Goal: Task Accomplishment & Management: Manage account settings

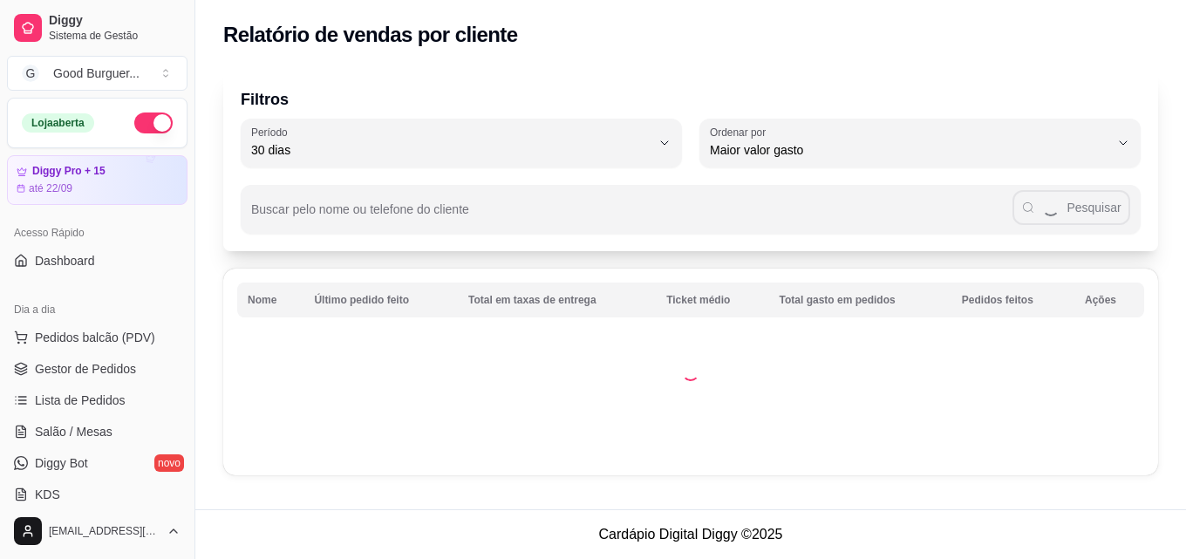
select select "30"
select select "HIGHEST_TOTAL_SPENT_WITH_ORDERS"
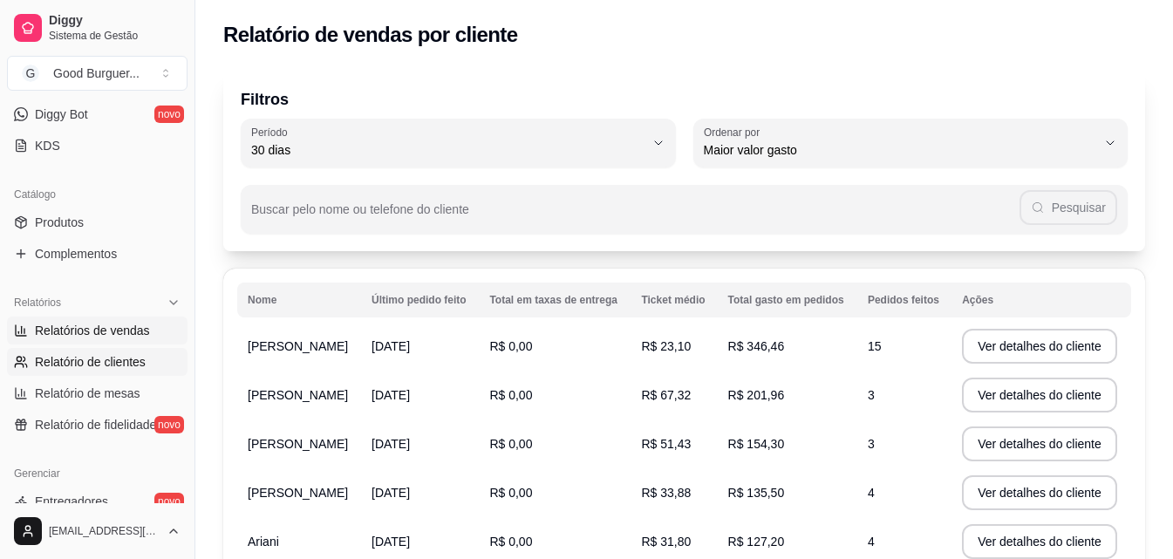
click at [119, 327] on span "Relatórios de vendas" at bounding box center [92, 330] width 115 height 17
select select "ALL"
select select "0"
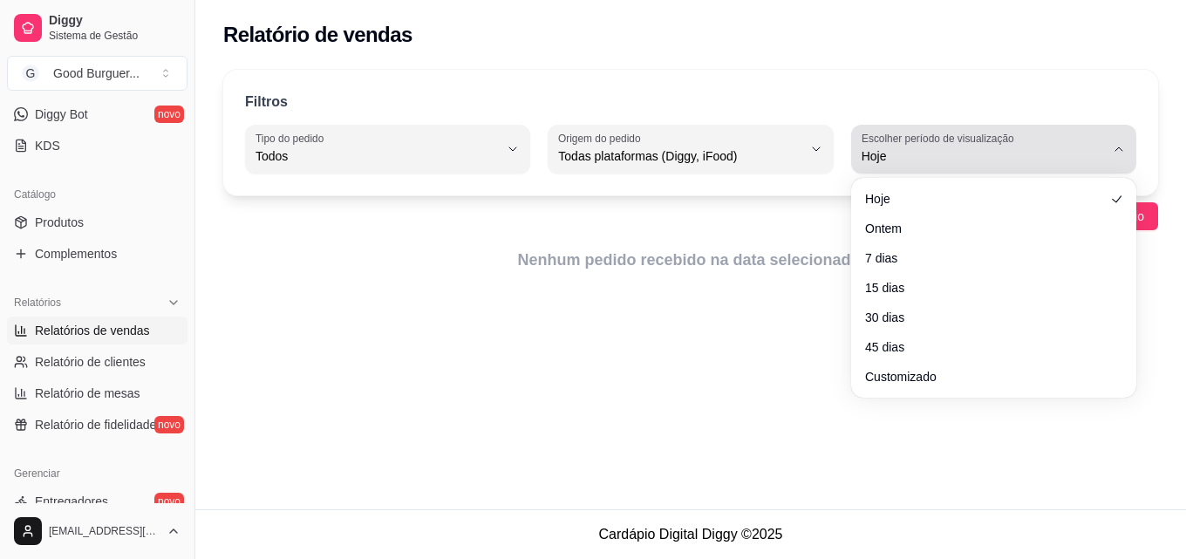
click at [870, 151] on span "Hoje" at bounding box center [983, 155] width 243 height 17
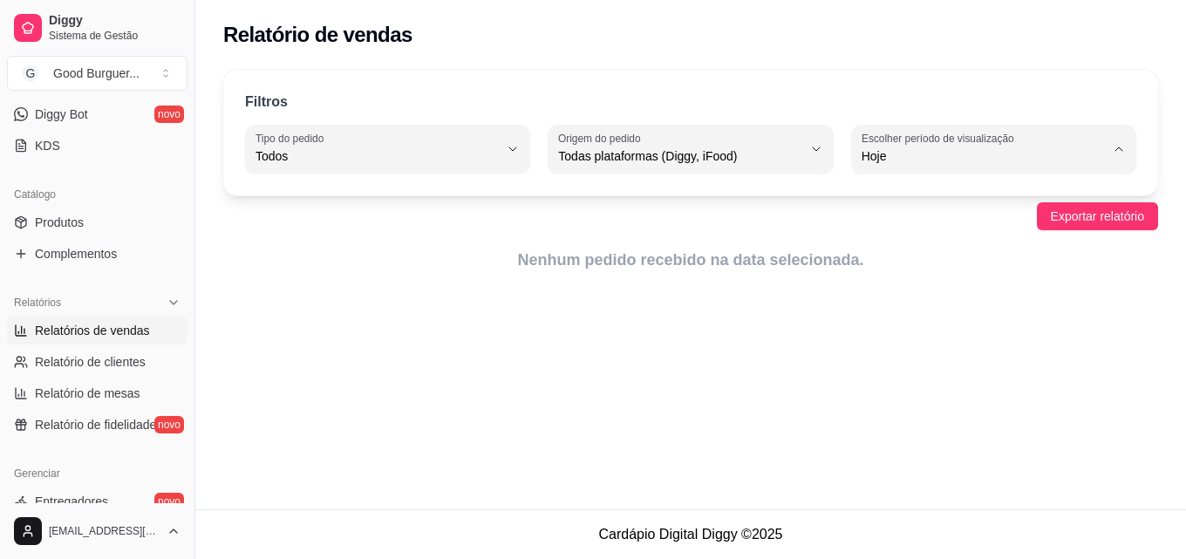
click at [938, 199] on span "Hoje" at bounding box center [985, 197] width 230 height 17
click at [1061, 215] on span "Exportar relatório" at bounding box center [1097, 216] width 93 height 19
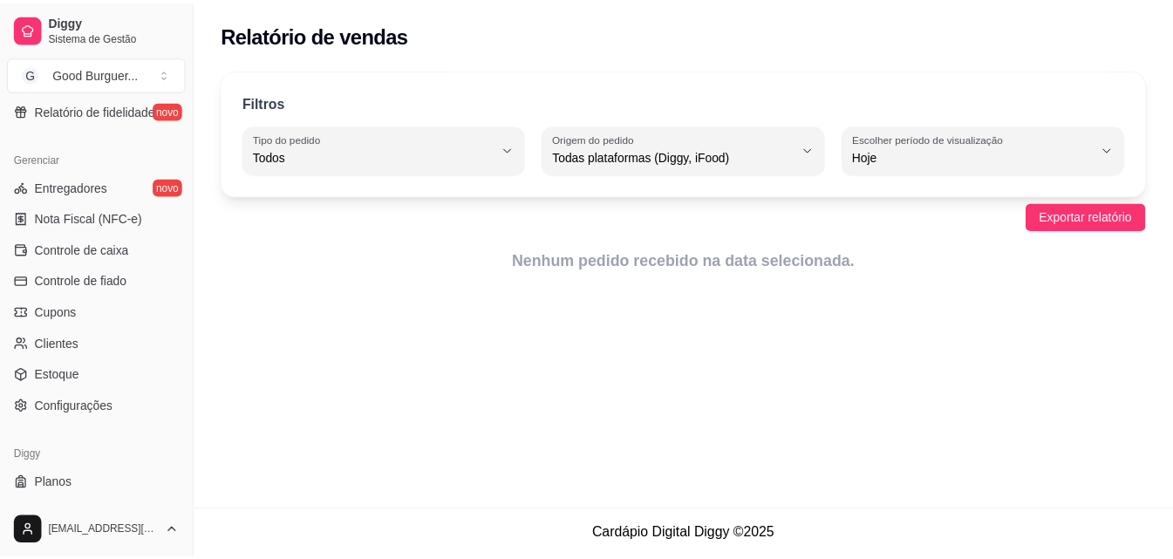
scroll to position [609, 0]
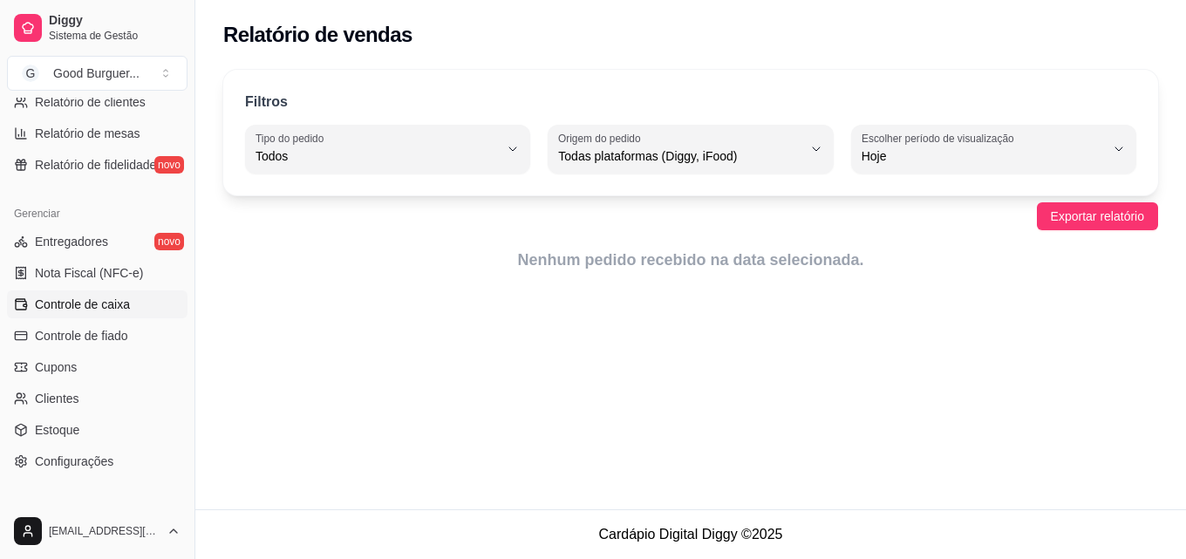
click at [119, 307] on span "Controle de caixa" at bounding box center [82, 304] width 95 height 17
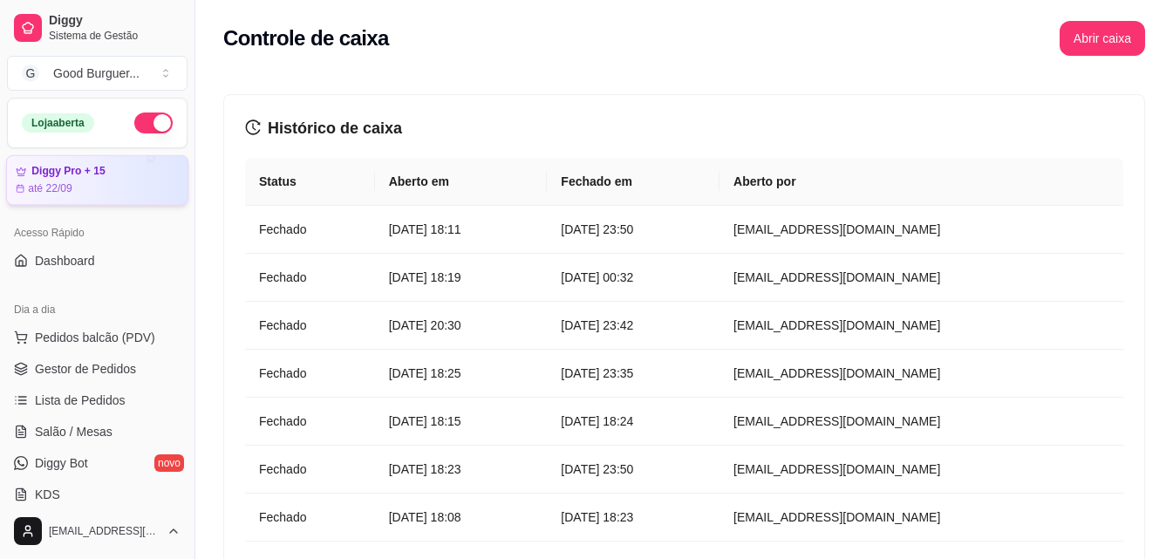
click at [111, 179] on div "Diggy Pro + 15 até 22/09" at bounding box center [97, 180] width 163 height 31
click at [120, 365] on span "Gestor de Pedidos" at bounding box center [85, 368] width 101 height 17
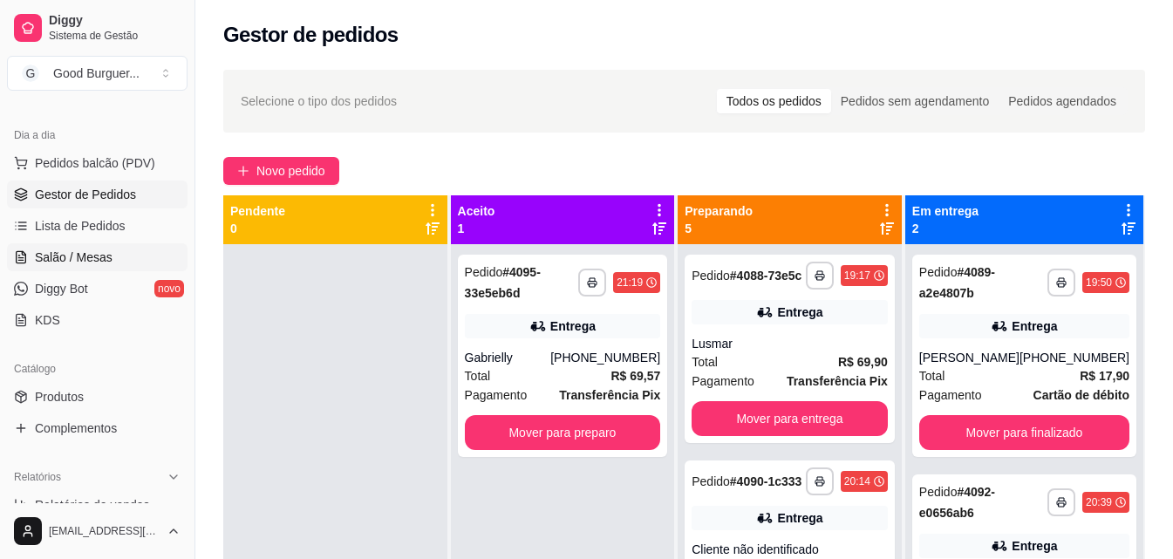
scroll to position [262, 0]
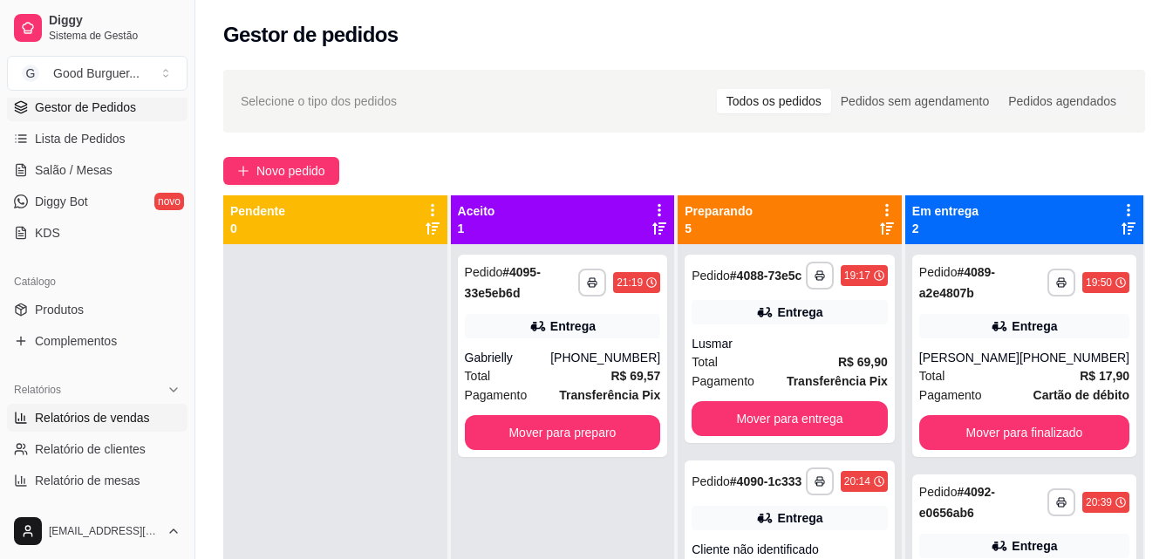
click at [133, 412] on span "Relatórios de vendas" at bounding box center [92, 417] width 115 height 17
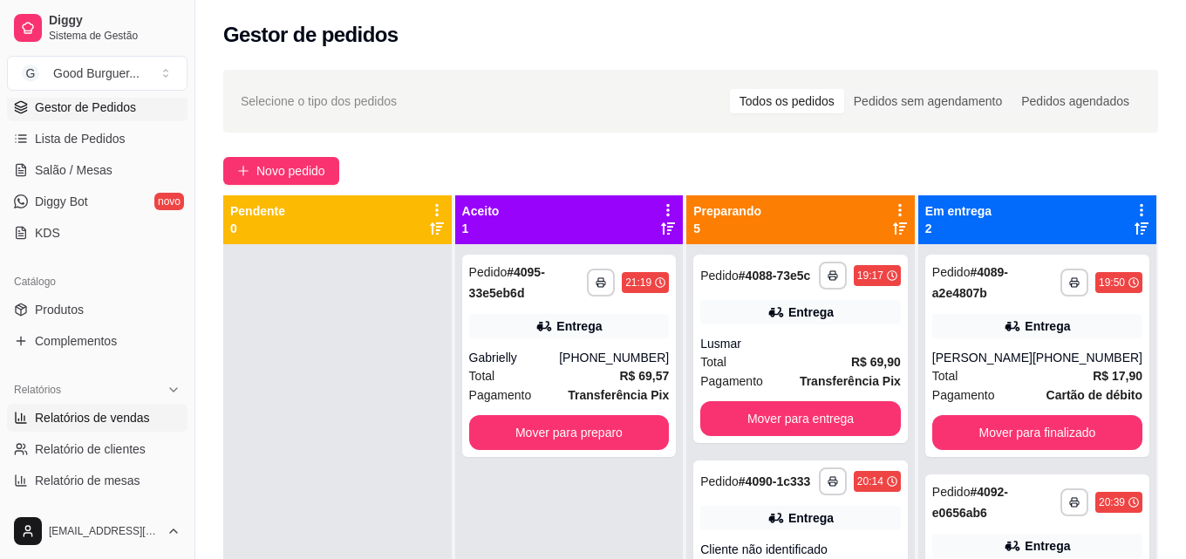
select select "ALL"
select select "0"
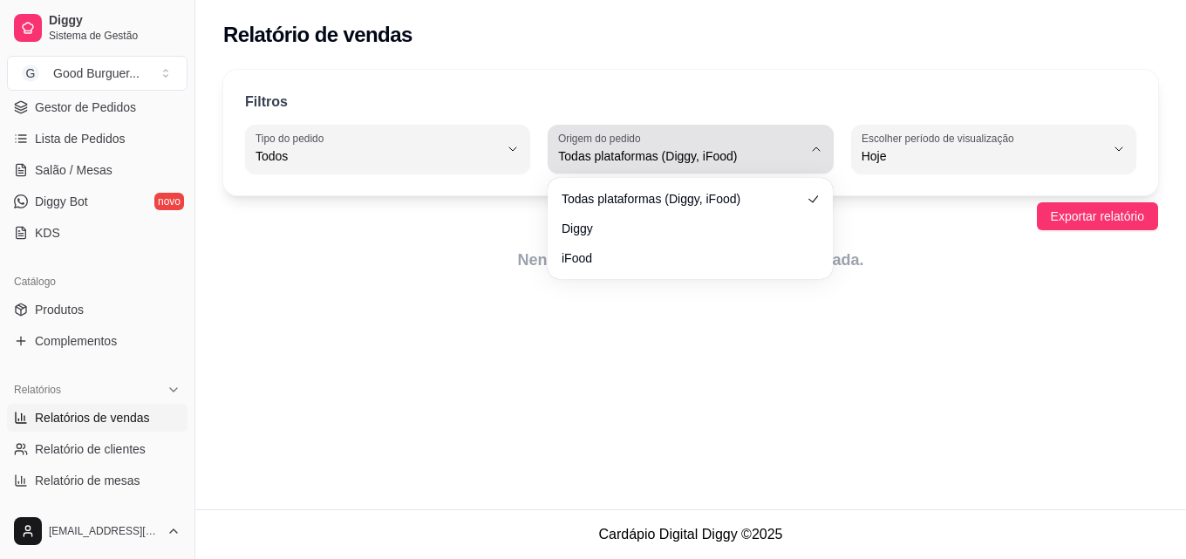
click at [818, 146] on icon "button" at bounding box center [816, 149] width 14 height 14
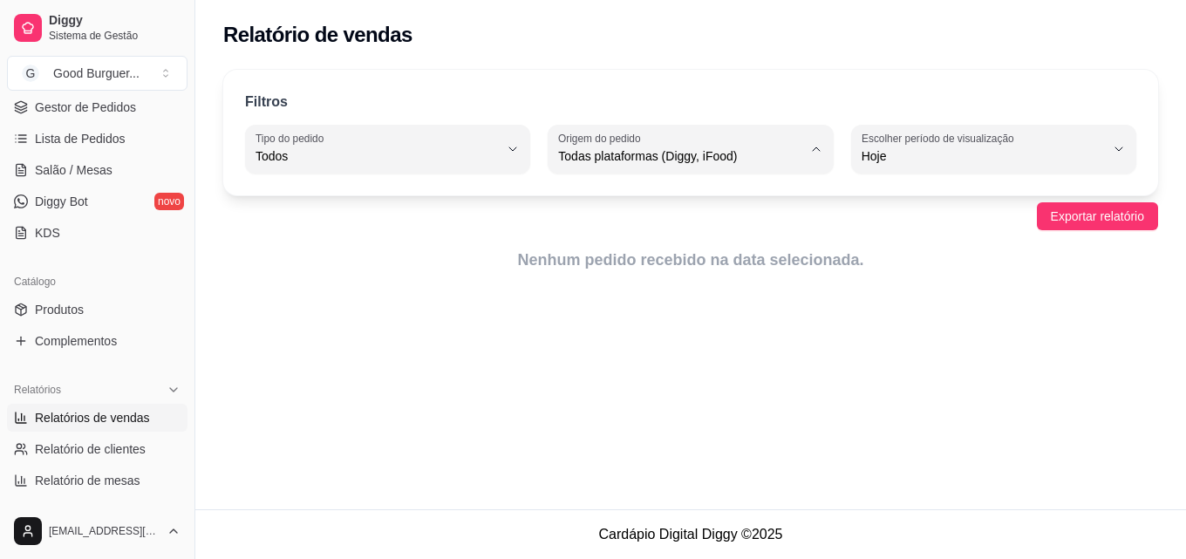
click at [574, 227] on span "Diggy" at bounding box center [682, 226] width 230 height 17
type input "DIGGY"
select select "DIGGY"
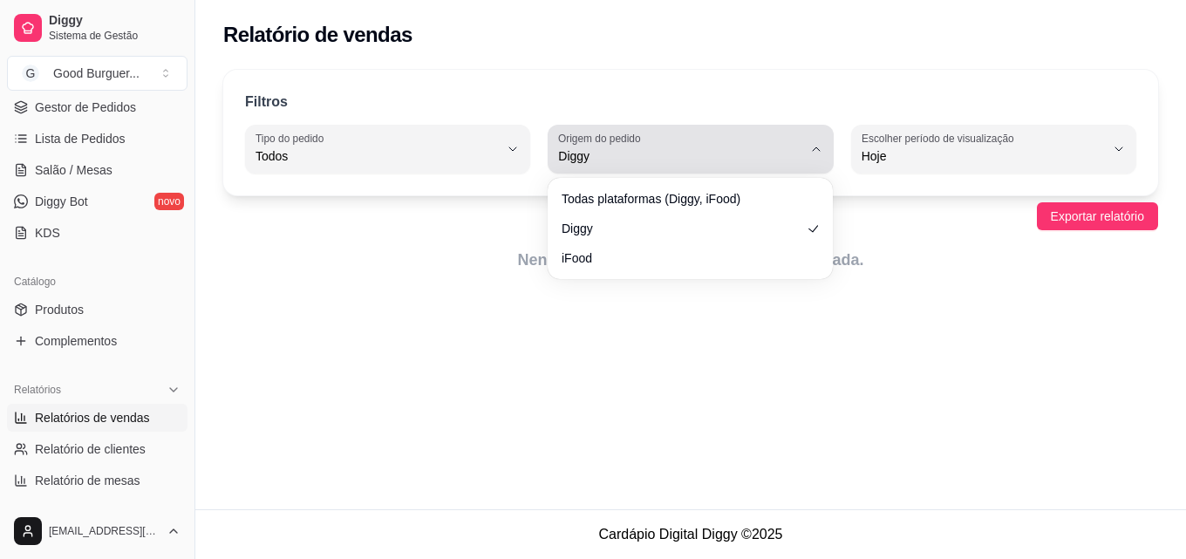
click at [819, 149] on icon "button" at bounding box center [816, 149] width 14 height 14
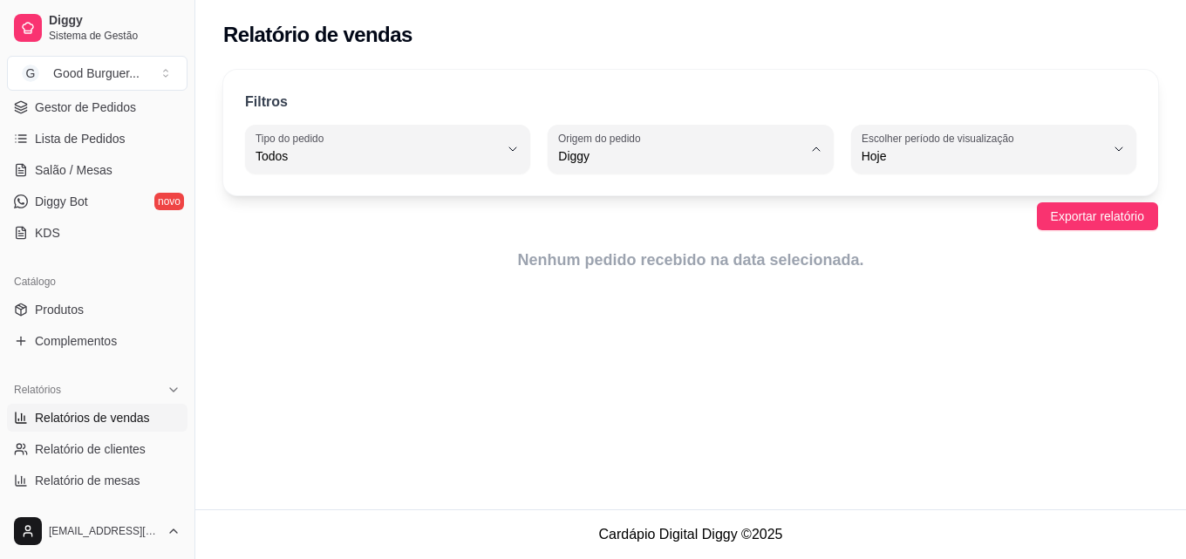
click at [692, 198] on span "Todas plataformas (Diggy, iFood)" at bounding box center [682, 197] width 230 height 17
type input "ALL"
select select "ALL"
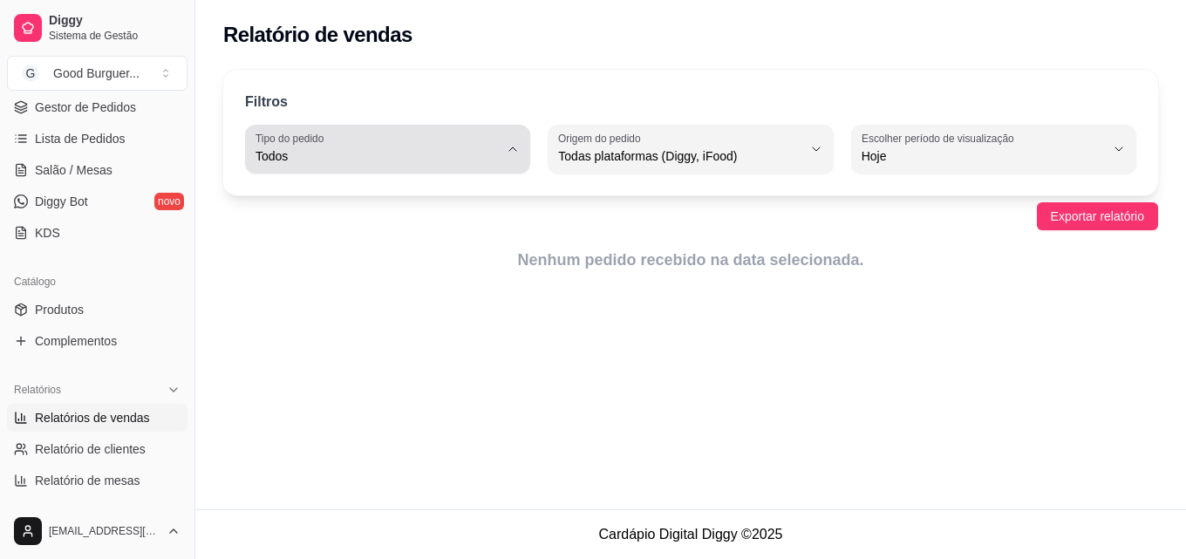
click at [419, 148] on span "Todos" at bounding box center [377, 155] width 243 height 17
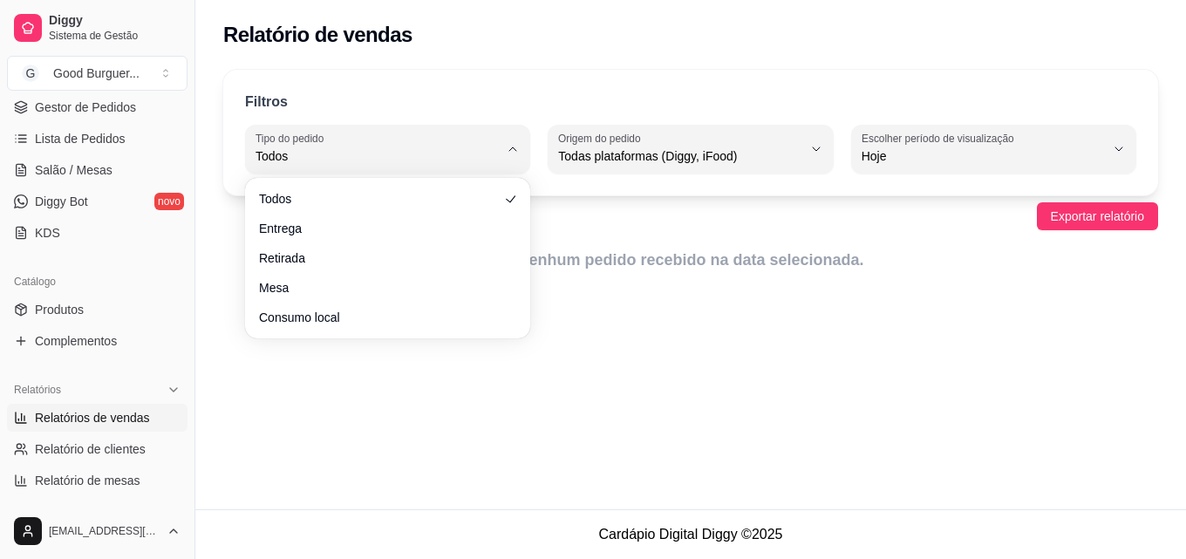
click at [510, 474] on div "Relatório de vendas Filtros ALL Tipo do pedido Todos Entrega Retirada Mesa Cons…" at bounding box center [690, 254] width 991 height 509
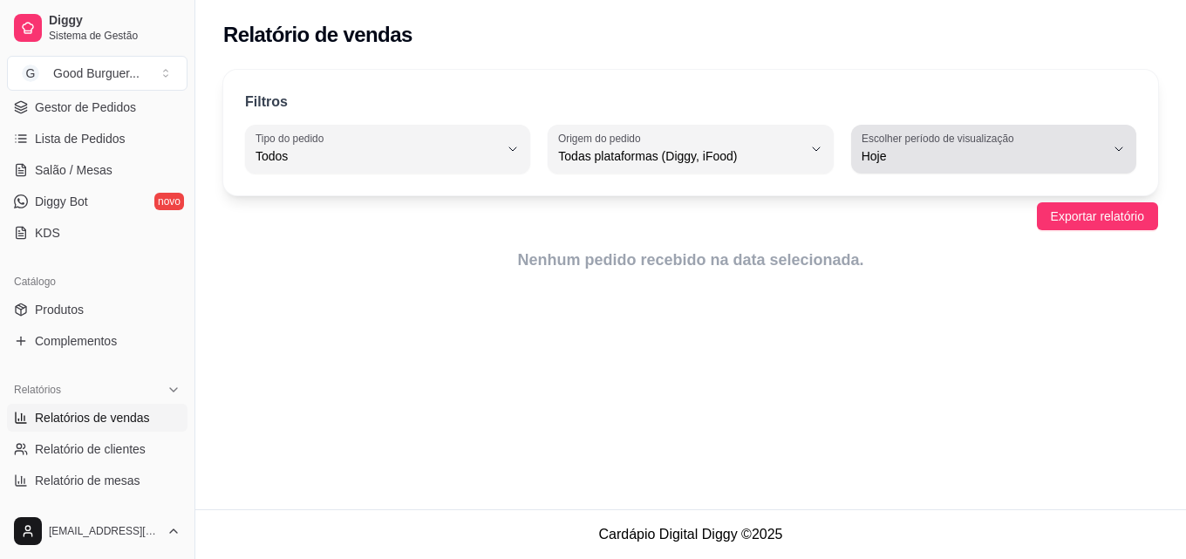
click at [926, 141] on label "Escolher período de visualização" at bounding box center [941, 138] width 158 height 15
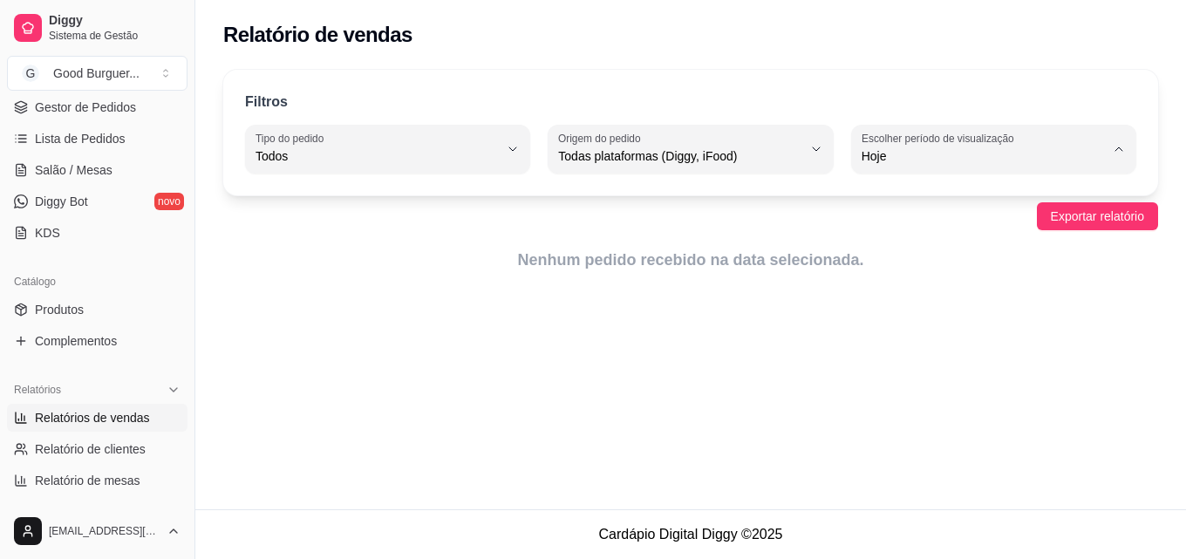
click at [904, 225] on span "Ontem" at bounding box center [985, 226] width 230 height 17
type input "1"
select select "1"
click at [717, 311] on div "Relatório de vendas Filtros ALL Tipo do pedido Todos Entrega Retirada Mesa Cons…" at bounding box center [690, 254] width 991 height 509
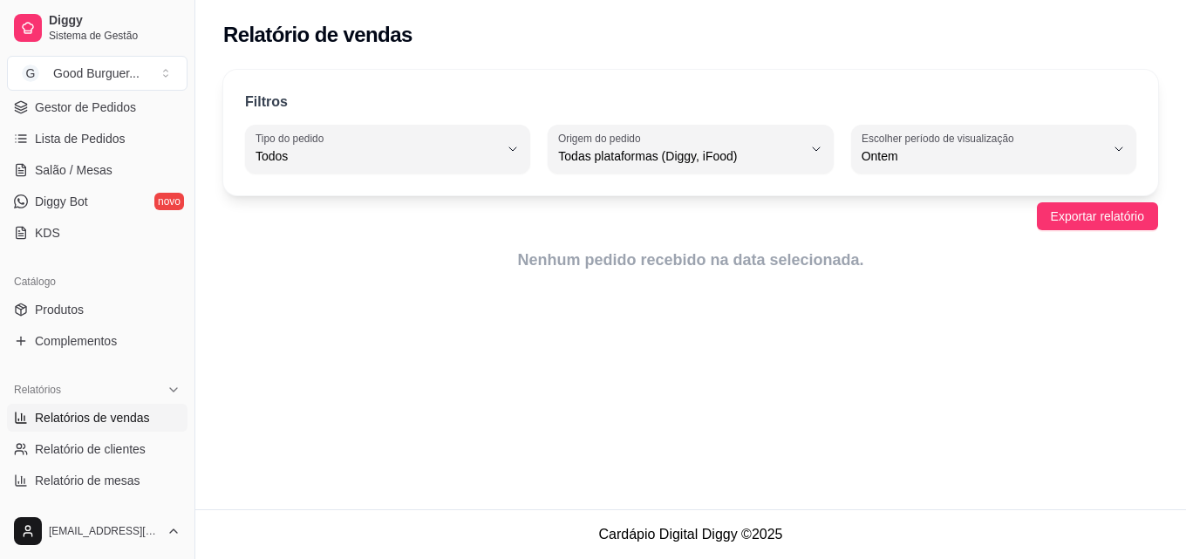
click at [800, 303] on div "Relatório de vendas Filtros ALL Tipo do pedido Todos Entrega Retirada Mesa Cons…" at bounding box center [690, 254] width 991 height 509
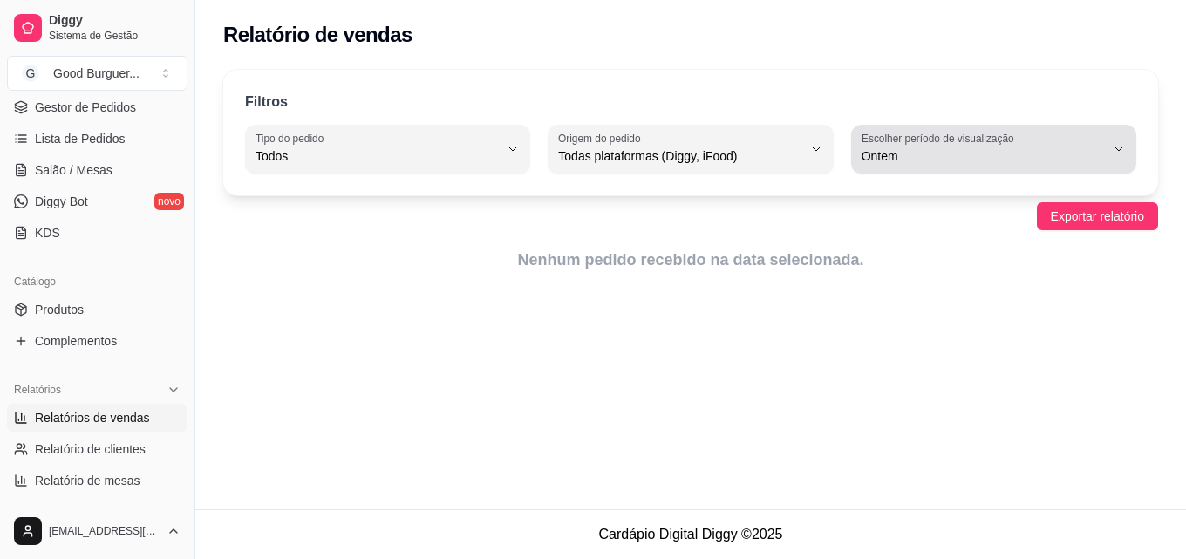
click at [1041, 144] on div "Ontem" at bounding box center [983, 149] width 243 height 35
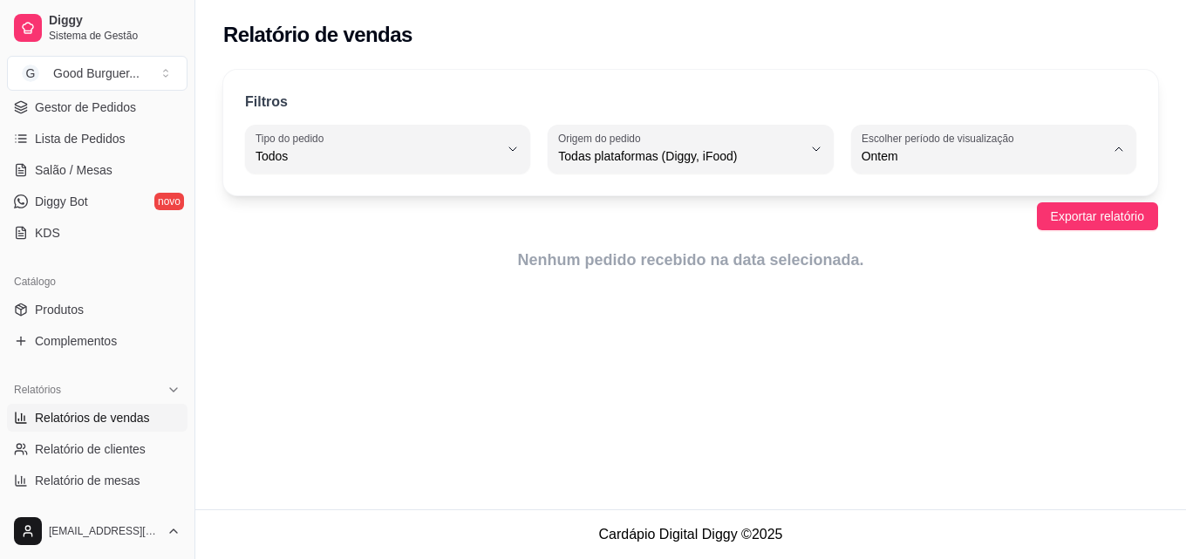
click at [925, 201] on span "Hoje" at bounding box center [985, 197] width 230 height 17
type input "0"
select select "0"
click at [59, 317] on span "Produtos" at bounding box center [59, 309] width 49 height 17
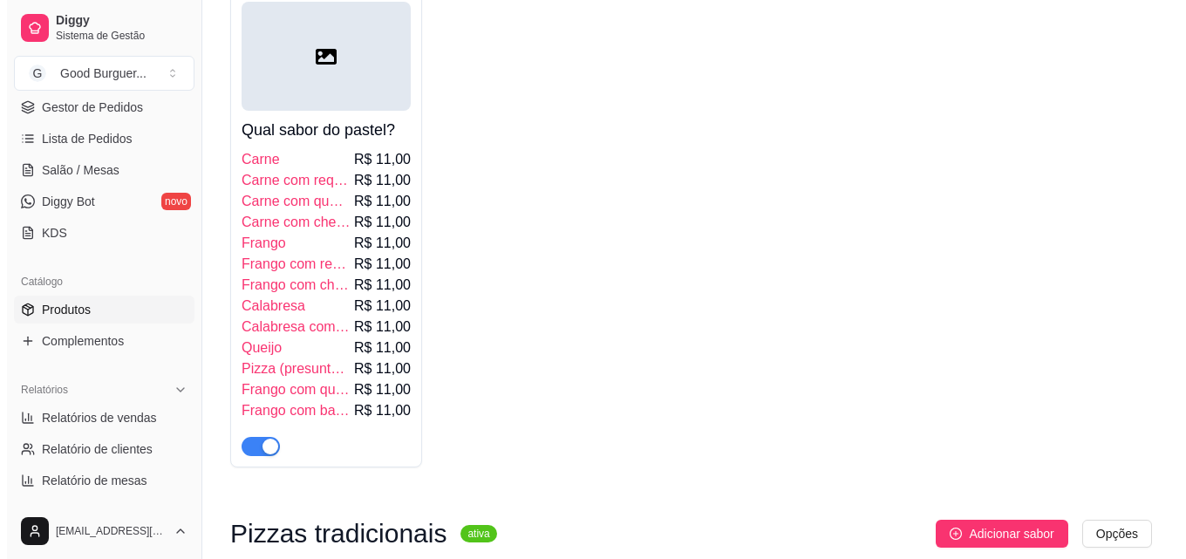
scroll to position [4622, 0]
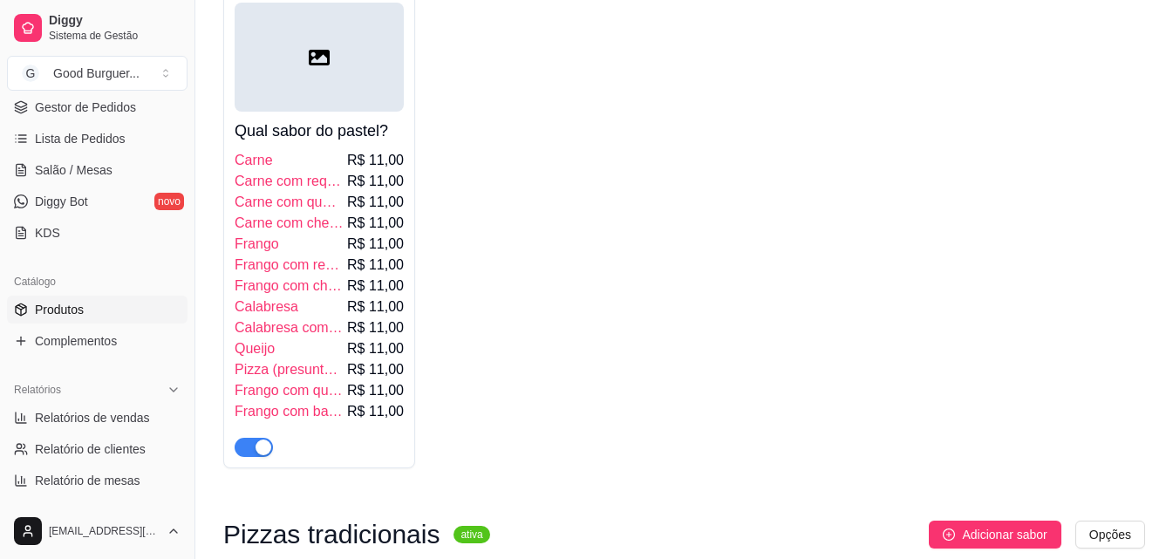
click at [297, 112] on div at bounding box center [319, 57] width 169 height 109
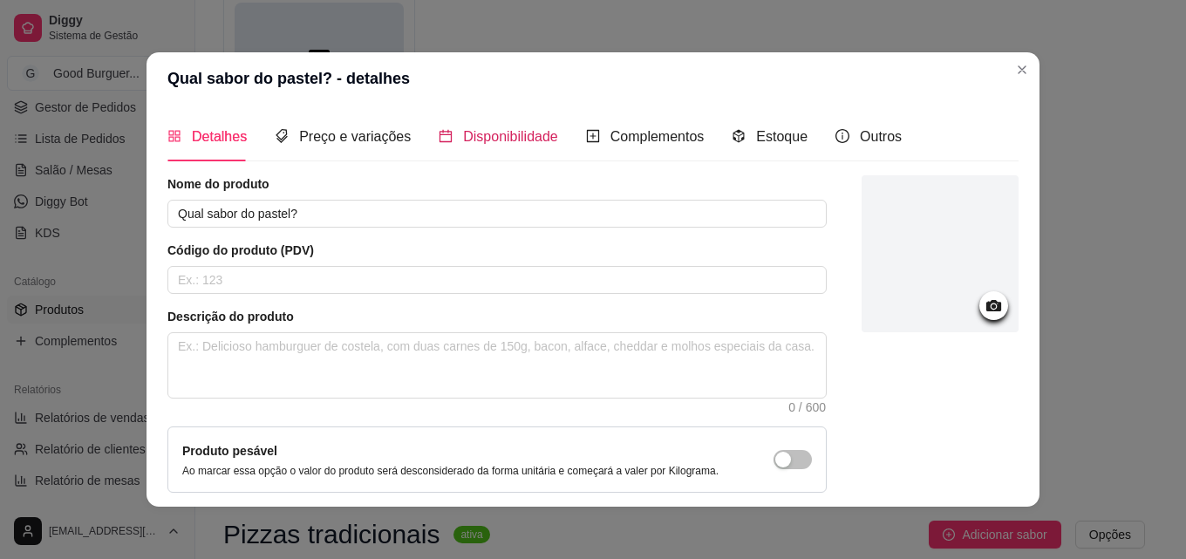
click at [476, 136] on span "Disponibilidade" at bounding box center [510, 136] width 95 height 15
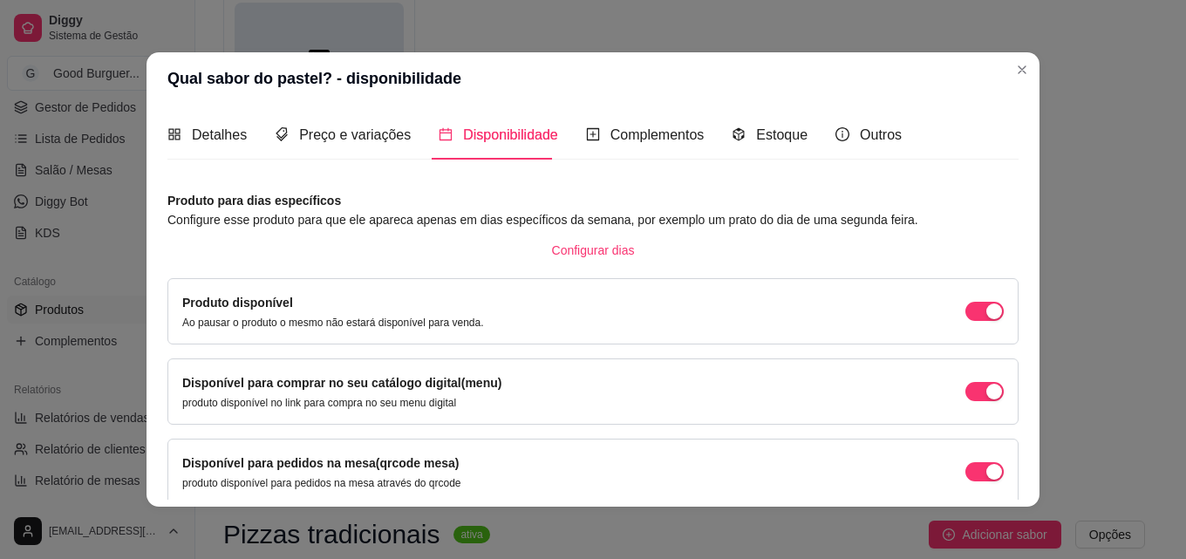
scroll to position [0, 0]
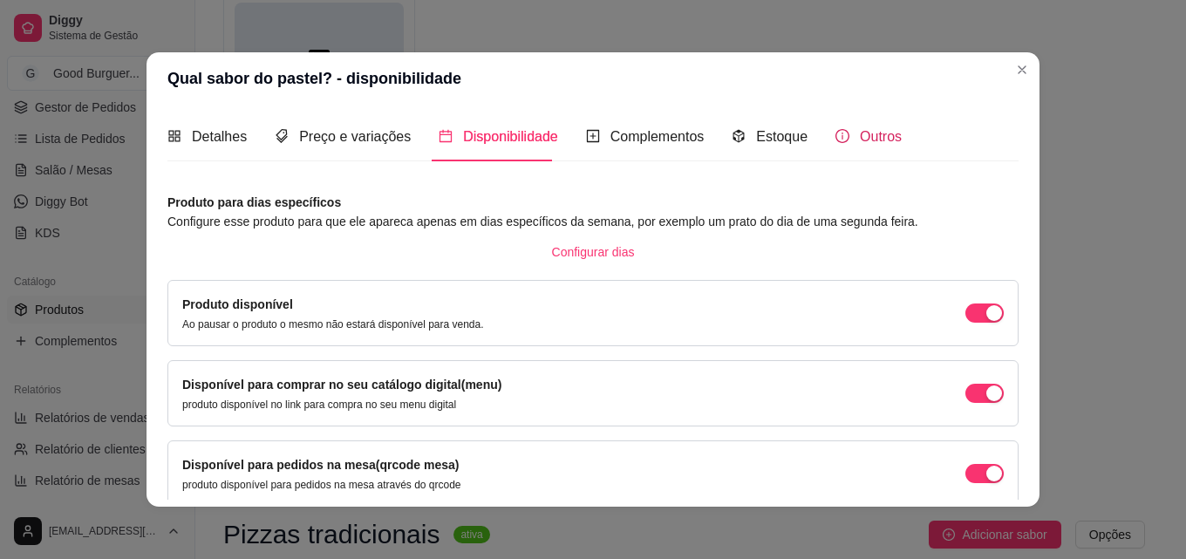
click at [839, 129] on div "Outros" at bounding box center [868, 137] width 66 height 22
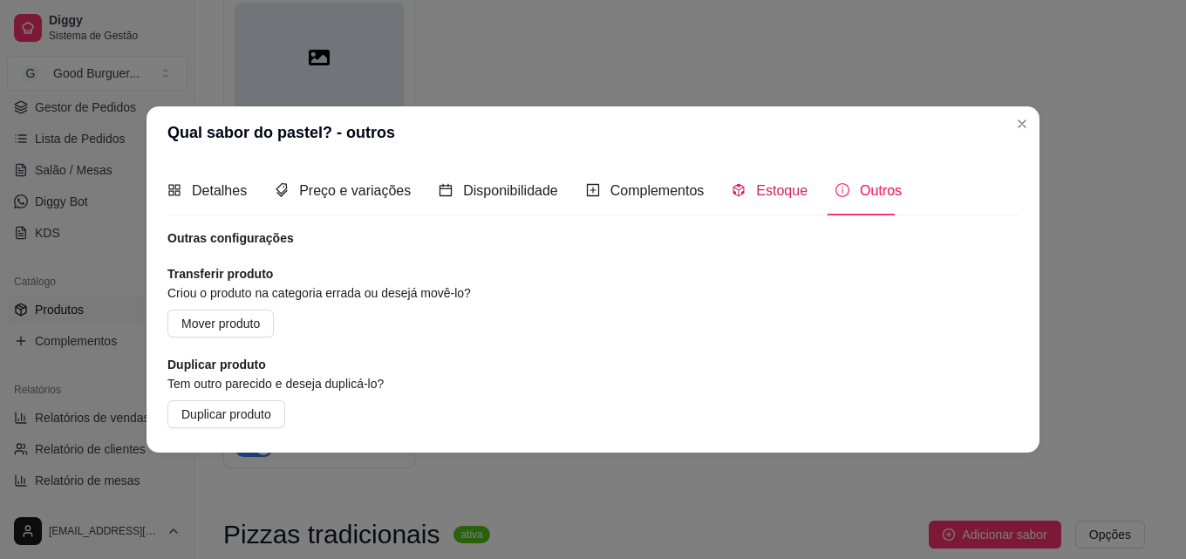
click at [760, 183] on span "Estoque" at bounding box center [781, 190] width 51 height 15
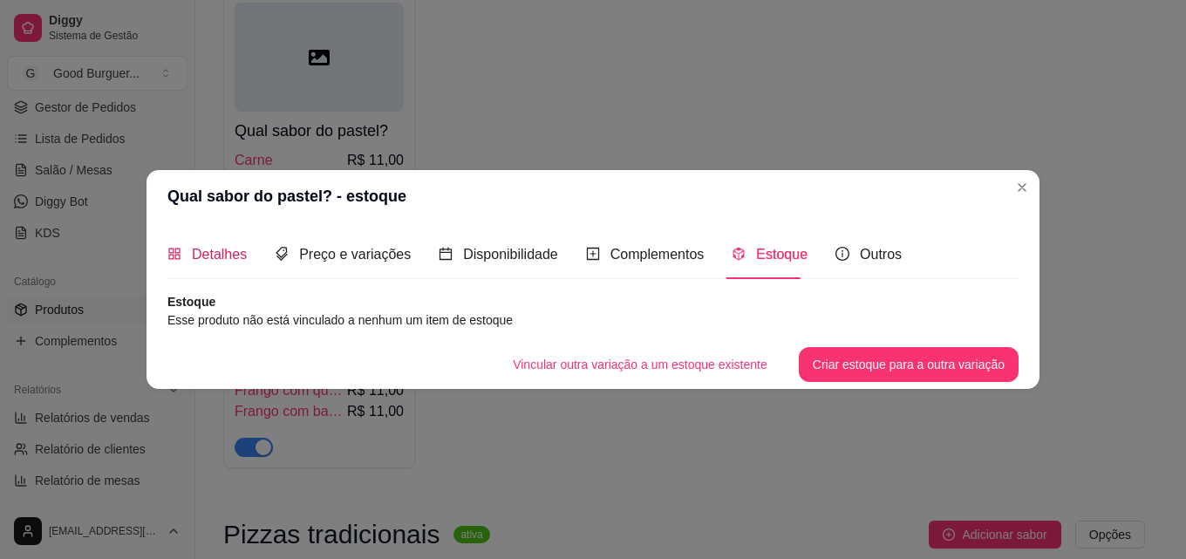
click at [232, 256] on span "Detalhes" at bounding box center [219, 254] width 55 height 15
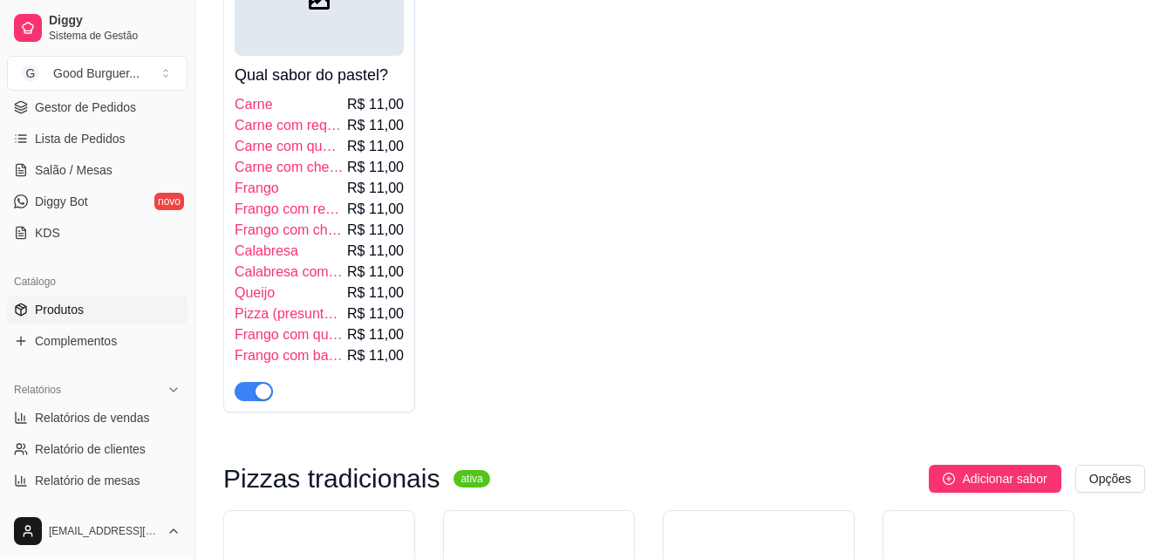
scroll to position [4709, 0]
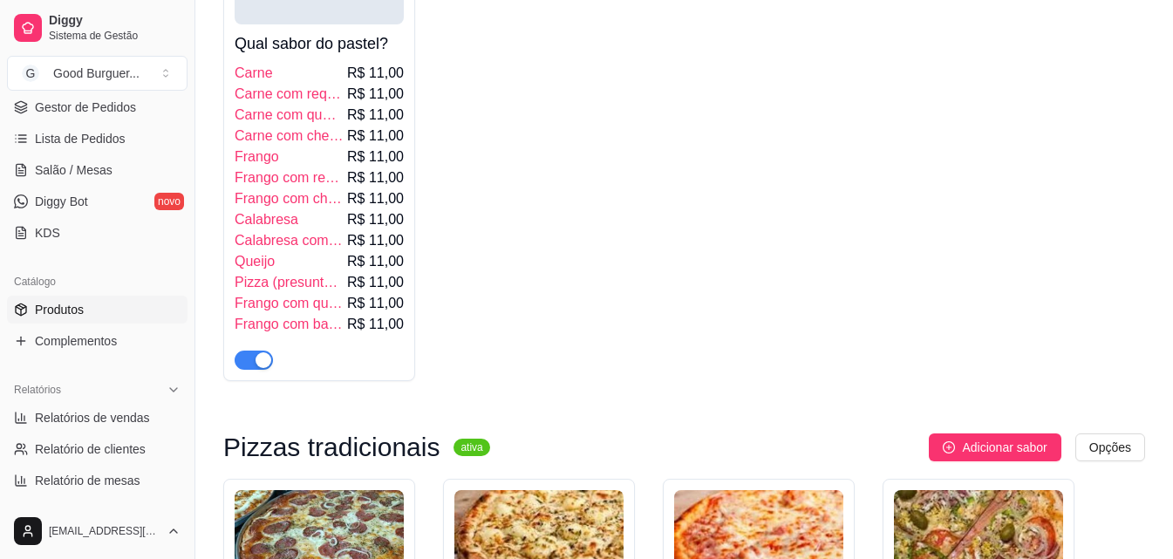
click at [309, 209] on span "Frango com cheddar" at bounding box center [289, 198] width 109 height 21
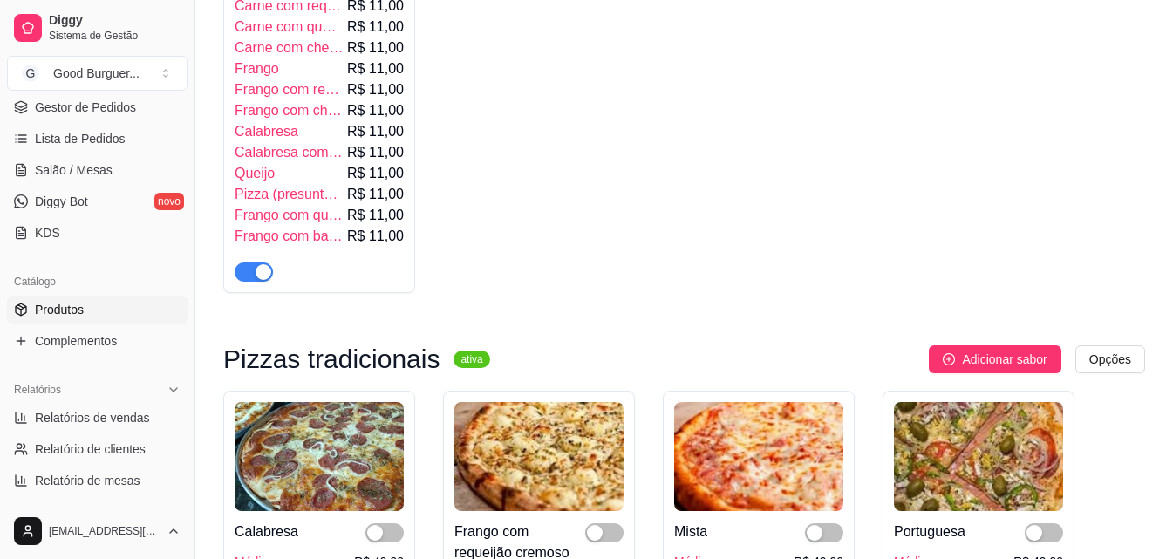
scroll to position [4796, 0]
click at [267, 281] on div "button" at bounding box center [264, 273] width 16 height 16
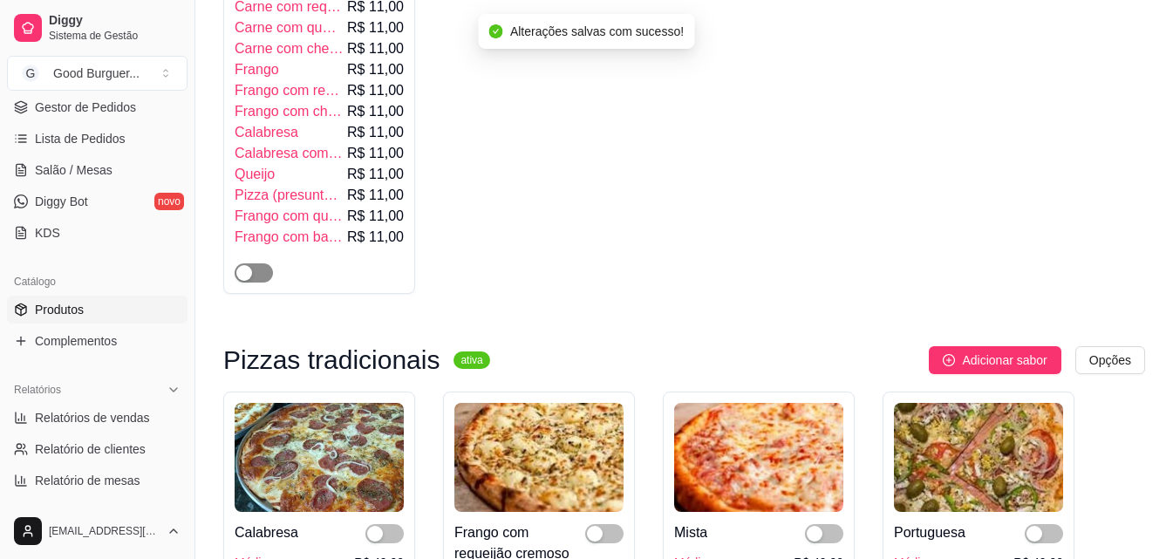
click at [259, 283] on span "button" at bounding box center [254, 272] width 38 height 19
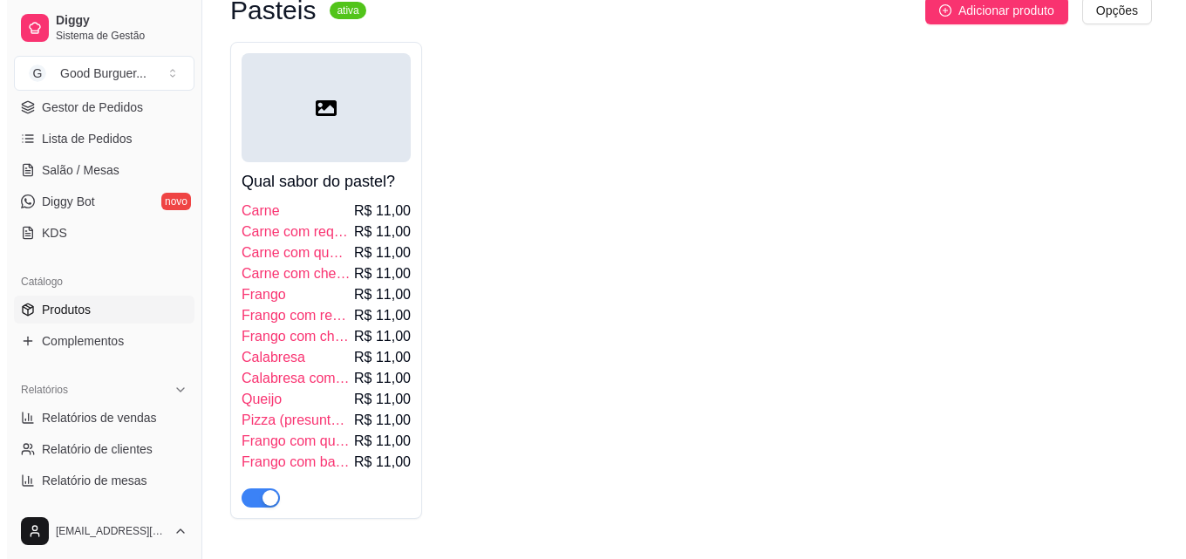
scroll to position [4535, 0]
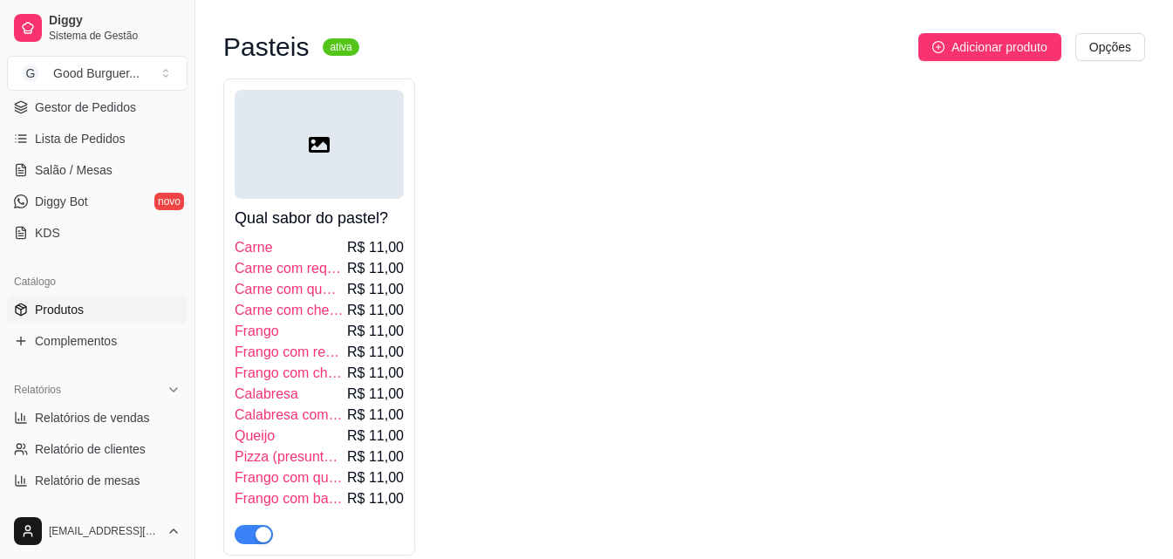
click at [336, 58] on div "Pasteis ativa" at bounding box center [291, 47] width 136 height 21
click at [332, 56] on sup "ativa" at bounding box center [341, 46] width 36 height 17
click at [323, 56] on sup "ativa" at bounding box center [341, 46] width 36 height 17
click at [286, 190] on div at bounding box center [319, 144] width 169 height 109
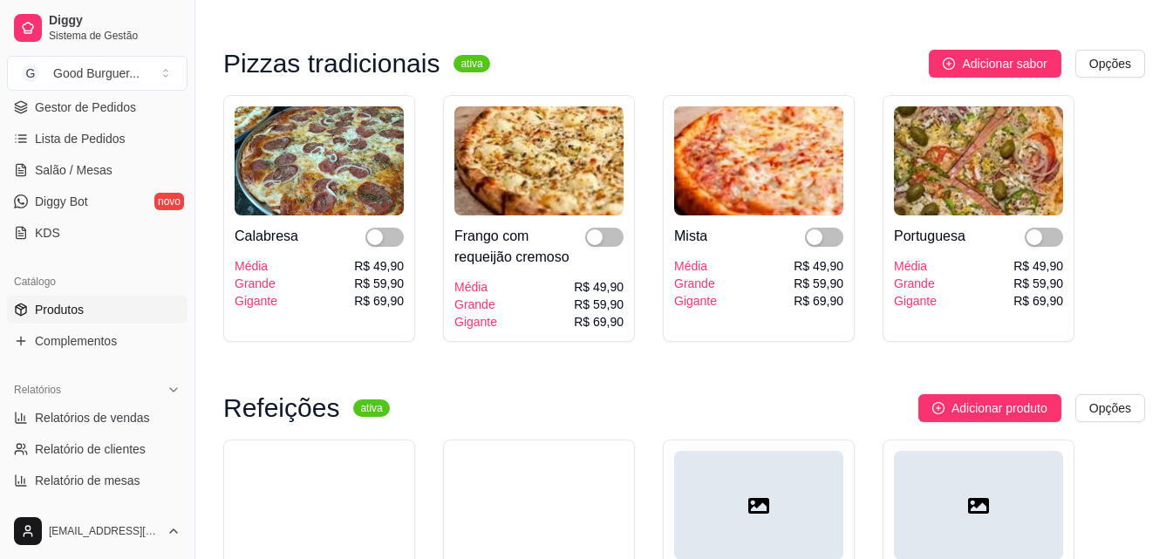
scroll to position [5145, 0]
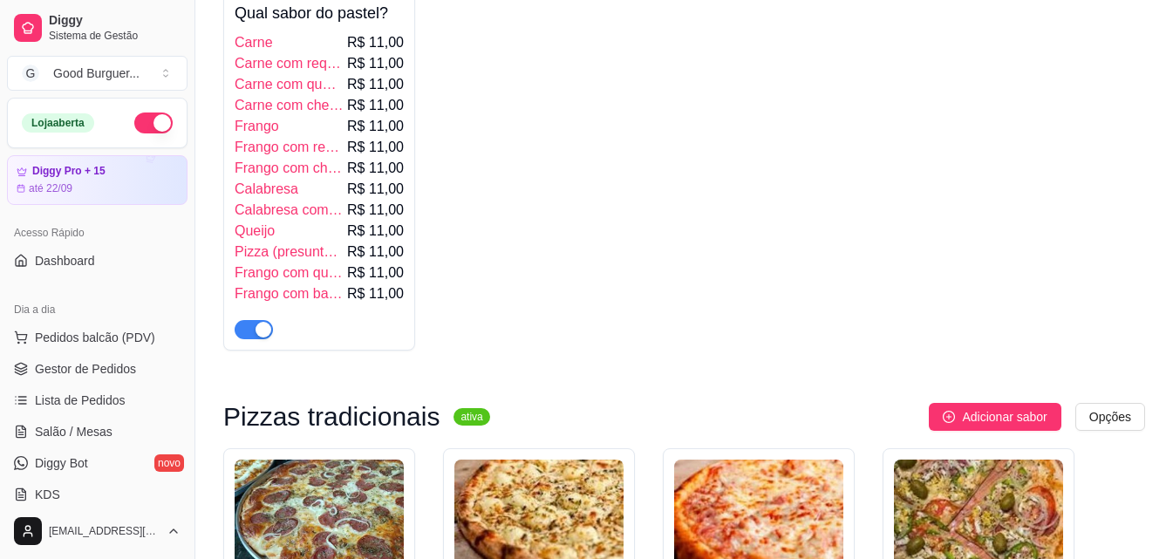
scroll to position [4709, 0]
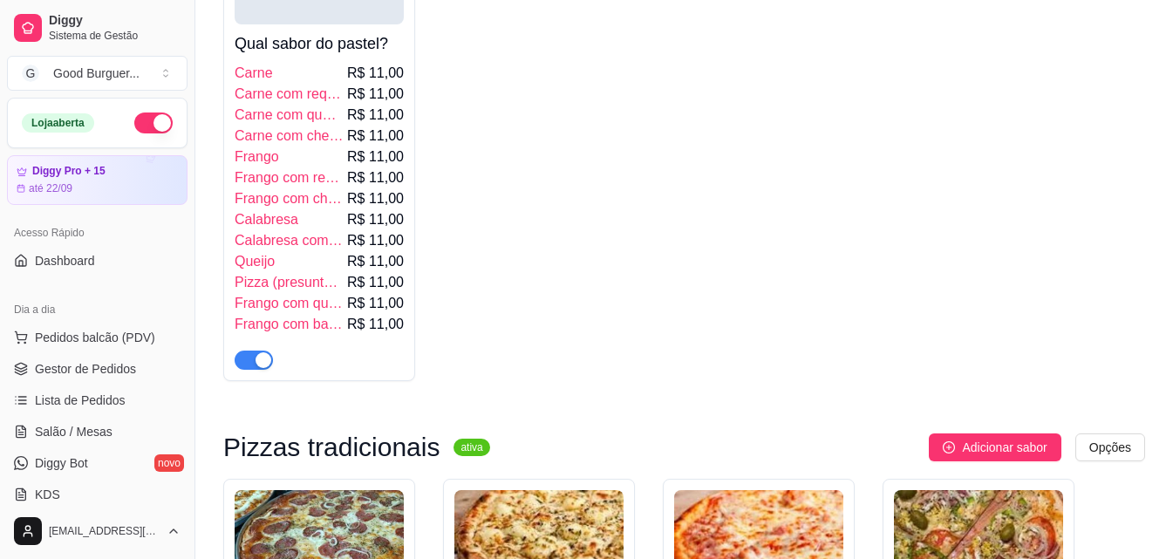
click at [312, 314] on span "Frango com queijo" at bounding box center [289, 303] width 109 height 21
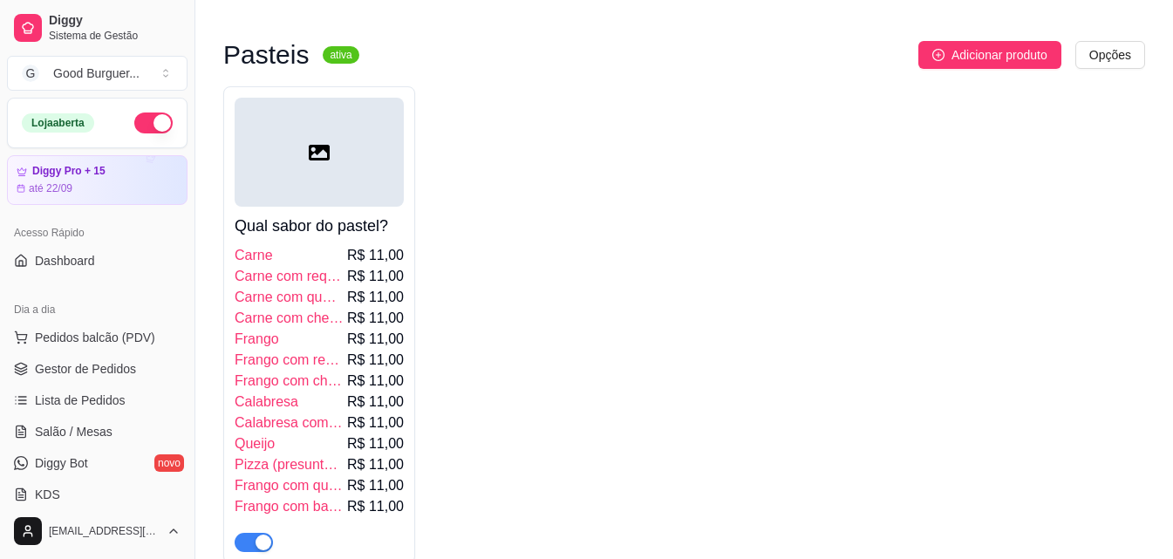
scroll to position [4448, 0]
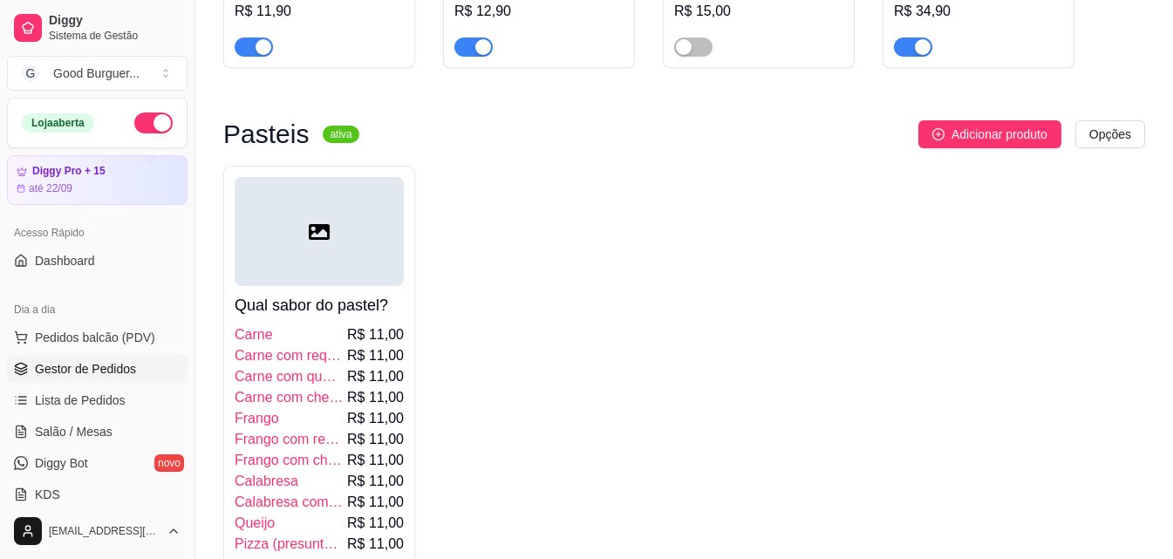
click at [100, 371] on span "Gestor de Pedidos" at bounding box center [85, 368] width 101 height 17
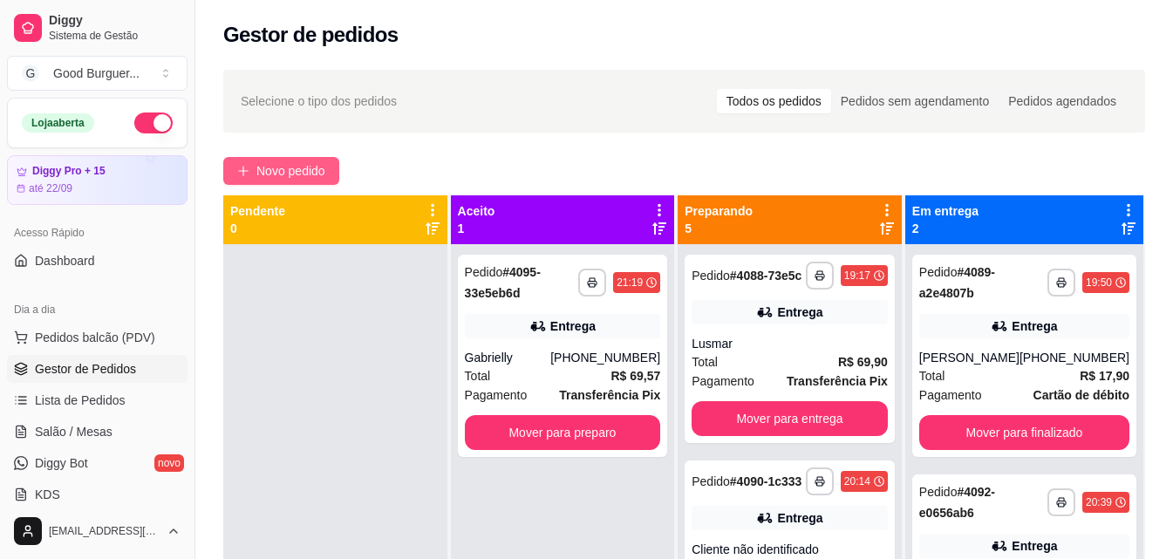
click at [325, 166] on span "Novo pedido" at bounding box center [290, 170] width 69 height 19
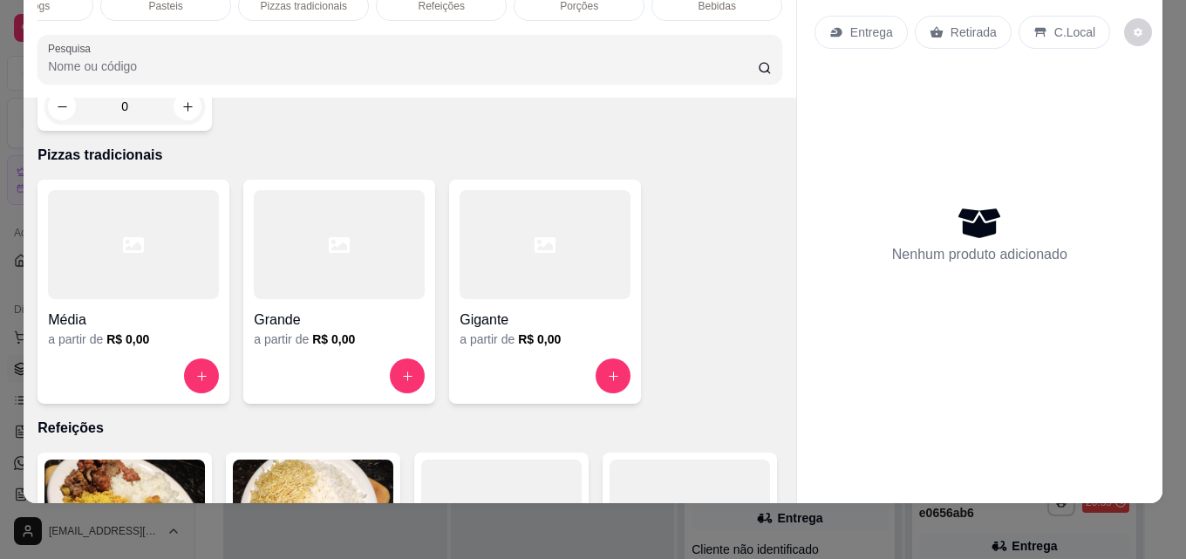
scroll to position [3255, 0]
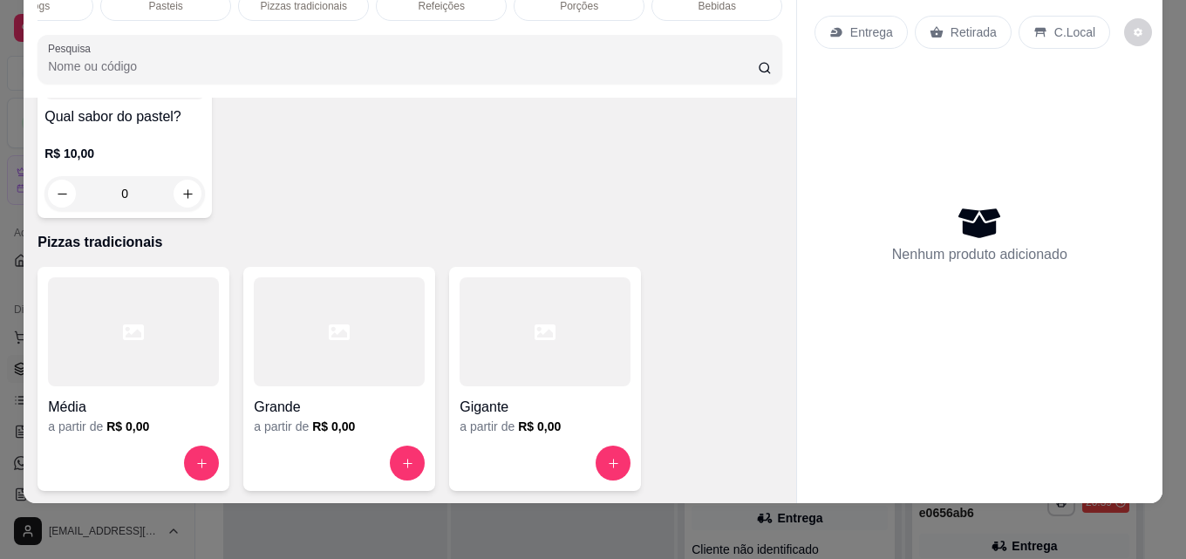
click at [117, 99] on div at bounding box center [124, 44] width 160 height 109
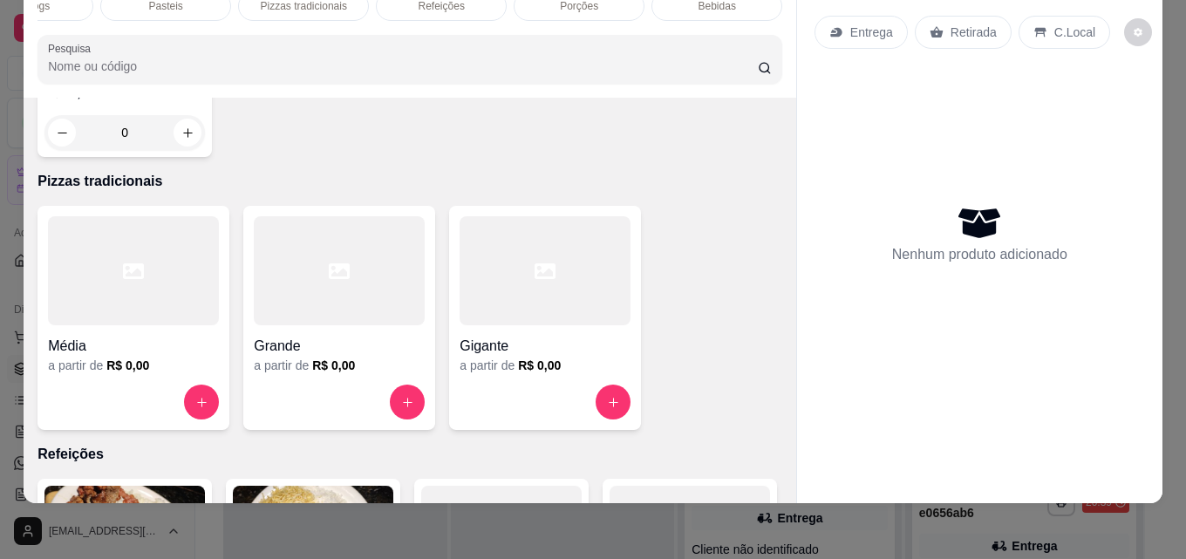
scroll to position [3342, 0]
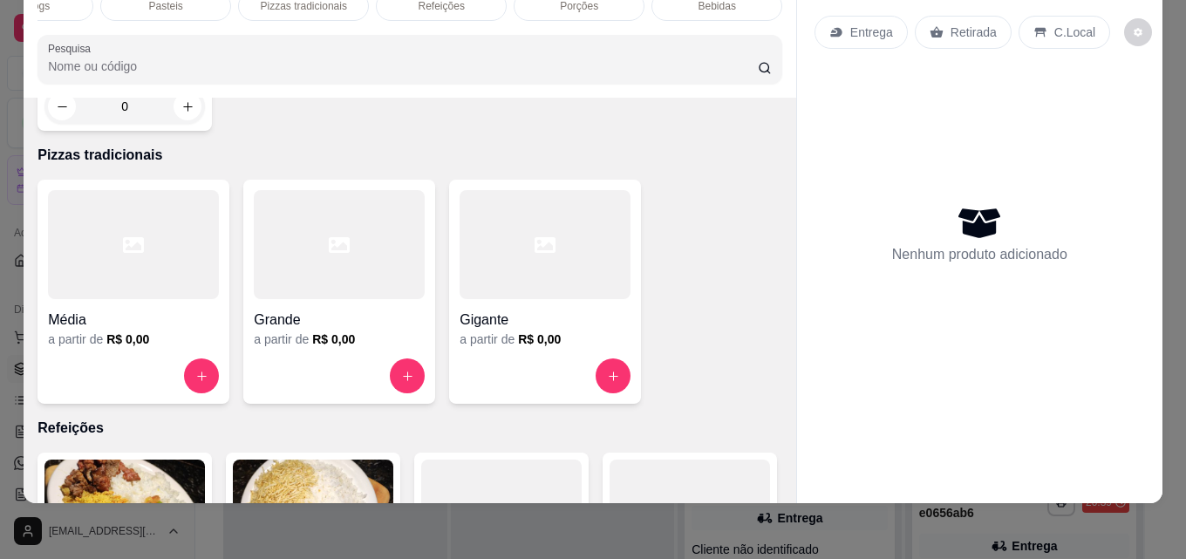
click at [165, 40] on h4 "Qual sabor do pastel?" at bounding box center [124, 29] width 160 height 21
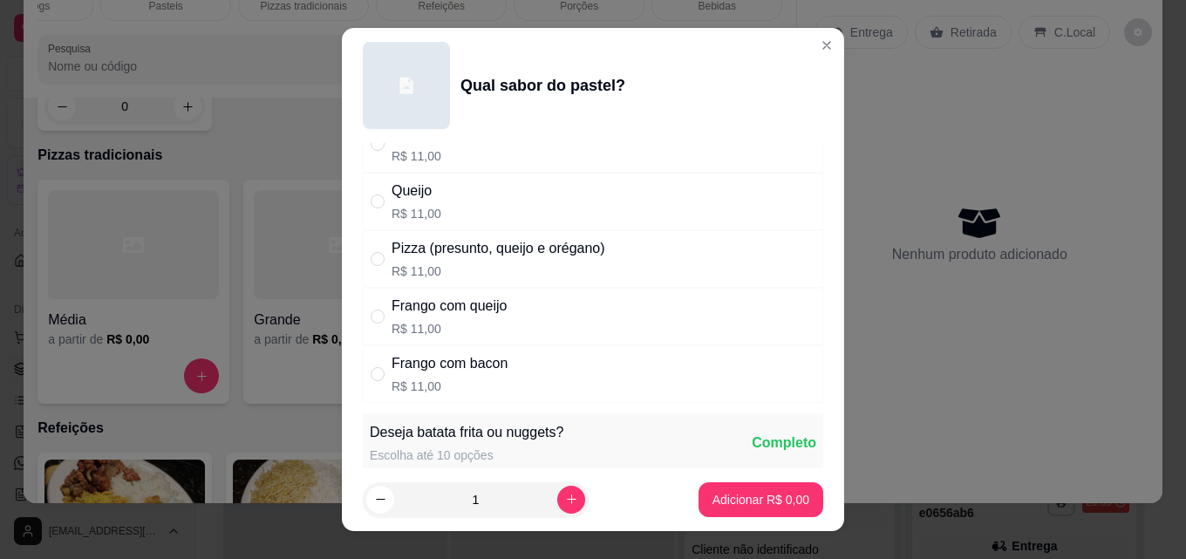
scroll to position [523, 0]
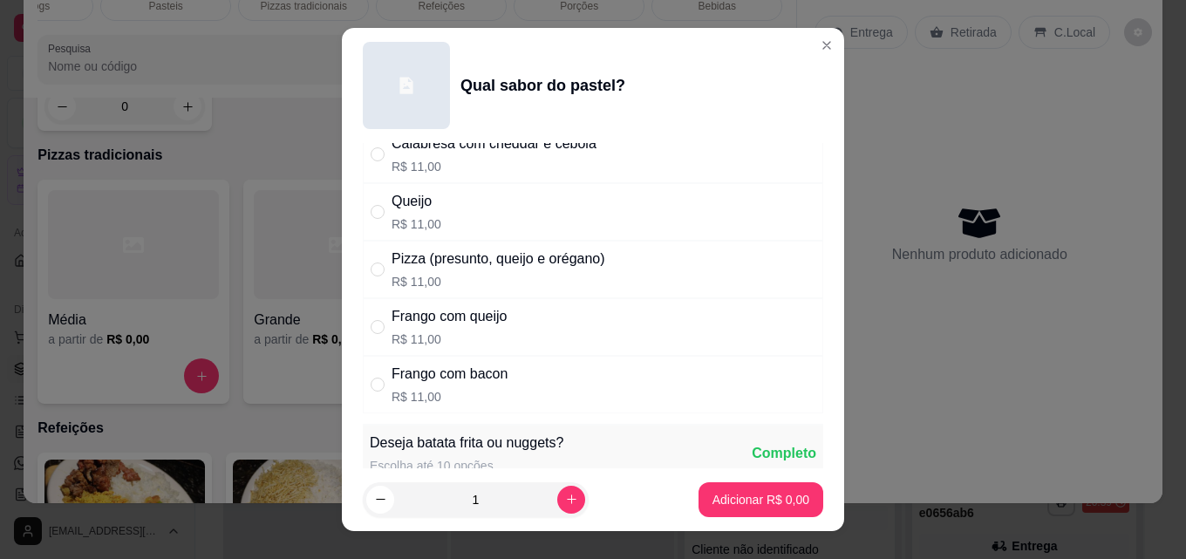
click at [512, 373] on div "Frango com bacon R$ 11,00" at bounding box center [593, 385] width 460 height 58
radio input "true"
click at [717, 503] on p "Adicionar R$ 11,00" at bounding box center [757, 499] width 104 height 17
type input "1"
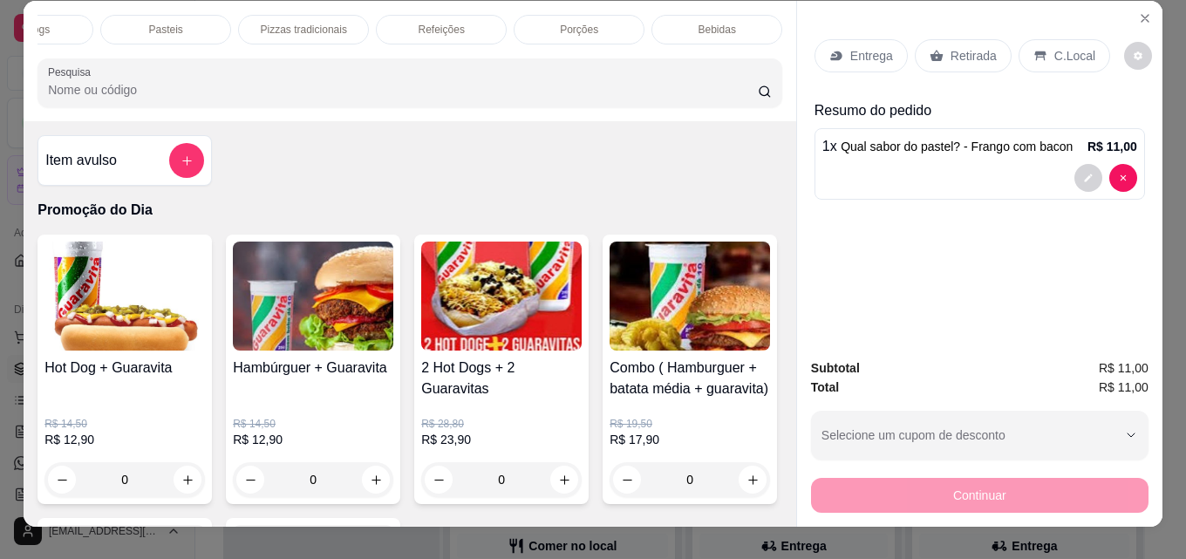
scroll to position [0, 0]
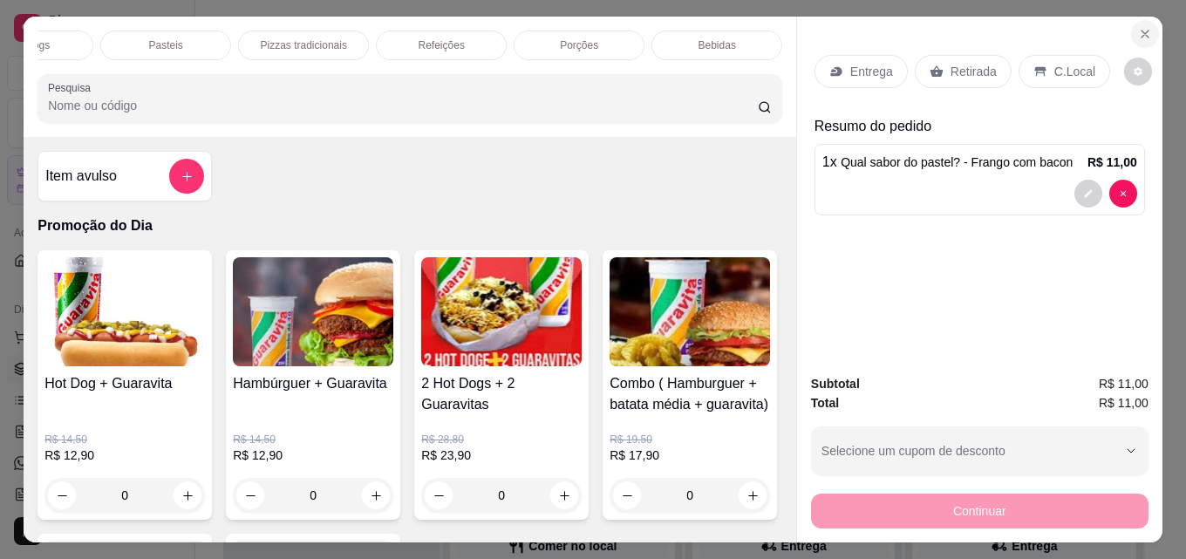
click at [1138, 27] on icon "Close" at bounding box center [1145, 34] width 14 height 14
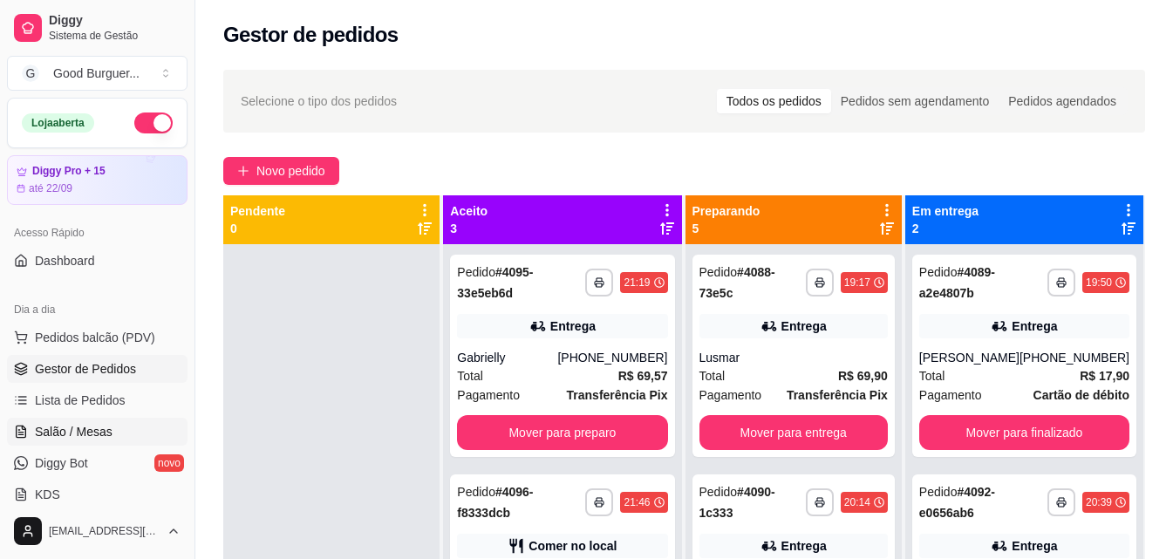
click at [47, 433] on span "Salão / Mesas" at bounding box center [74, 431] width 78 height 17
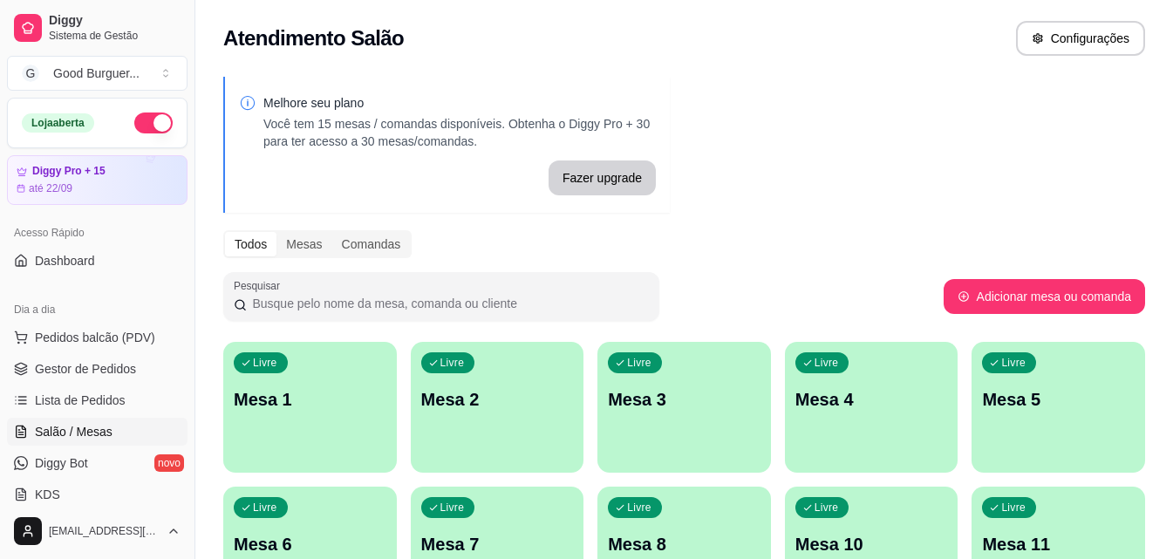
click at [316, 399] on p "Mesa 1" at bounding box center [310, 399] width 153 height 24
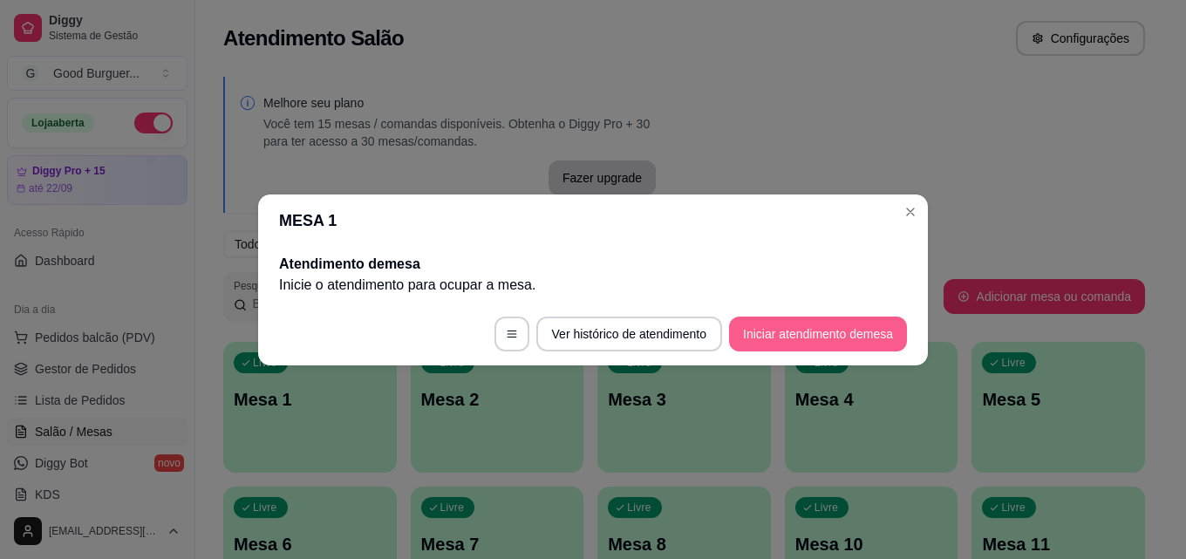
click at [787, 337] on button "Iniciar atendimento de mesa" at bounding box center [818, 334] width 178 height 35
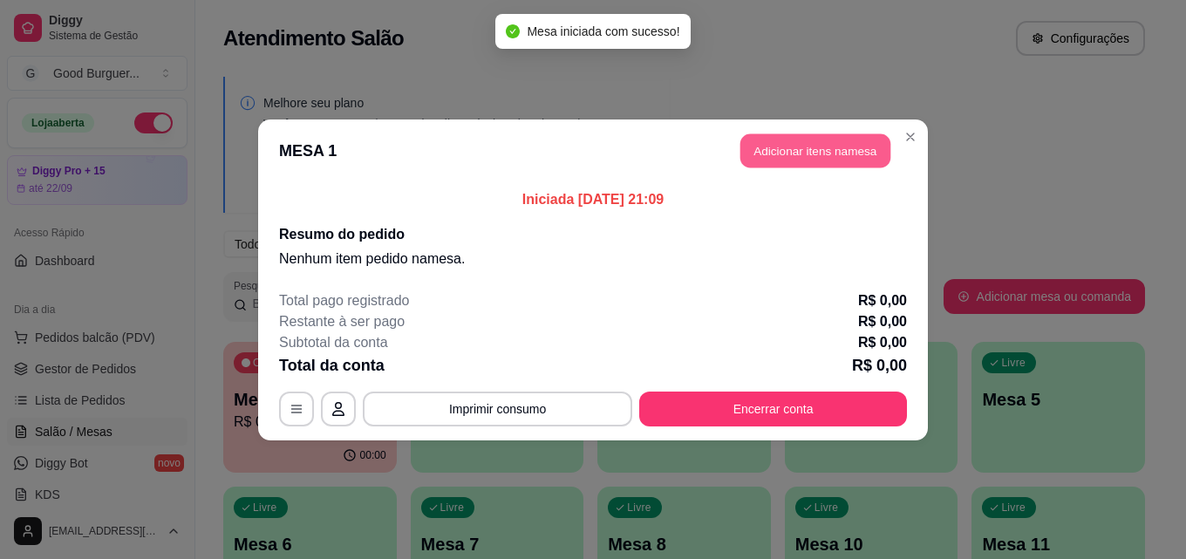
click at [840, 149] on button "Adicionar itens na mesa" at bounding box center [815, 150] width 150 height 34
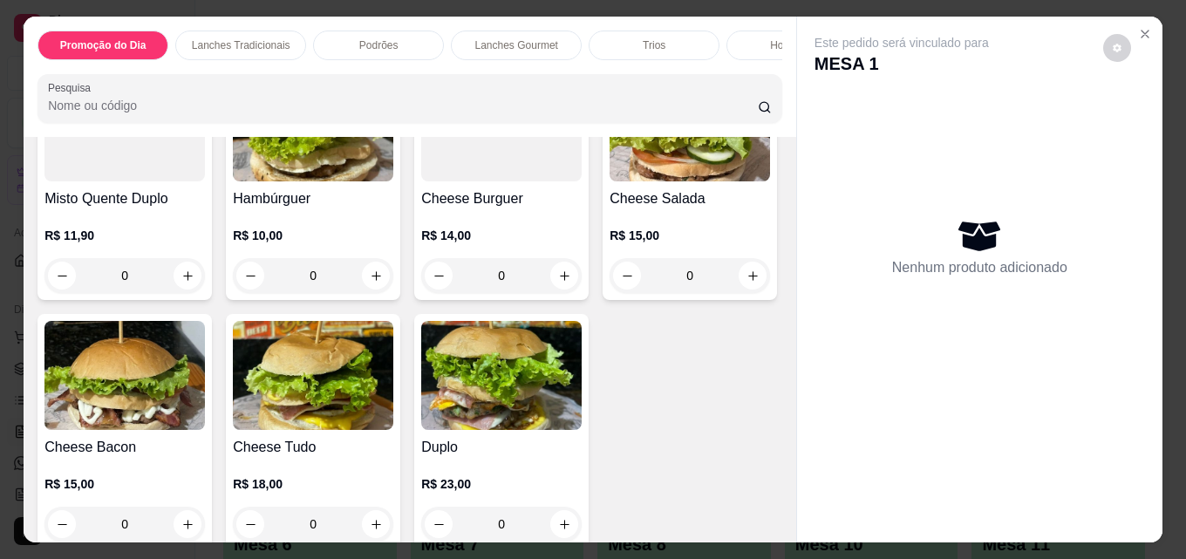
scroll to position [872, 0]
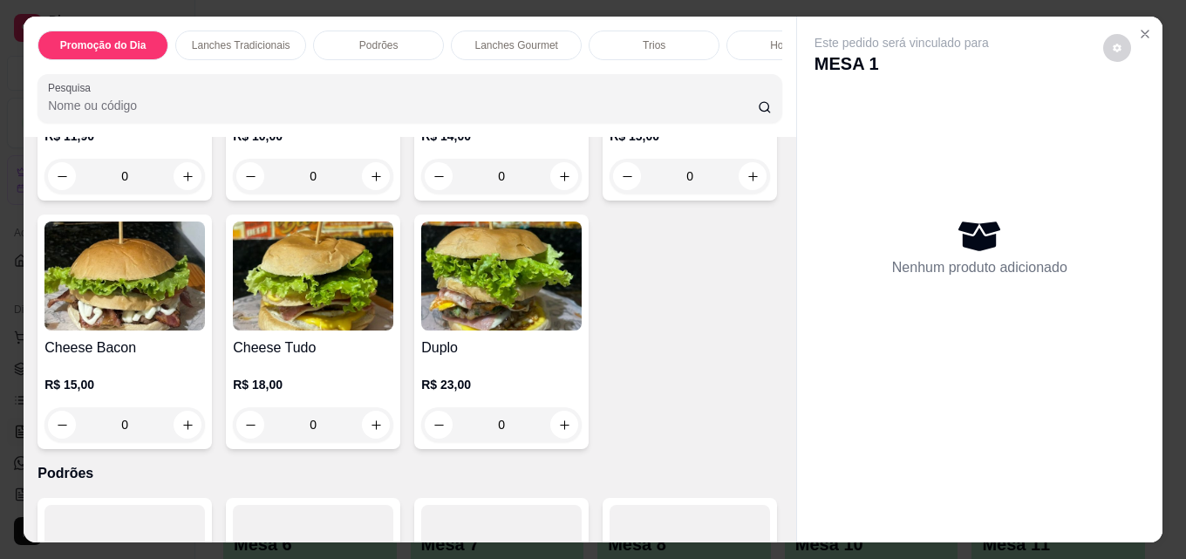
click at [205, 331] on img at bounding box center [124, 276] width 160 height 109
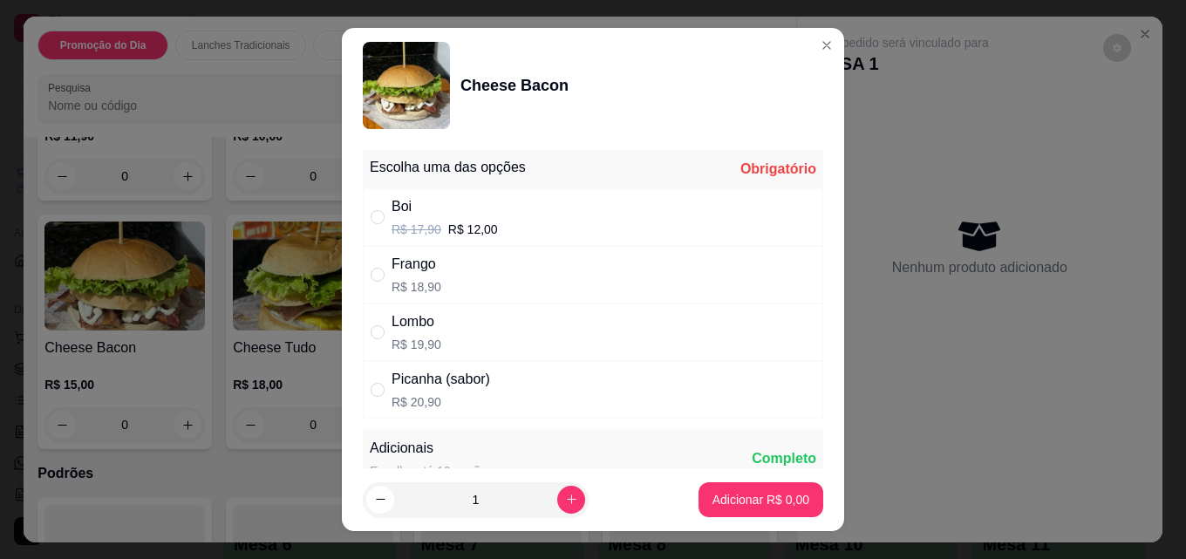
click at [464, 200] on div "Boi" at bounding box center [445, 206] width 106 height 21
radio input "true"
click at [708, 498] on p "Adicionar R$ 12,00" at bounding box center [757, 499] width 104 height 17
type input "1"
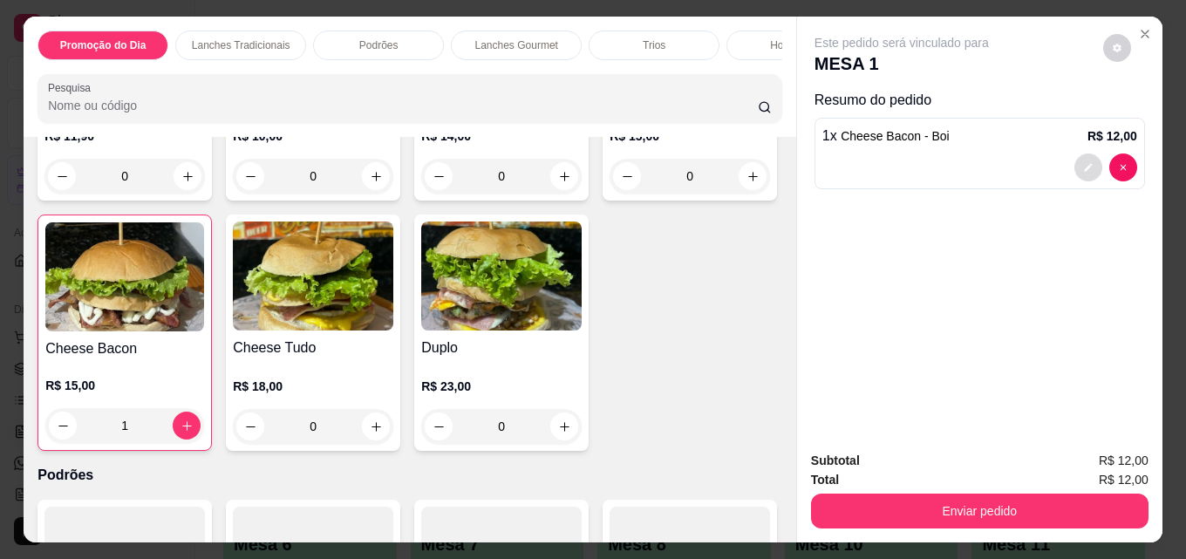
click at [1089, 154] on button "decrease-product-quantity" at bounding box center [1088, 167] width 28 height 28
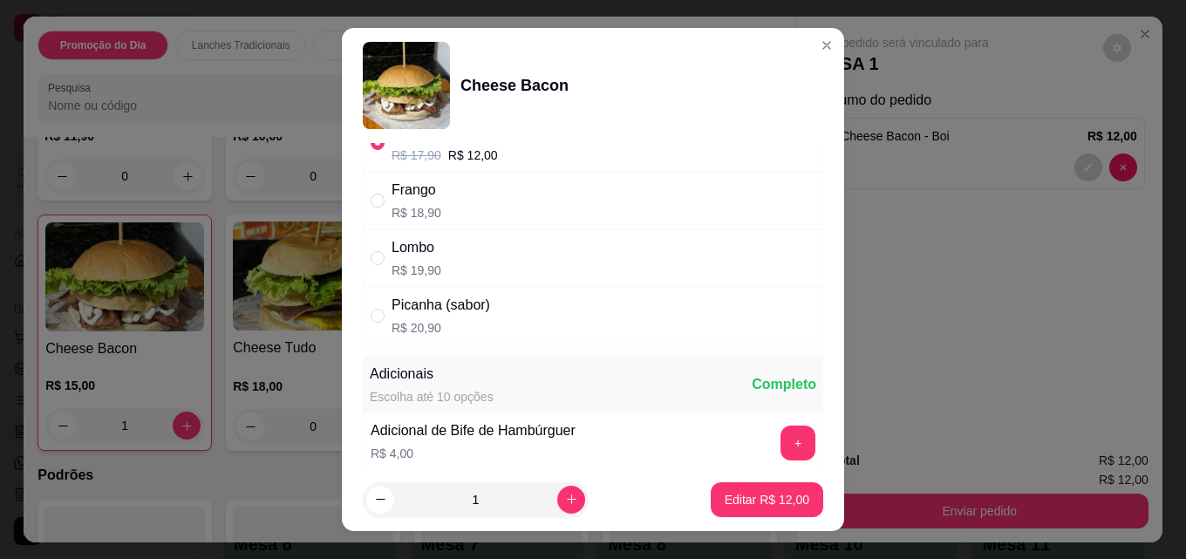
scroll to position [262, 0]
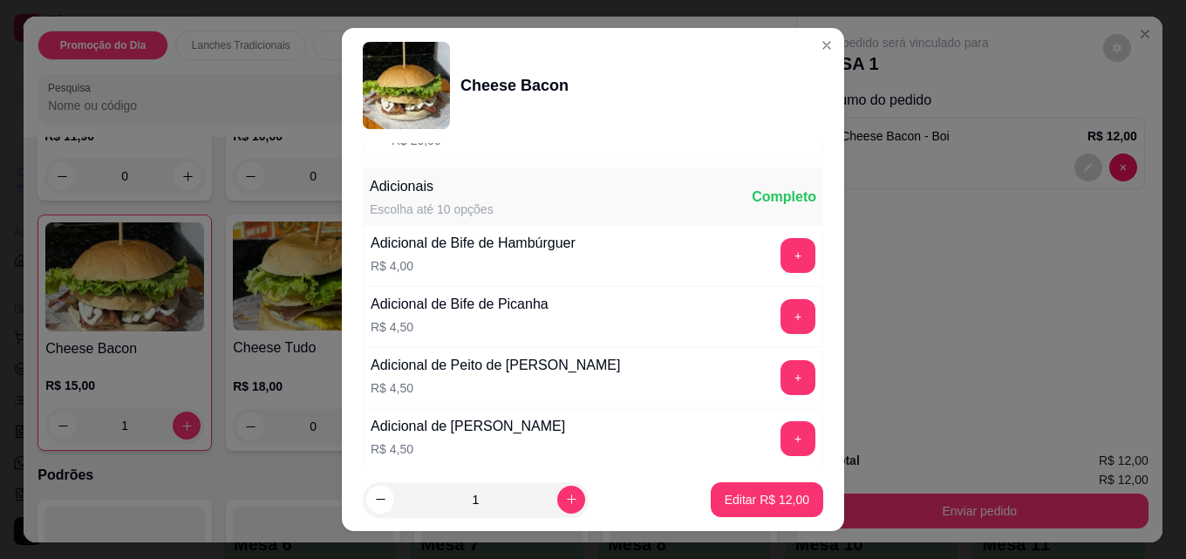
click at [501, 254] on div "Adicional de Bife de Hambúrguer" at bounding box center [473, 243] width 205 height 21
click at [780, 253] on button "+" at bounding box center [797, 255] width 35 height 35
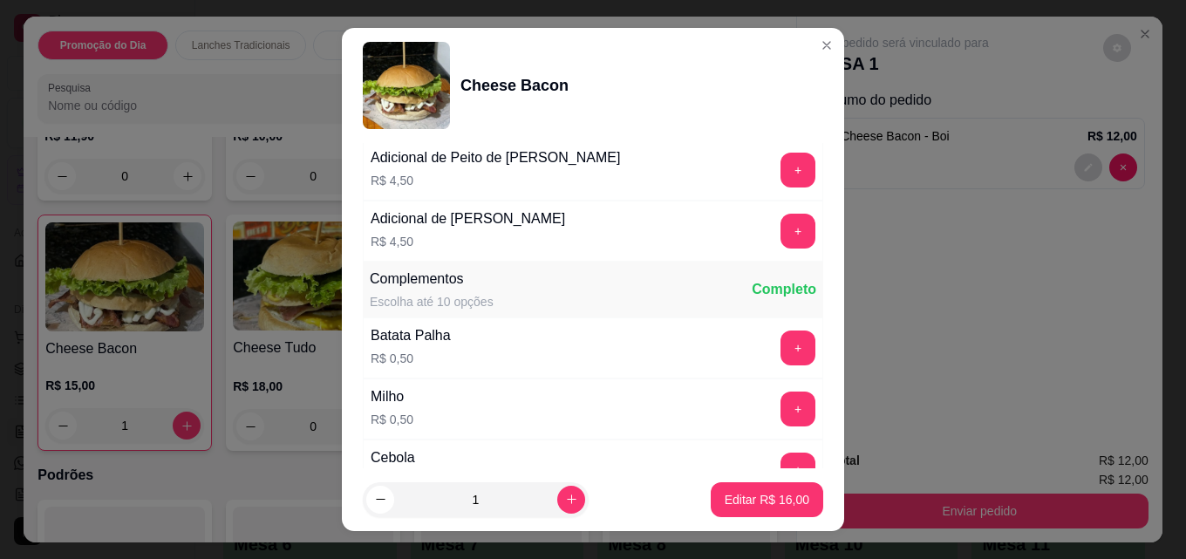
scroll to position [523, 0]
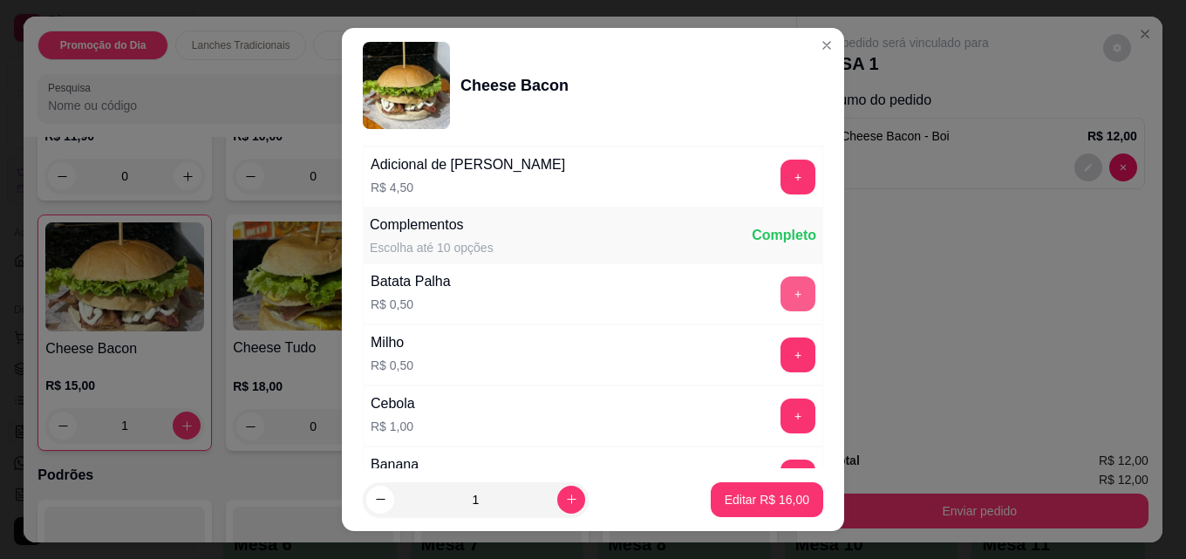
click at [780, 295] on button "+" at bounding box center [797, 293] width 35 height 35
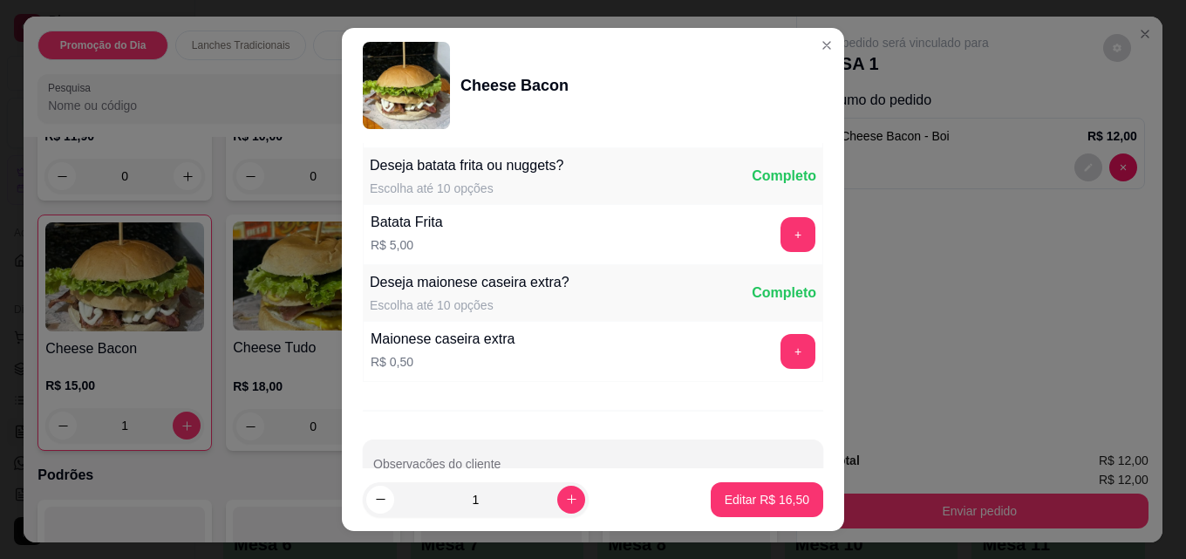
scroll to position [1476, 0]
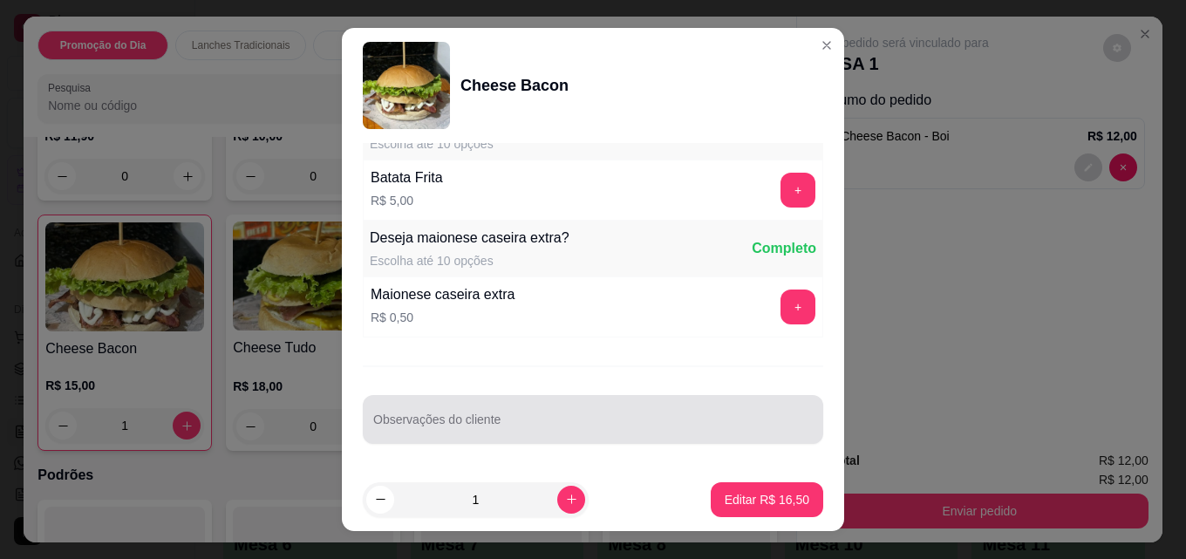
click at [446, 409] on div at bounding box center [593, 419] width 440 height 35
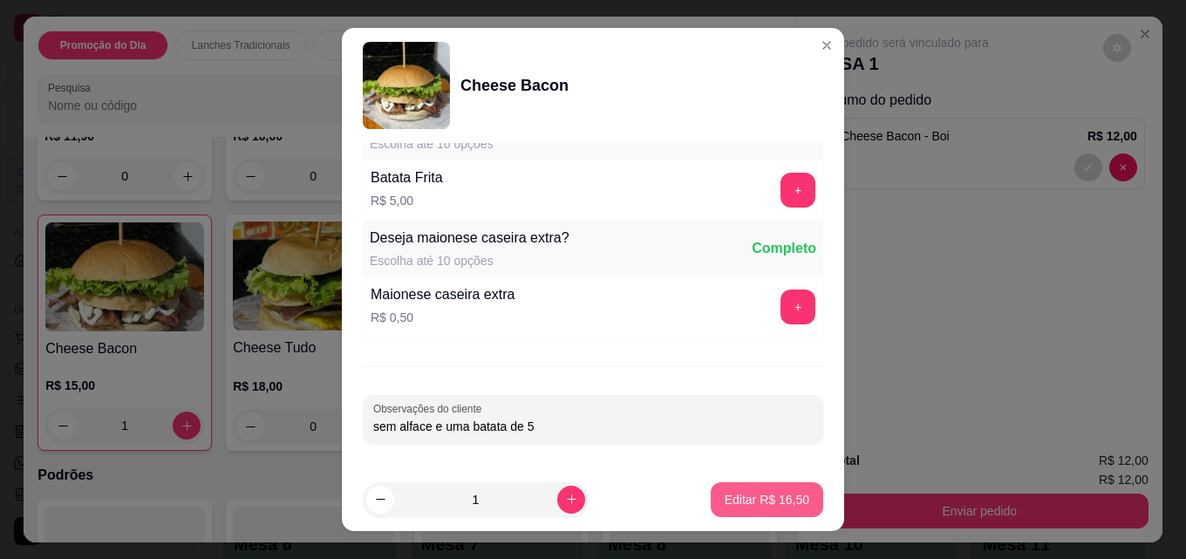
type input "sem alface e uma batata de 5"
click at [726, 503] on p "Editar R$ 16,50" at bounding box center [767, 499] width 82 height 17
type input "0"
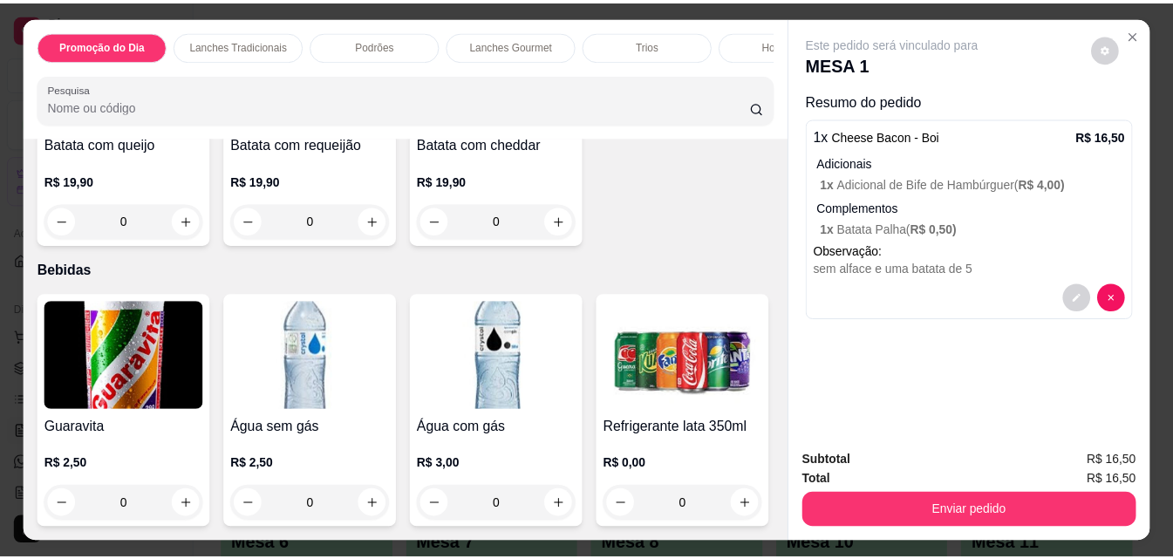
scroll to position [5086, 0]
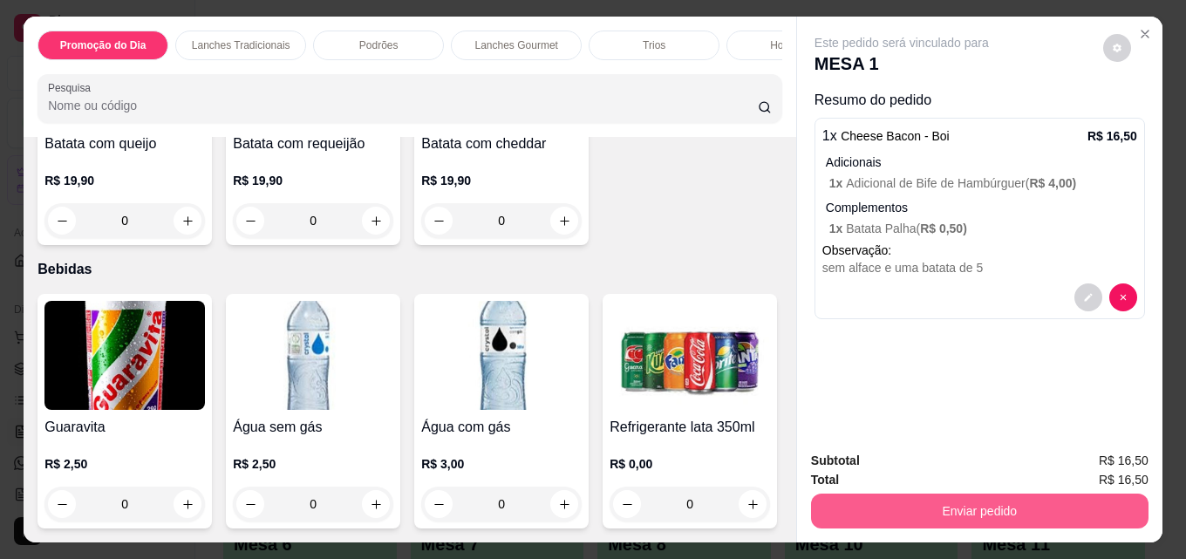
click at [890, 496] on button "Enviar pedido" at bounding box center [979, 511] width 337 height 35
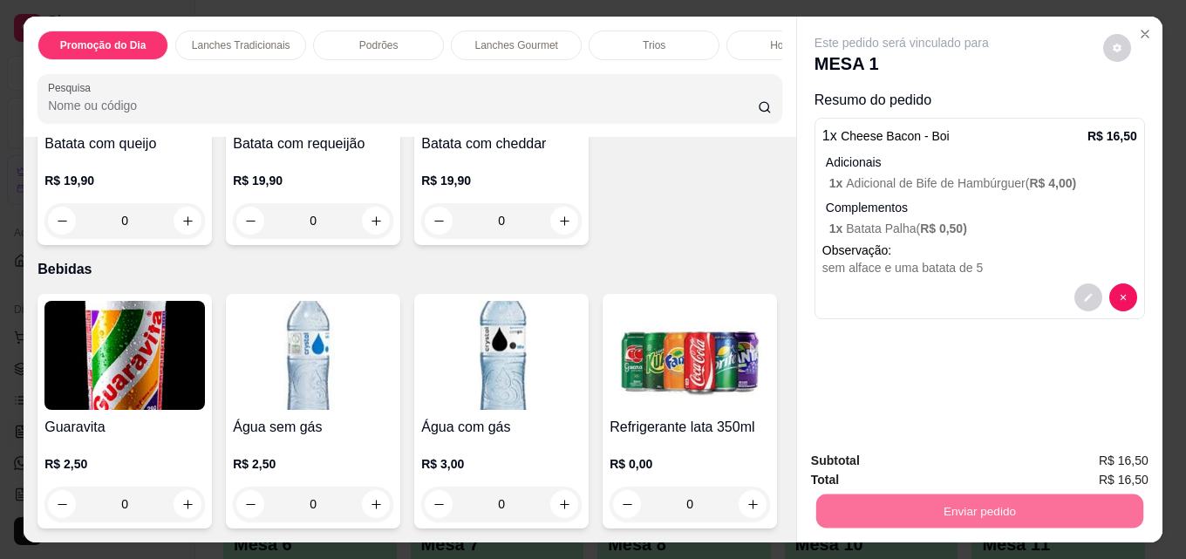
click at [979, 453] on button "Não registrar e enviar pedido" at bounding box center [921, 461] width 181 height 33
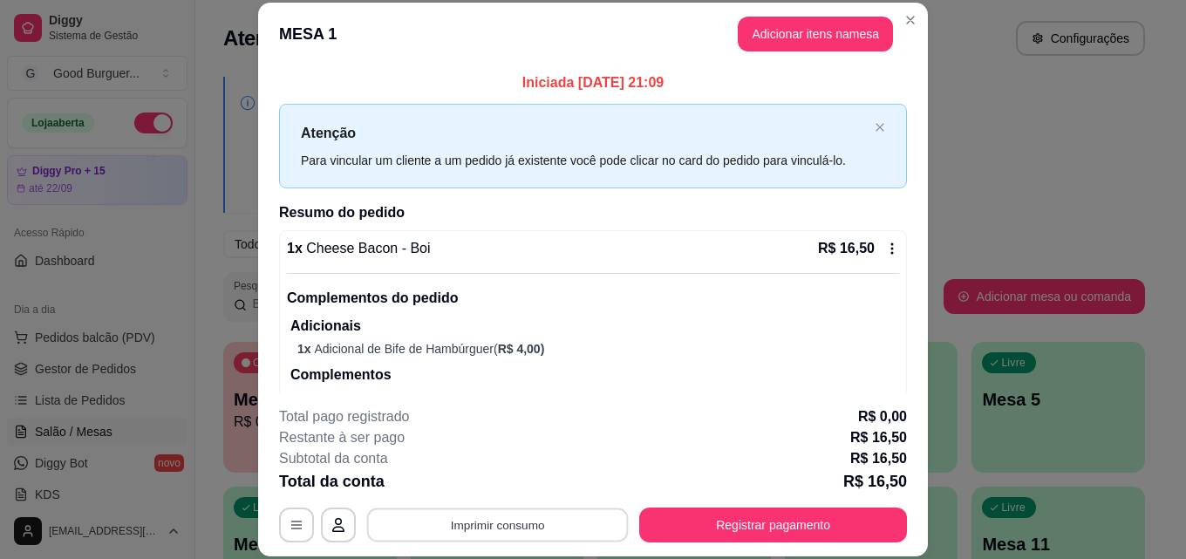
click at [528, 528] on button "Imprimir consumo" at bounding box center [498, 525] width 262 height 34
click at [519, 483] on button "IMPRESSORA" at bounding box center [496, 485] width 126 height 28
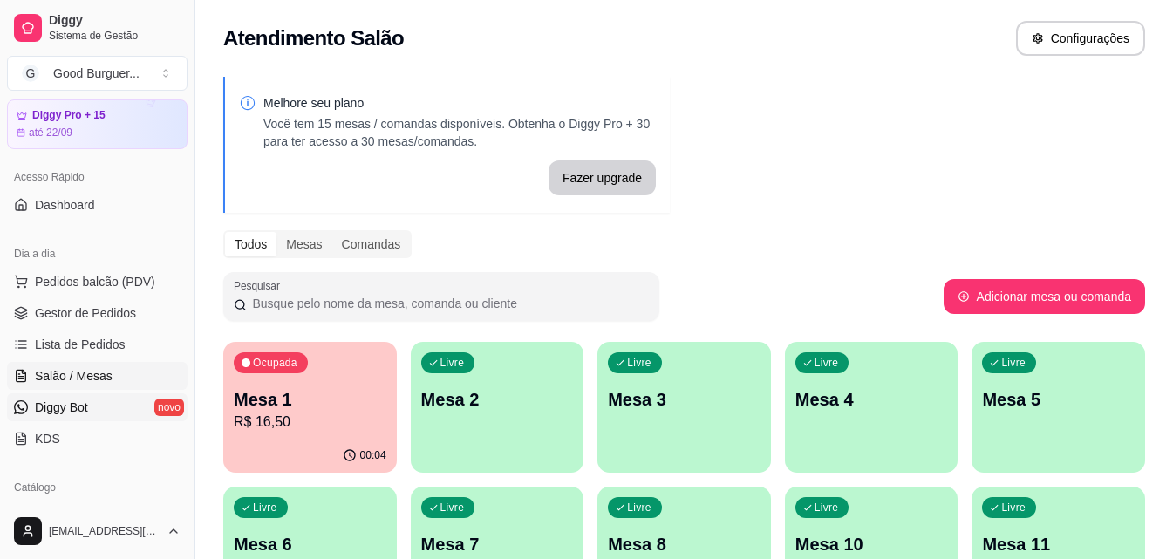
scroll to position [87, 0]
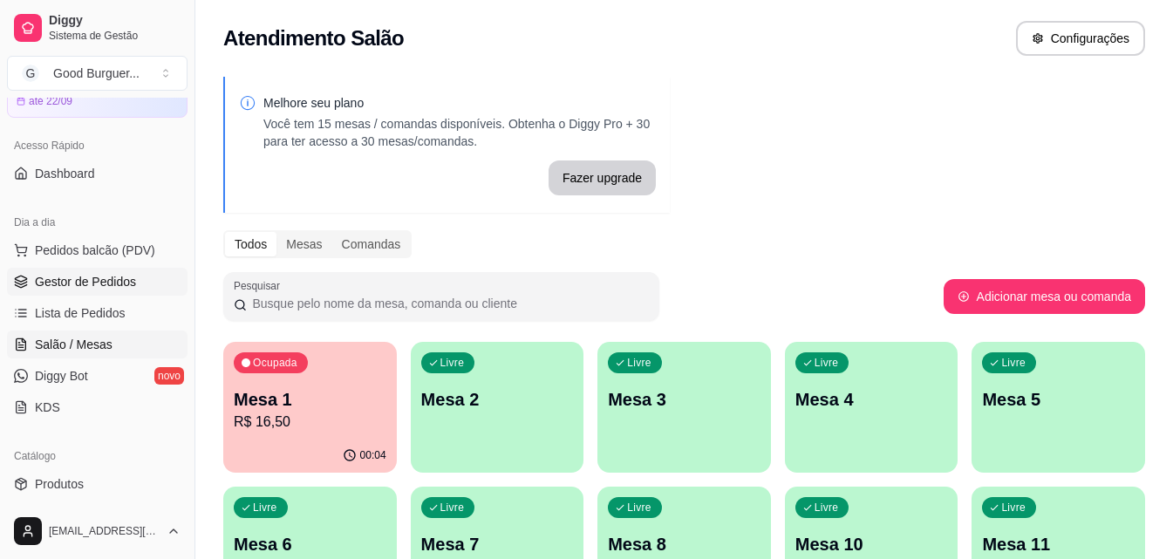
click at [76, 275] on span "Gestor de Pedidos" at bounding box center [85, 281] width 101 height 17
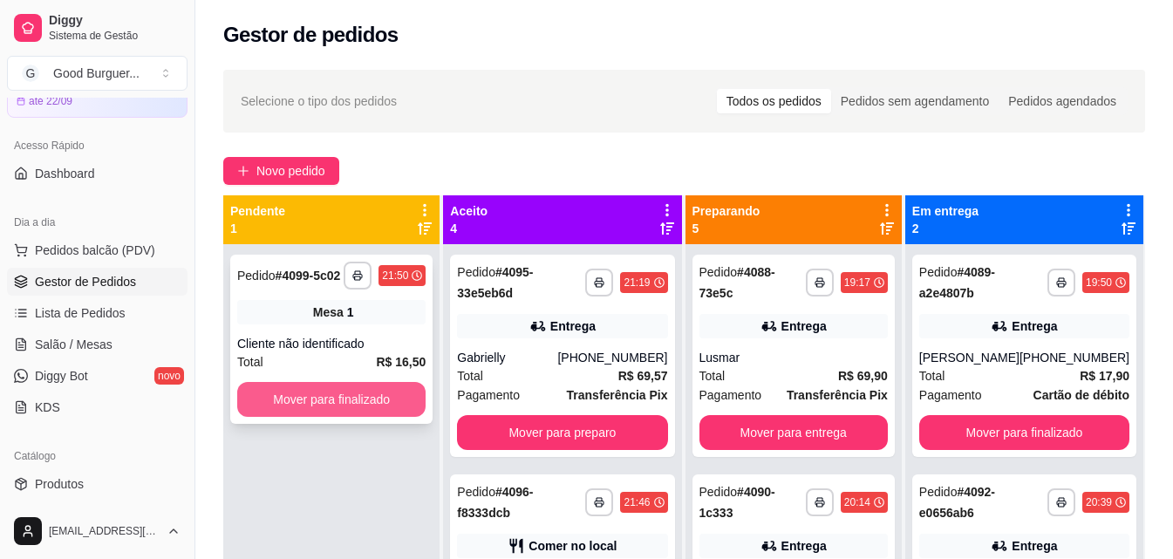
click at [383, 392] on button "Mover para finalizado" at bounding box center [331, 399] width 188 height 35
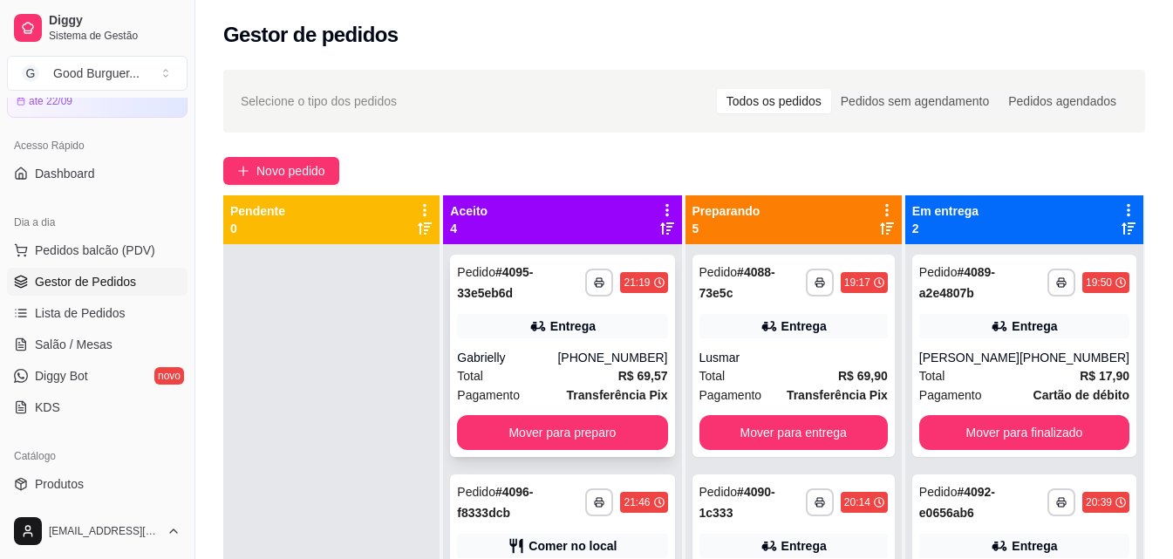
click at [535, 351] on div "Gabrielly" at bounding box center [507, 357] width 100 height 17
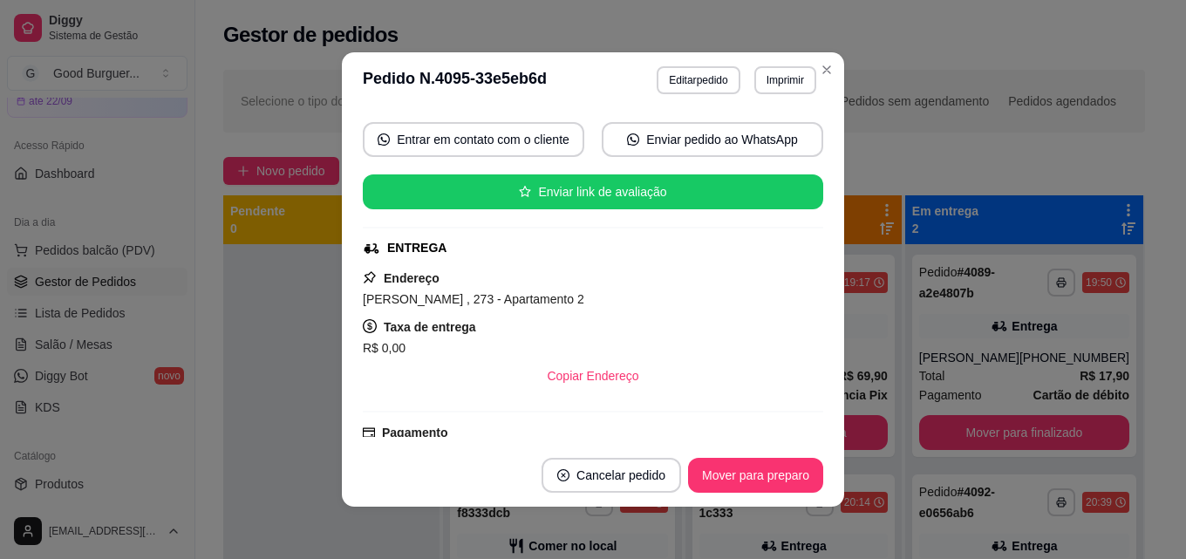
scroll to position [174, 0]
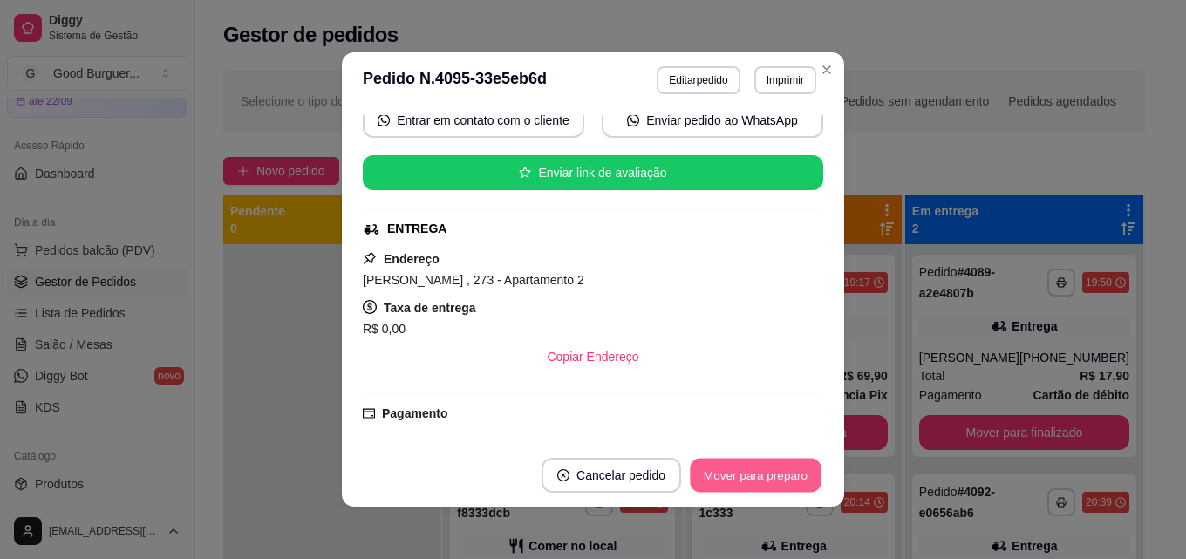
click at [730, 471] on button "Mover para preparo" at bounding box center [755, 476] width 131 height 34
click at [771, 70] on button "Imprimir" at bounding box center [785, 79] width 60 height 27
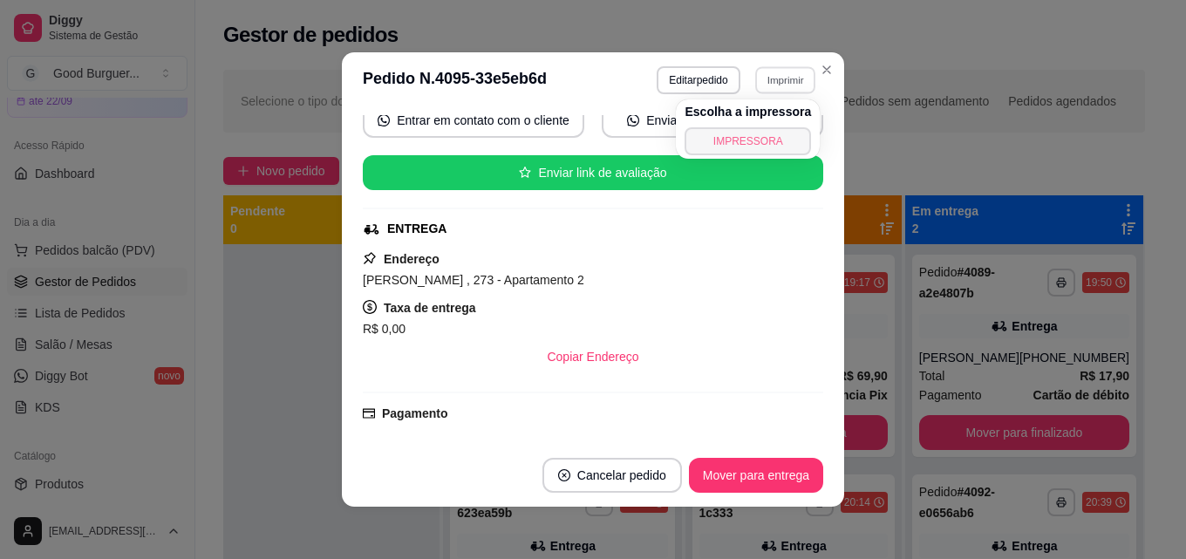
click at [767, 139] on button "IMPRESSORA" at bounding box center [748, 141] width 126 height 28
click at [787, 74] on button "Imprimir" at bounding box center [785, 80] width 62 height 28
click at [731, 142] on button "IMPRESSORA" at bounding box center [748, 141] width 126 height 28
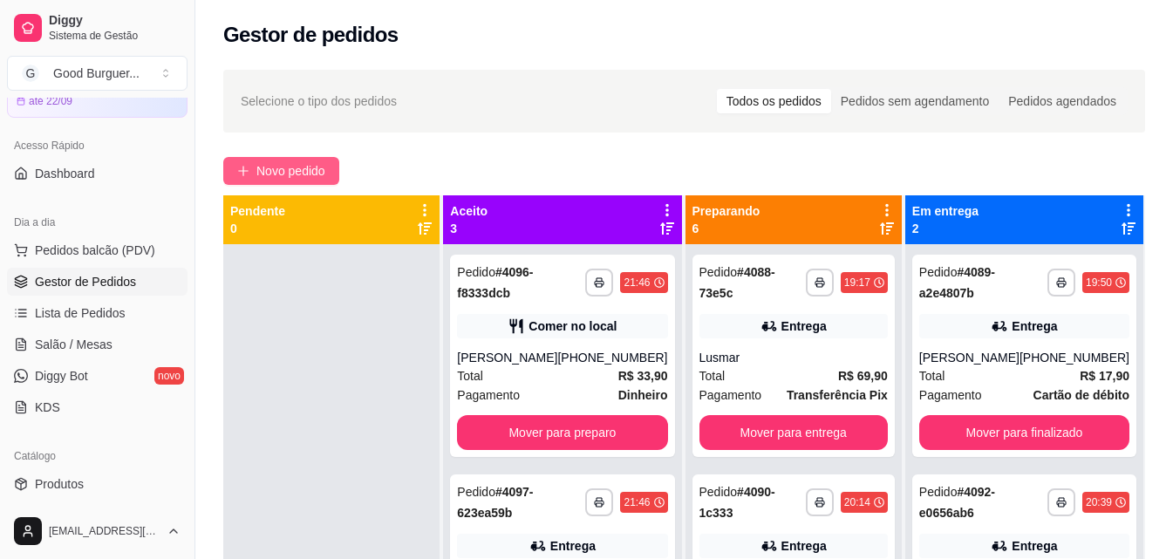
click at [283, 167] on span "Novo pedido" at bounding box center [290, 170] width 69 height 19
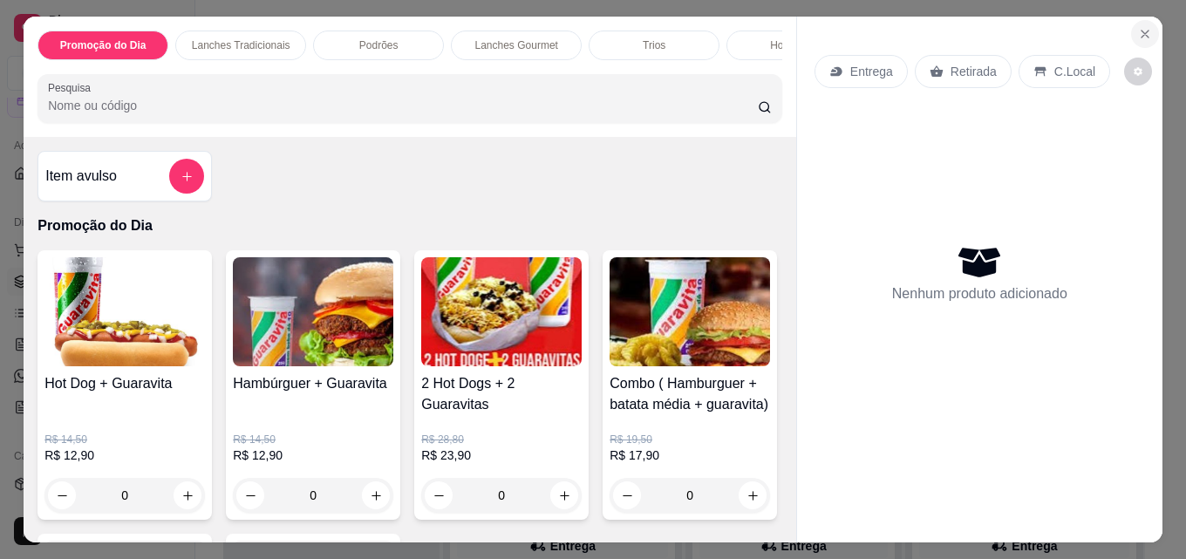
click at [1142, 31] on icon "Close" at bounding box center [1145, 34] width 7 height 7
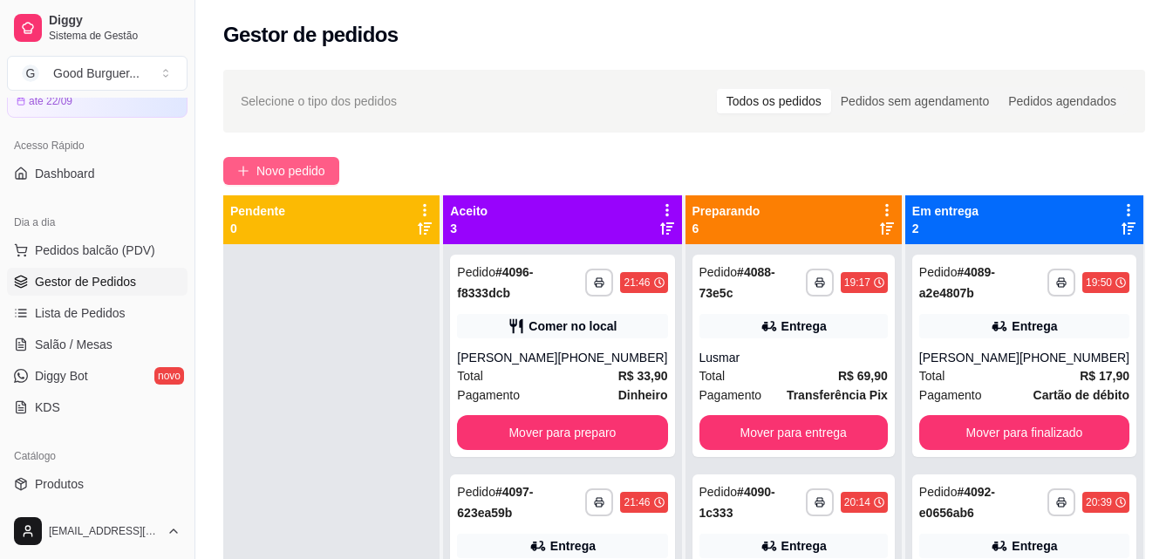
click at [294, 161] on span "Novo pedido" at bounding box center [290, 170] width 69 height 19
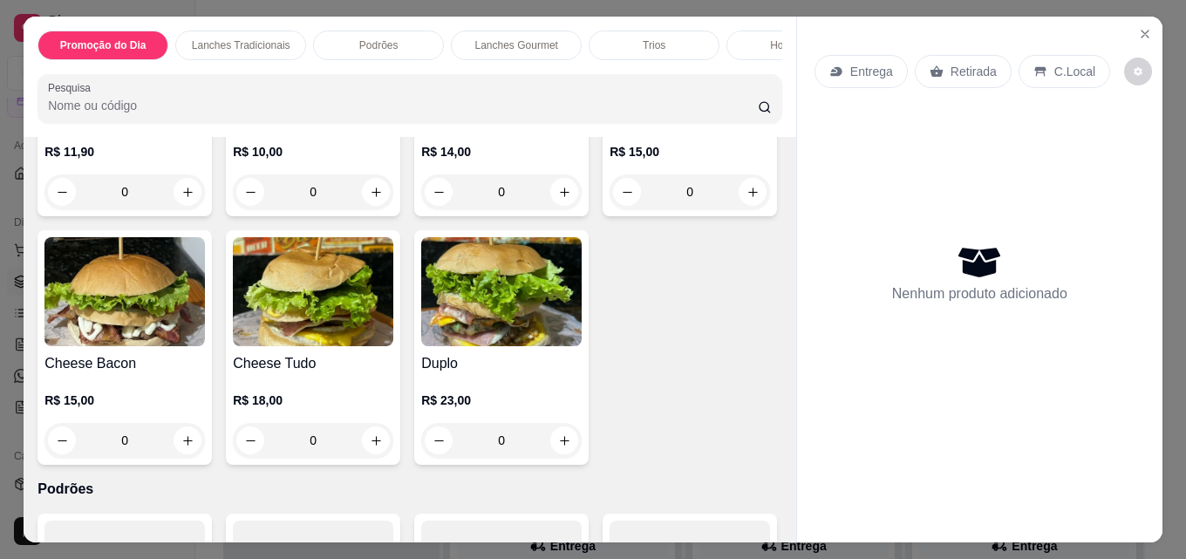
scroll to position [872, 0]
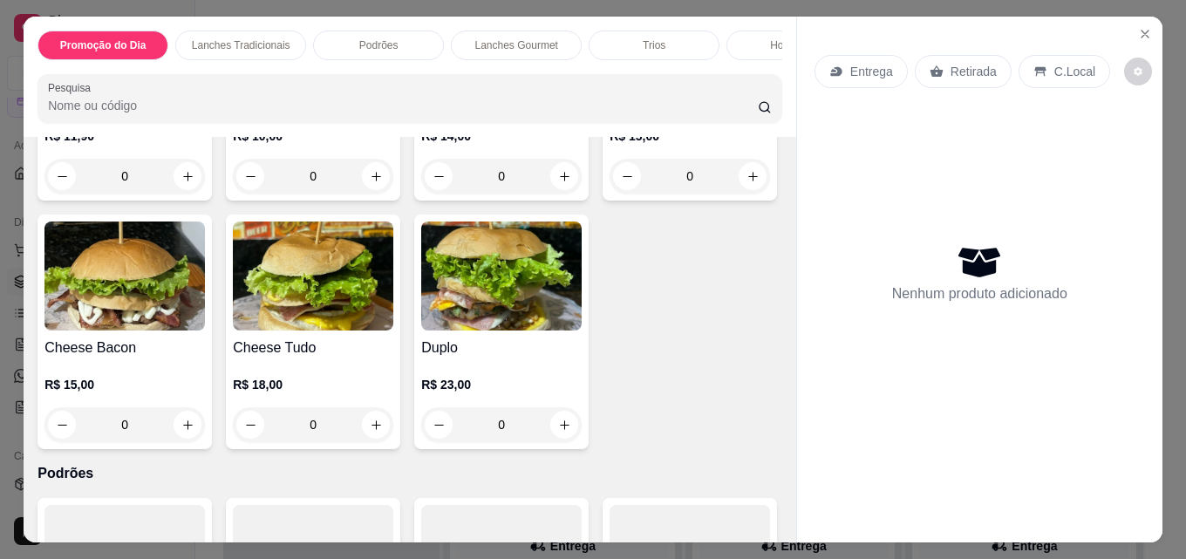
click at [205, 315] on img at bounding box center [124, 276] width 160 height 109
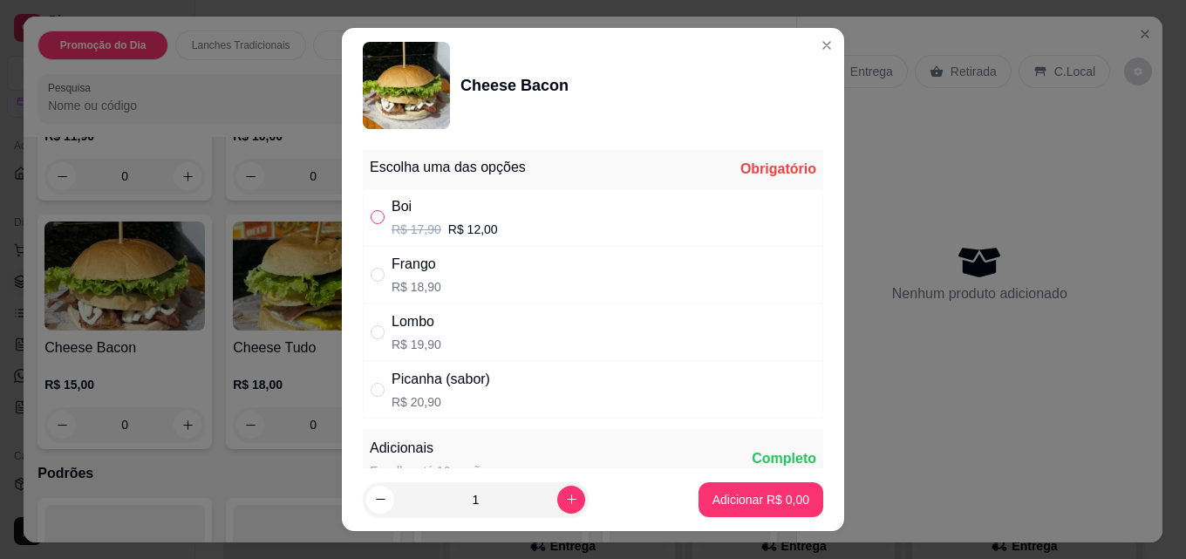
click at [374, 220] on input "" at bounding box center [378, 217] width 14 height 14
radio input "true"
click at [740, 501] on p "Adicionar R$ 12,00" at bounding box center [757, 499] width 101 height 17
type input "1"
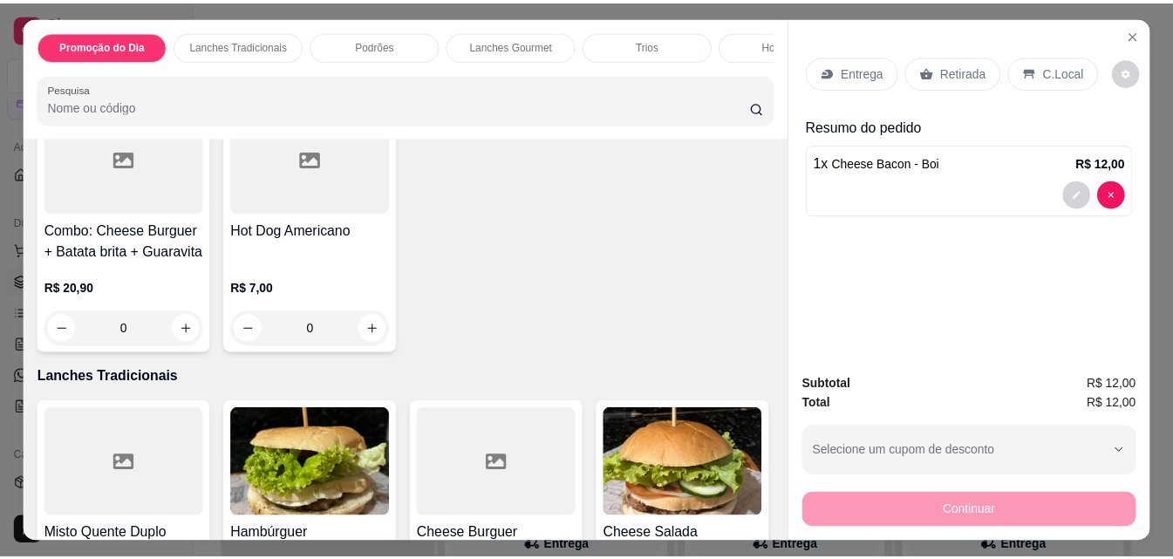
scroll to position [436, 0]
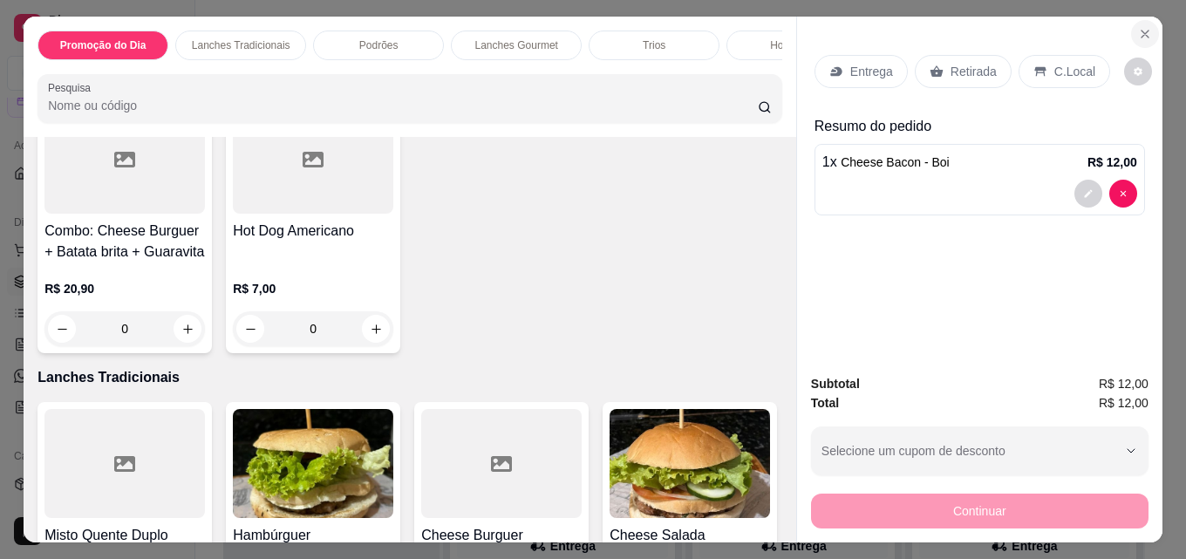
click at [1138, 27] on icon "Close" at bounding box center [1145, 34] width 14 height 14
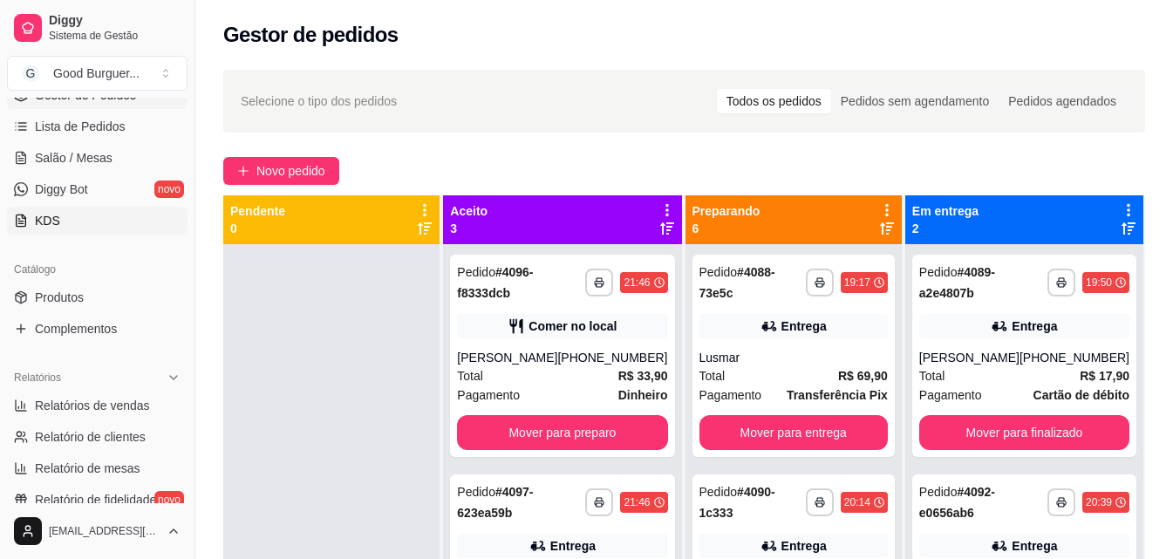
scroll to position [349, 0]
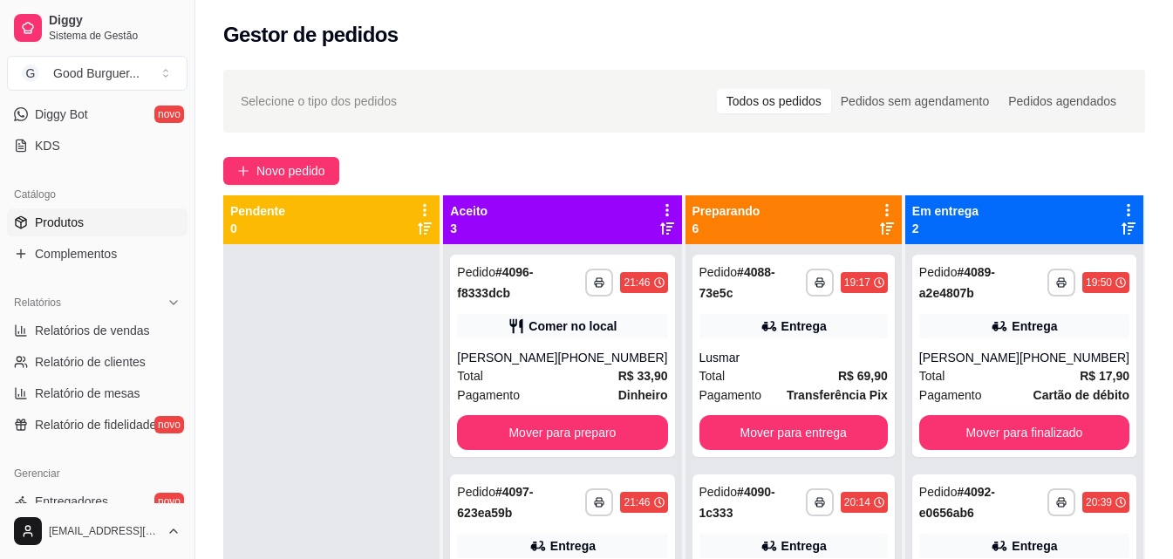
click at [87, 219] on link "Produtos" at bounding box center [97, 222] width 181 height 28
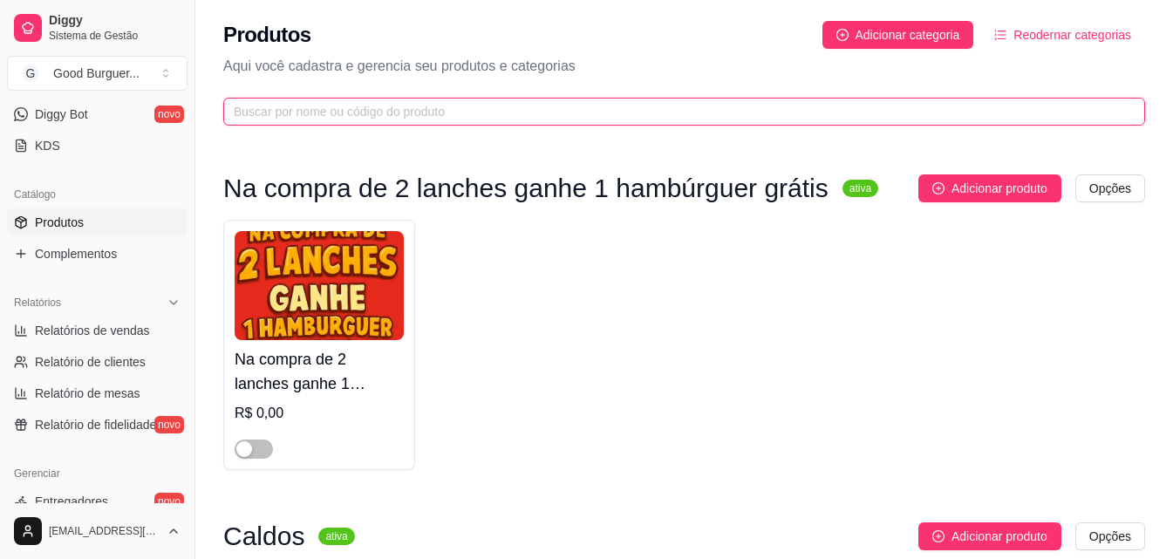
click at [401, 117] on input "text" at bounding box center [677, 111] width 887 height 19
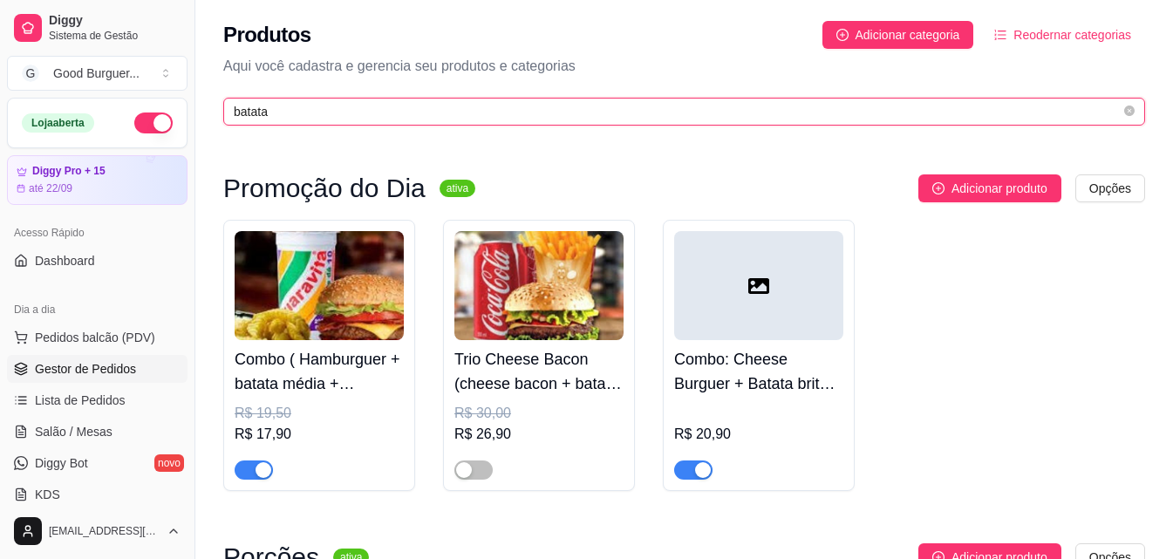
type input "batata"
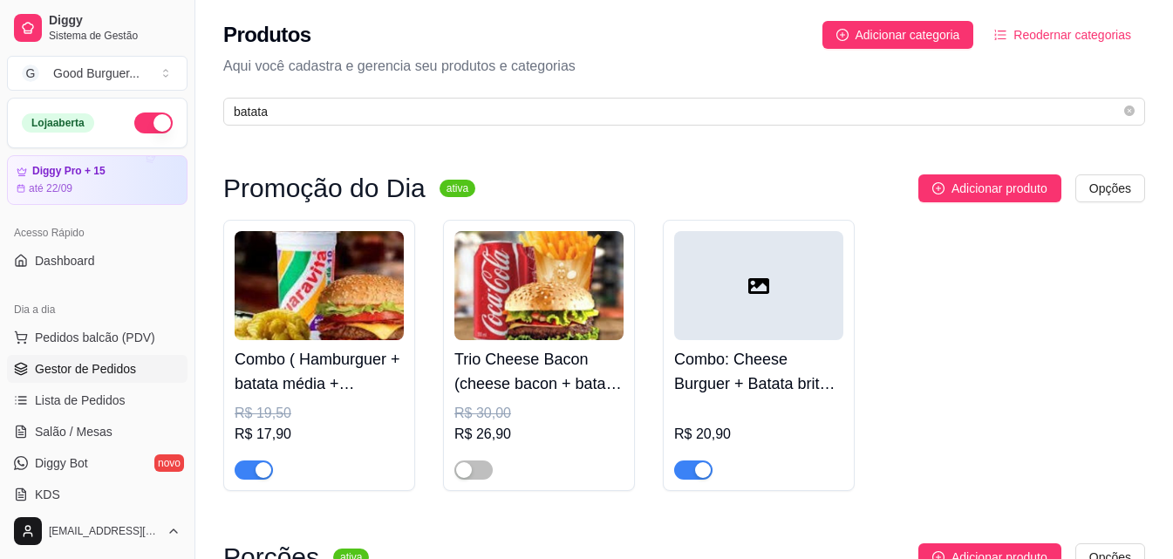
click at [106, 371] on span "Gestor de Pedidos" at bounding box center [85, 368] width 101 height 17
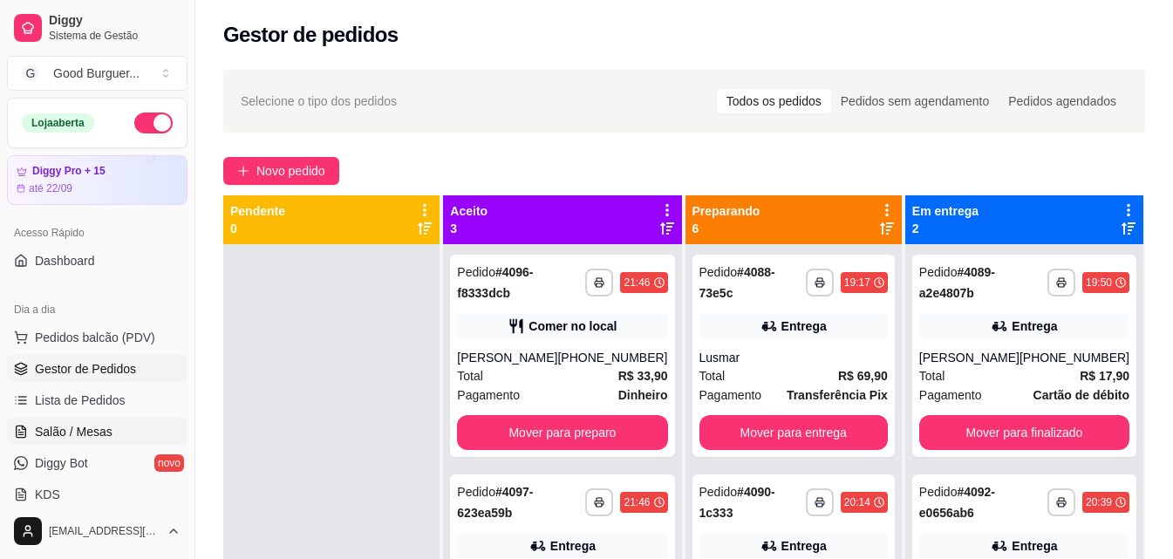
click at [73, 432] on span "Salão / Mesas" at bounding box center [74, 431] width 78 height 17
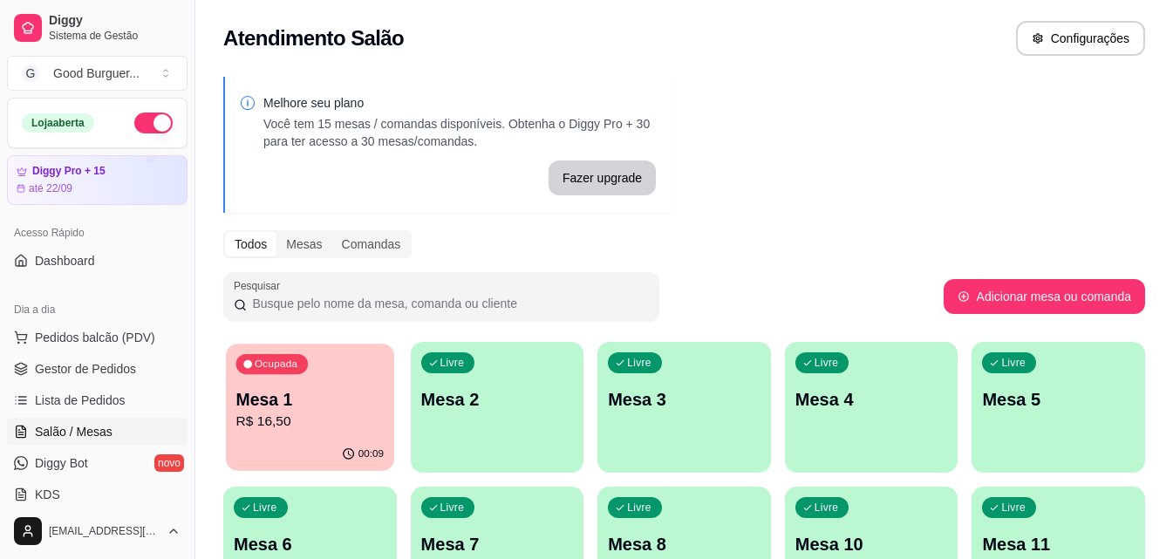
click at [333, 400] on p "Mesa 1" at bounding box center [309, 400] width 147 height 24
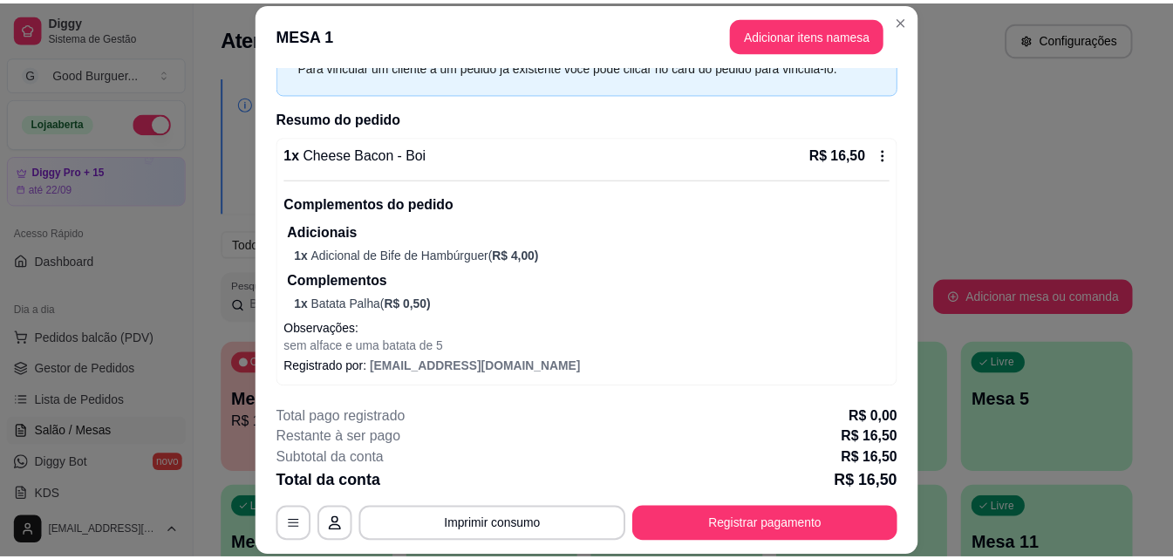
scroll to position [95, 0]
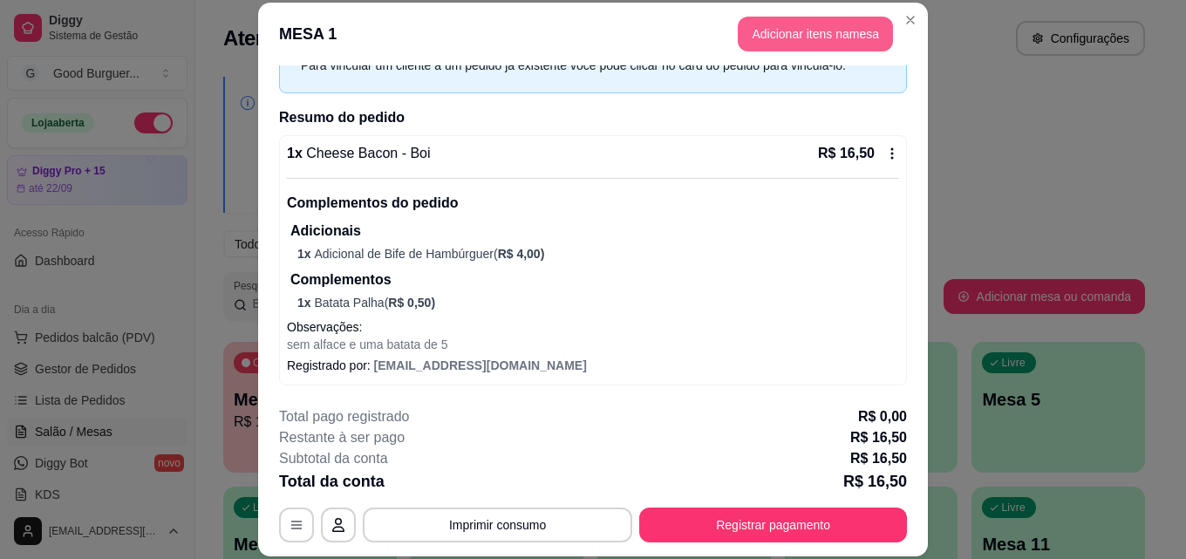
click at [767, 38] on button "Adicionar itens na mesa" at bounding box center [815, 34] width 155 height 35
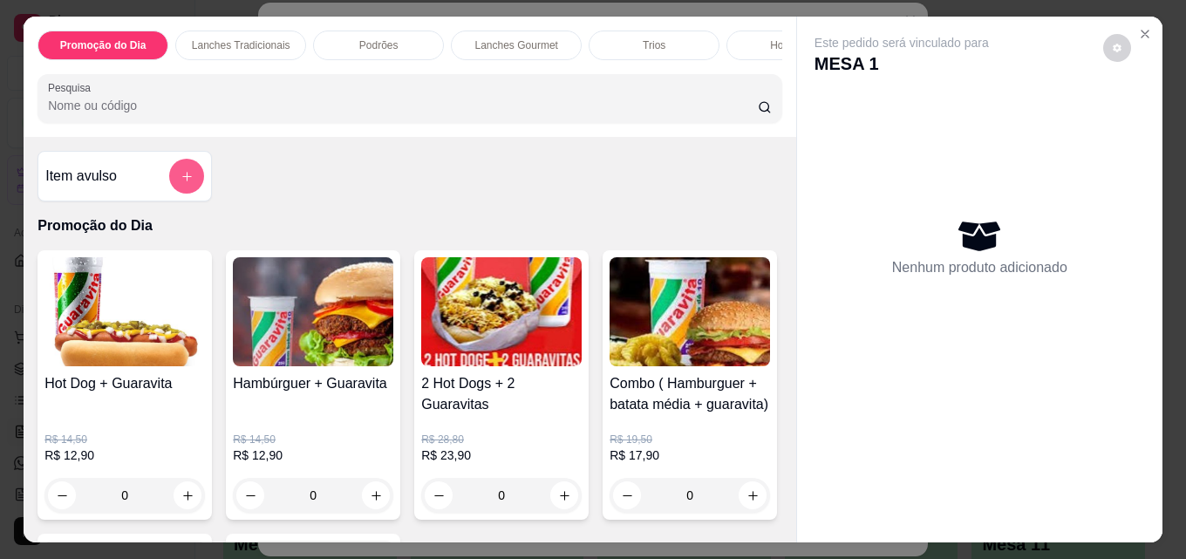
click at [182, 175] on button "add-separate-item" at bounding box center [186, 176] width 35 height 35
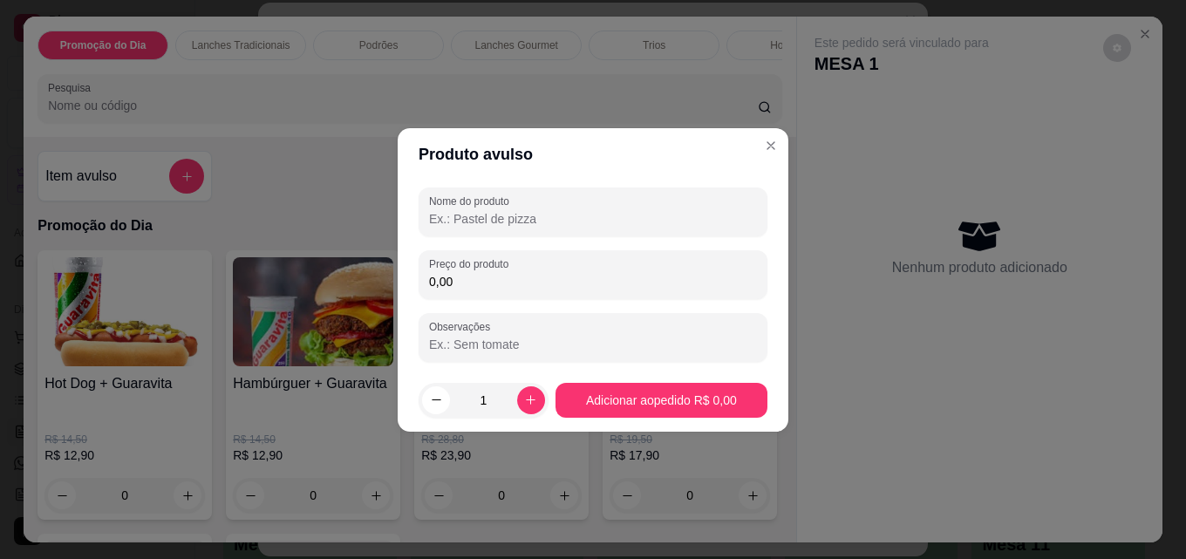
click at [541, 218] on input "Nome do produto" at bounding box center [593, 218] width 328 height 17
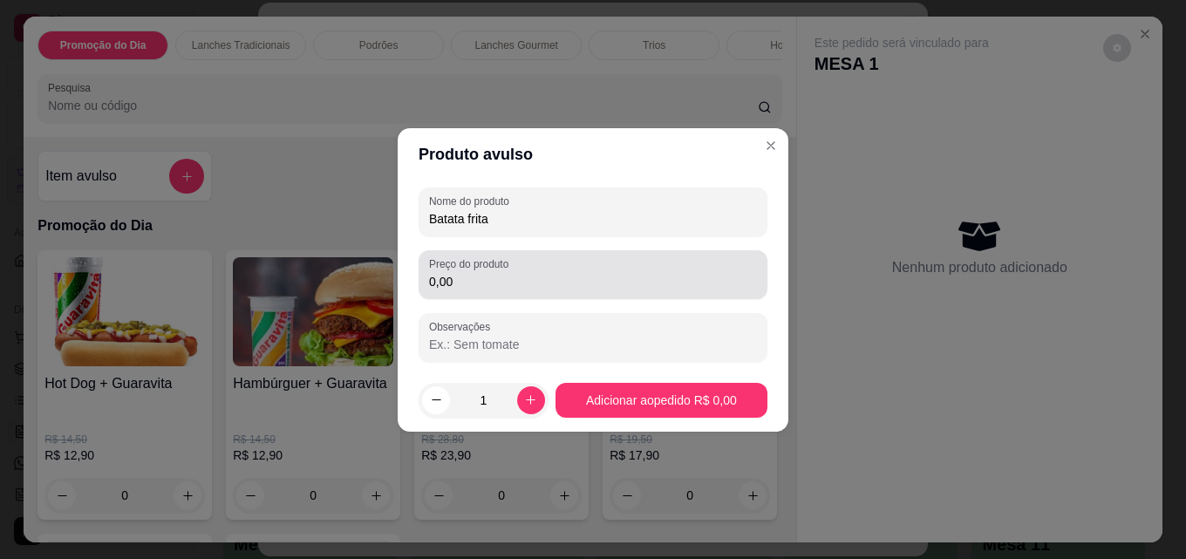
type input "Batata frita"
click at [489, 284] on input "0,00" at bounding box center [593, 281] width 328 height 17
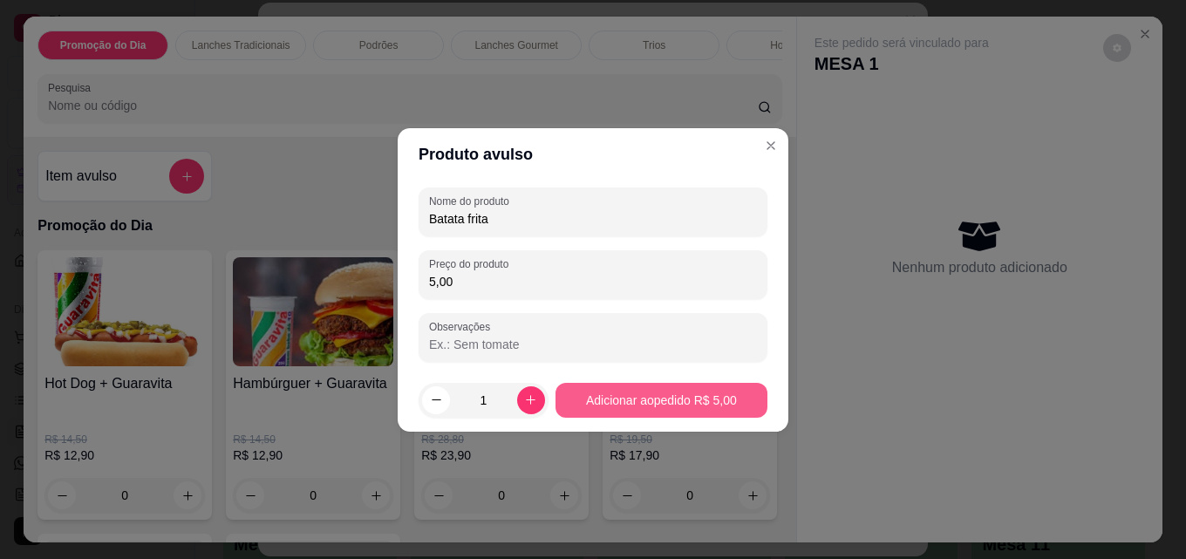
type input "5,00"
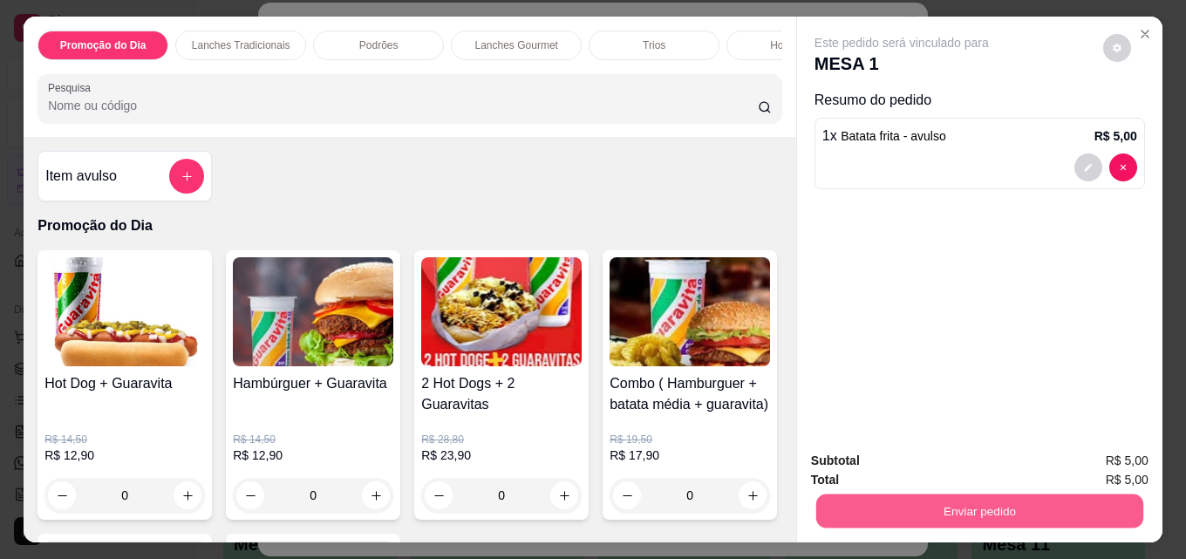
click at [979, 501] on button "Enviar pedido" at bounding box center [979, 511] width 327 height 34
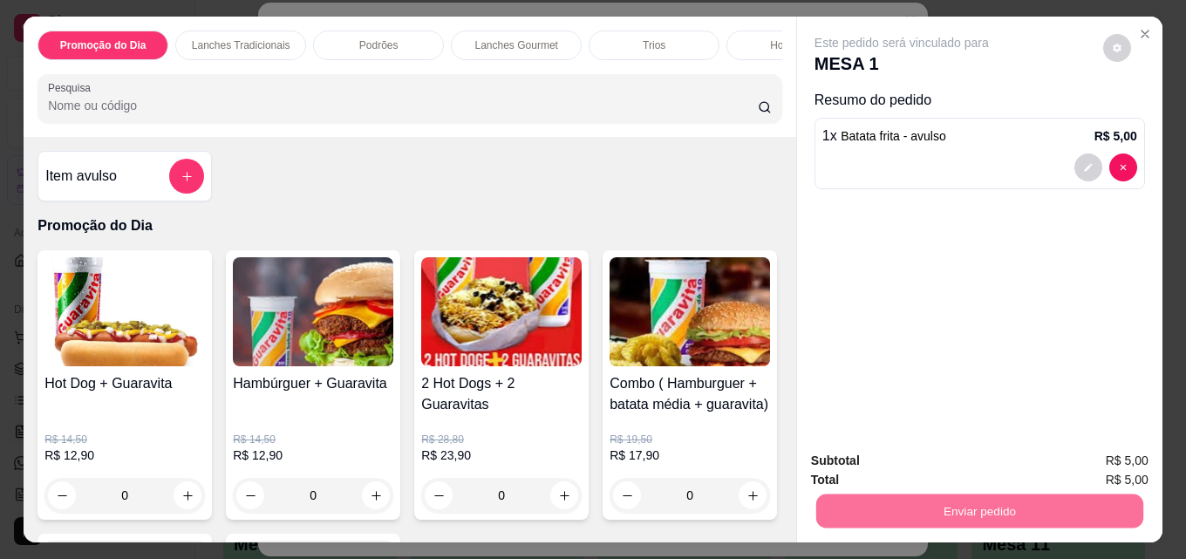
click at [896, 460] on button "Não registrar e enviar pedido" at bounding box center [922, 461] width 176 height 32
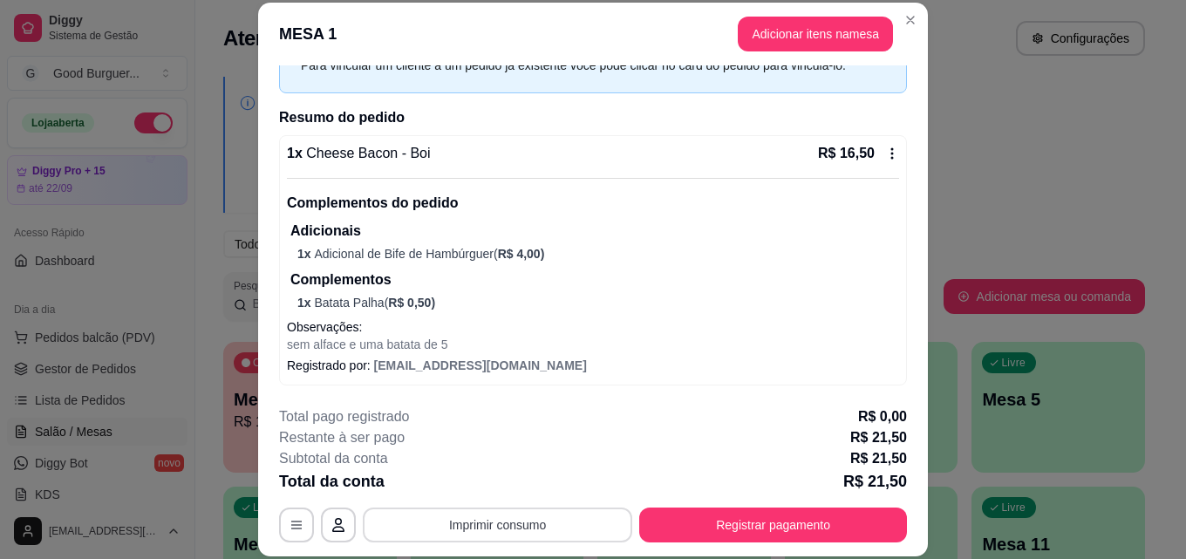
click at [521, 527] on button "Imprimir consumo" at bounding box center [497, 525] width 269 height 35
click at [515, 487] on button "IMPRESSORA" at bounding box center [496, 485] width 126 height 28
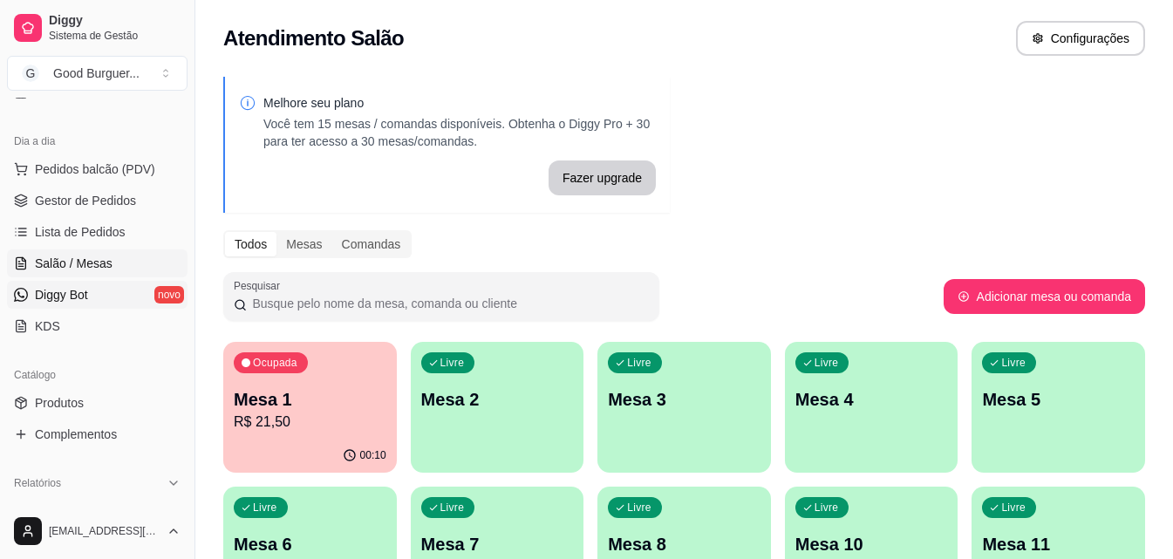
scroll to position [174, 0]
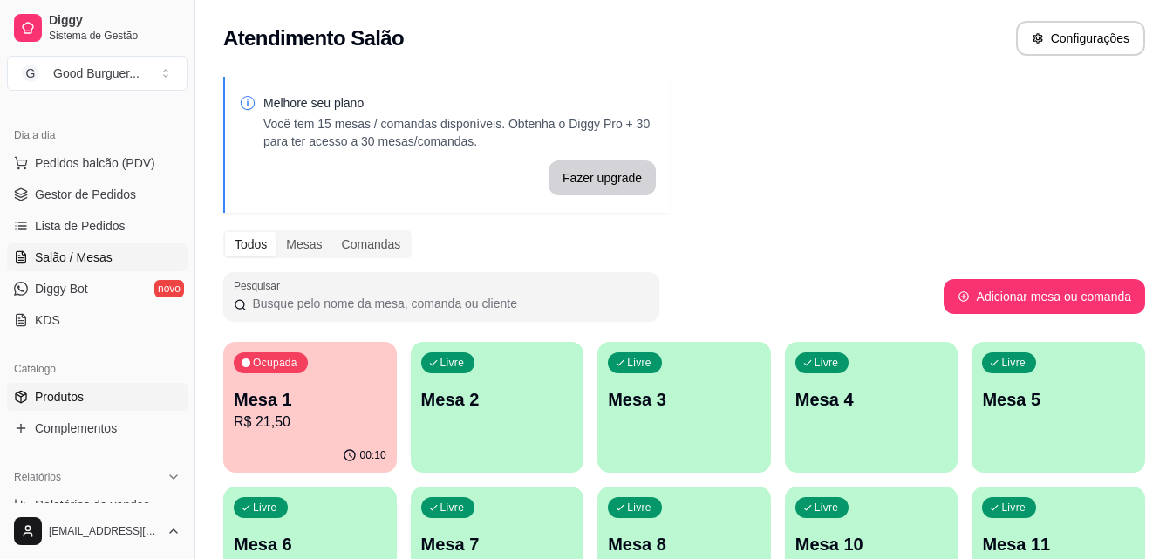
click at [79, 396] on span "Produtos" at bounding box center [59, 396] width 49 height 17
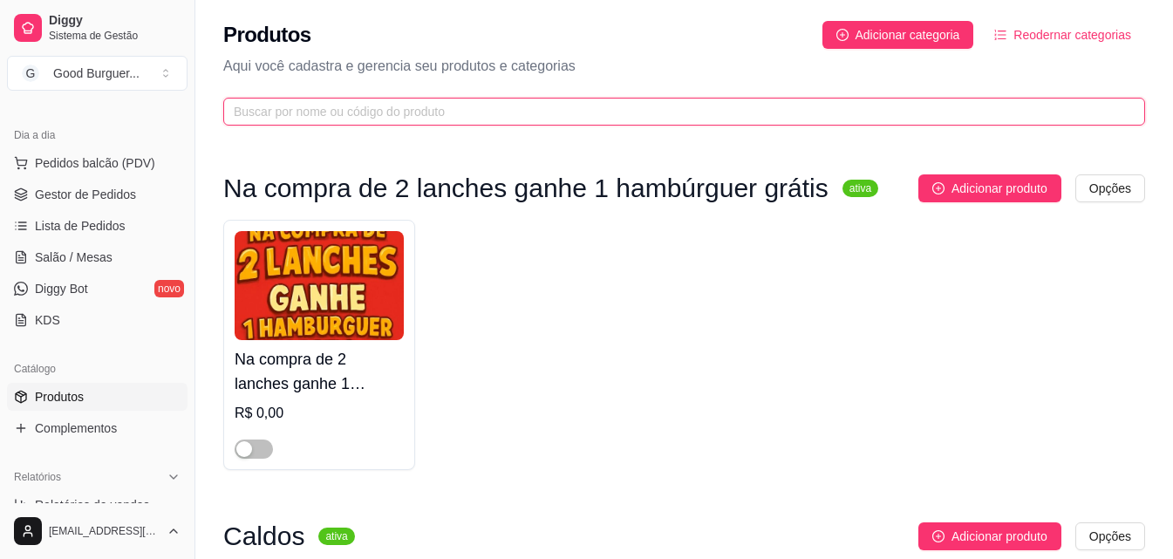
click at [374, 108] on input "text" at bounding box center [677, 111] width 887 height 19
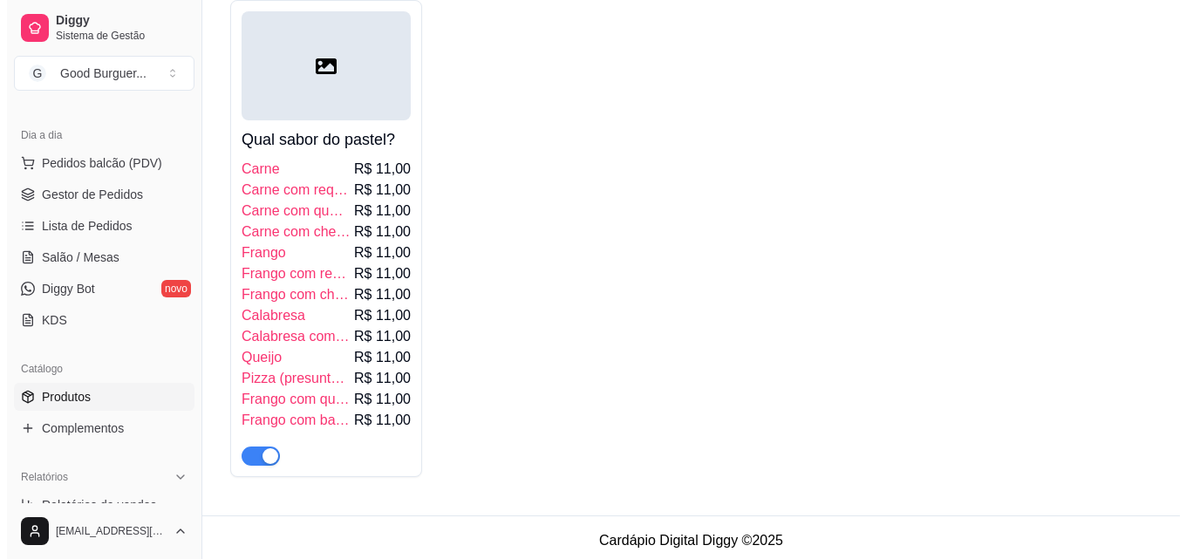
scroll to position [551, 0]
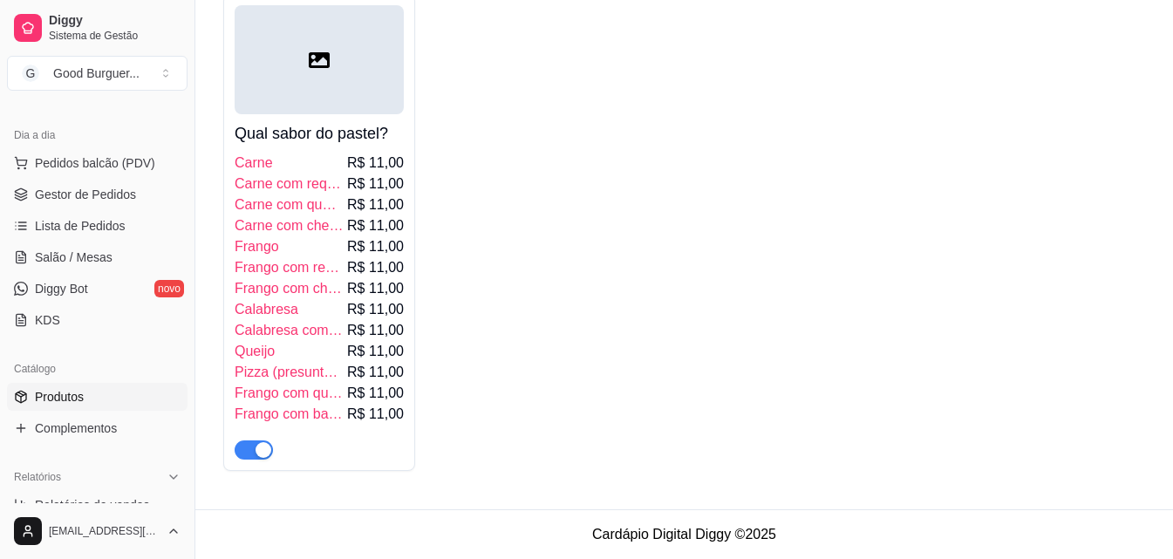
type input "paste"
click at [280, 274] on span "Frango com requeijão" at bounding box center [289, 267] width 109 height 21
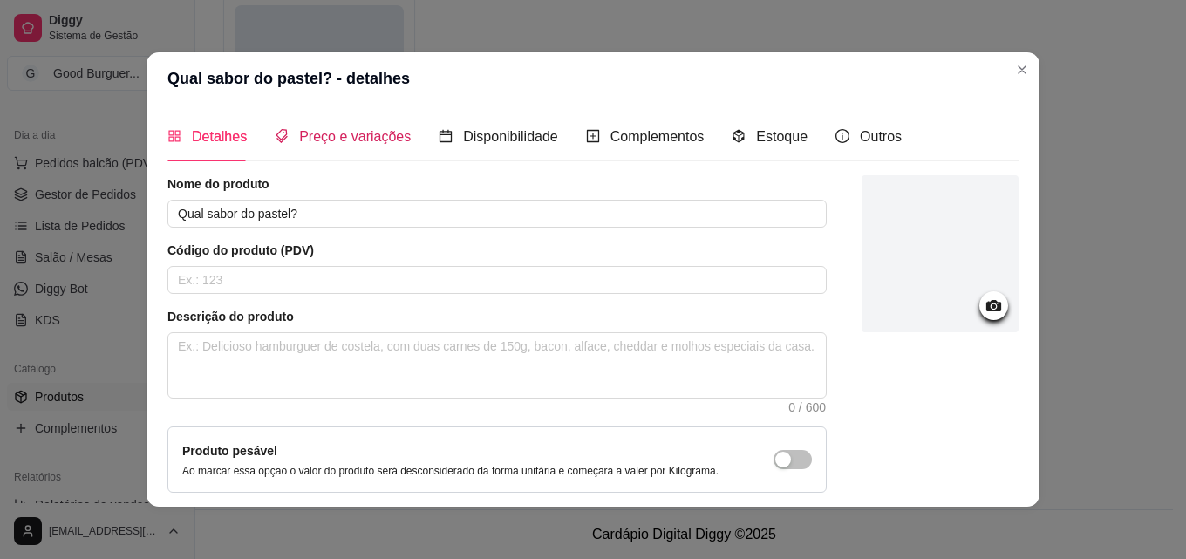
click at [330, 137] on span "Preço e variações" at bounding box center [355, 136] width 112 height 15
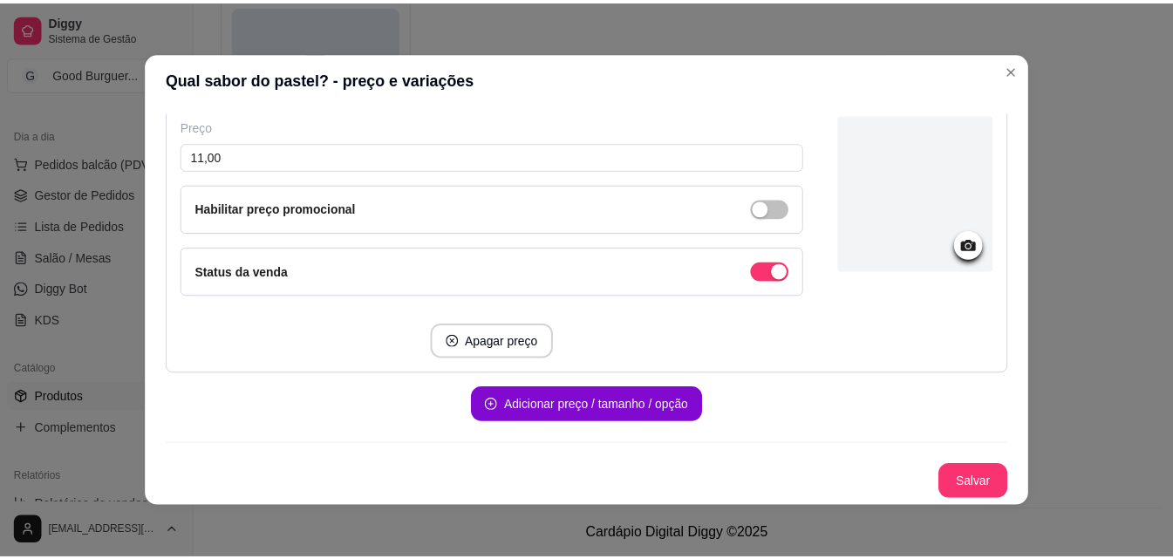
scroll to position [3, 0]
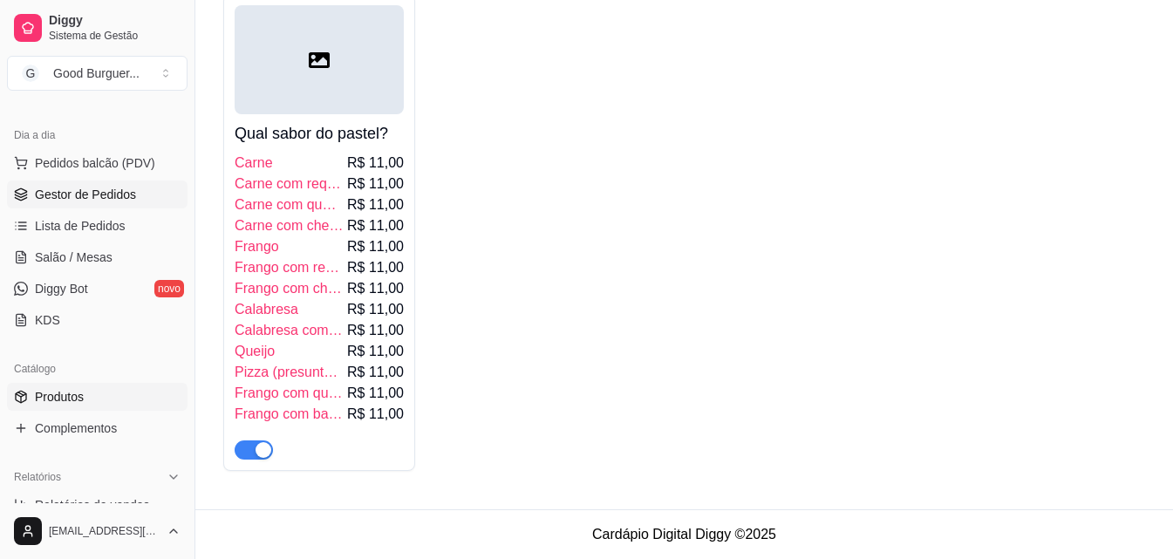
click at [108, 183] on link "Gestor de Pedidos" at bounding box center [97, 195] width 181 height 28
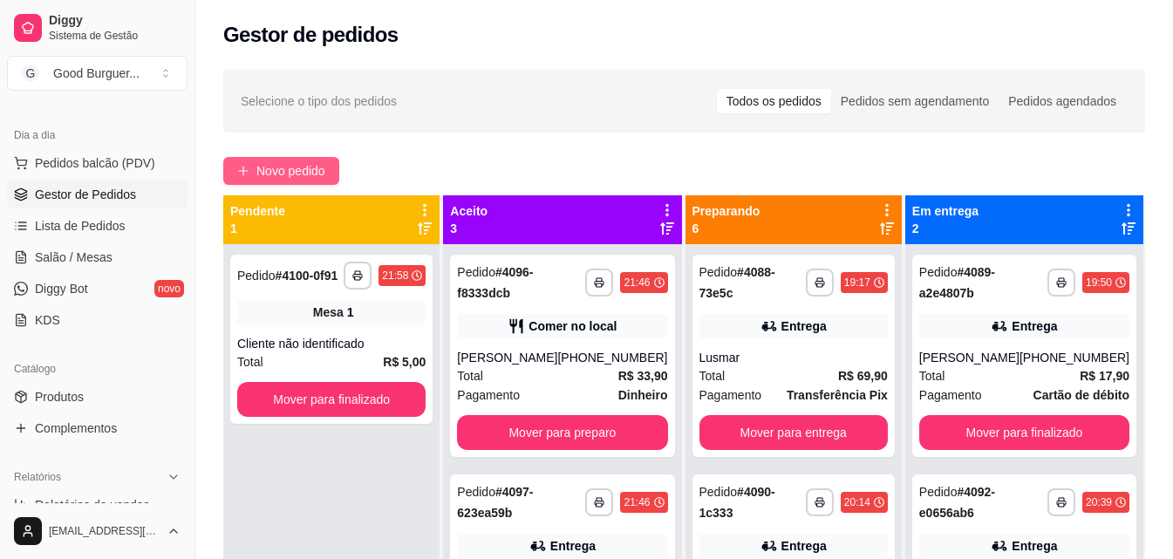
click at [266, 168] on span "Novo pedido" at bounding box center [290, 170] width 69 height 19
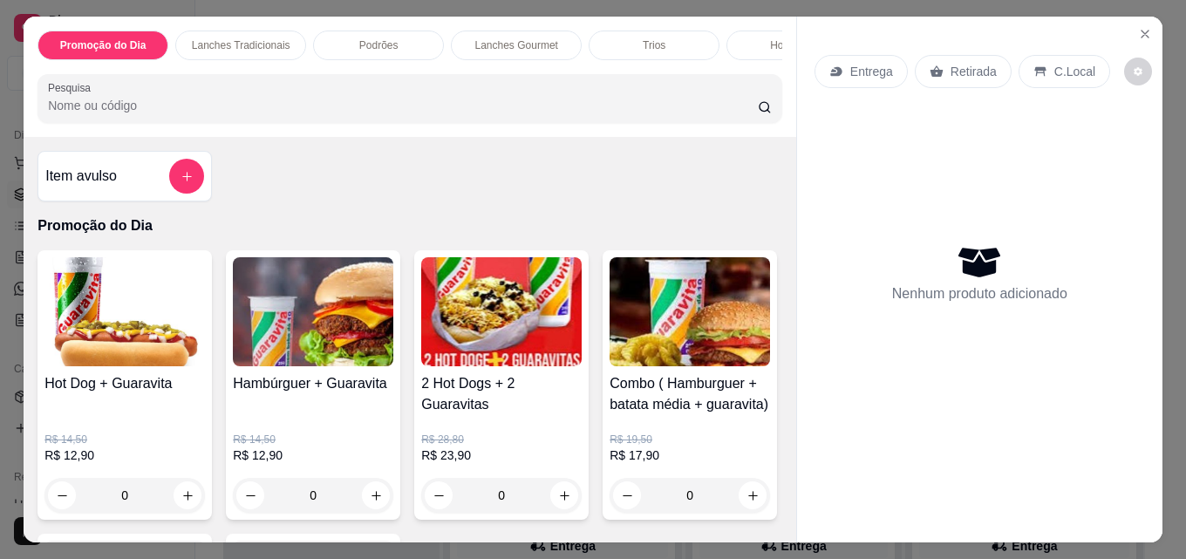
click at [249, 110] on input "Pesquisa" at bounding box center [403, 105] width 710 height 17
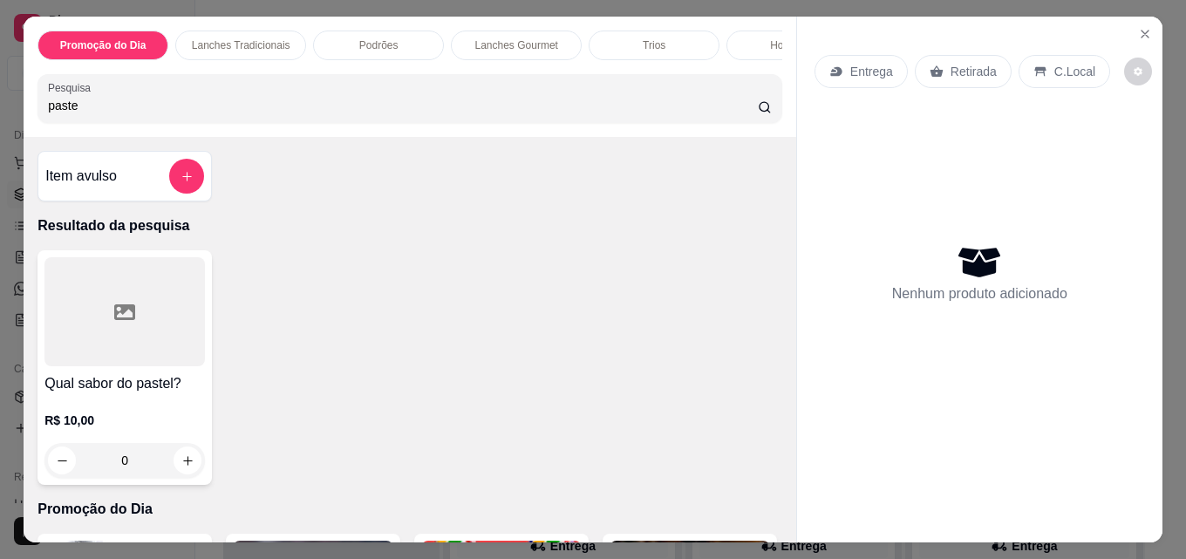
type input "paste"
click at [145, 354] on div at bounding box center [124, 311] width 160 height 109
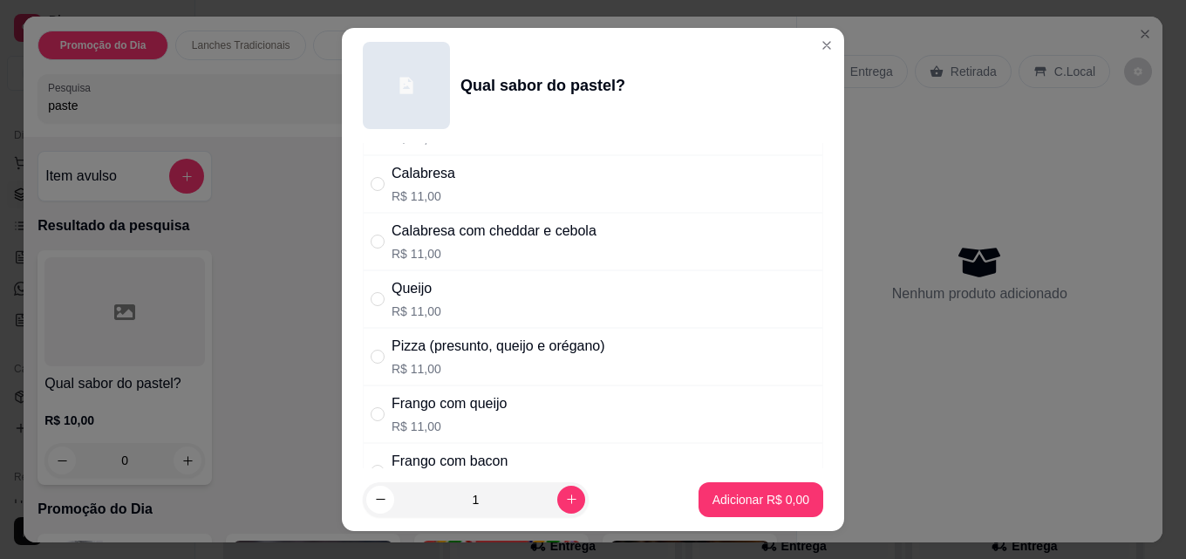
scroll to position [523, 0]
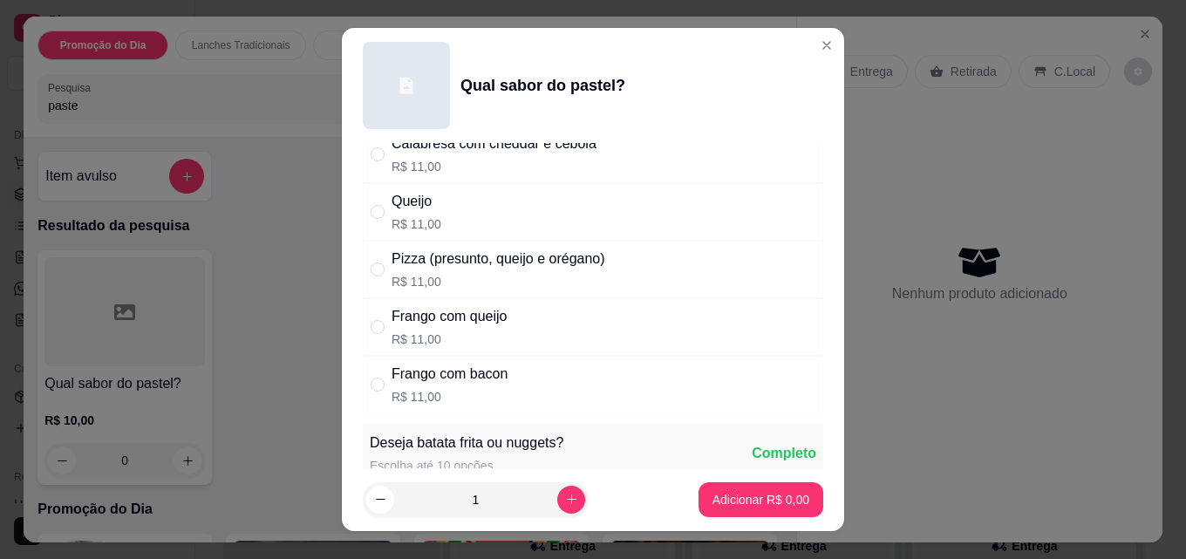
click at [454, 385] on div "Frango com bacon" at bounding box center [450, 374] width 116 height 21
radio input "true"
click at [740, 501] on p "Adicionar R$ 11,00" at bounding box center [757, 499] width 101 height 17
type input "1"
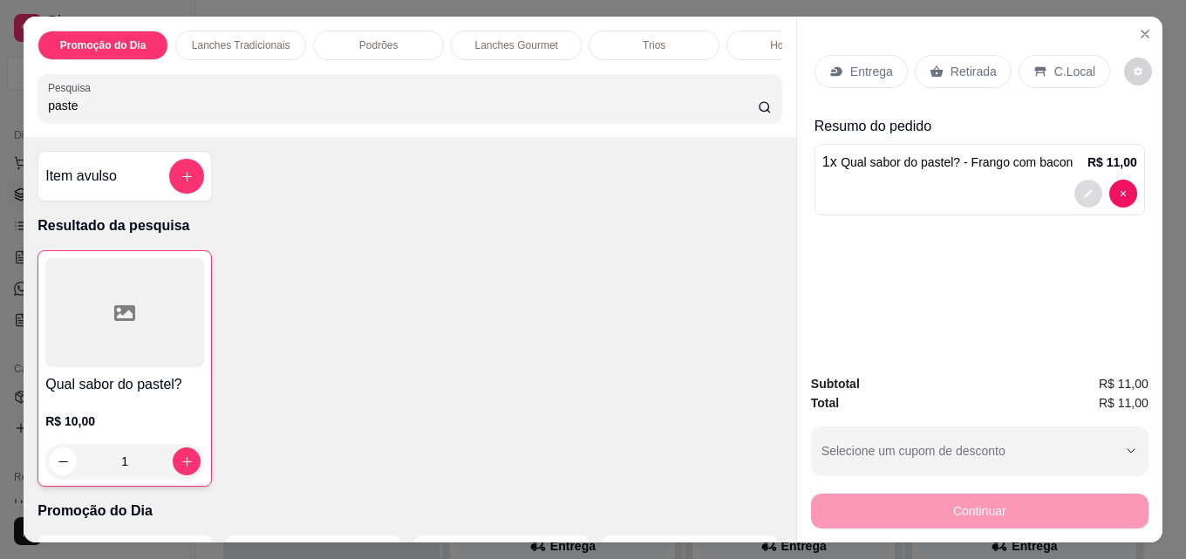
click at [1074, 187] on button "decrease-product-quantity" at bounding box center [1088, 194] width 28 height 28
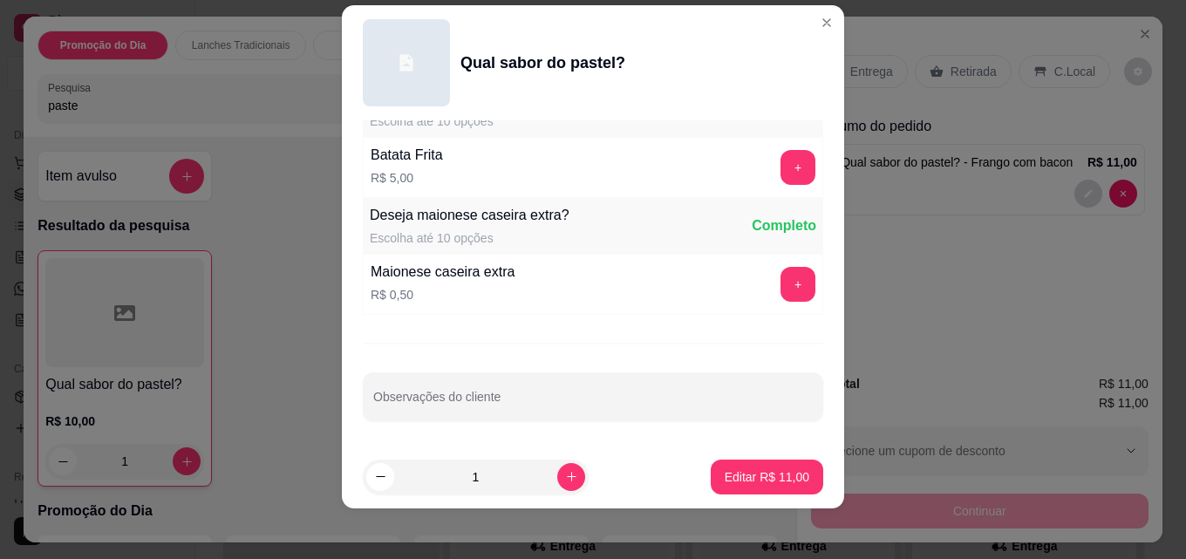
scroll to position [28, 0]
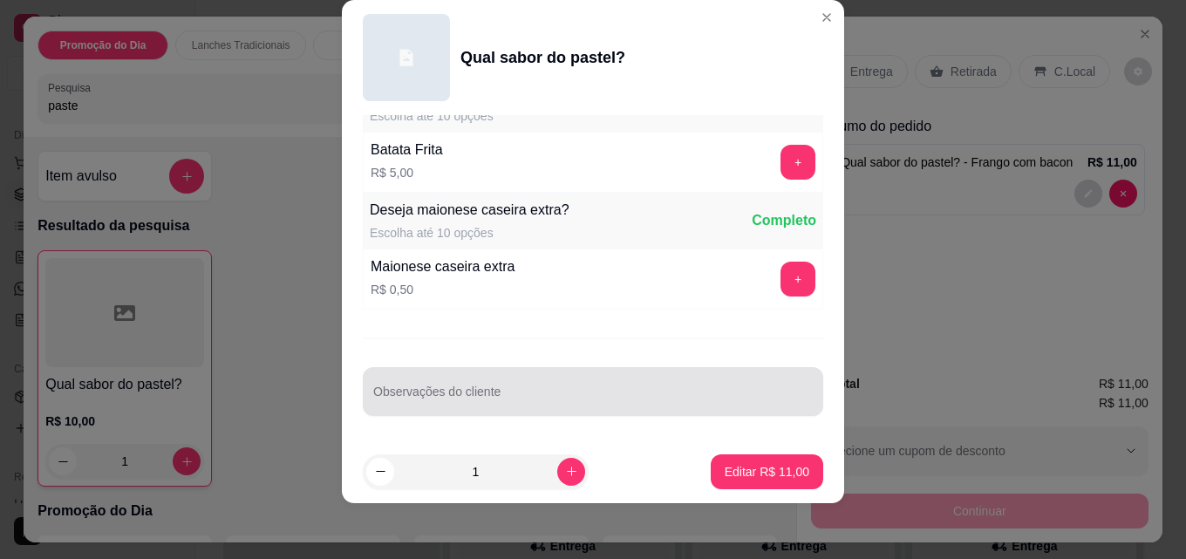
click at [494, 386] on div at bounding box center [593, 391] width 440 height 35
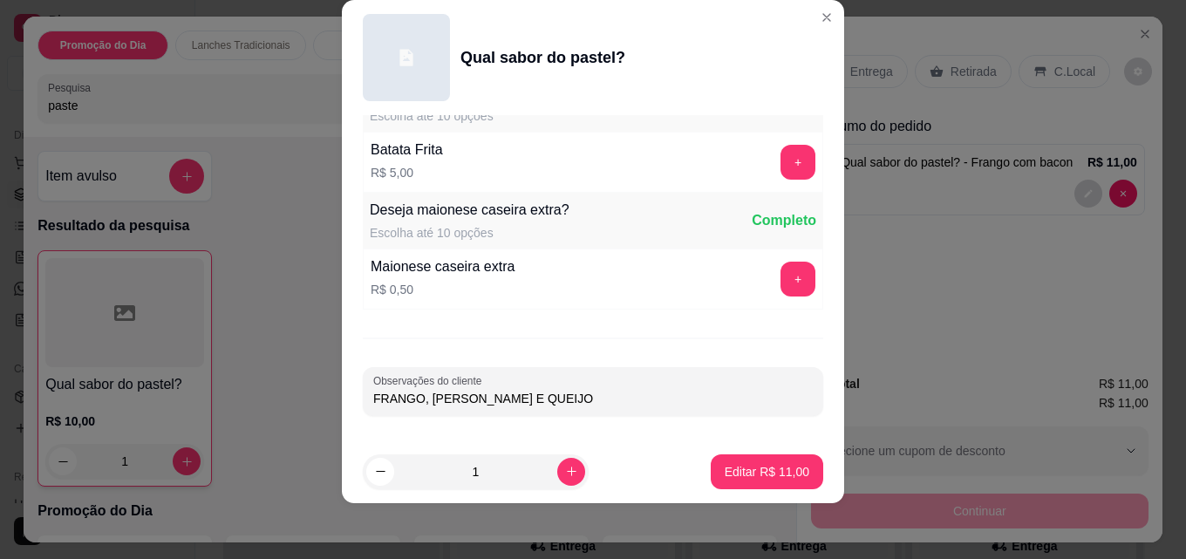
type input "FRANGO, [PERSON_NAME] E QUEIJO"
click at [742, 469] on p "Editar R$ 11,00" at bounding box center [767, 471] width 85 height 17
type input "0"
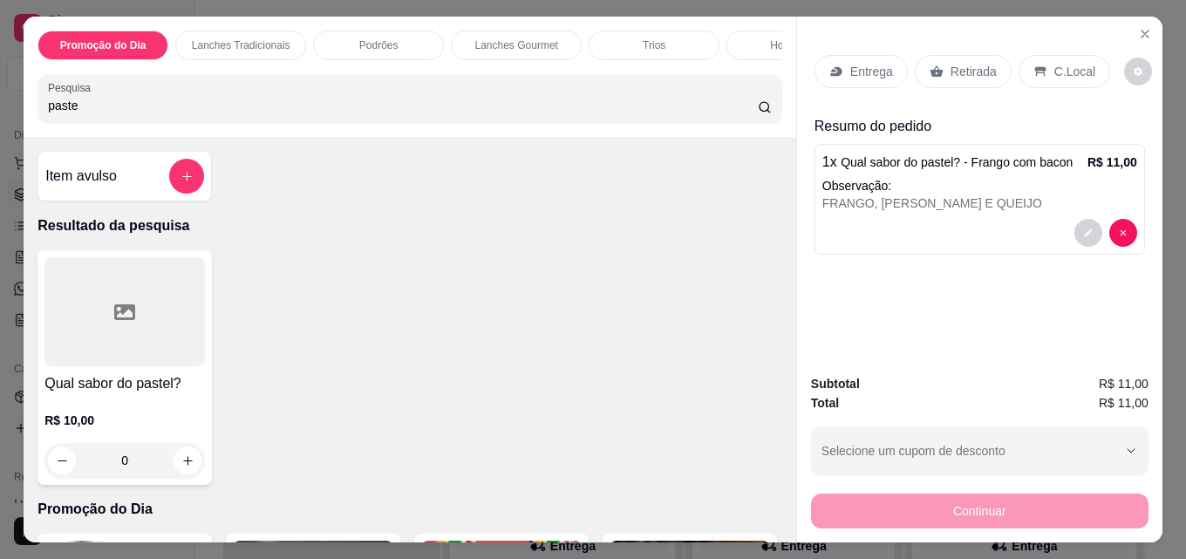
click at [839, 57] on div "Entrega" at bounding box center [861, 71] width 93 height 33
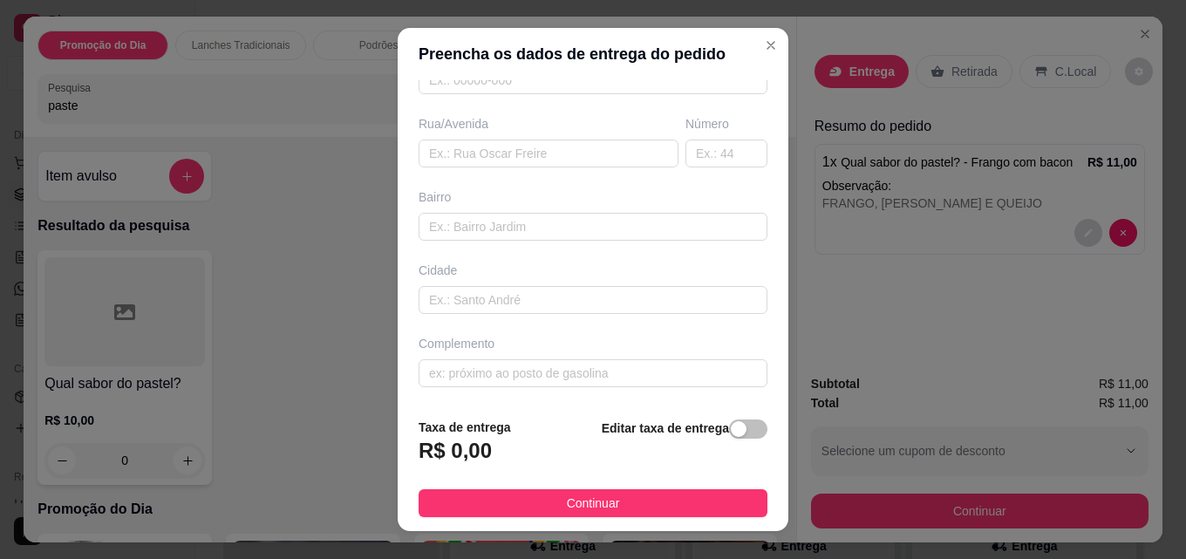
scroll to position [264, 0]
click at [513, 368] on input "text" at bounding box center [593, 372] width 349 height 28
paste input "Entregar aqui na academia de ballet em cima da farmácia fluminense"
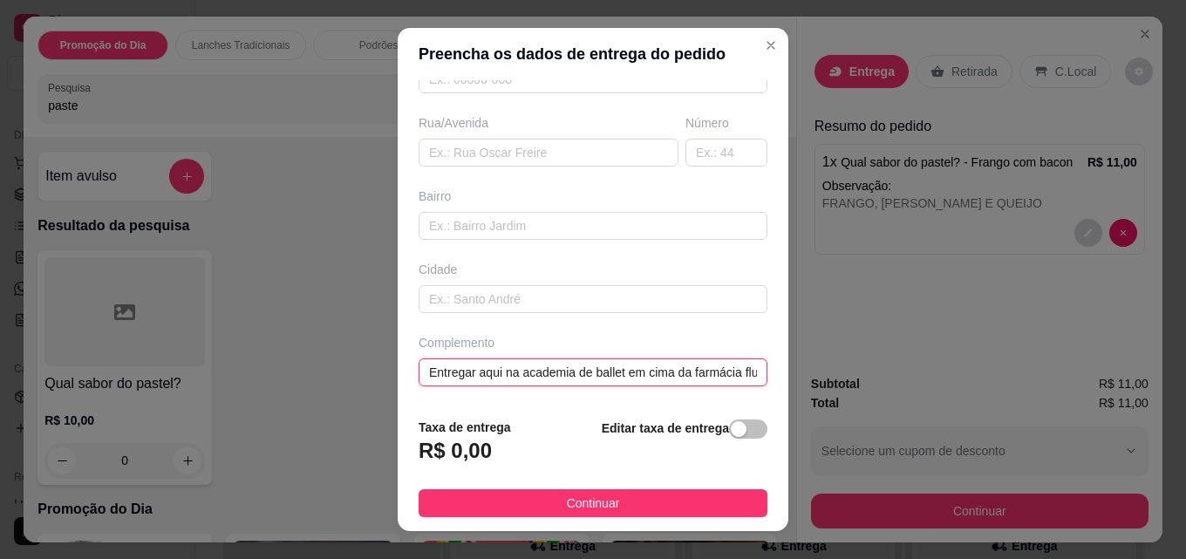
scroll to position [0, 69]
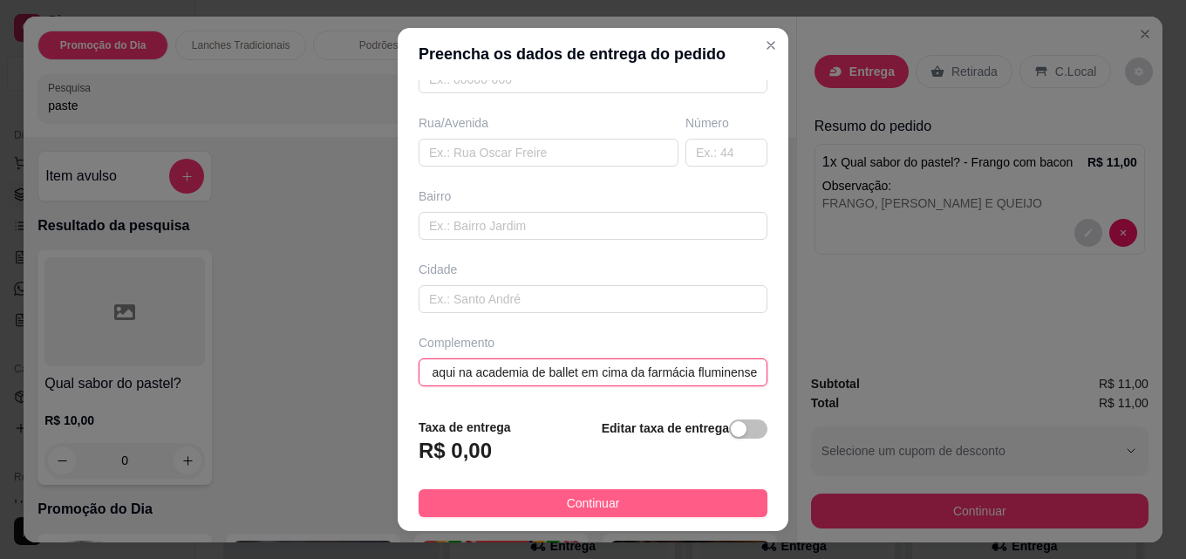
type input "Entregar aqui na academia de ballet em cima da farmácia fluminense"
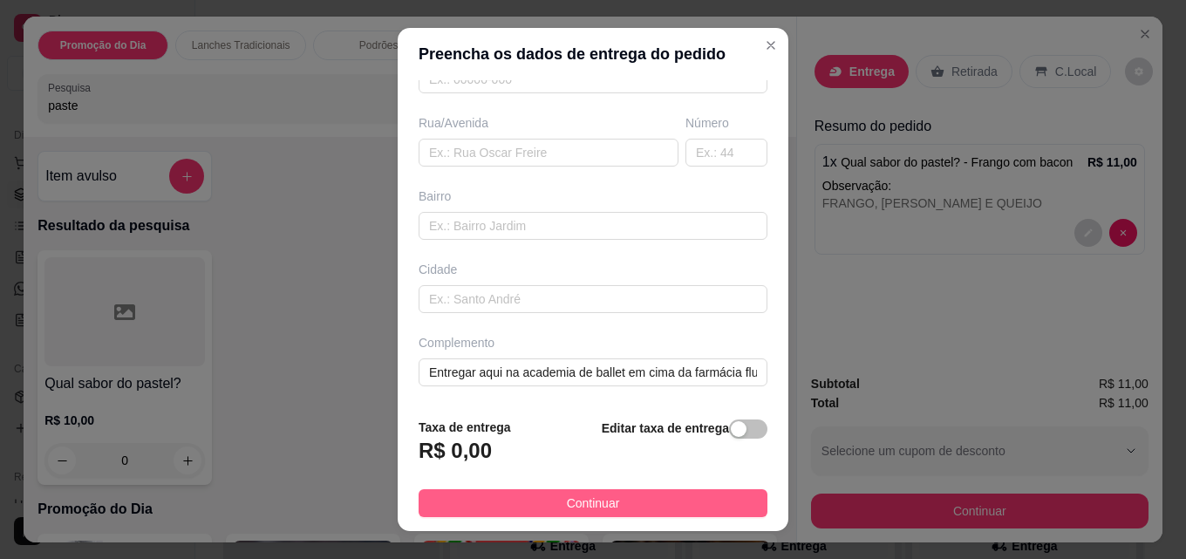
click at [651, 505] on button "Continuar" at bounding box center [593, 503] width 349 height 28
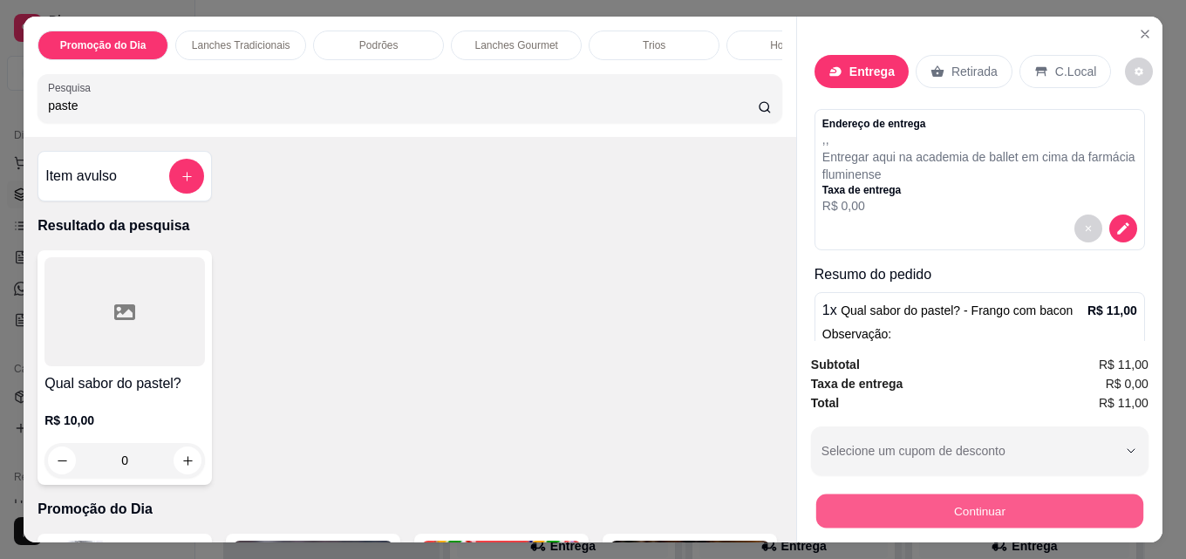
click at [951, 510] on button "Continuar" at bounding box center [979, 511] width 327 height 34
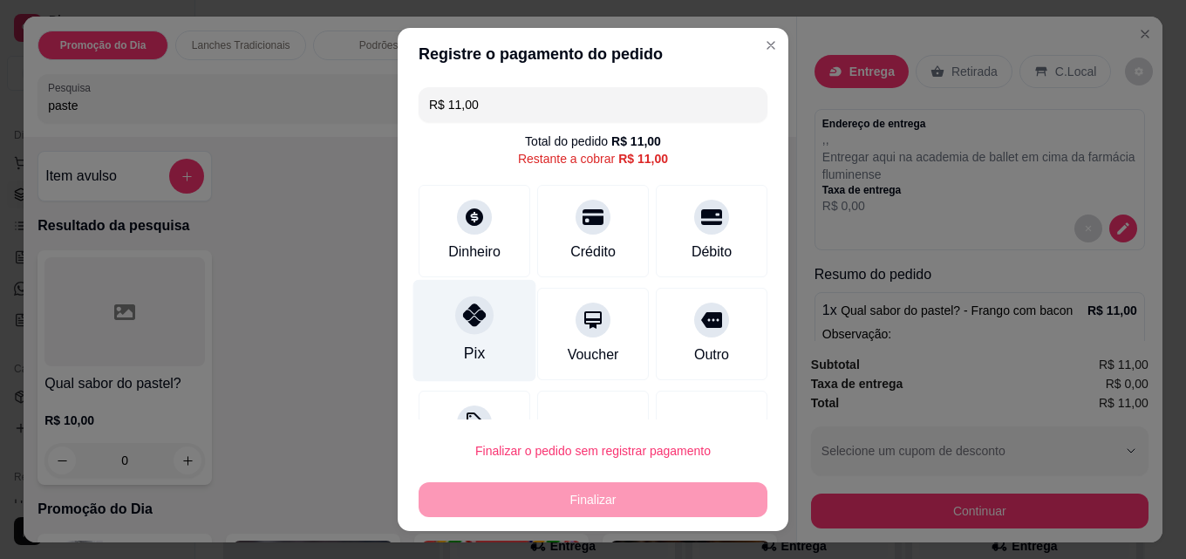
click at [463, 324] on icon at bounding box center [474, 314] width 23 height 23
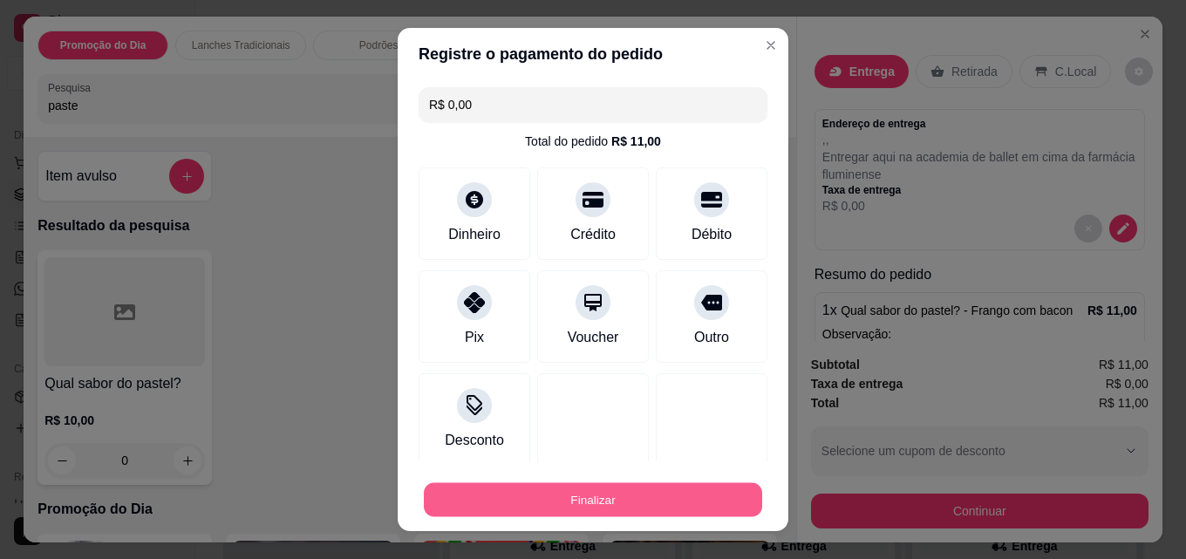
click at [588, 504] on button "Finalizar" at bounding box center [593, 500] width 338 height 34
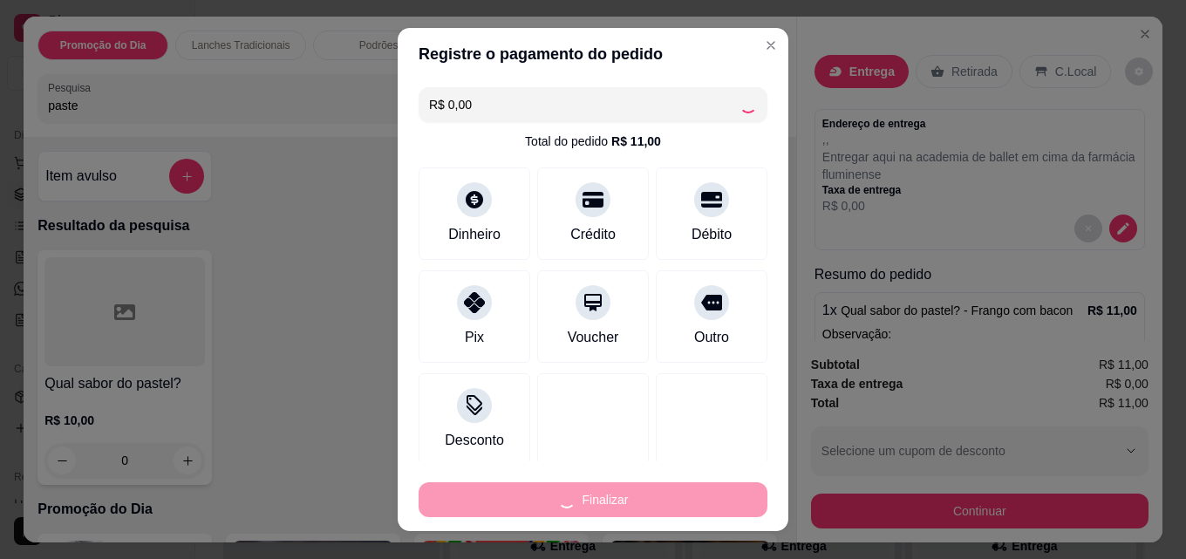
type input "-R$ 11,00"
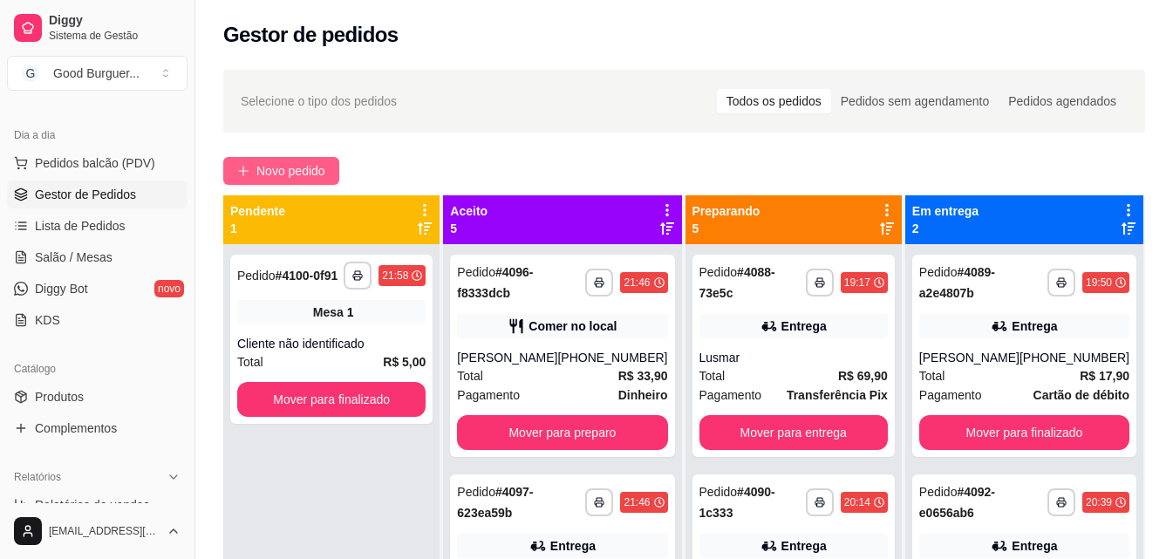
click at [265, 168] on span "Novo pedido" at bounding box center [290, 170] width 69 height 19
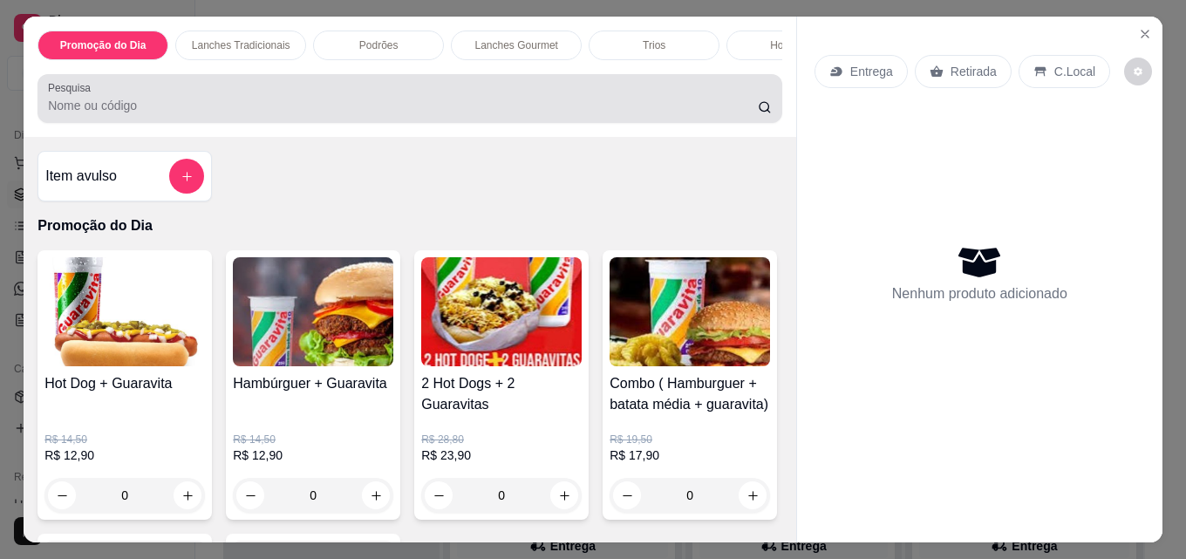
click at [198, 111] on input "Pesquisa" at bounding box center [403, 105] width 710 height 17
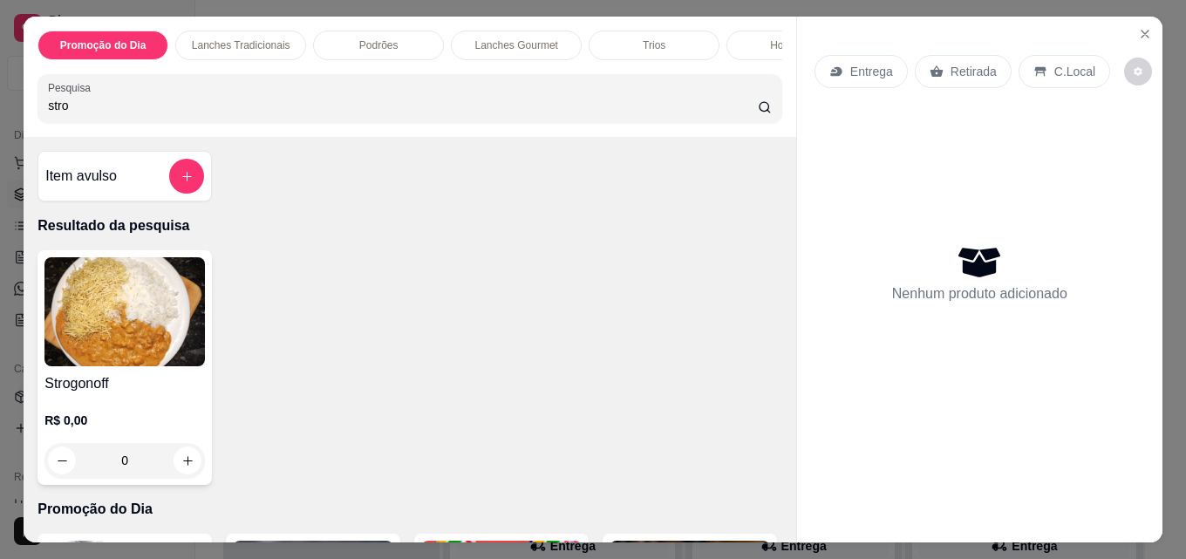
type input "stro"
click at [143, 306] on img at bounding box center [124, 311] width 160 height 109
click at [177, 464] on div "0" at bounding box center [124, 460] width 160 height 35
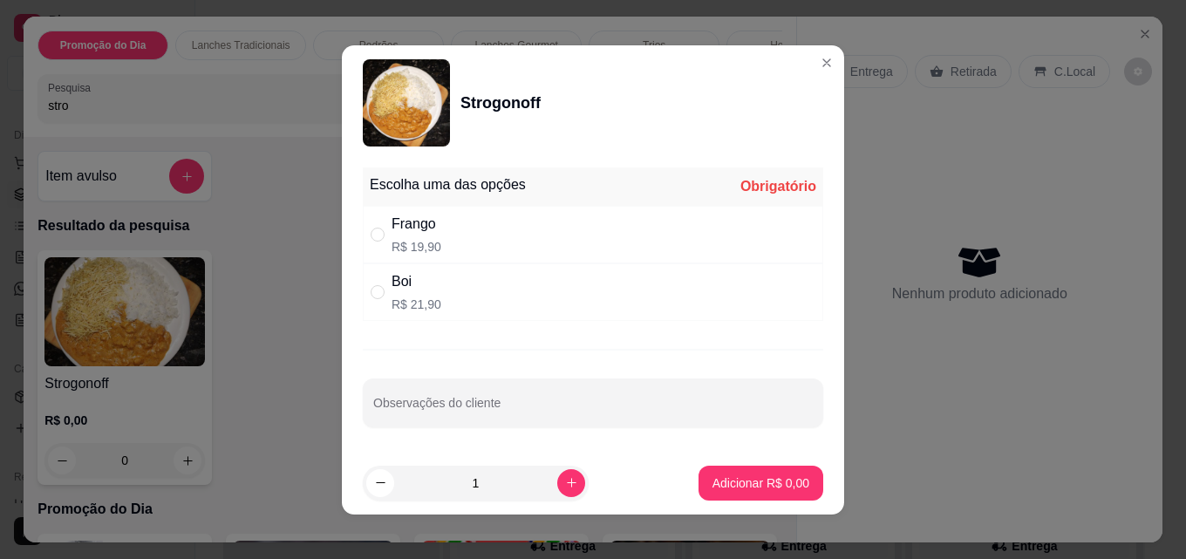
drag, startPoint x: 400, startPoint y: 239, endPoint x: 426, endPoint y: 249, distance: 27.0
click at [400, 240] on p "R$ 19,90" at bounding box center [417, 246] width 50 height 17
radio input "true"
click at [744, 480] on p "Adicionar R$ 19,90" at bounding box center [757, 482] width 101 height 17
type input "1"
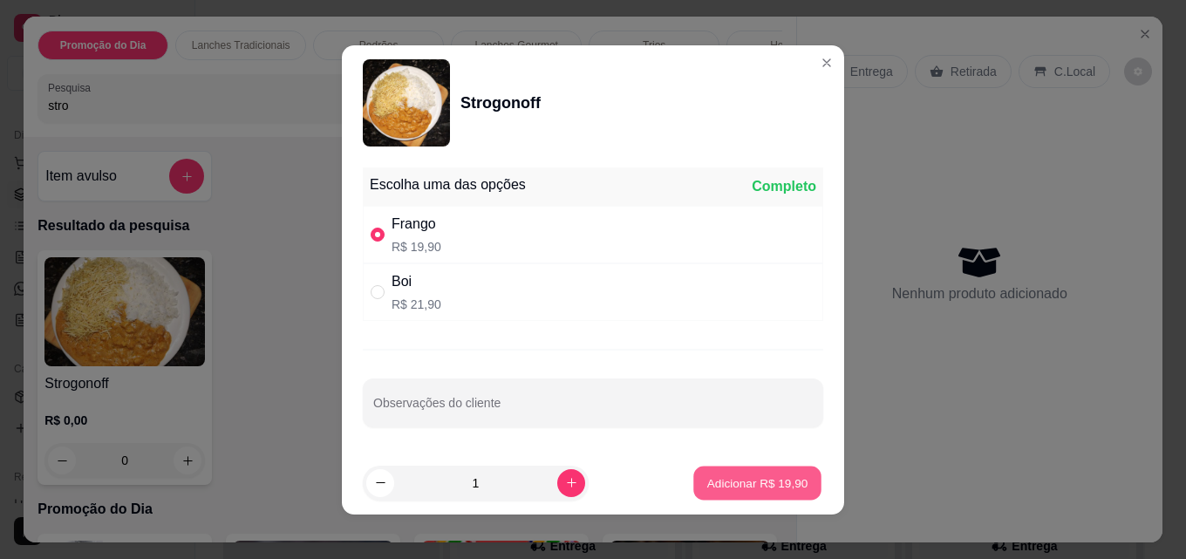
type input "1"
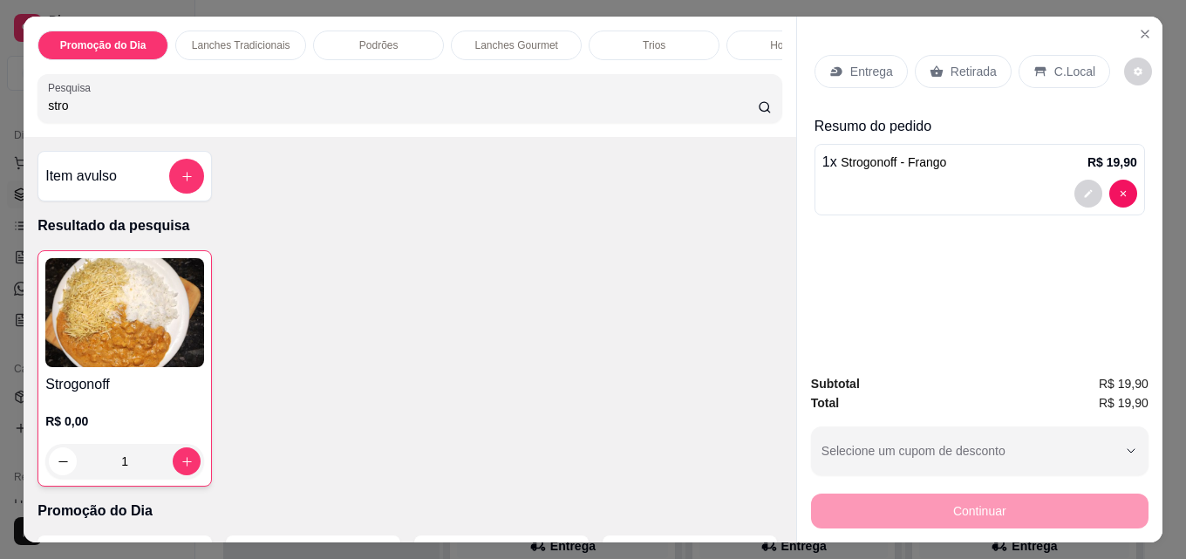
click at [850, 63] on p "Entrega" at bounding box center [871, 71] width 43 height 17
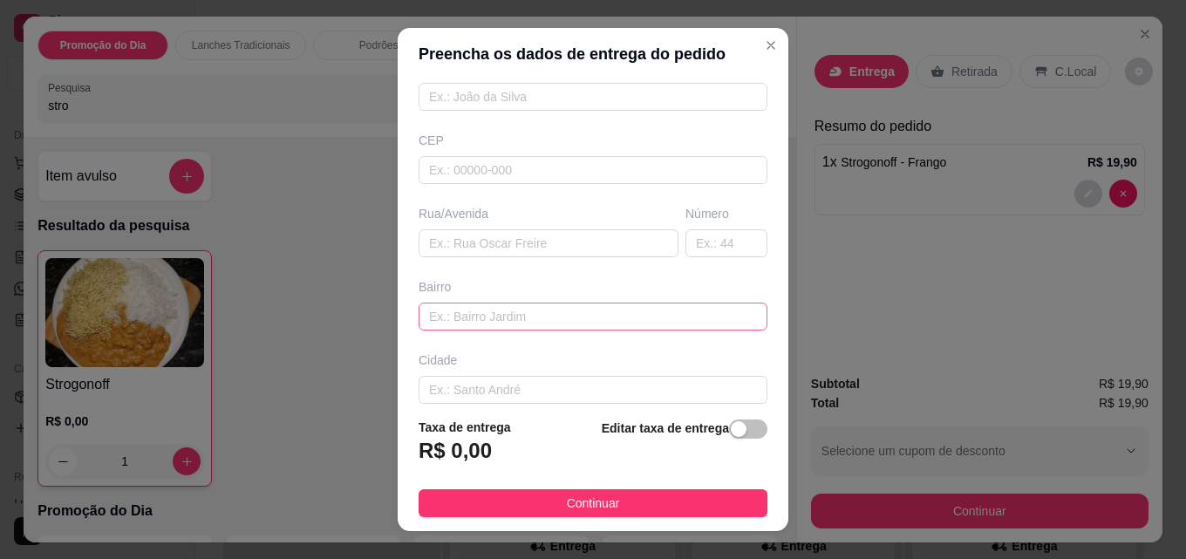
scroll to position [174, 0]
click at [474, 235] on input "text" at bounding box center [549, 242] width 260 height 28
paste input "Alvariano da Conceição"
type input "Alvariano da Conceição"
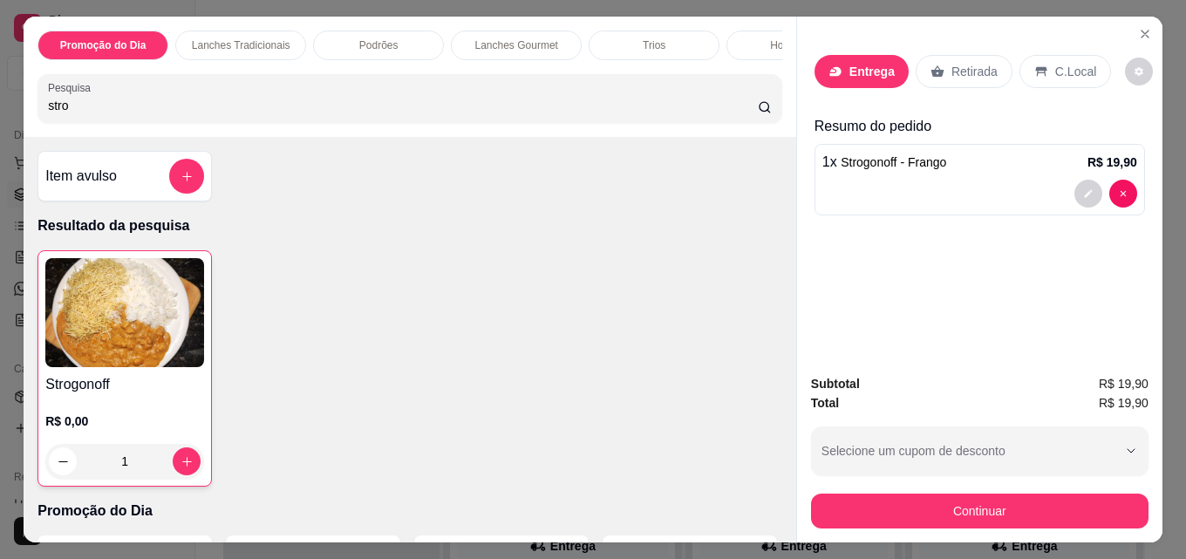
click at [59, 471] on div "1" at bounding box center [124, 461] width 159 height 35
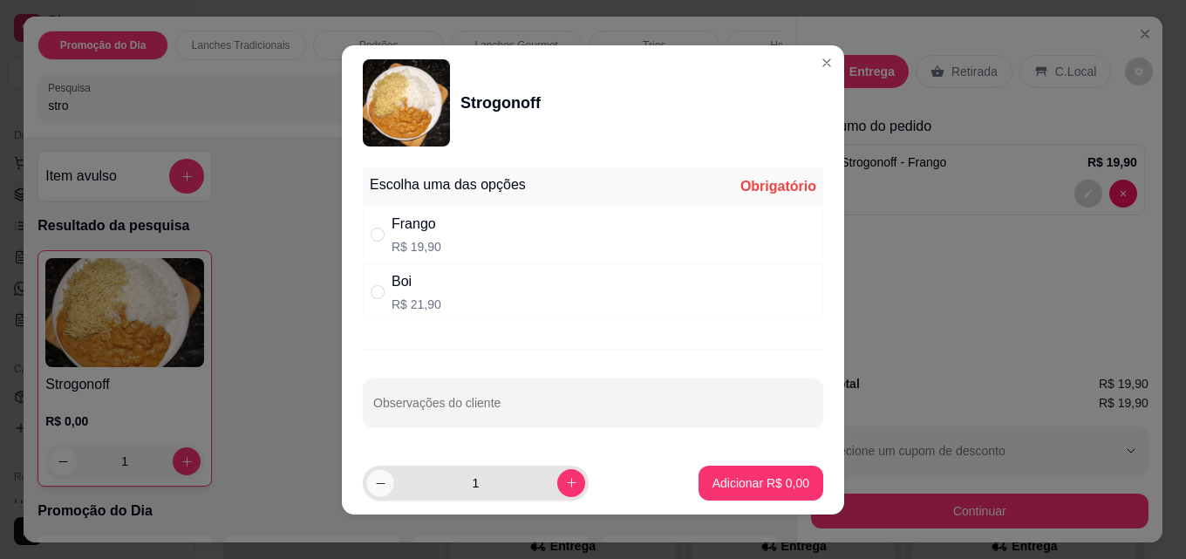
click at [377, 481] on icon "decrease-product-quantity" at bounding box center [380, 482] width 13 height 13
type input "0"
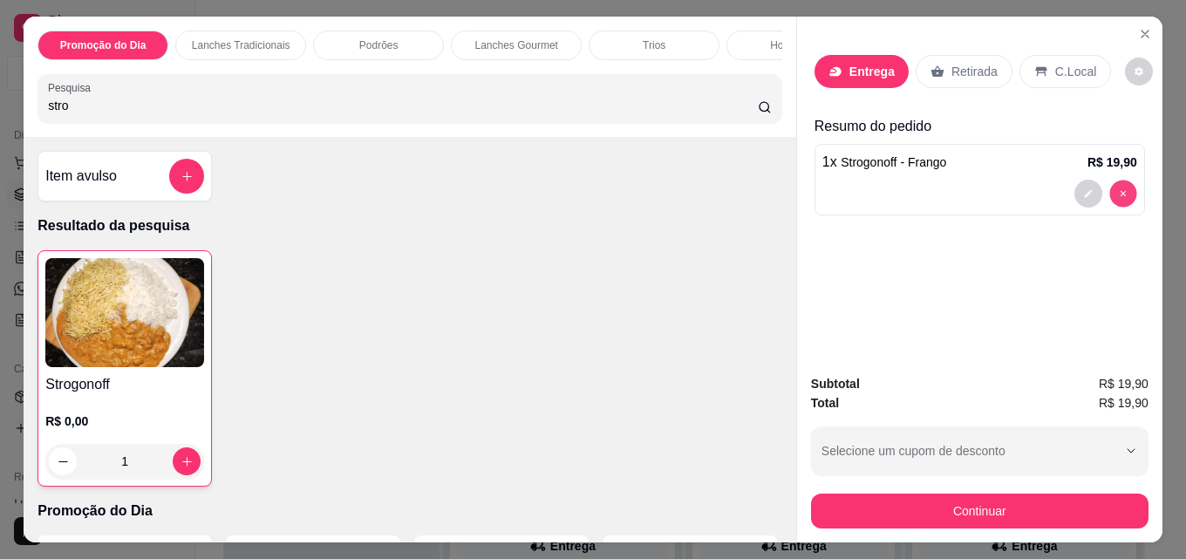
type input "0"
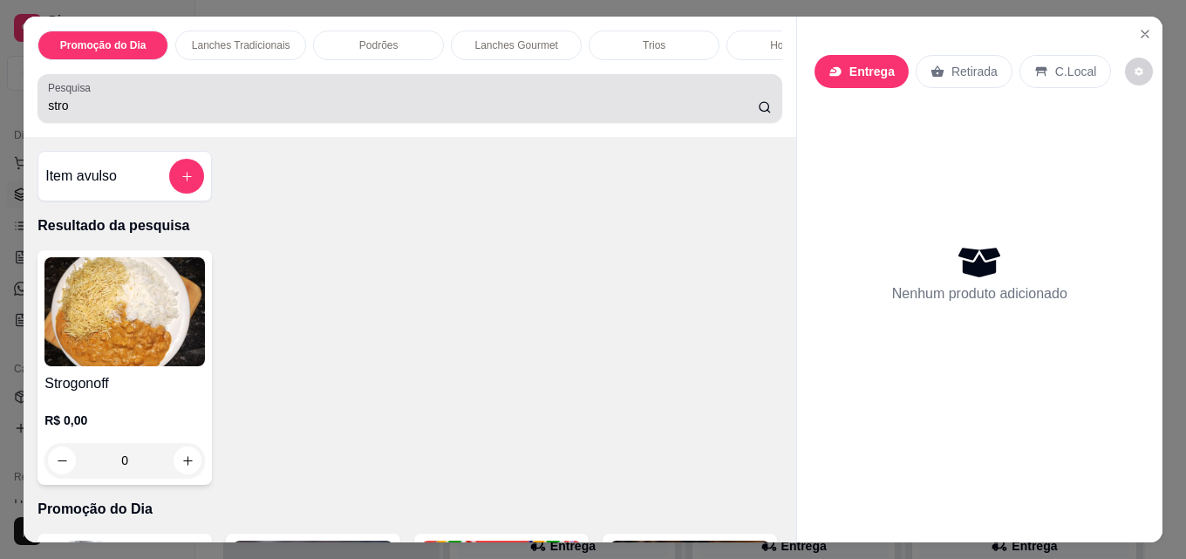
click at [103, 101] on div "stro" at bounding box center [410, 98] width 724 height 35
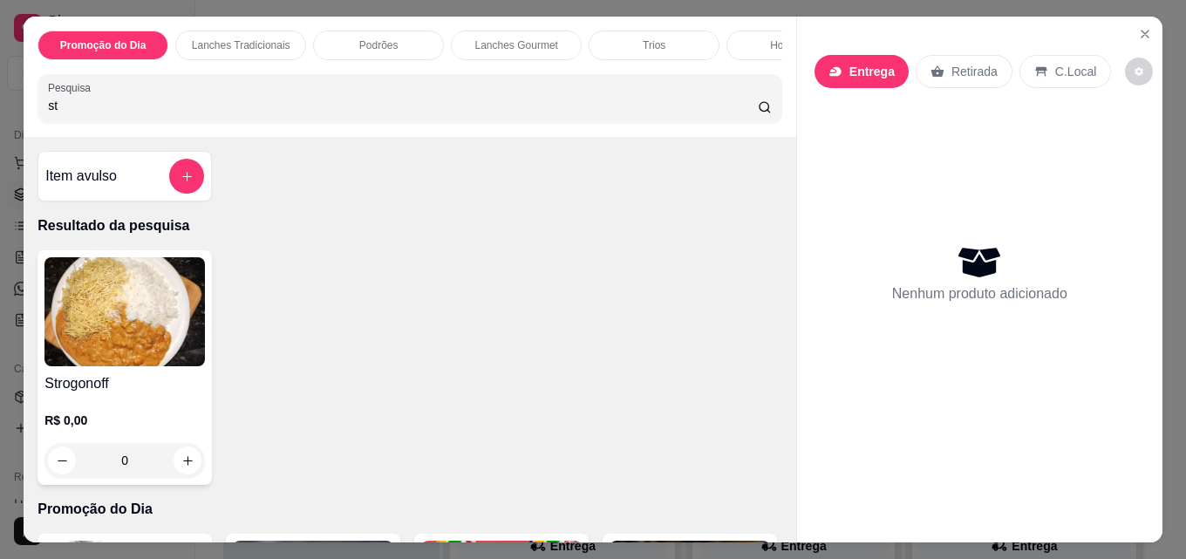
type input "s"
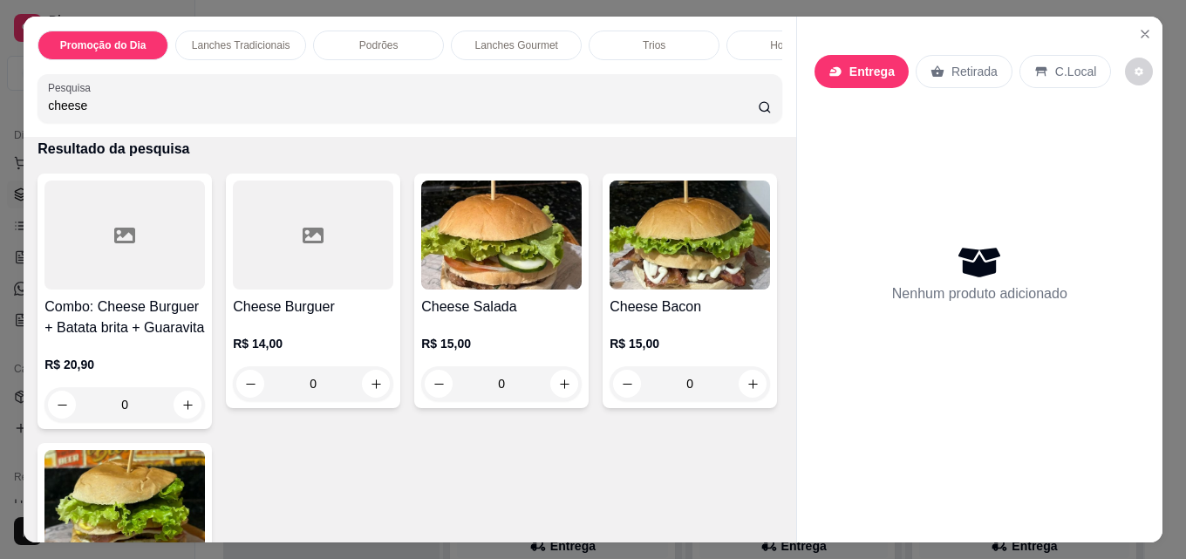
scroll to position [349, 0]
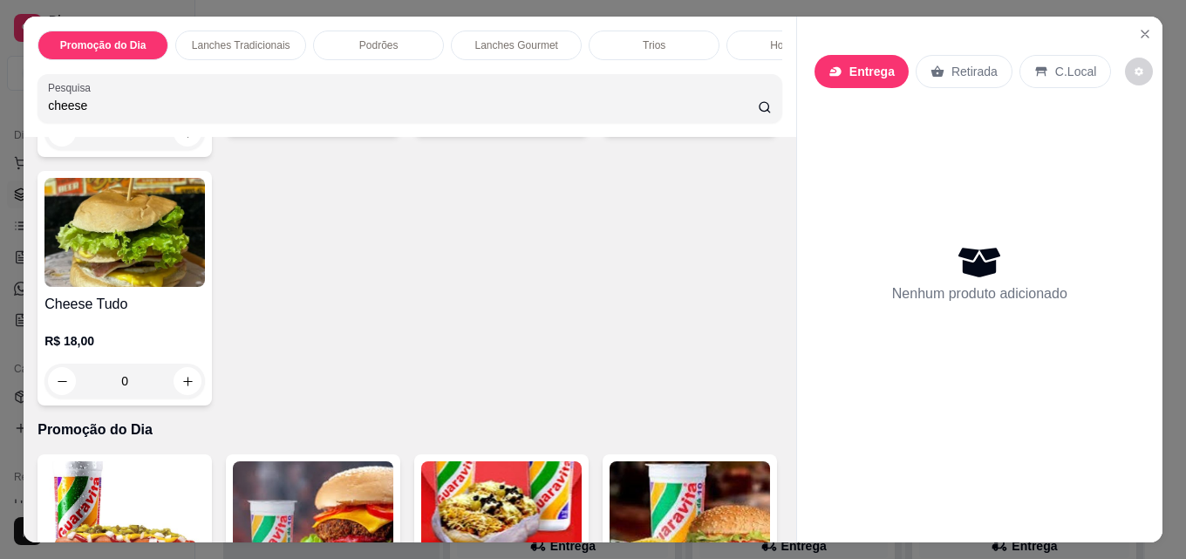
type input "cheese"
click at [205, 263] on img at bounding box center [124, 232] width 160 height 109
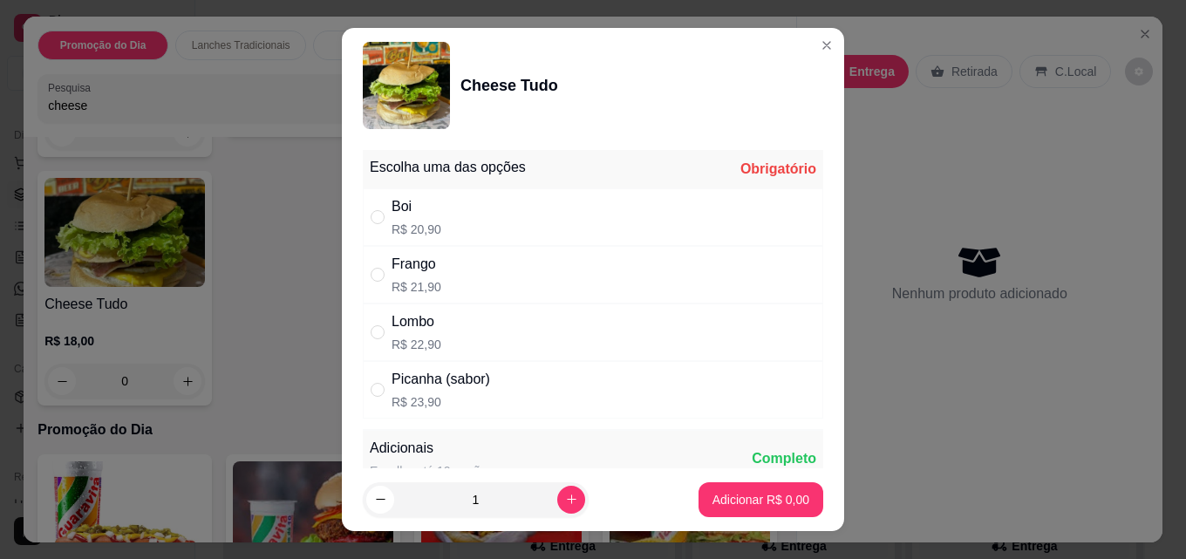
click at [379, 220] on div "" at bounding box center [381, 217] width 21 height 19
radio input "true"
click at [715, 494] on p "Adicionar R$ 20,90" at bounding box center [757, 499] width 101 height 17
type input "1"
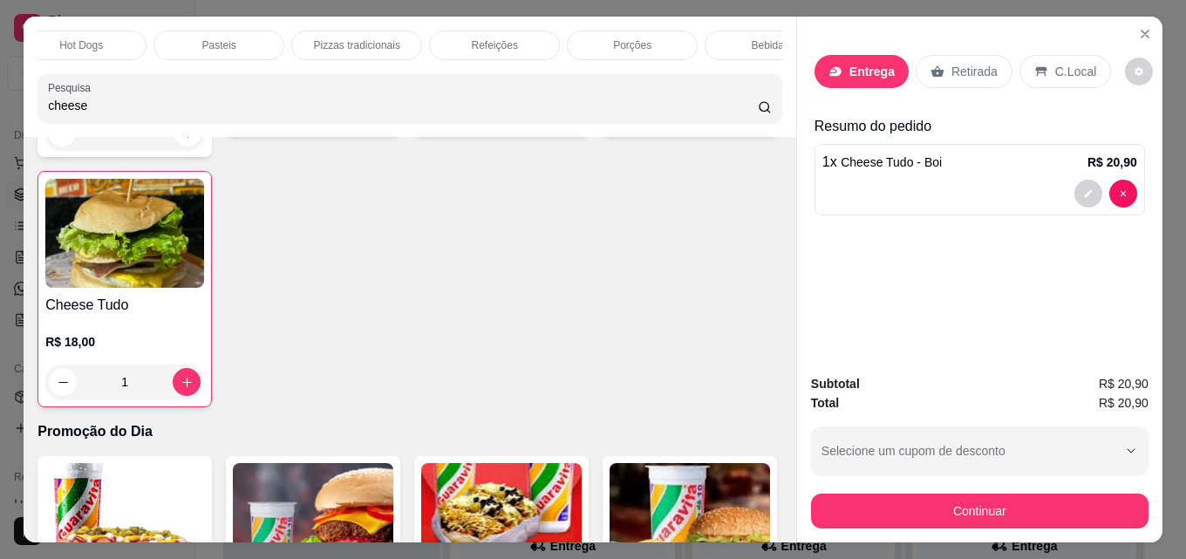
scroll to position [0, 764]
click at [699, 45] on p "Bebidas" at bounding box center [717, 45] width 37 height 14
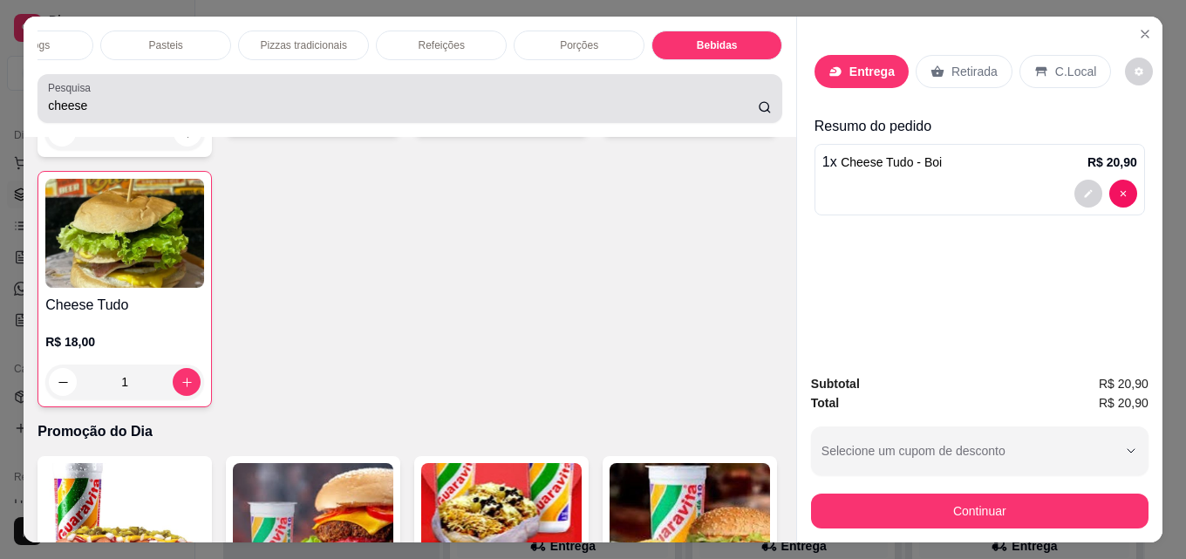
scroll to position [45, 0]
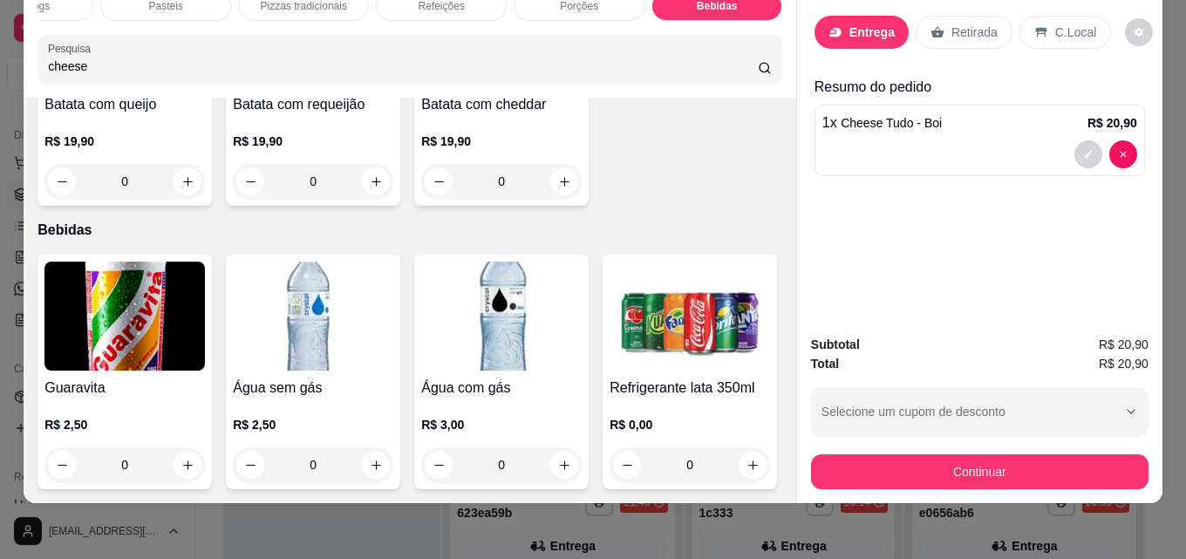
click at [205, 255] on div "Guaravita R$ 2,50 0 Água sem gás R$ 2,50 0 Água com gás R$ 3,00 0 Refrigerante …" at bounding box center [409, 372] width 745 height 235
click at [177, 262] on img at bounding box center [124, 316] width 160 height 109
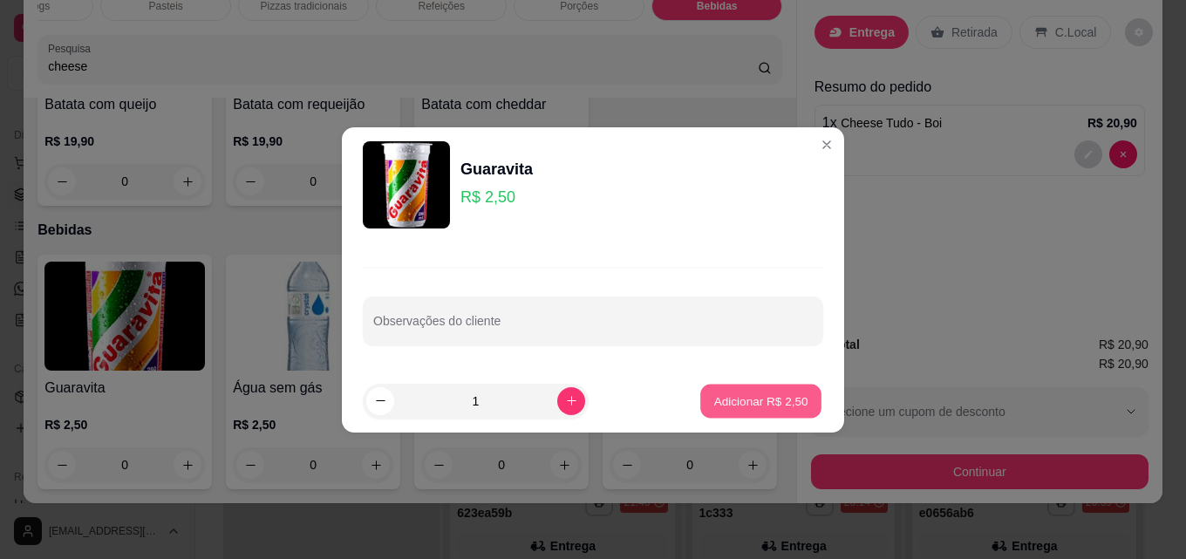
click at [750, 412] on button "Adicionar R$ 2,50" at bounding box center [760, 401] width 121 height 34
type input "1"
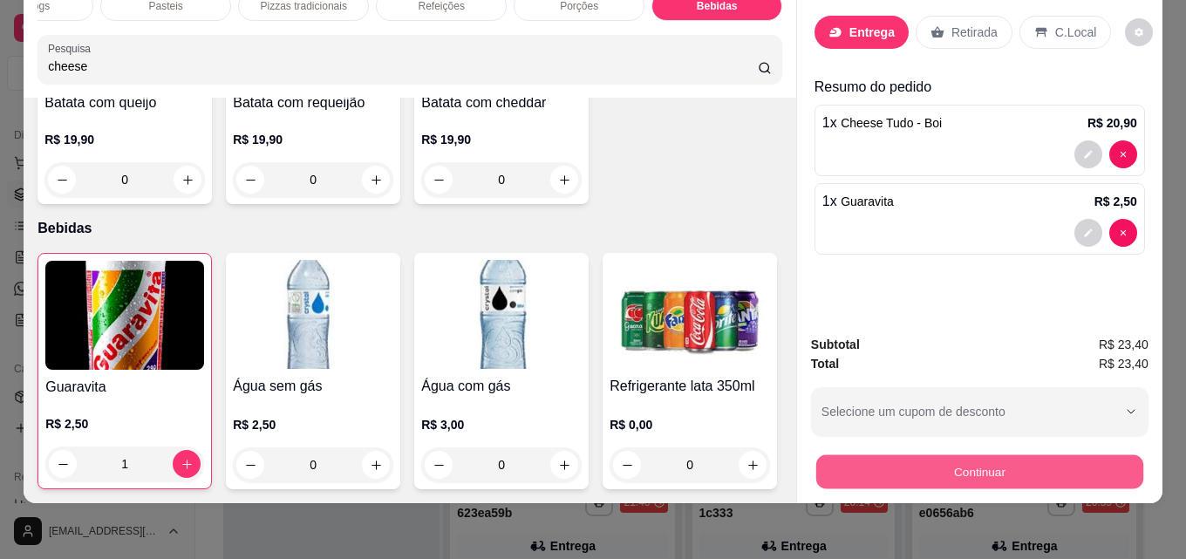
click at [962, 464] on button "Continuar" at bounding box center [979, 471] width 327 height 34
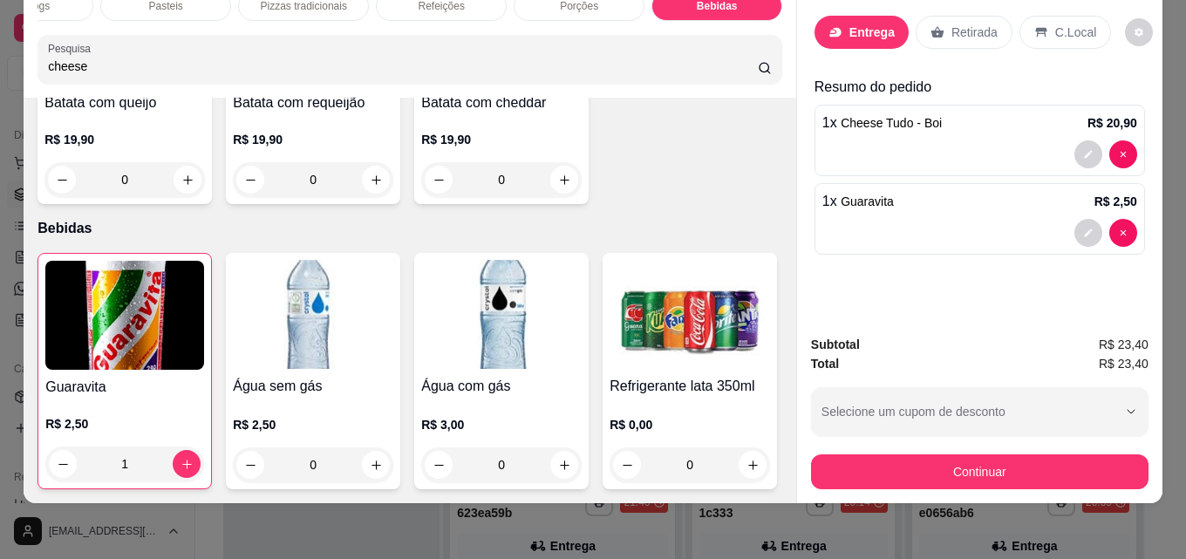
scroll to position [0, 0]
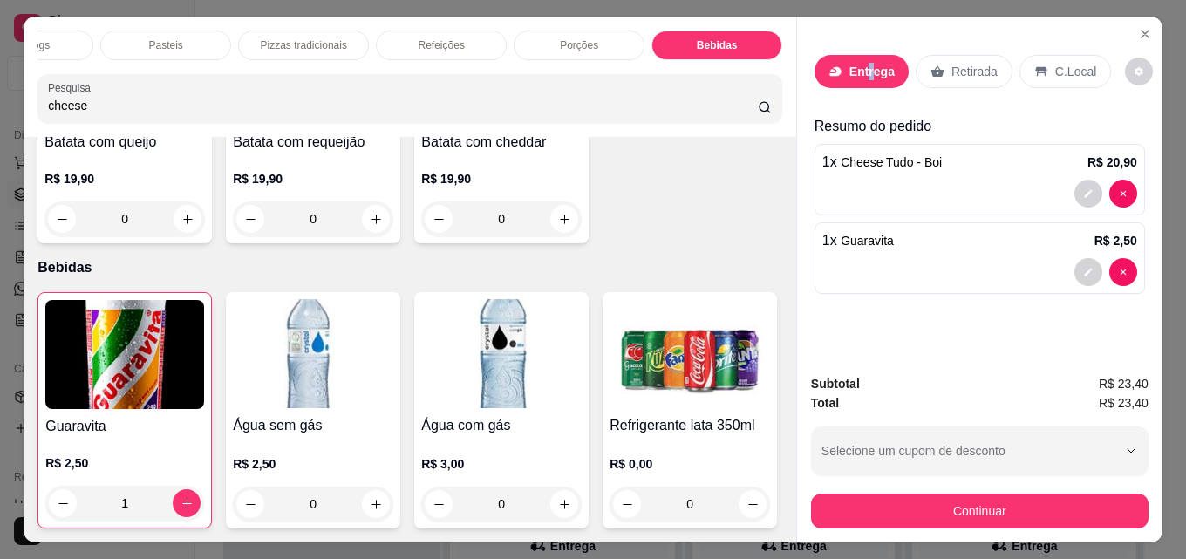
click at [862, 55] on div "Entrega" at bounding box center [862, 71] width 94 height 33
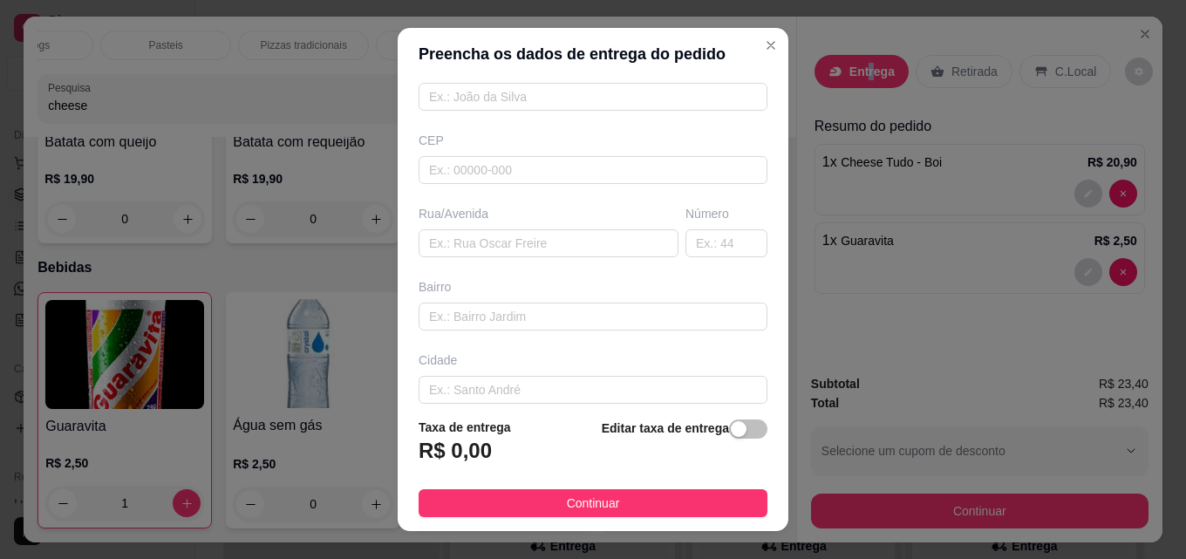
scroll to position [174, 0]
paste input "Alvariano da Conceição"
type input "Alvariano da Conceição"
click at [692, 249] on input "text" at bounding box center [726, 242] width 82 height 28
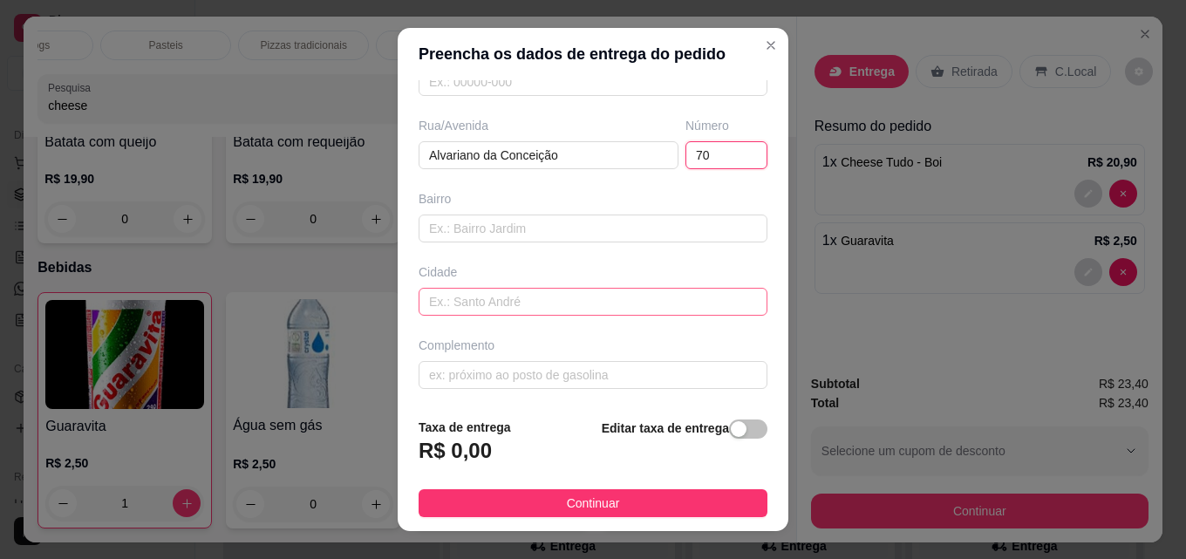
scroll to position [264, 0]
type input "70"
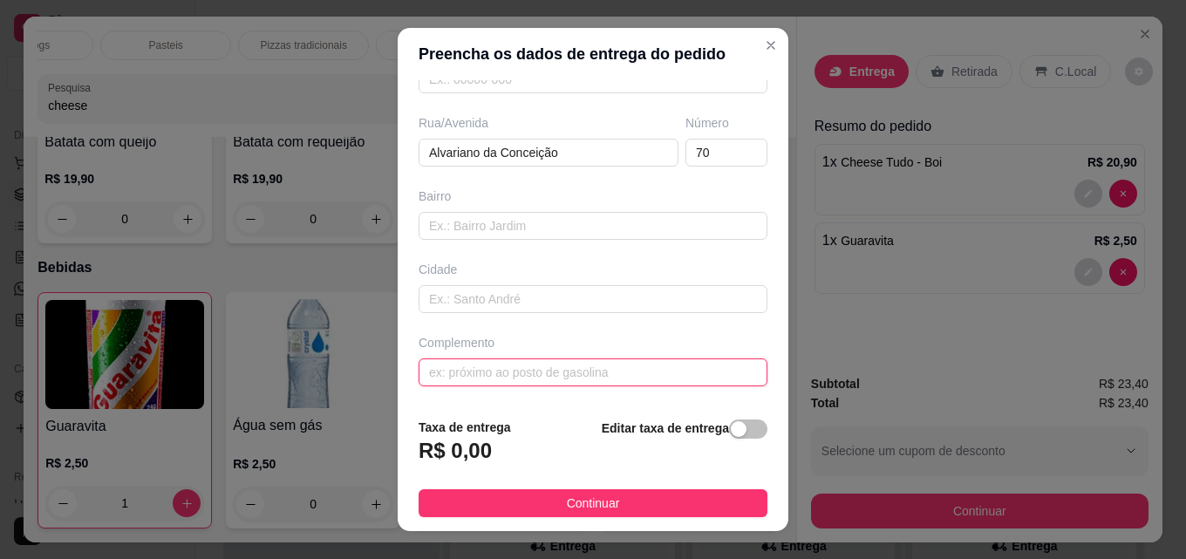
click at [538, 376] on input "text" at bounding box center [593, 372] width 349 height 28
type input "Altos"
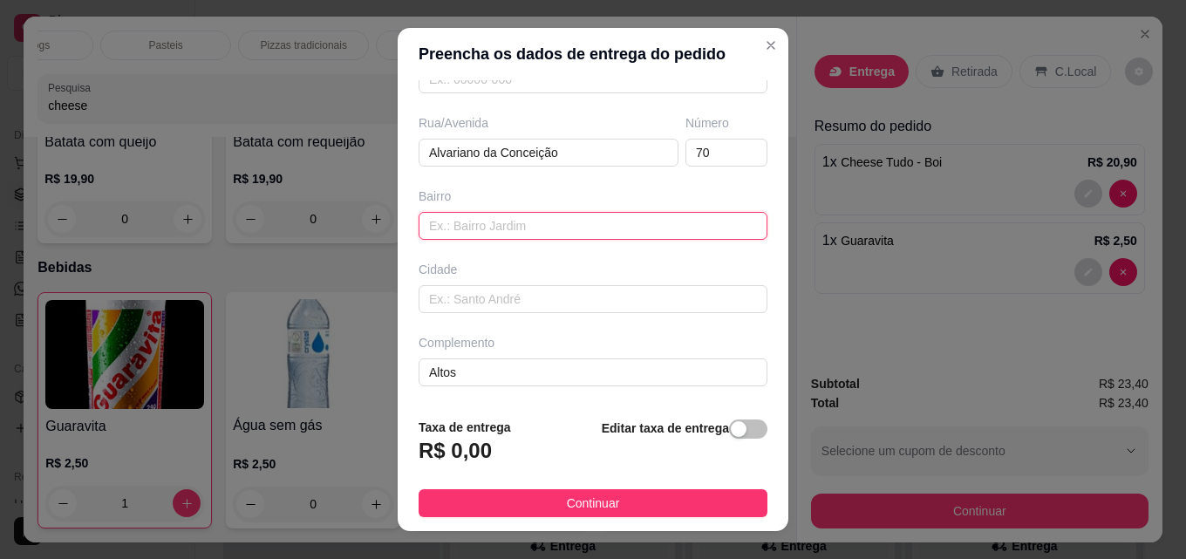
click at [551, 223] on input "text" at bounding box center [593, 226] width 349 height 28
type input "Centro"
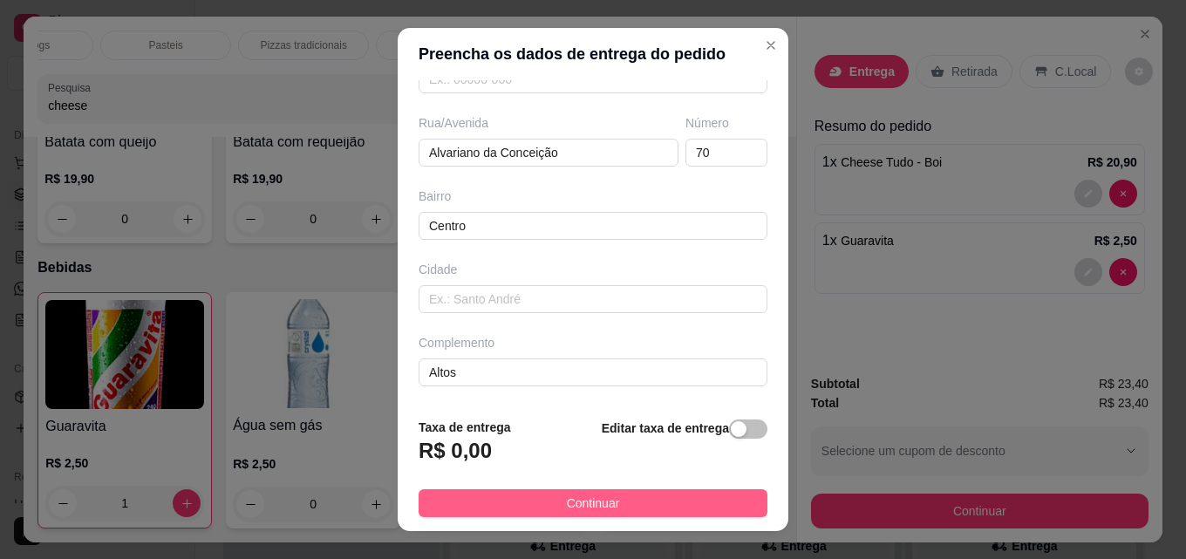
click at [594, 502] on span "Continuar" at bounding box center [593, 503] width 53 height 19
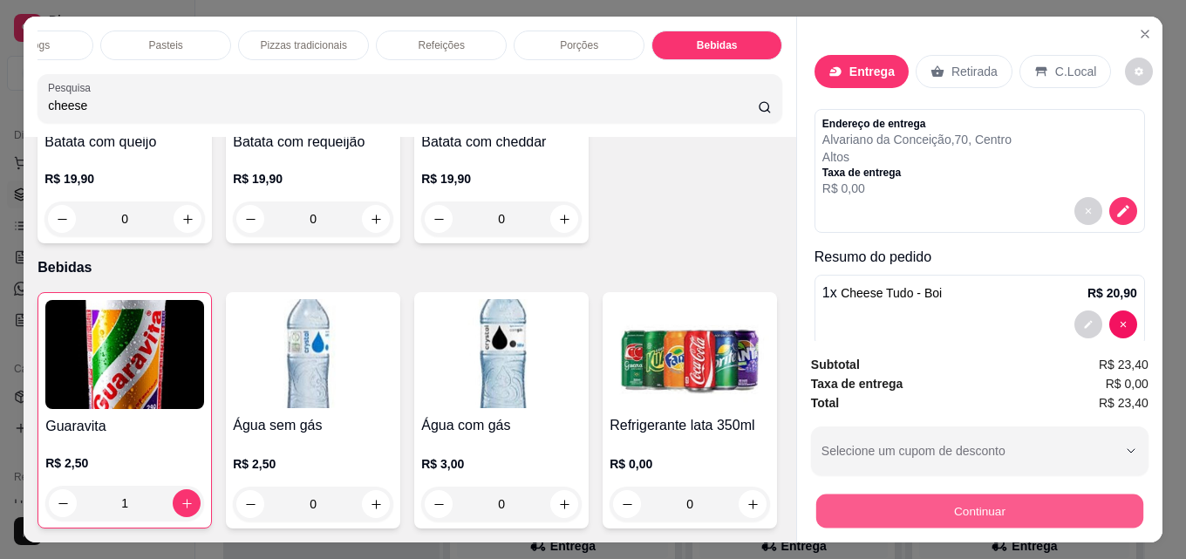
click at [954, 507] on button "Continuar" at bounding box center [979, 511] width 327 height 34
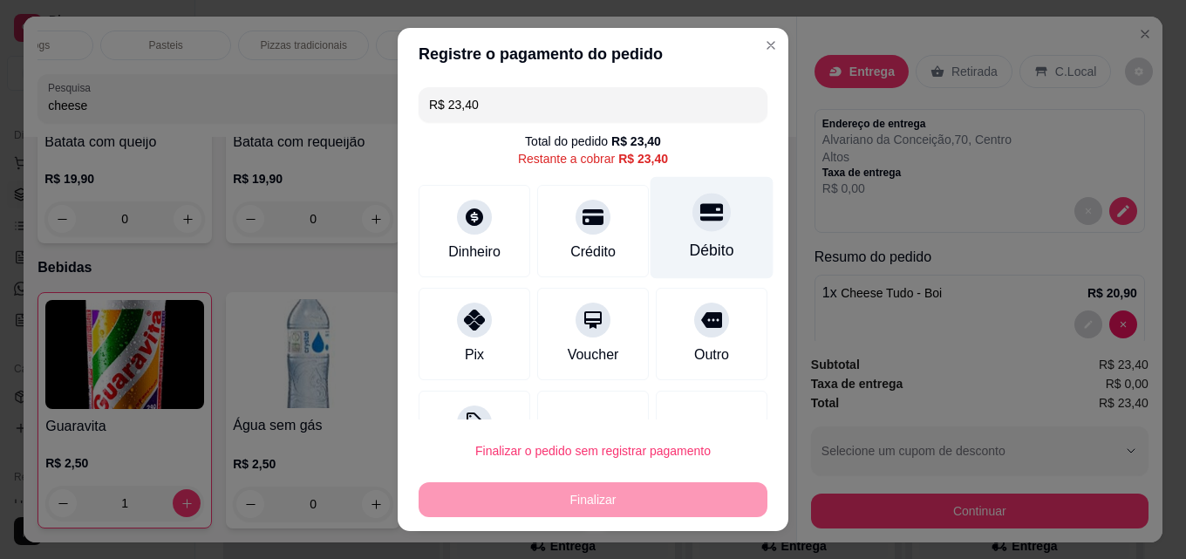
click at [700, 208] on icon at bounding box center [711, 212] width 23 height 17
type input "R$ 0,00"
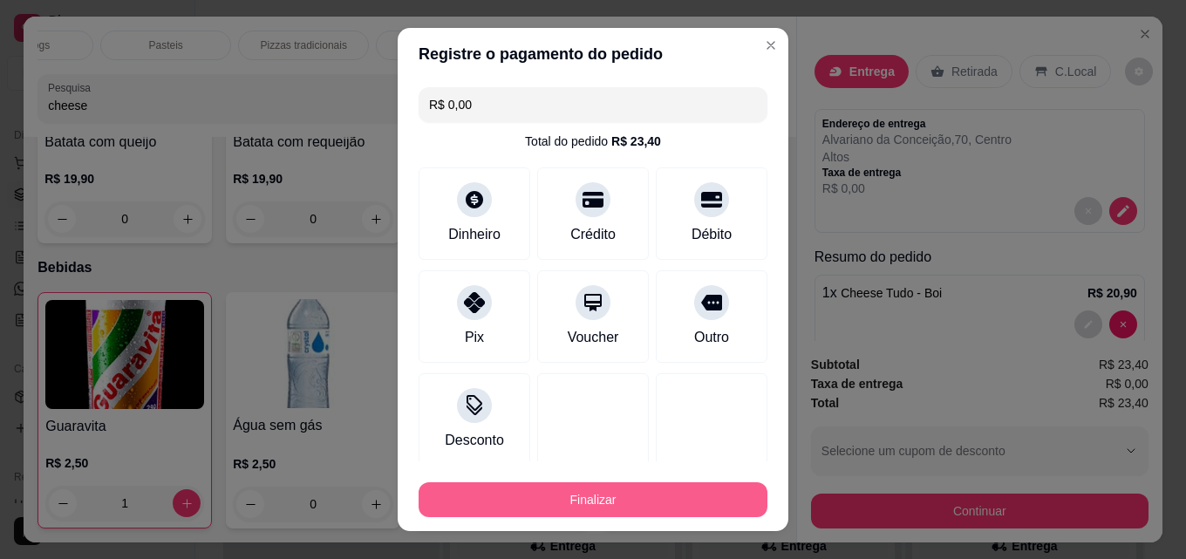
click at [587, 500] on button "Finalizar" at bounding box center [593, 499] width 349 height 35
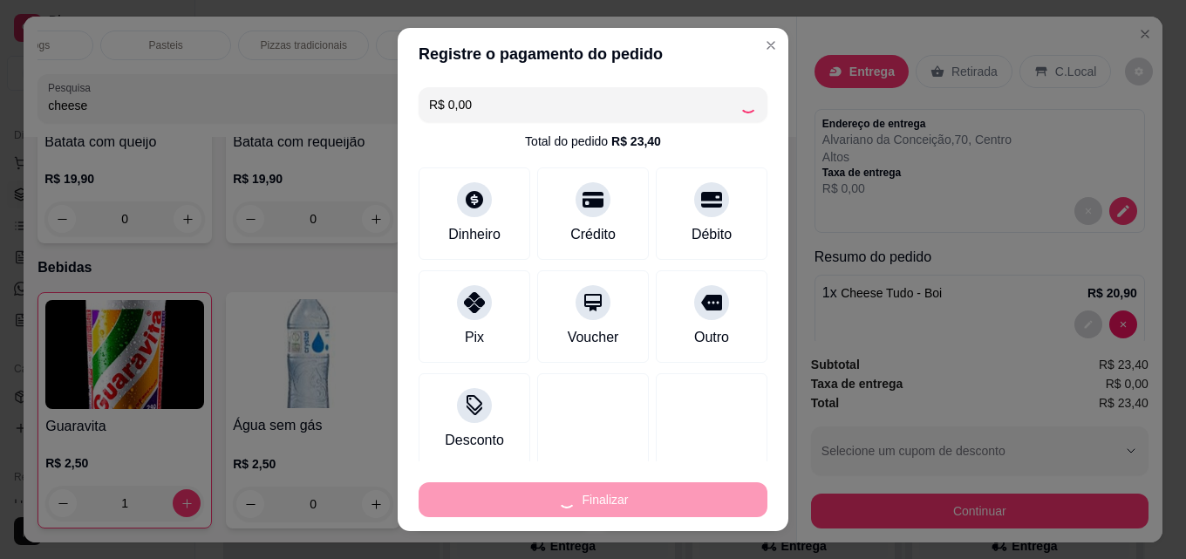
type input "0"
type input "-R$ 23,40"
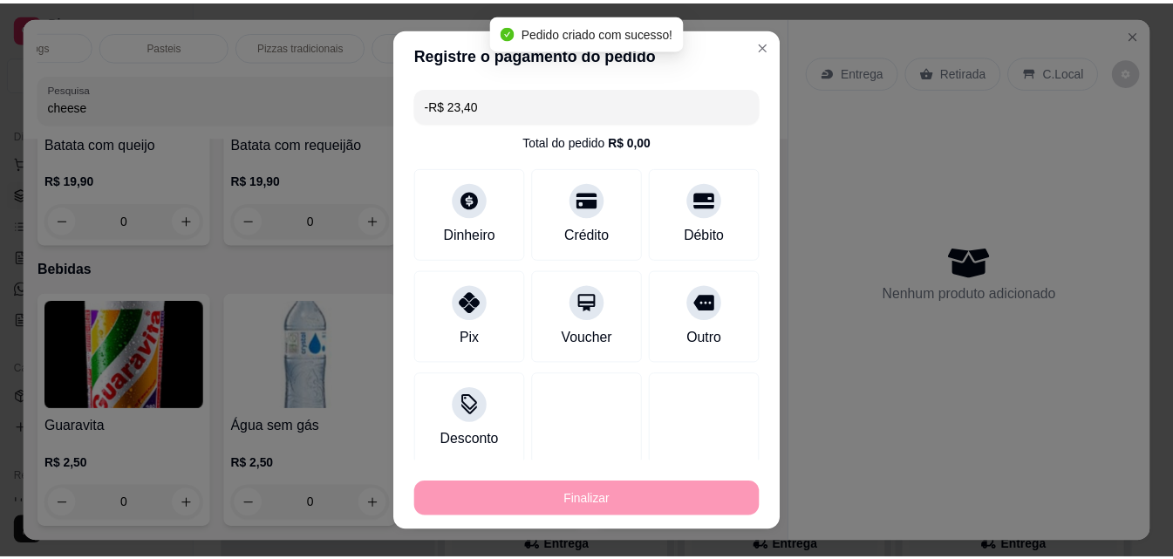
scroll to position [6370, 0]
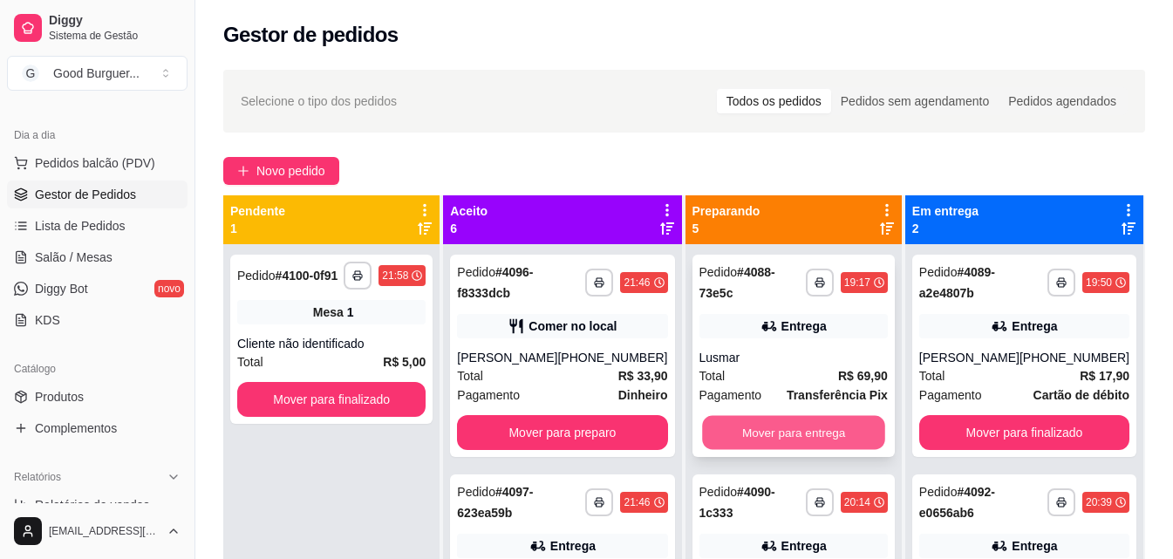
click at [793, 429] on button "Mover para entrega" at bounding box center [793, 433] width 183 height 34
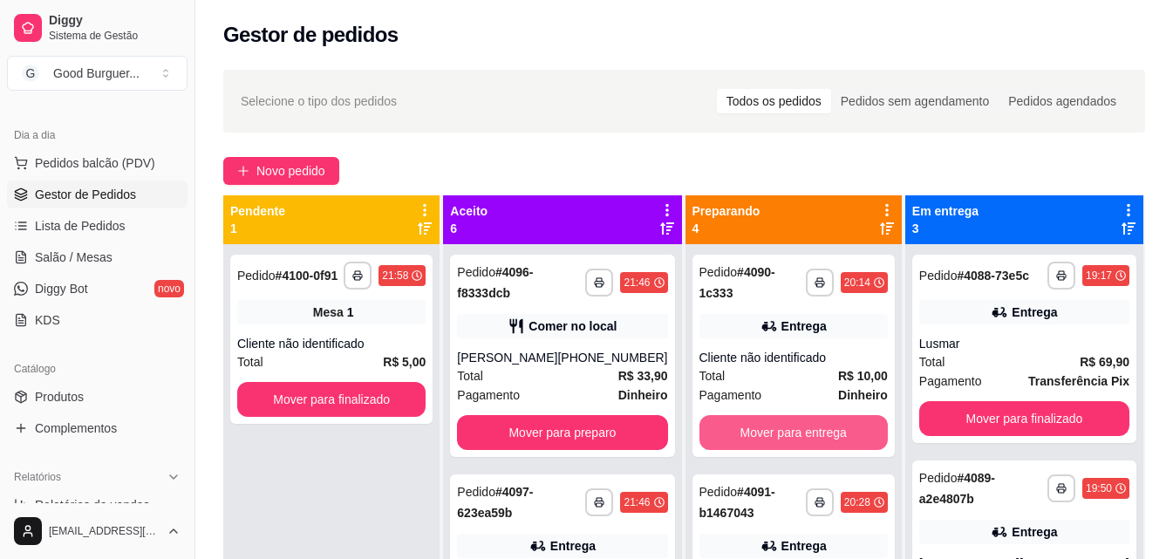
click at [793, 428] on button "Mover para entrega" at bounding box center [793, 432] width 188 height 35
click at [793, 428] on button "Mover para entrega" at bounding box center [793, 433] width 183 height 34
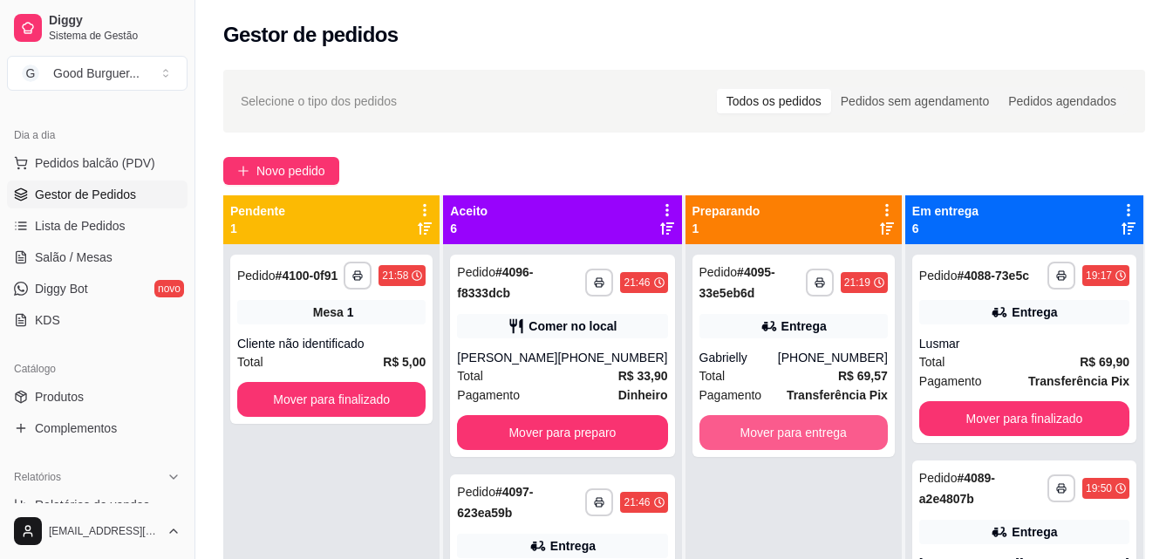
click at [793, 428] on button "Mover para entrega" at bounding box center [793, 432] width 188 height 35
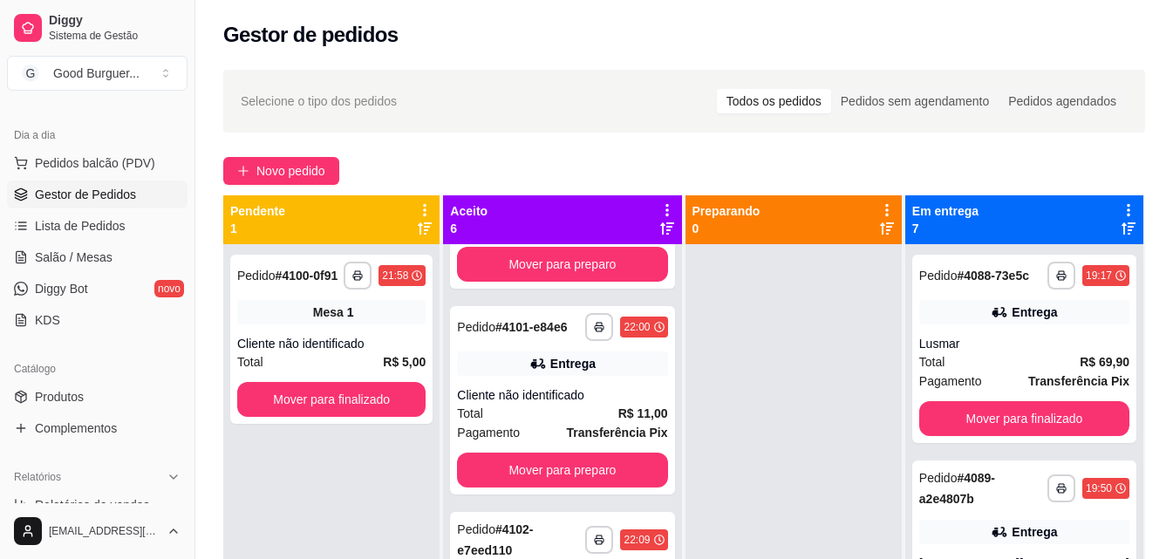
scroll to position [777, 0]
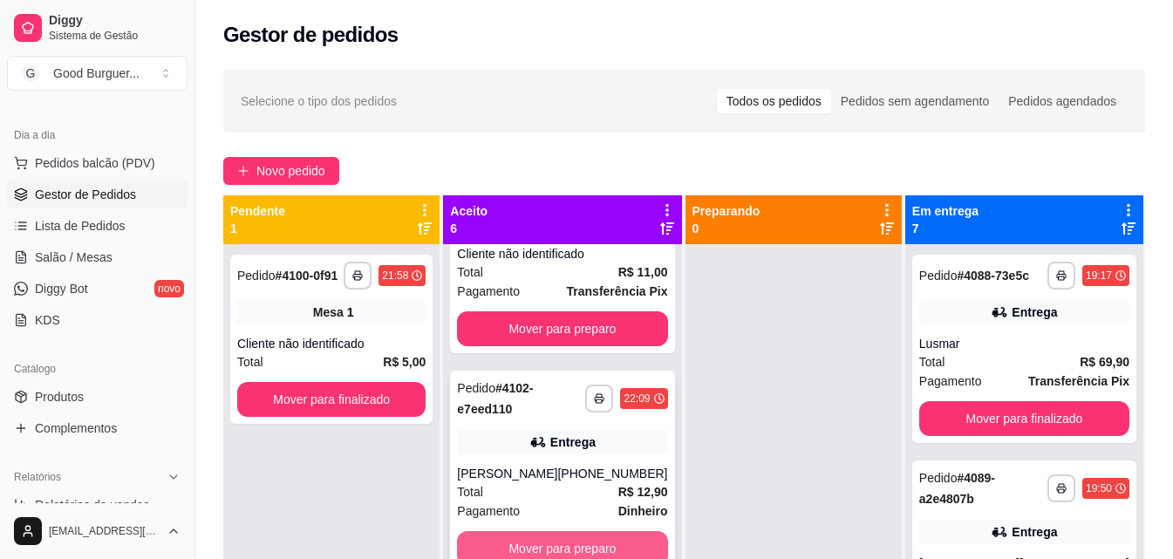
click at [555, 531] on button "Mover para preparo" at bounding box center [562, 548] width 210 height 35
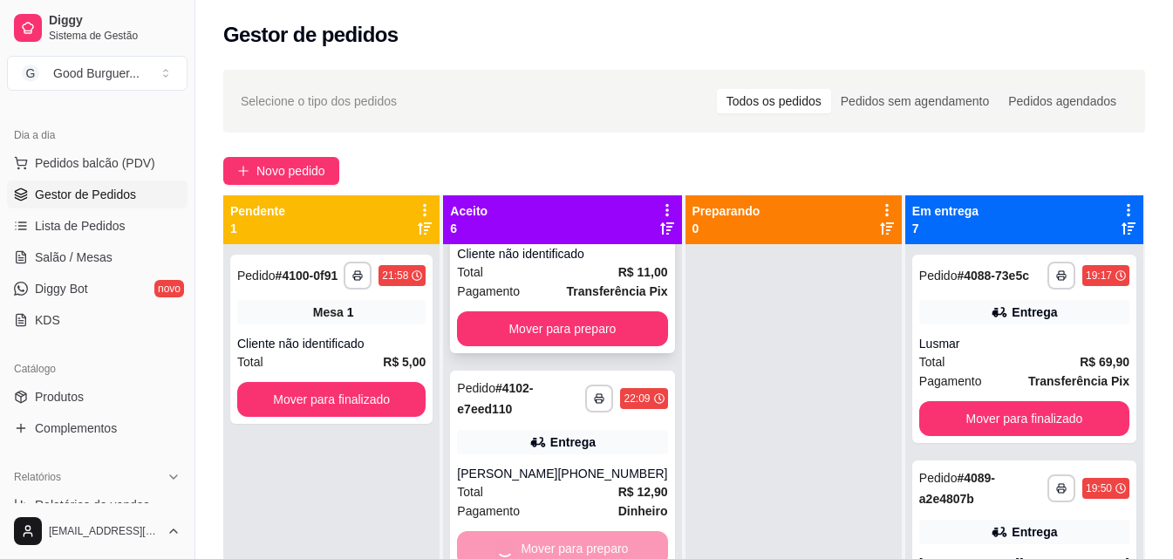
scroll to position [557, 0]
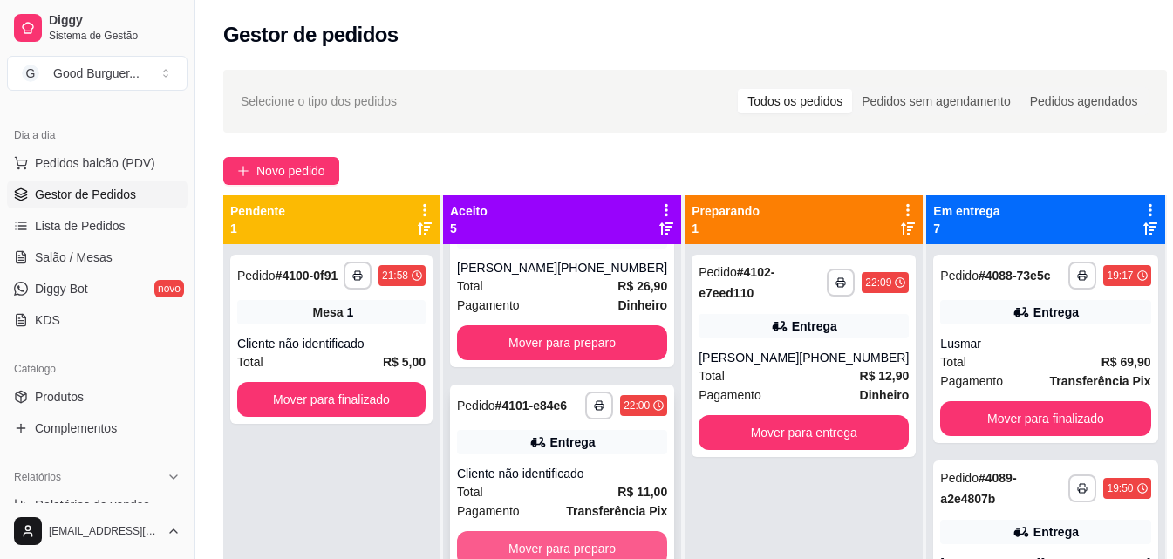
click at [561, 531] on button "Mover para preparo" at bounding box center [562, 548] width 210 height 35
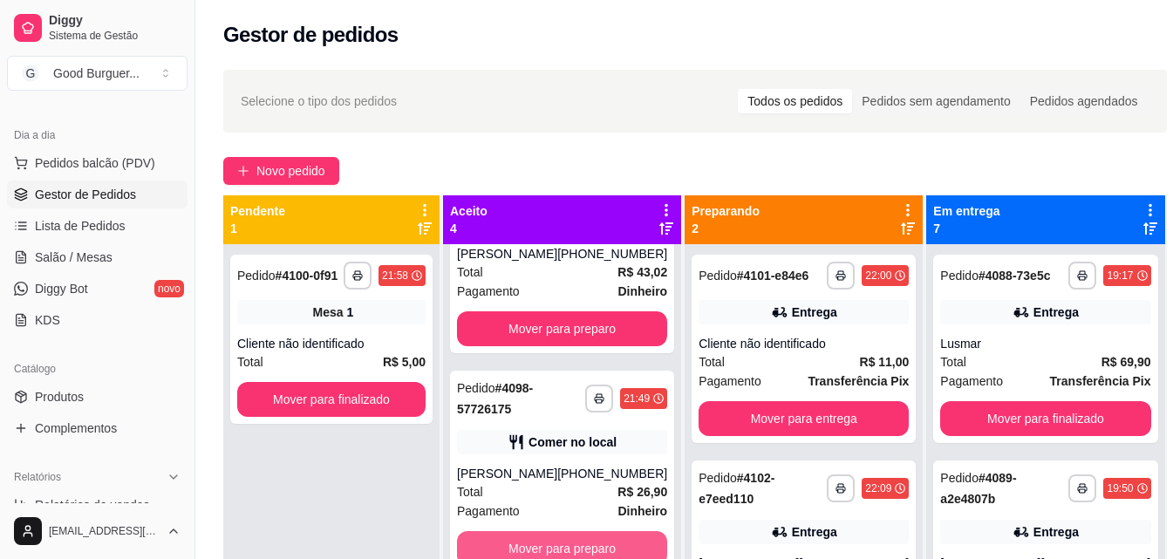
scroll to position [337, 0]
click at [555, 531] on button "Mover para preparo" at bounding box center [562, 548] width 210 height 35
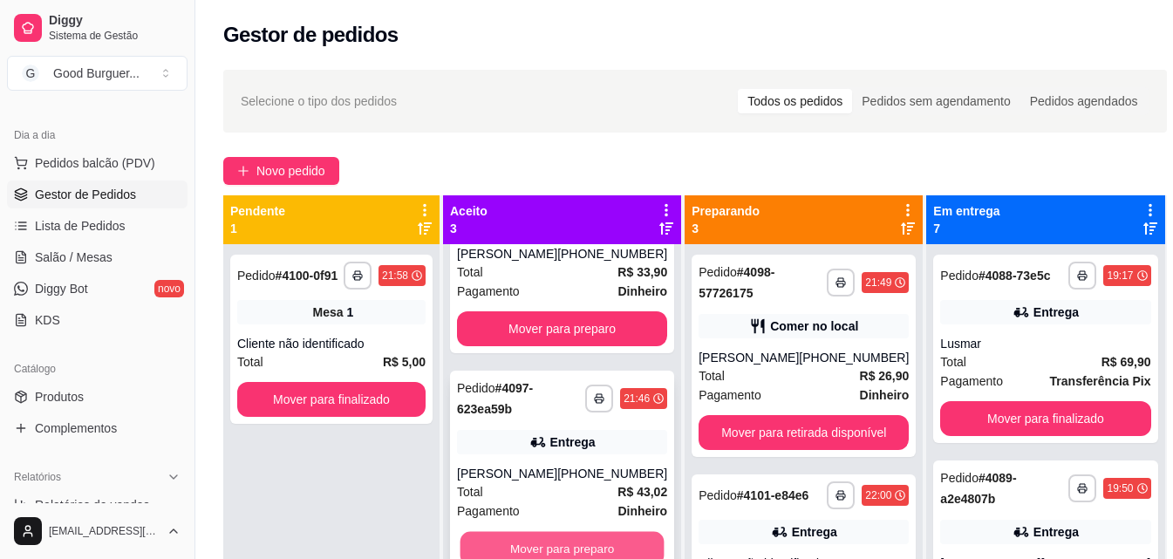
click at [554, 532] on button "Mover para preparo" at bounding box center [562, 549] width 204 height 34
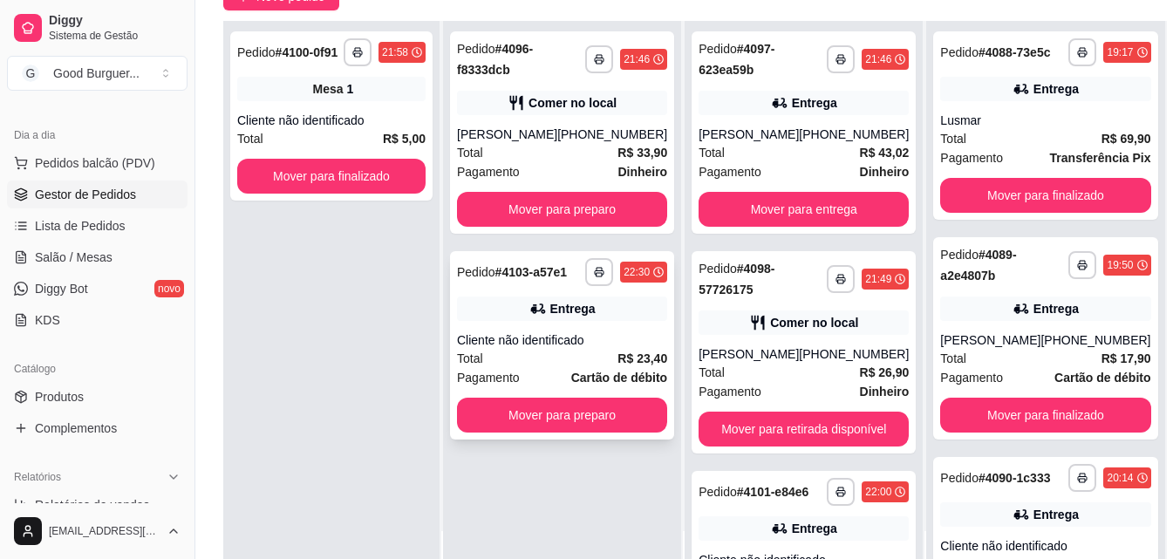
scroll to position [0, 0]
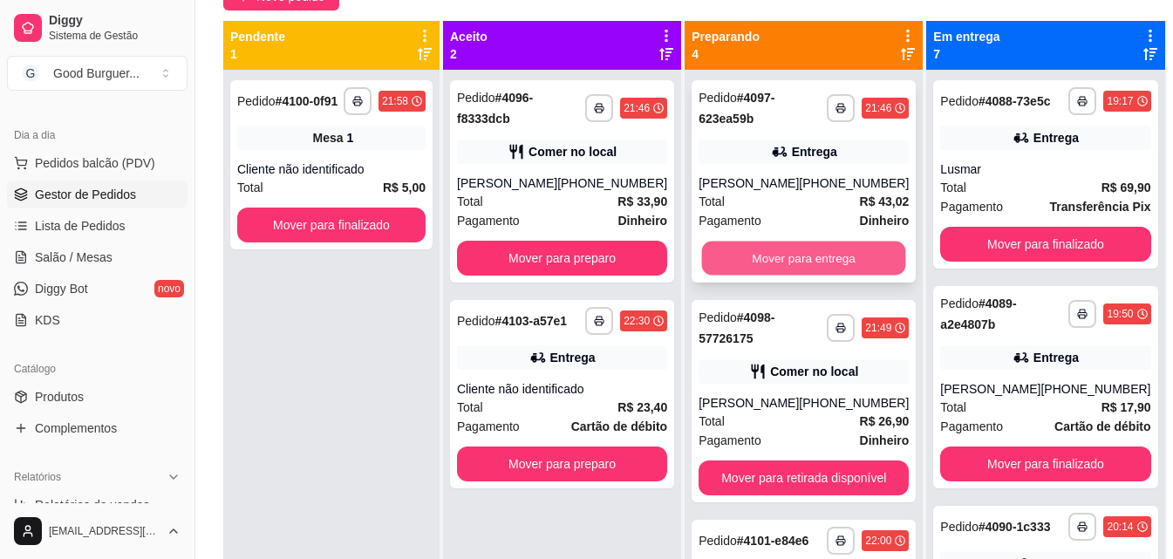
click at [787, 255] on button "Mover para entrega" at bounding box center [804, 259] width 204 height 34
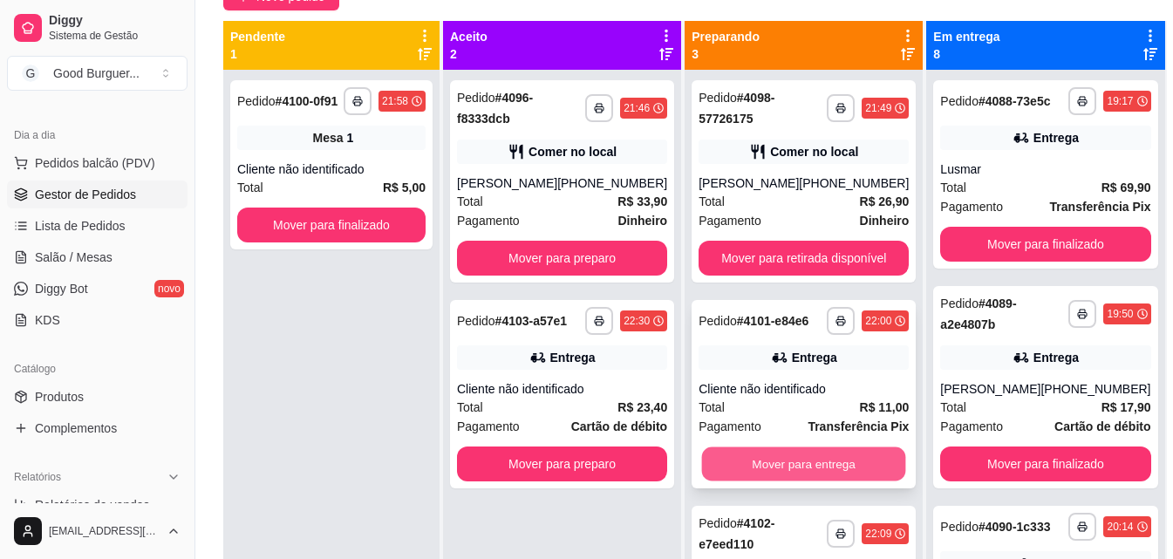
click at [780, 471] on button "Mover para entrega" at bounding box center [804, 464] width 204 height 34
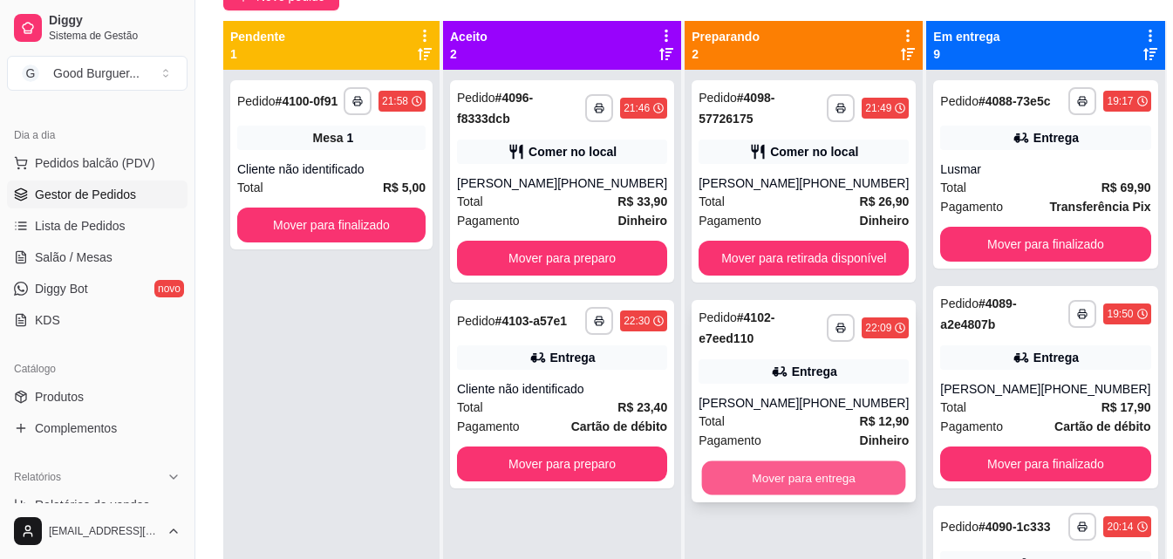
click at [794, 485] on button "Mover para entrega" at bounding box center [804, 478] width 204 height 34
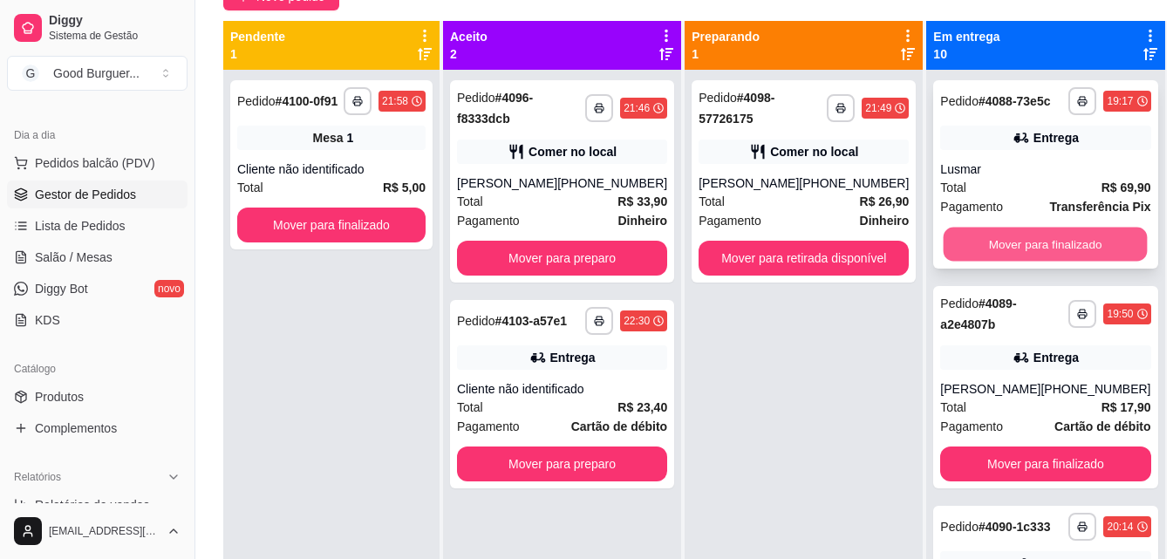
click at [993, 249] on button "Mover para finalizado" at bounding box center [1046, 245] width 204 height 34
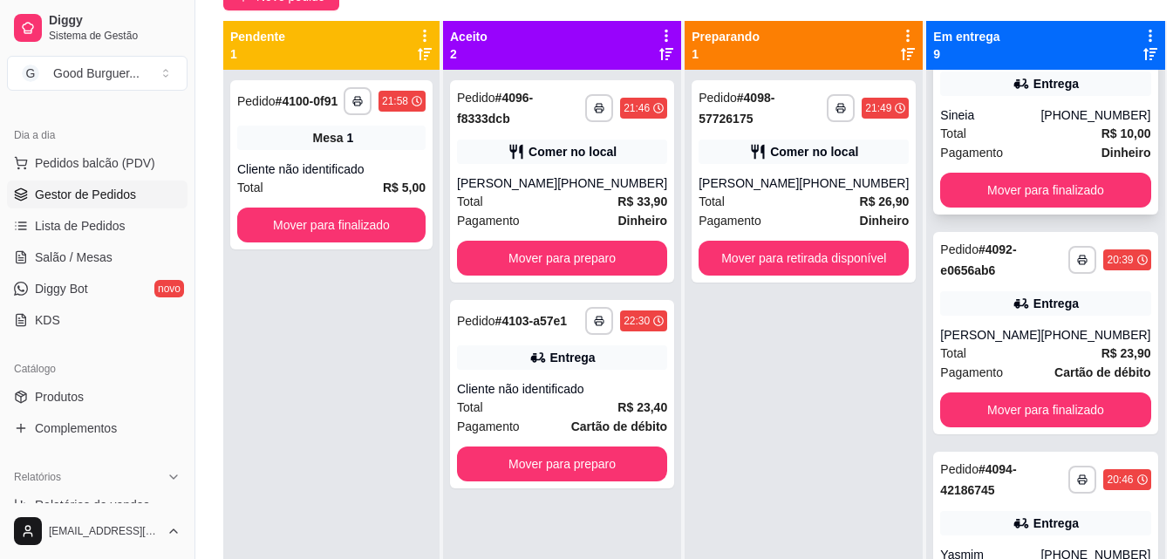
scroll to position [523, 0]
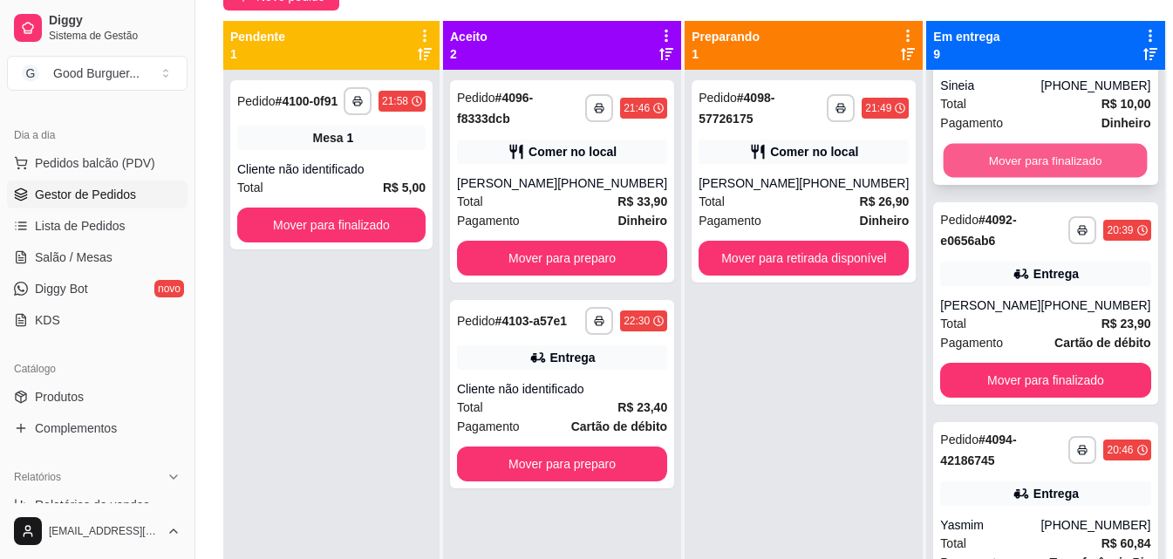
click at [1005, 178] on button "Mover para finalizado" at bounding box center [1046, 161] width 204 height 34
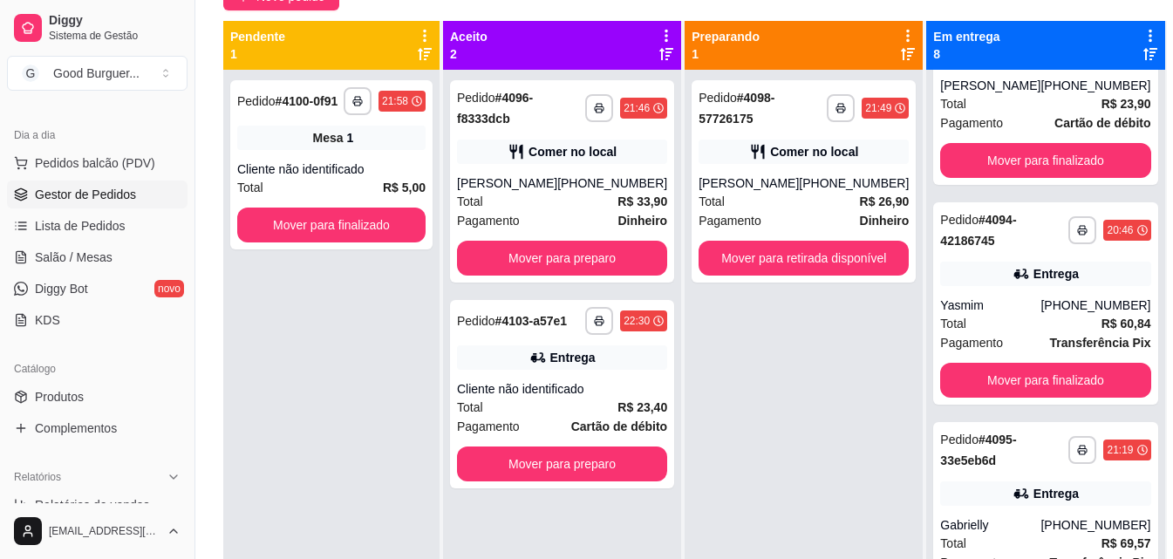
scroll to position [303, 0]
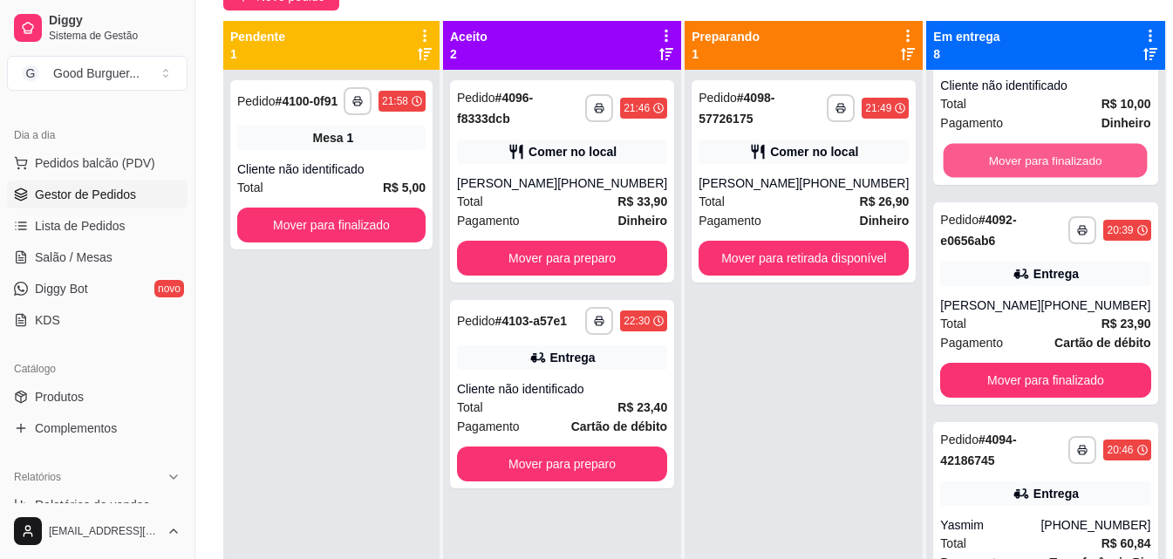
click at [1005, 178] on button "Mover para finalizado" at bounding box center [1046, 161] width 204 height 34
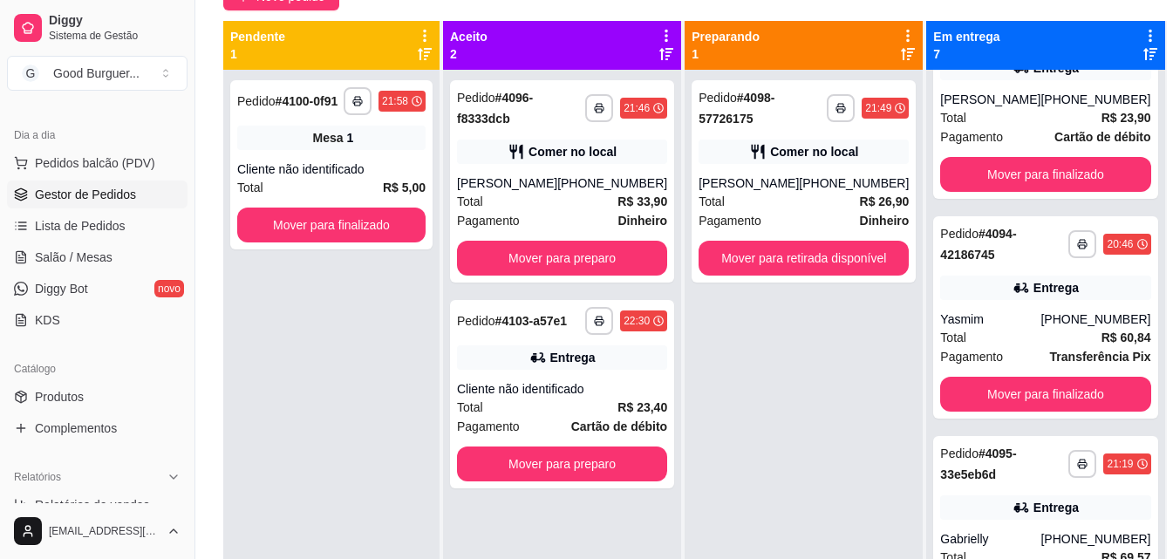
scroll to position [84, 0]
click at [1005, 188] on button "Mover para finalizado" at bounding box center [1045, 174] width 210 height 35
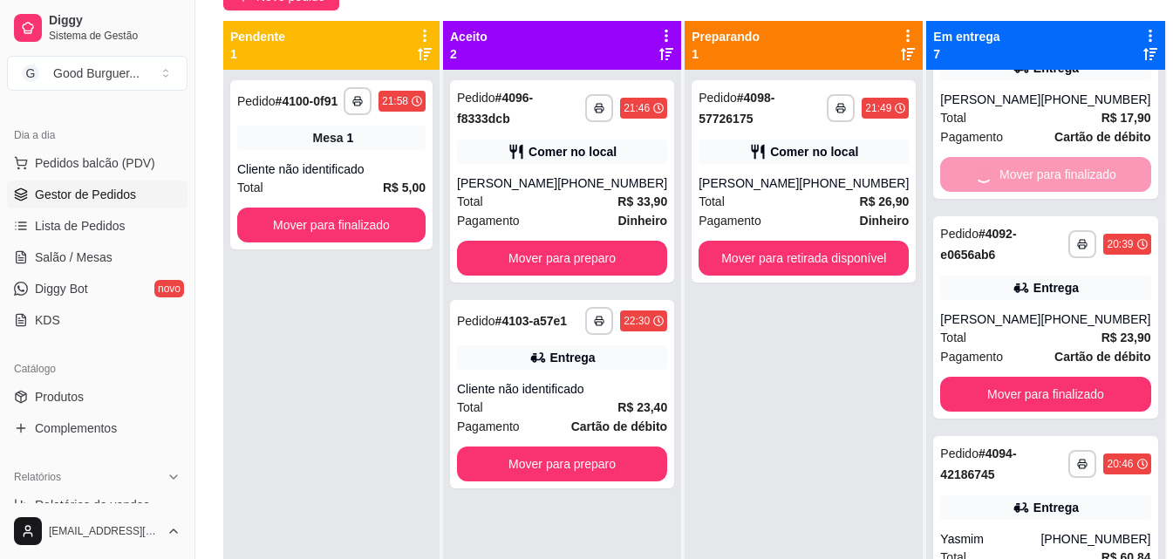
scroll to position [0, 0]
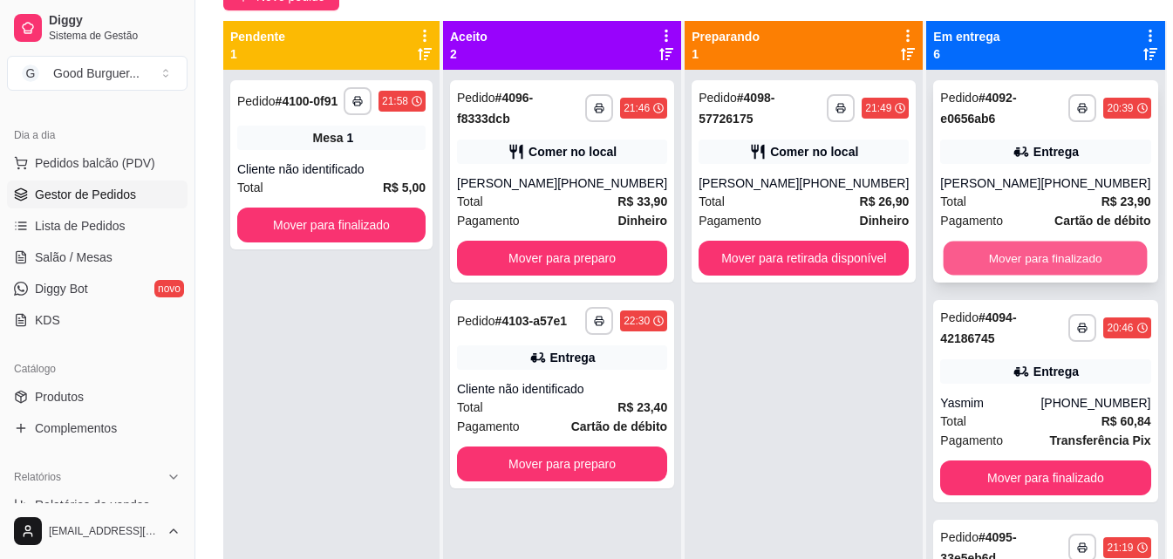
click at [1024, 263] on button "Mover para finalizado" at bounding box center [1046, 259] width 204 height 34
click at [1026, 256] on button "Mover para finalizado" at bounding box center [1046, 259] width 204 height 34
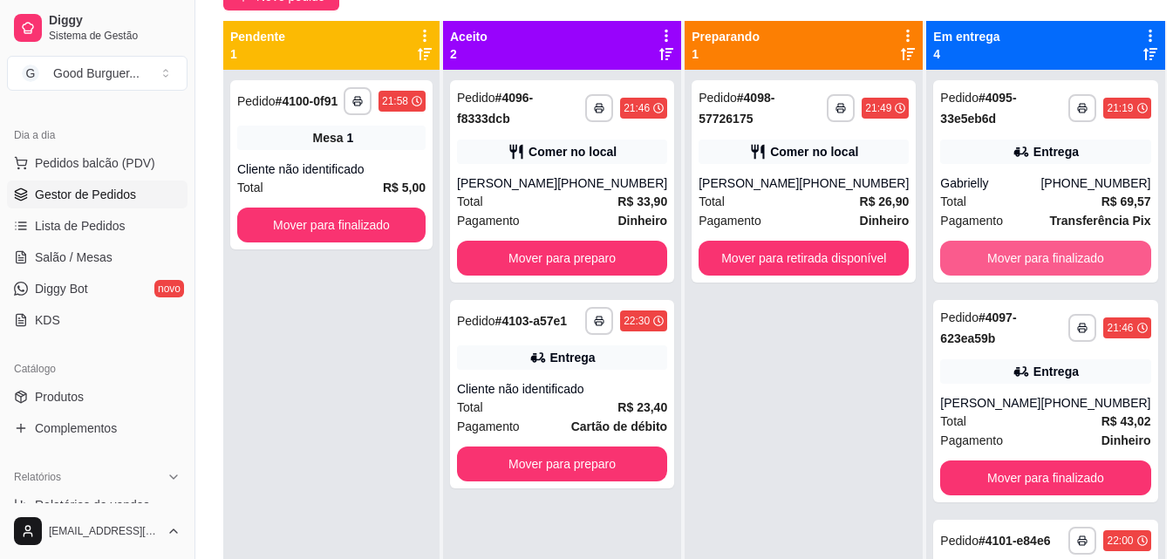
click at [1027, 256] on button "Mover para finalizado" at bounding box center [1045, 258] width 210 height 35
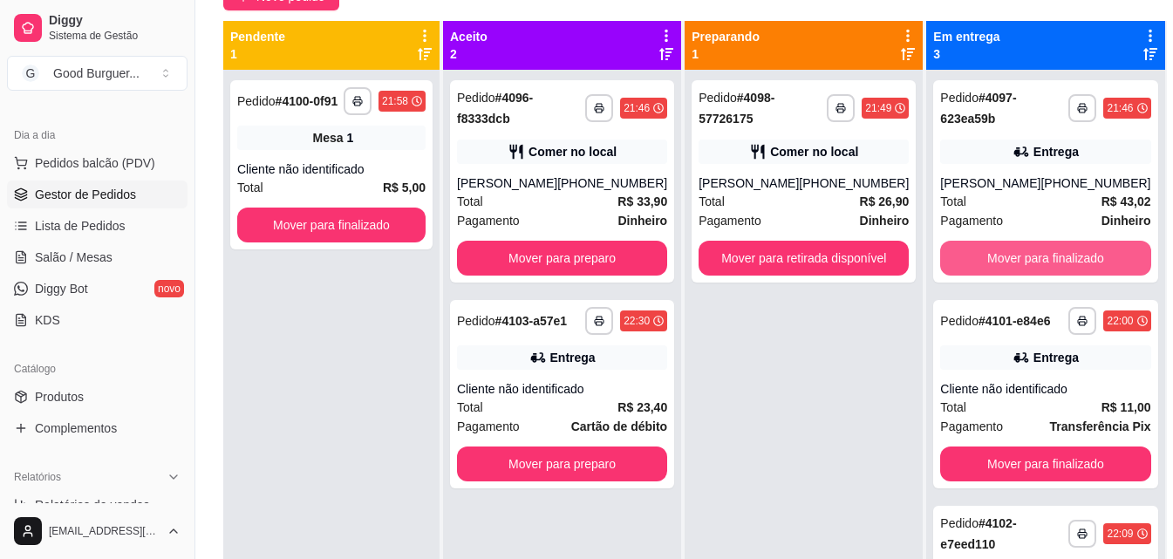
click at [1027, 256] on button "Mover para finalizado" at bounding box center [1045, 258] width 210 height 35
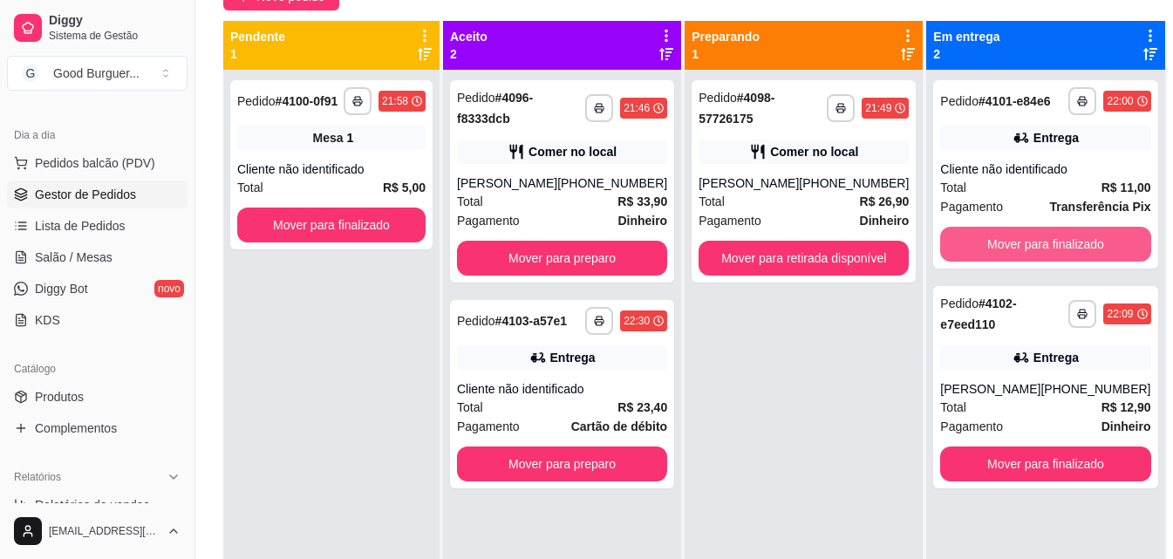
click at [1027, 256] on button "Mover para finalizado" at bounding box center [1045, 244] width 210 height 35
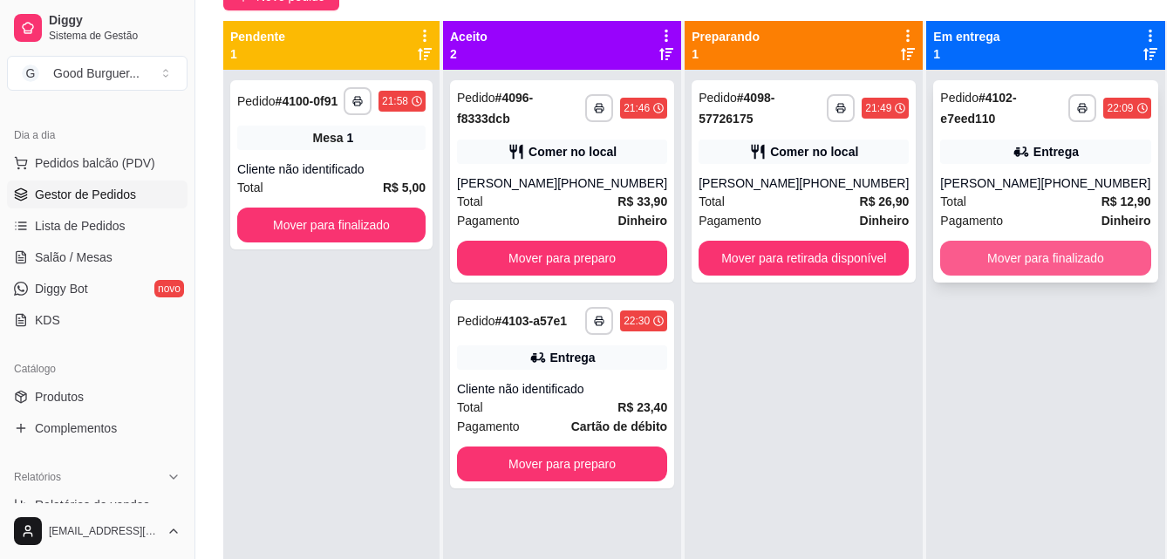
click at [1028, 254] on button "Mover para finalizado" at bounding box center [1045, 258] width 210 height 35
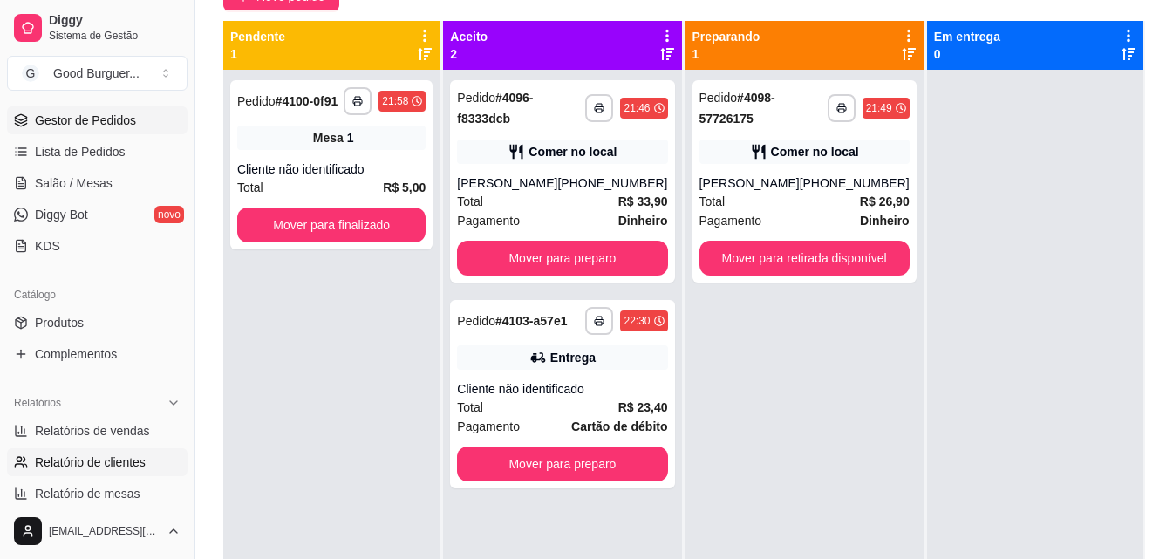
scroll to position [349, 0]
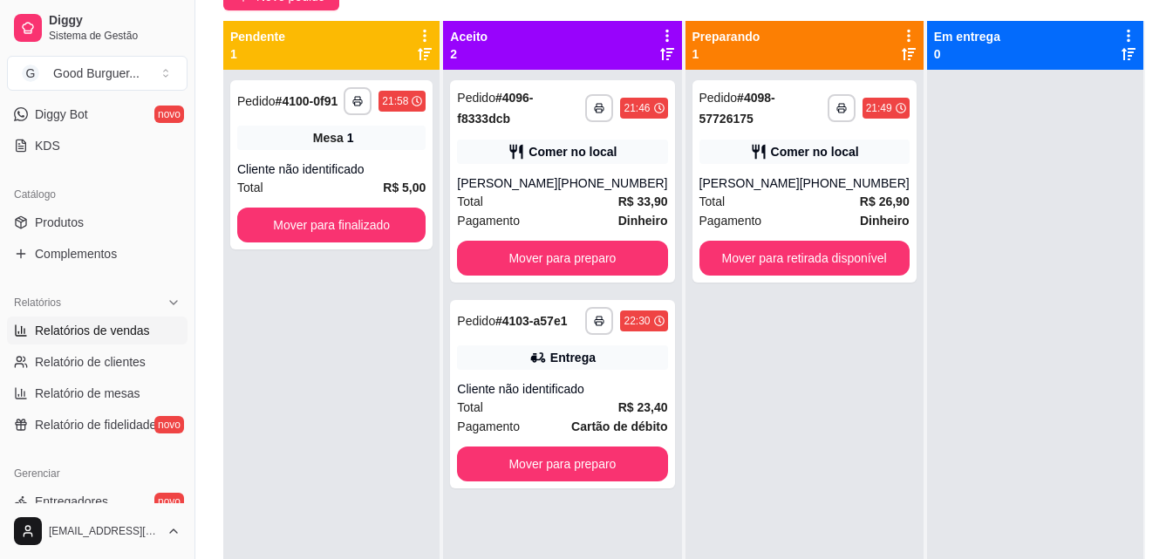
click at [120, 335] on span "Relatórios de vendas" at bounding box center [92, 330] width 115 height 17
select select "ALL"
select select "0"
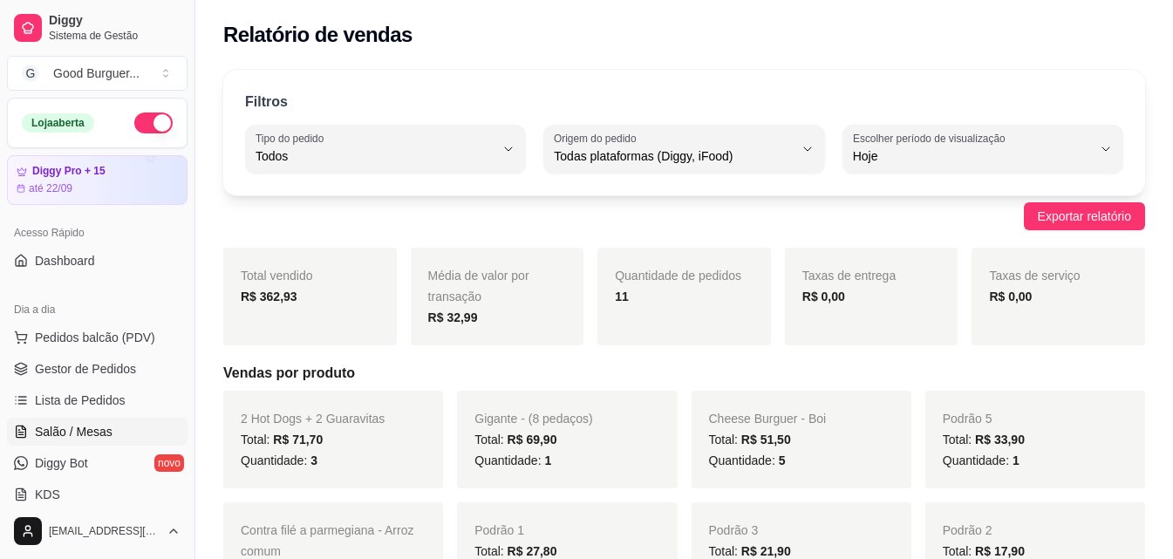
click at [87, 432] on span "Salão / Mesas" at bounding box center [74, 431] width 78 height 17
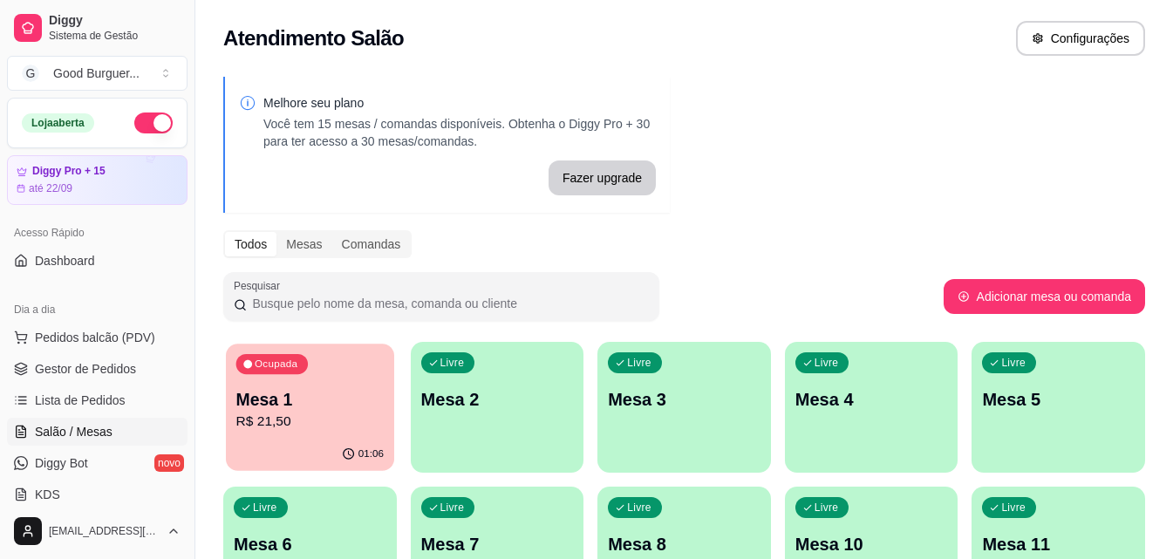
click at [310, 399] on p "Mesa 1" at bounding box center [309, 400] width 147 height 24
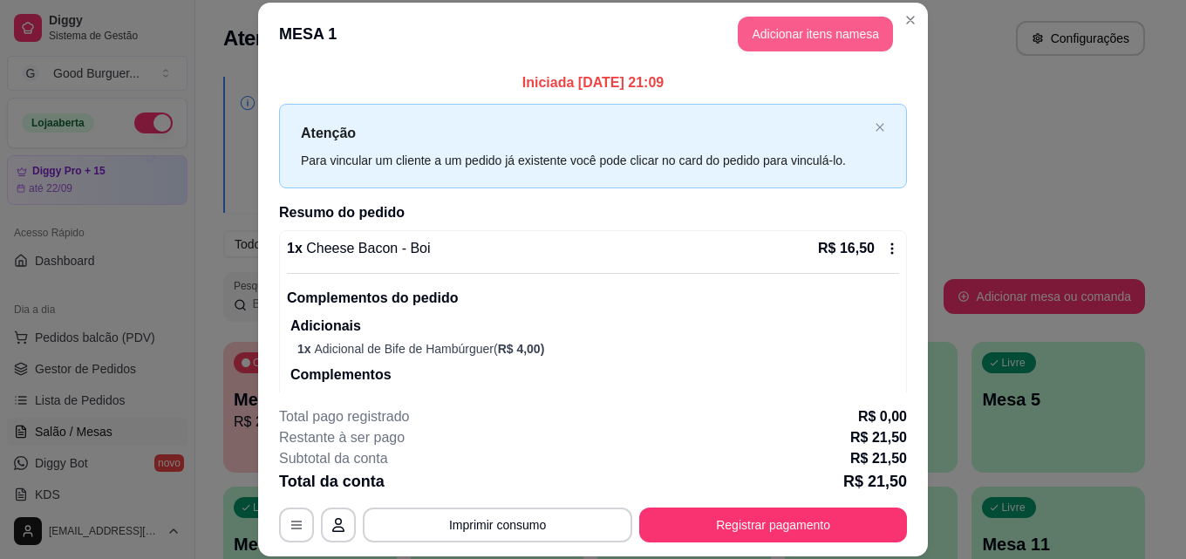
click at [806, 29] on button "Adicionar itens na mesa" at bounding box center [815, 34] width 155 height 35
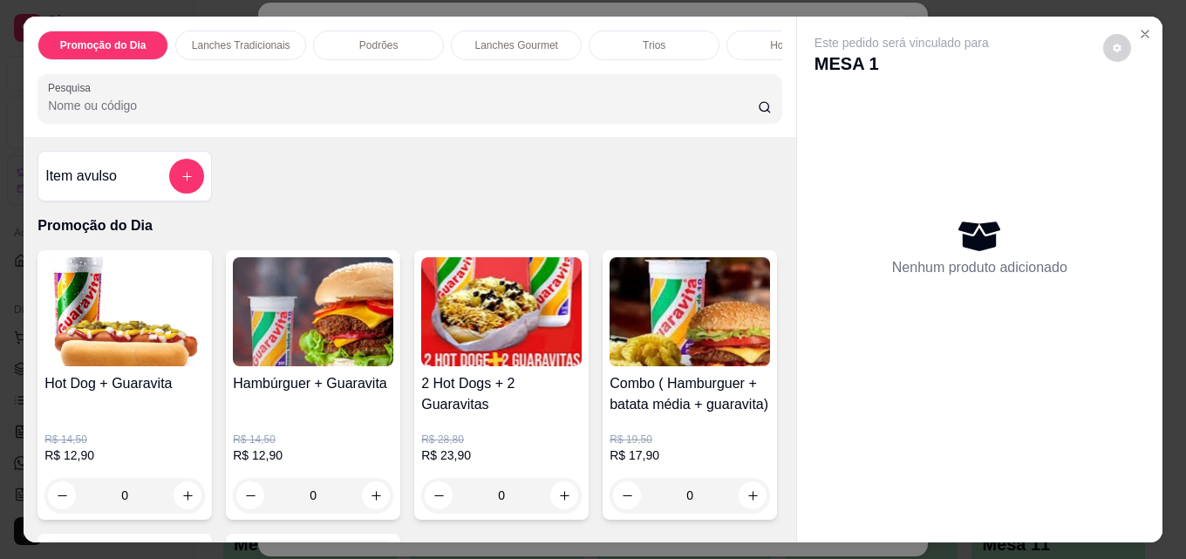
click at [229, 106] on input "Pesquisa" at bounding box center [403, 105] width 710 height 17
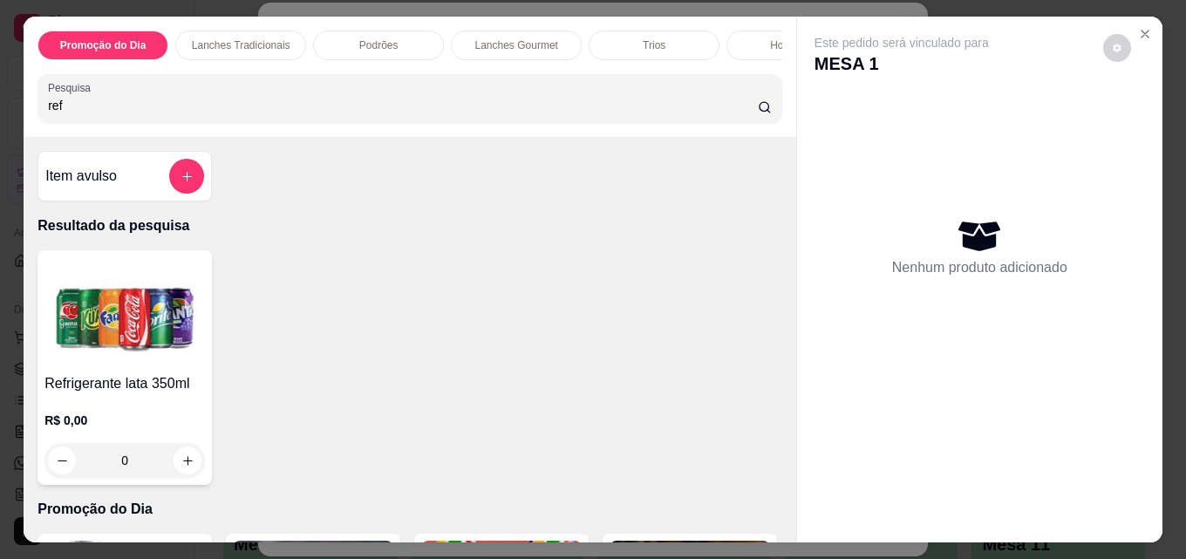
type input "ref"
click at [80, 344] on img at bounding box center [124, 311] width 160 height 109
click at [1142, 31] on icon "Close" at bounding box center [1145, 34] width 7 height 7
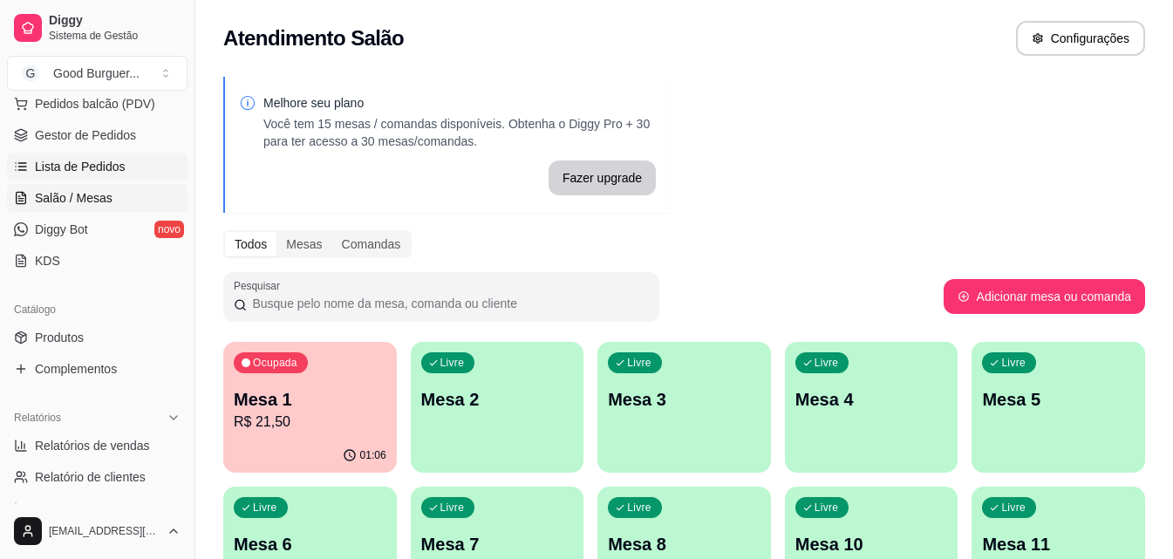
scroll to position [262, 0]
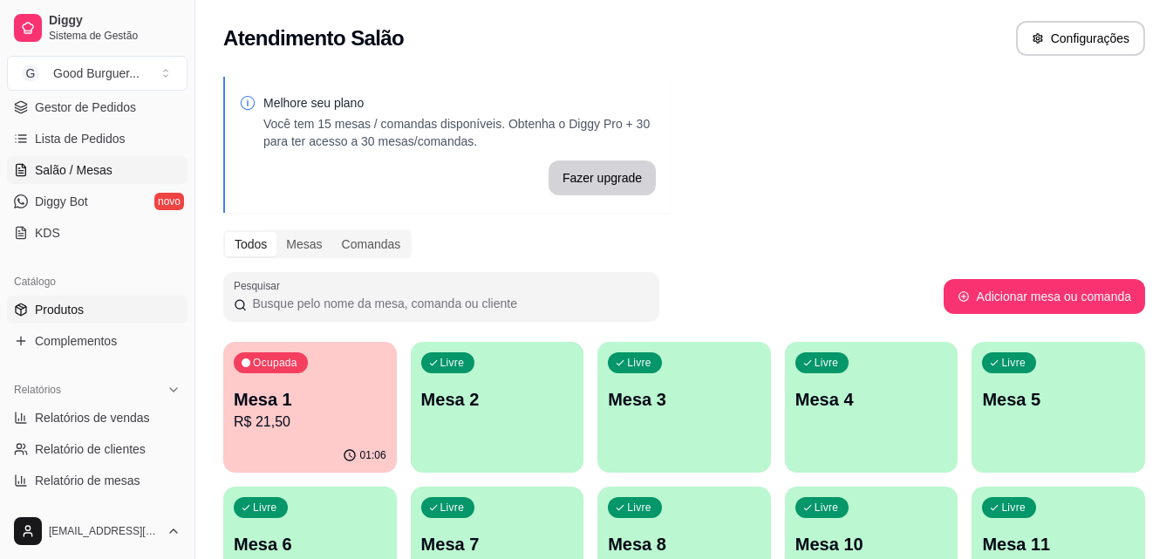
click at [93, 314] on link "Produtos" at bounding box center [97, 310] width 181 height 28
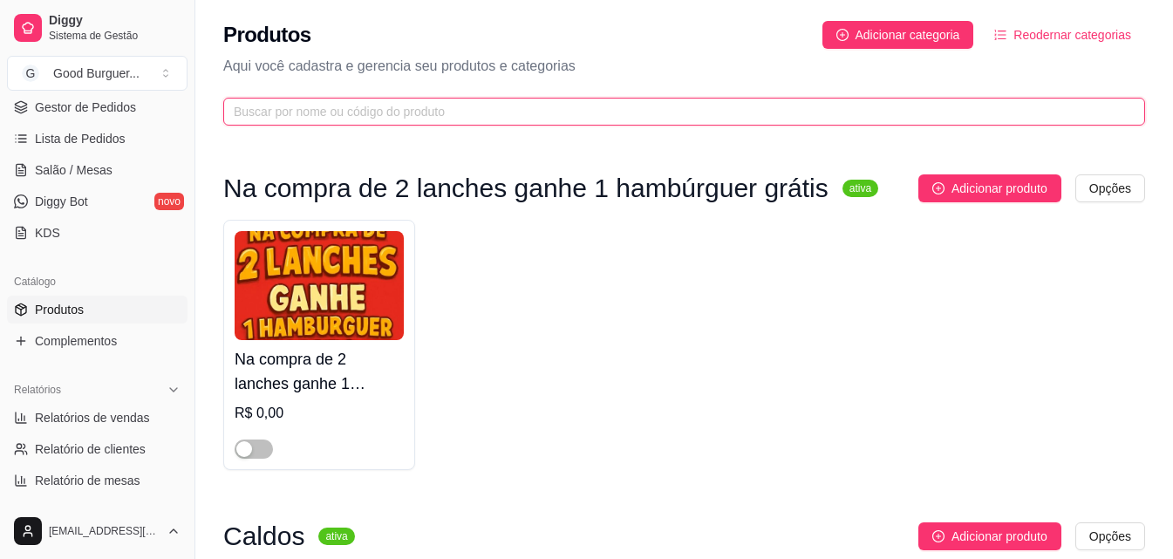
click at [395, 115] on input "text" at bounding box center [677, 111] width 887 height 19
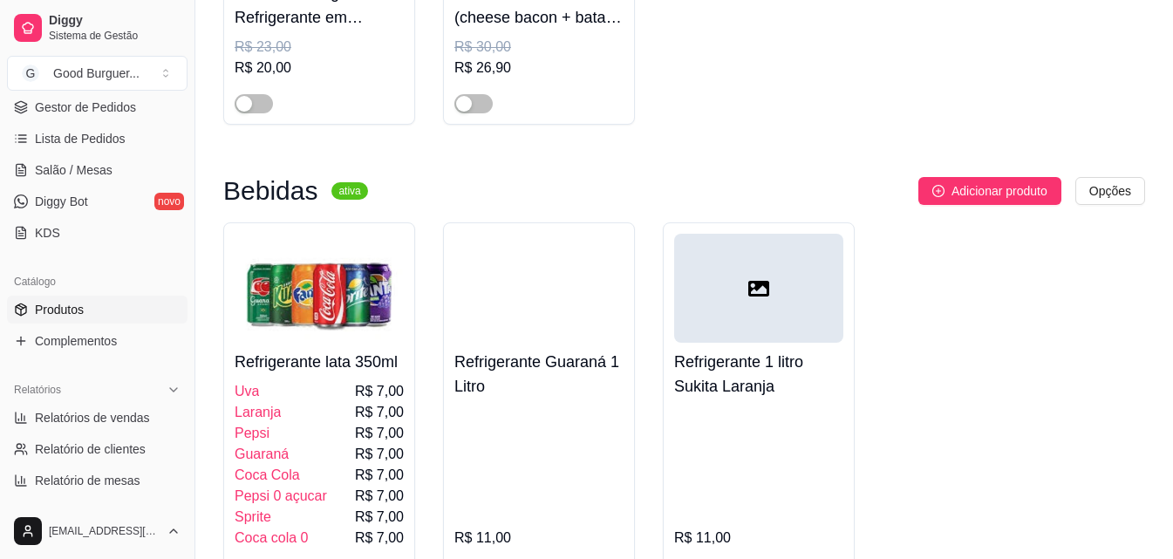
scroll to position [436, 0]
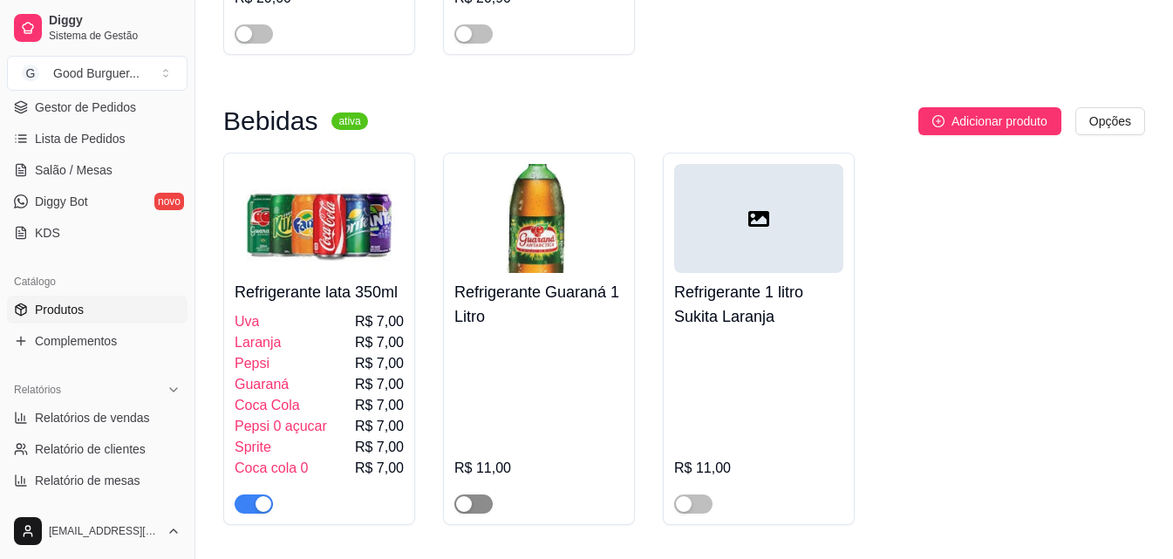
type input "refr"
click at [483, 505] on span "button" at bounding box center [473, 503] width 38 height 19
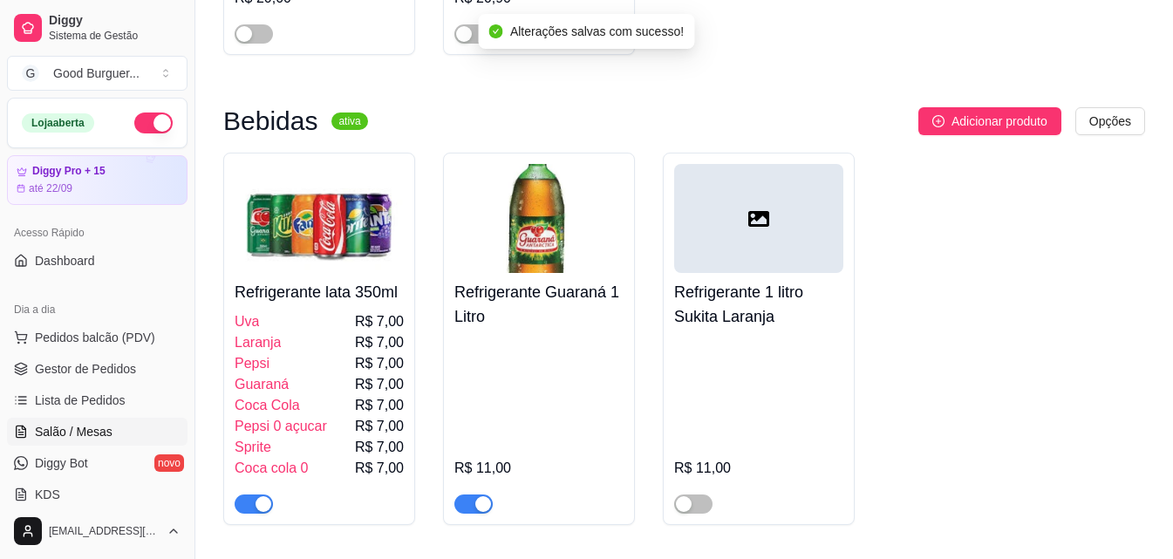
click at [98, 423] on span "Salão / Mesas" at bounding box center [74, 431] width 78 height 17
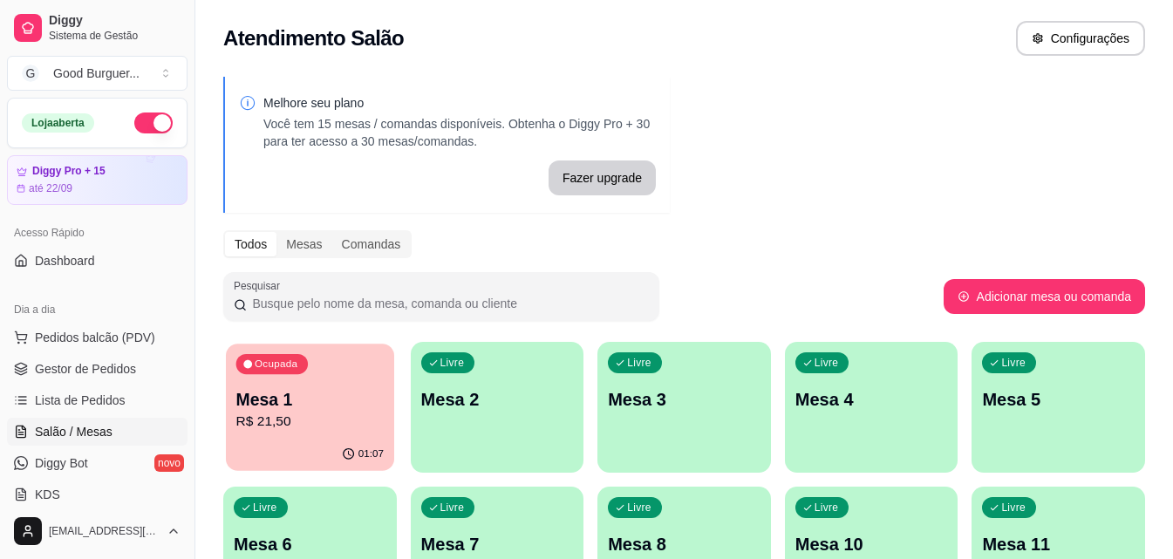
click at [310, 411] on div "Mesa 1 R$ 21,50" at bounding box center [309, 410] width 147 height 44
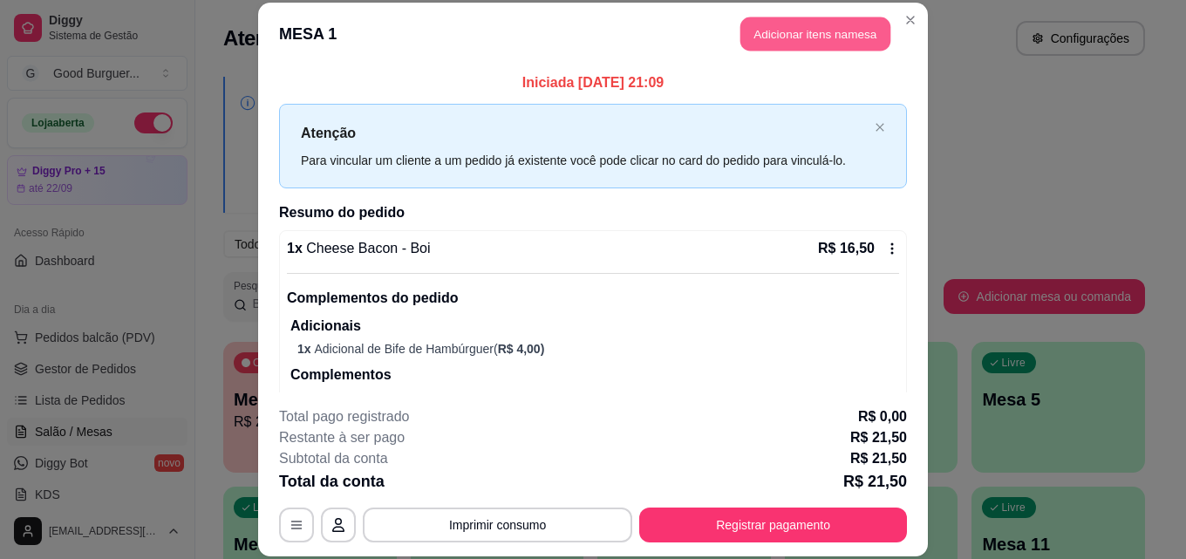
click at [774, 31] on button "Adicionar itens na mesa" at bounding box center [815, 34] width 150 height 34
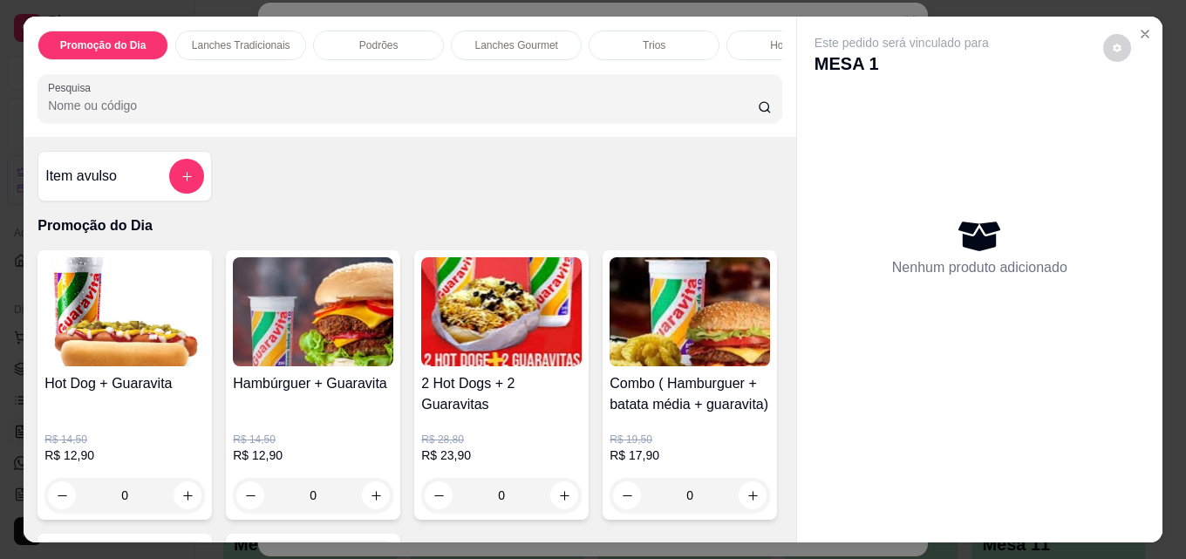
click at [254, 111] on input "Pesquisa" at bounding box center [403, 105] width 710 height 17
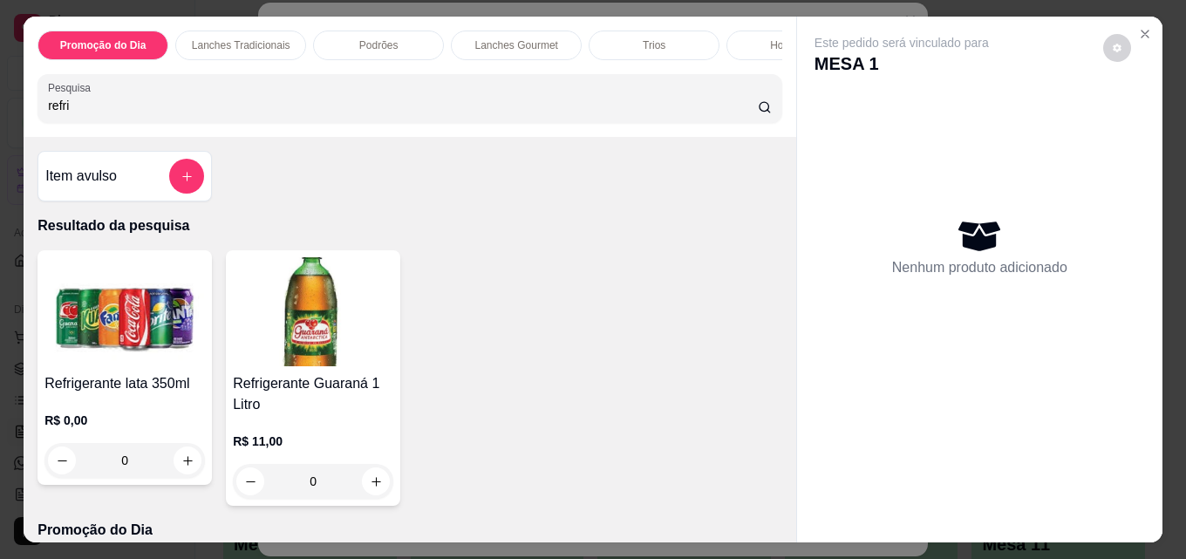
type input "refri"
click at [297, 338] on img at bounding box center [313, 311] width 160 height 109
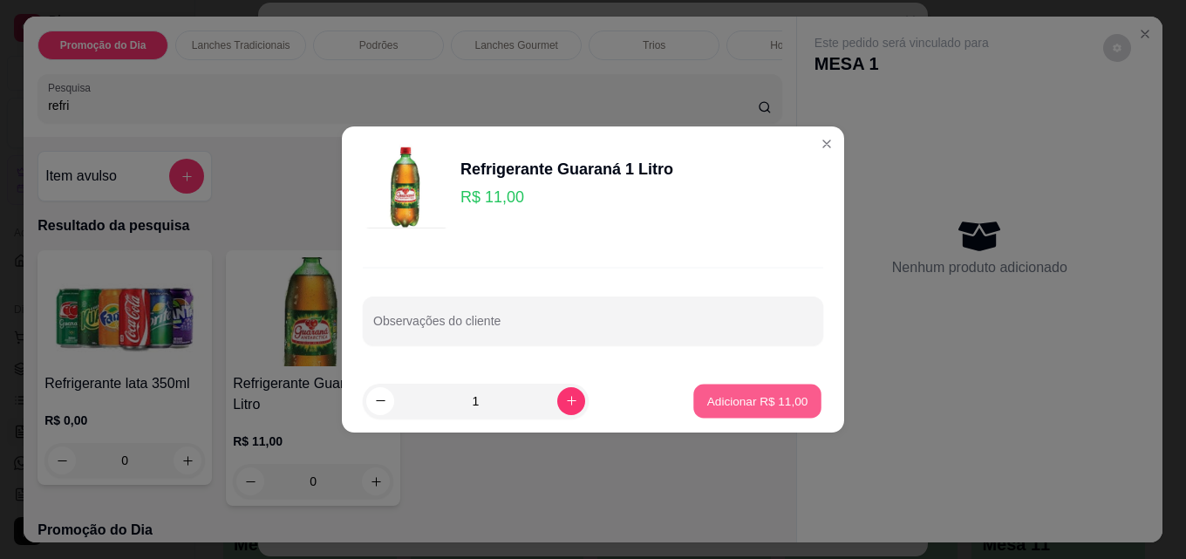
click at [733, 395] on p "Adicionar R$ 11,00" at bounding box center [757, 400] width 101 height 17
type input "1"
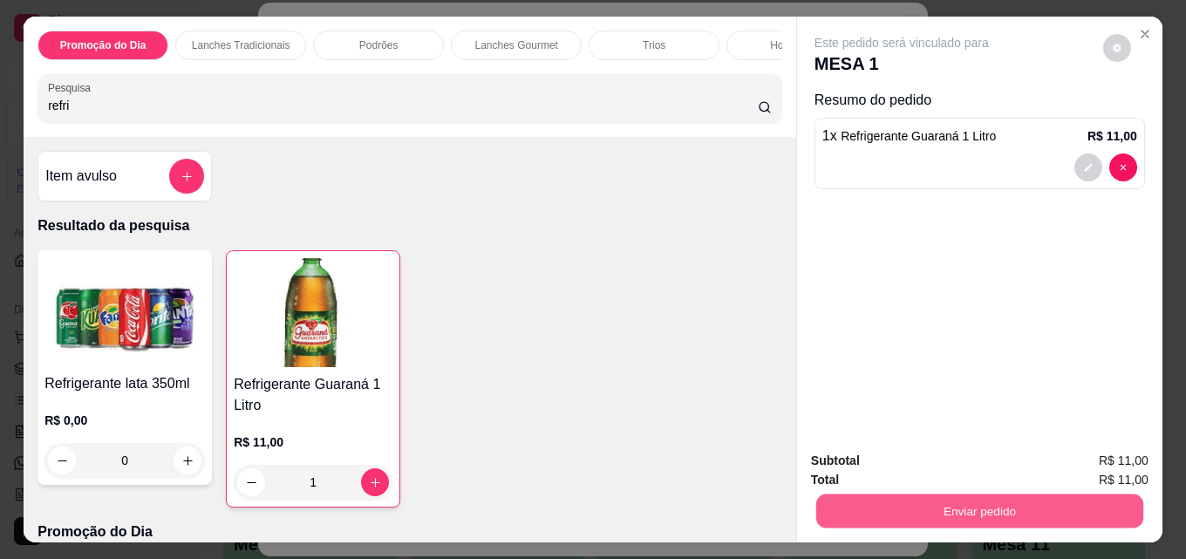
click at [893, 496] on button "Enviar pedido" at bounding box center [979, 511] width 327 height 34
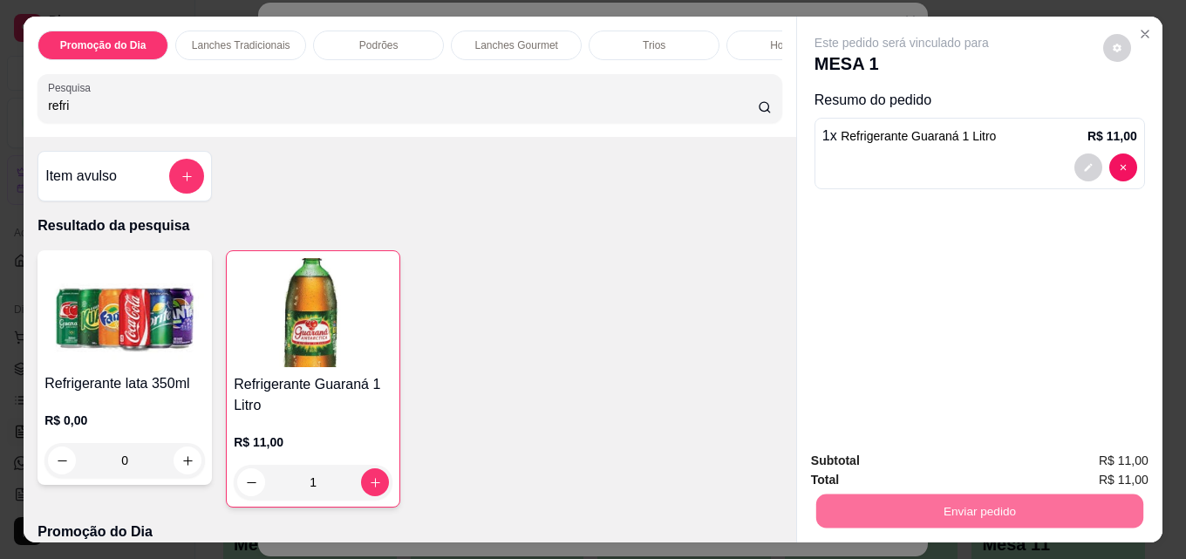
click at [930, 455] on button "Não registrar e enviar pedido" at bounding box center [921, 461] width 181 height 33
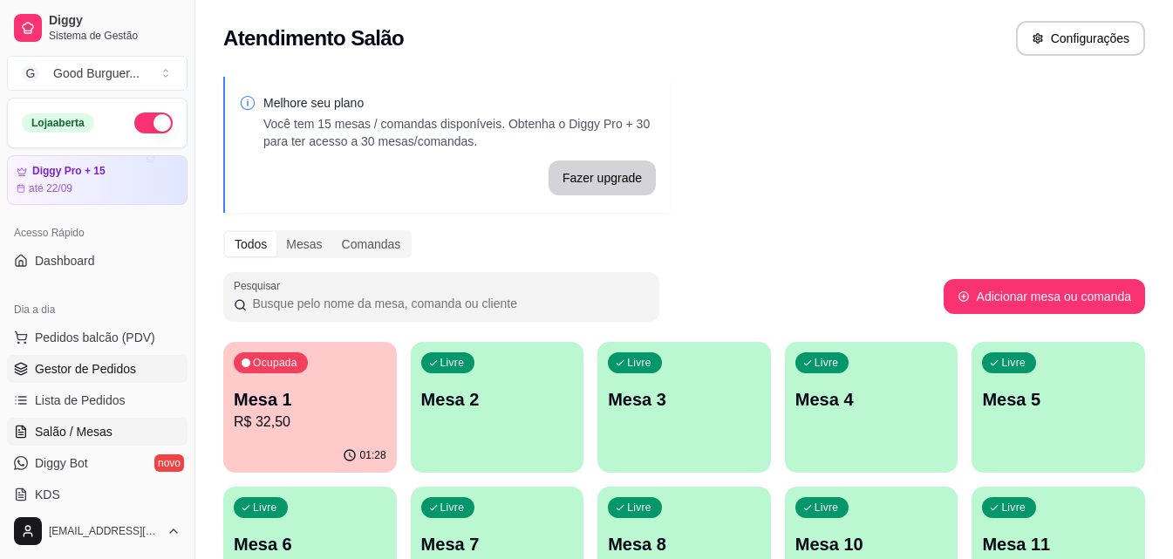
click at [73, 365] on span "Gestor de Pedidos" at bounding box center [85, 368] width 101 height 17
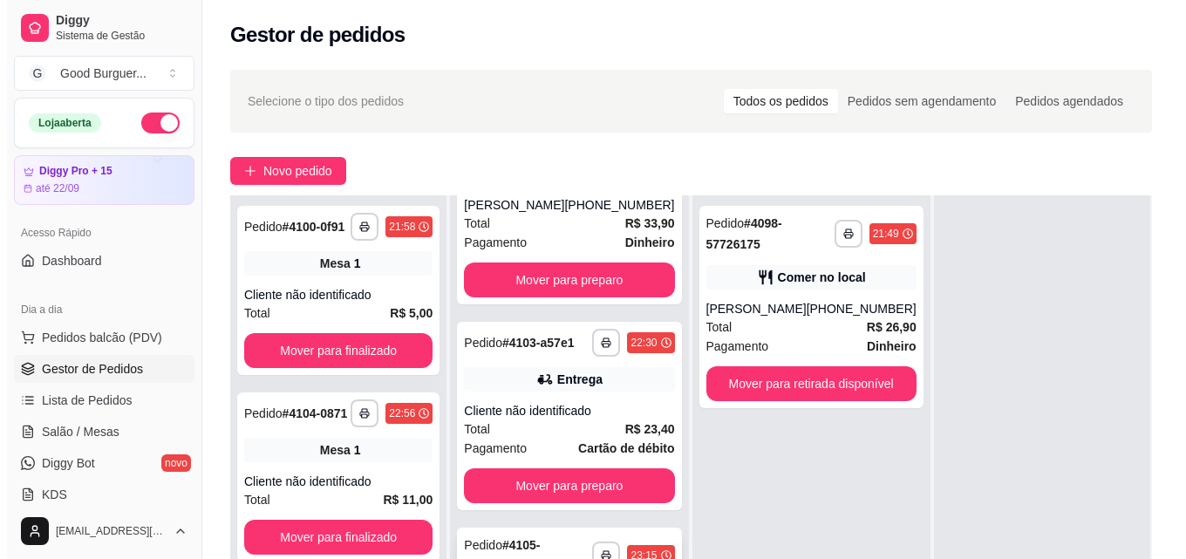
scroll to position [266, 0]
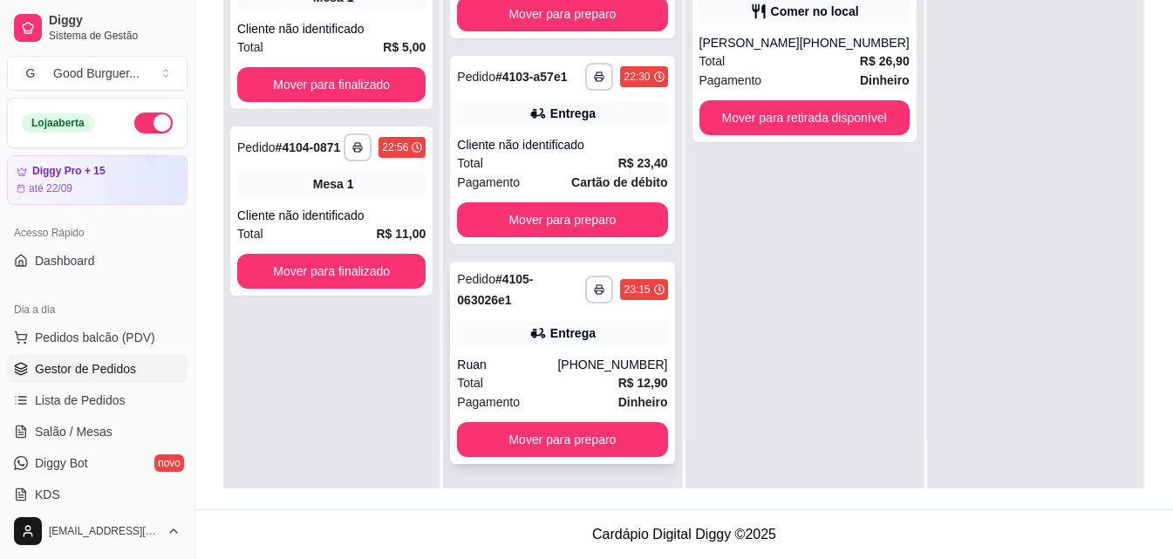
click at [575, 380] on div "Total R$ 12,90" at bounding box center [562, 382] width 210 height 19
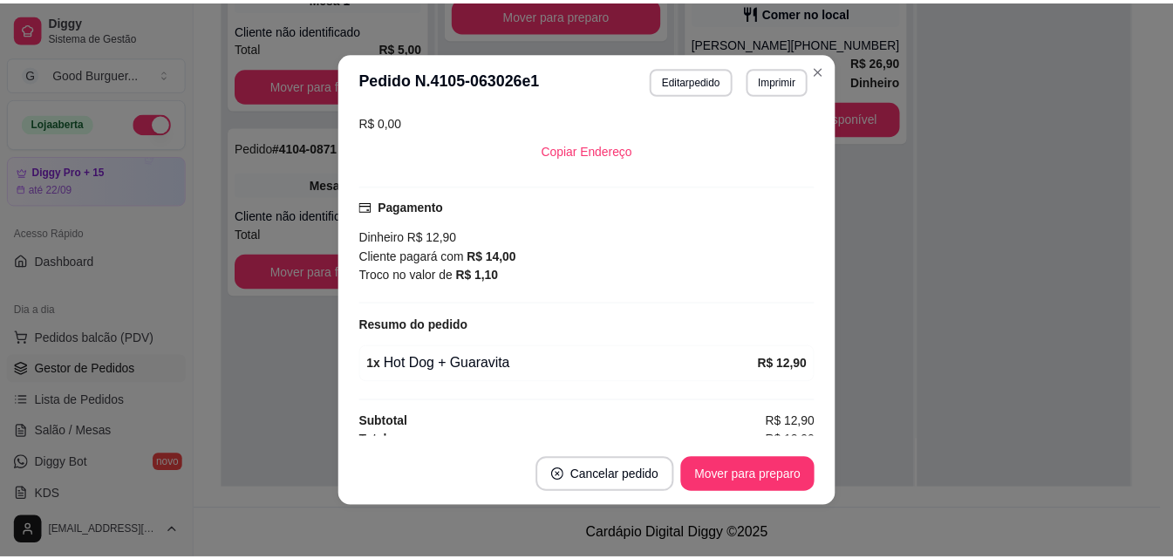
scroll to position [394, 0]
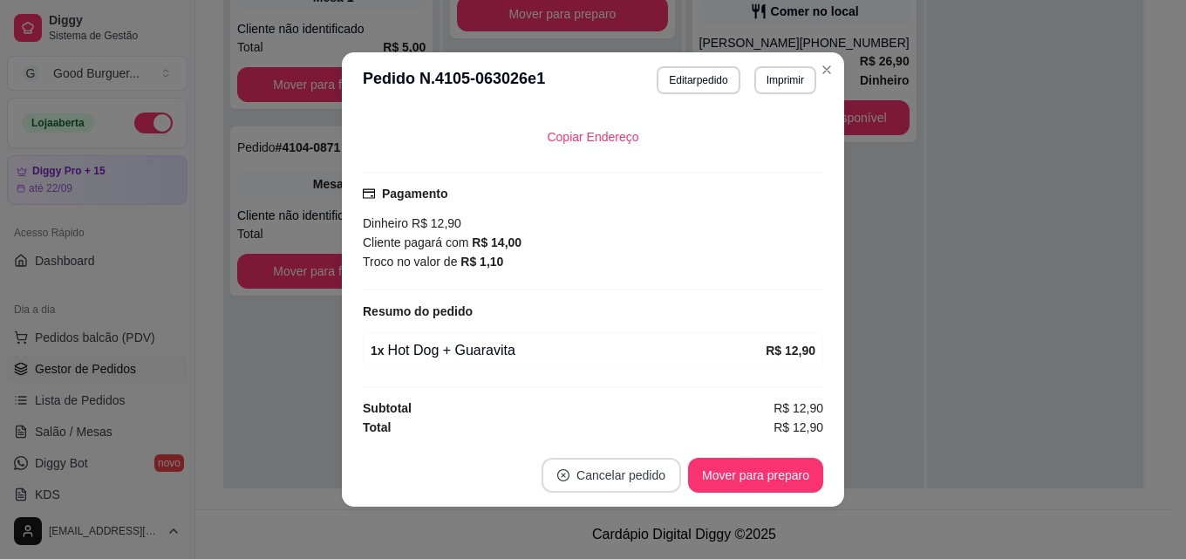
click at [608, 464] on button "Cancelar pedido" at bounding box center [612, 475] width 140 height 35
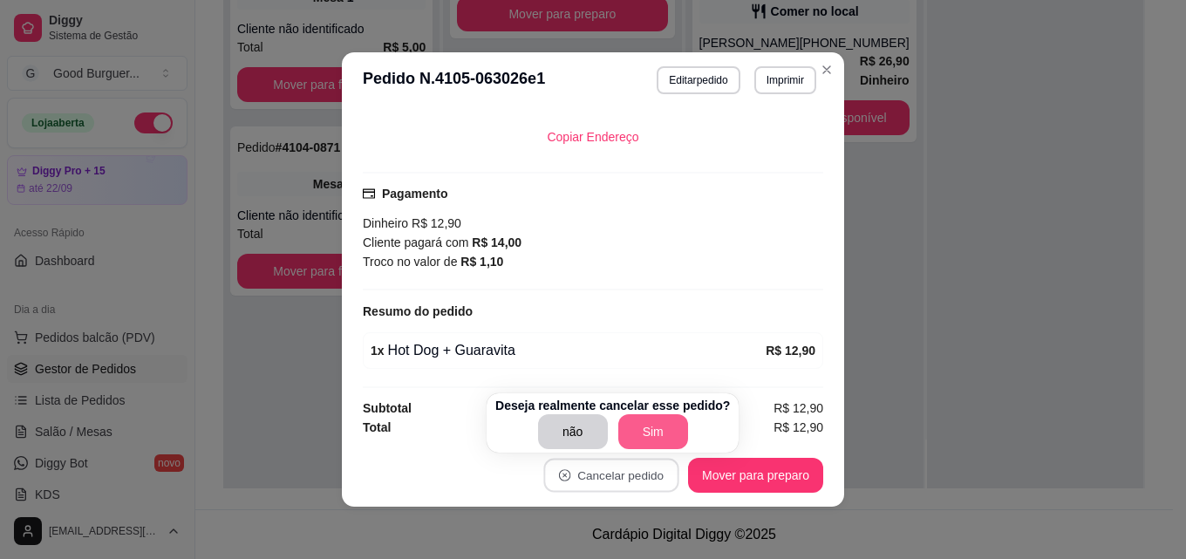
click at [663, 426] on button "Sim" at bounding box center [653, 431] width 70 height 35
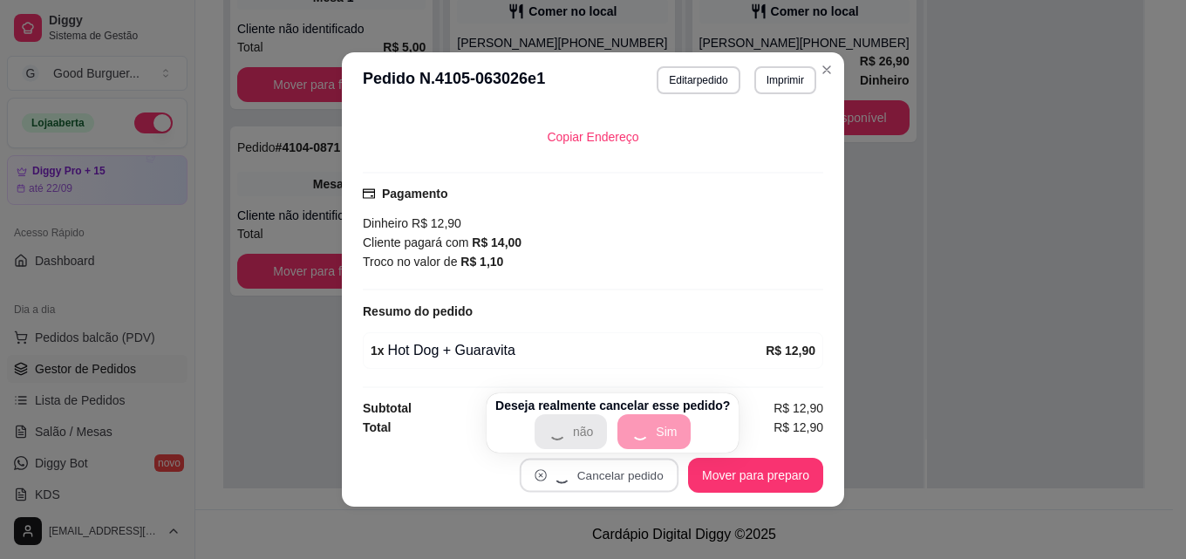
scroll to position [0, 0]
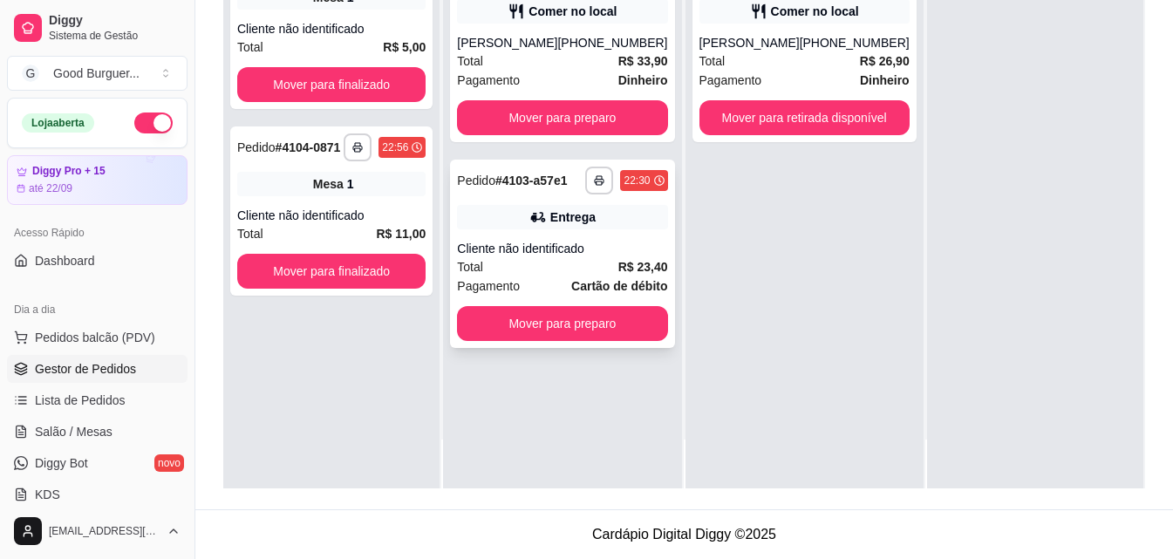
click at [584, 253] on div "Cliente não identificado" at bounding box center [562, 248] width 210 height 17
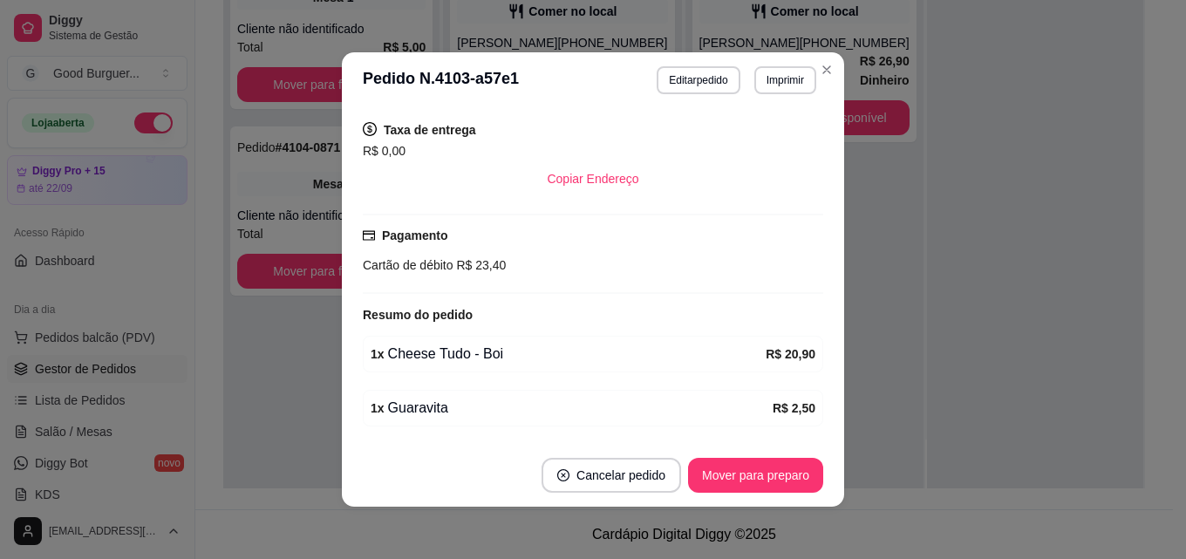
scroll to position [319, 0]
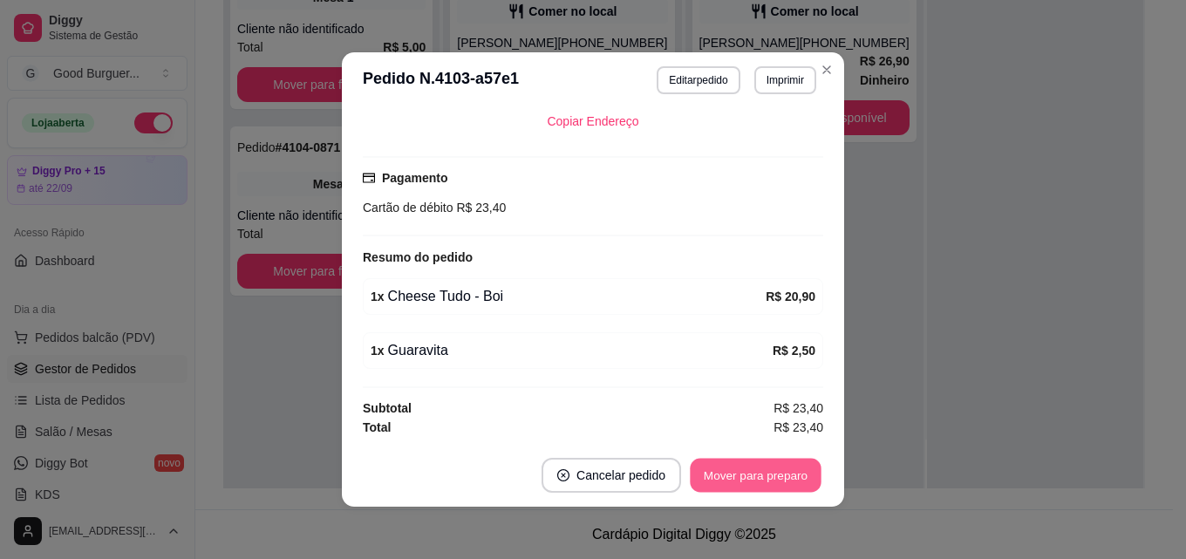
click at [755, 484] on button "Mover para preparo" at bounding box center [755, 476] width 131 height 34
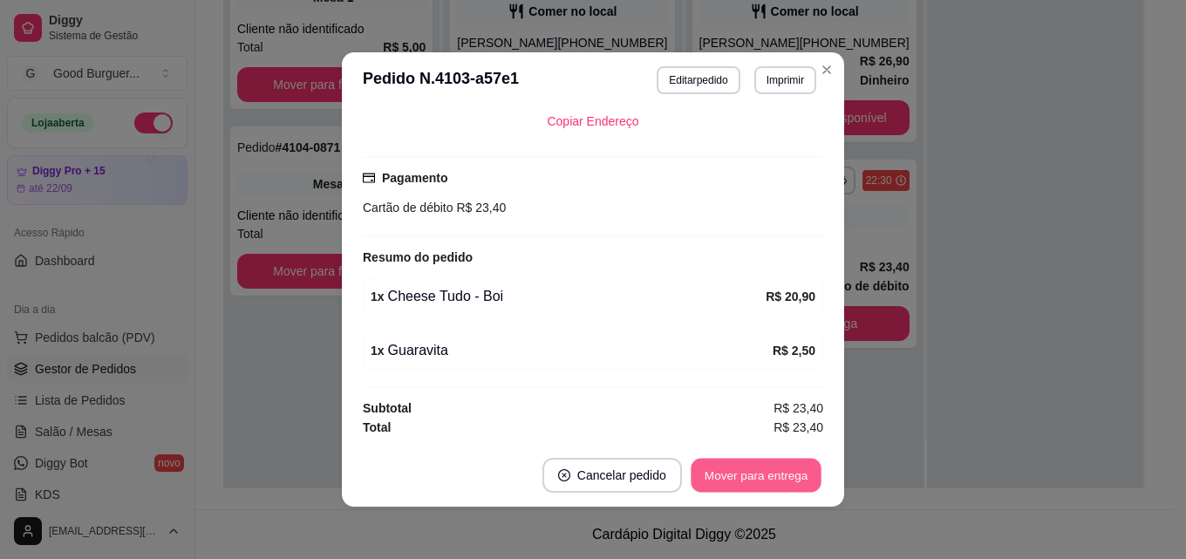
click at [780, 479] on button "Mover para entrega" at bounding box center [756, 476] width 131 height 34
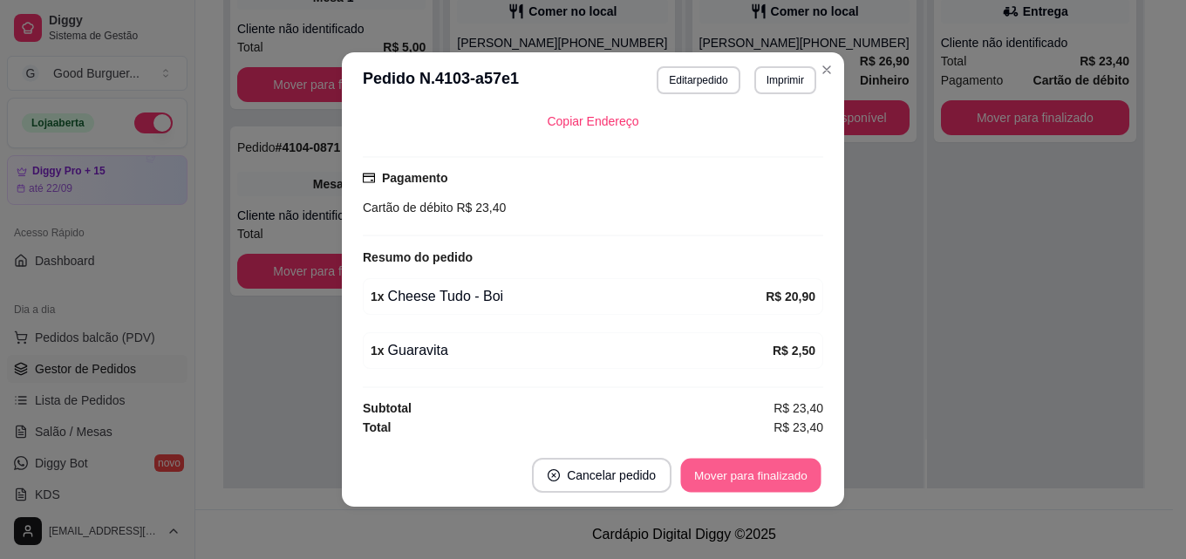
click at [777, 474] on button "Mover para finalizado" at bounding box center [751, 476] width 140 height 34
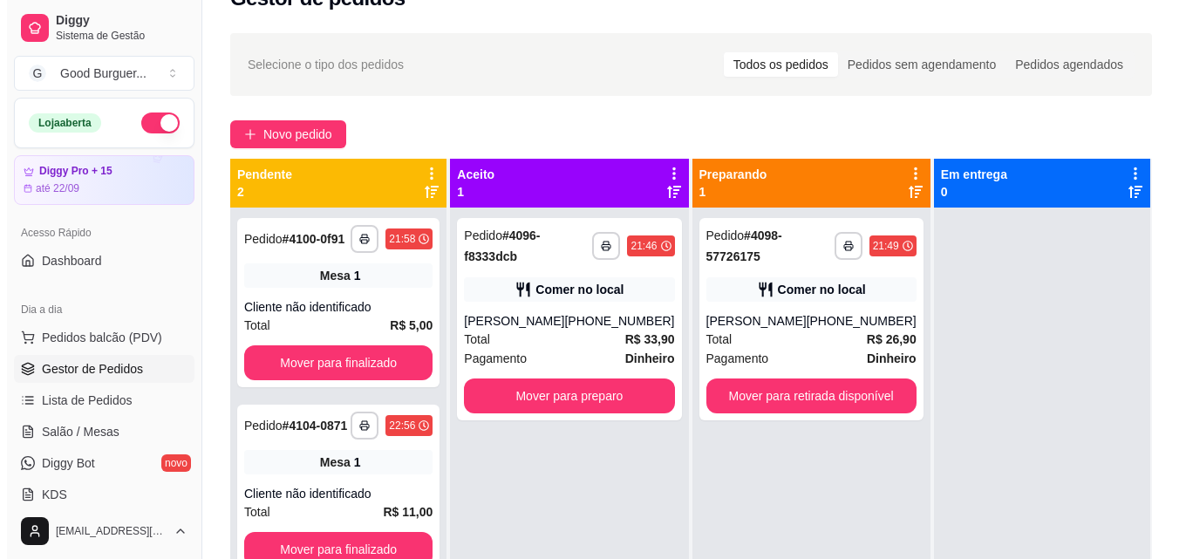
scroll to position [4, 0]
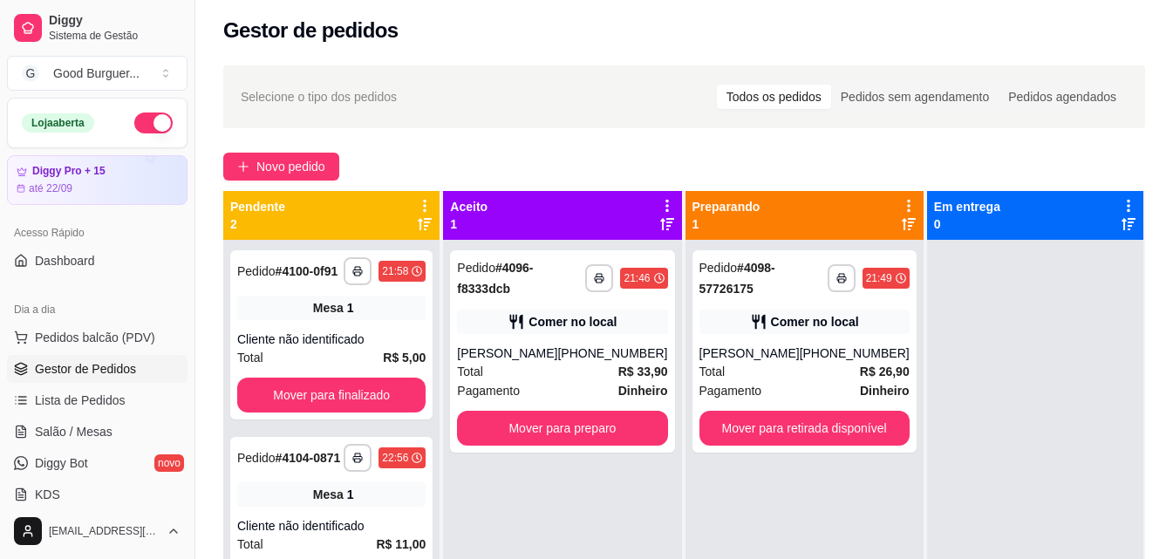
click at [134, 123] on button "button" at bounding box center [153, 122] width 38 height 21
click at [577, 337] on div "**********" at bounding box center [562, 351] width 224 height 202
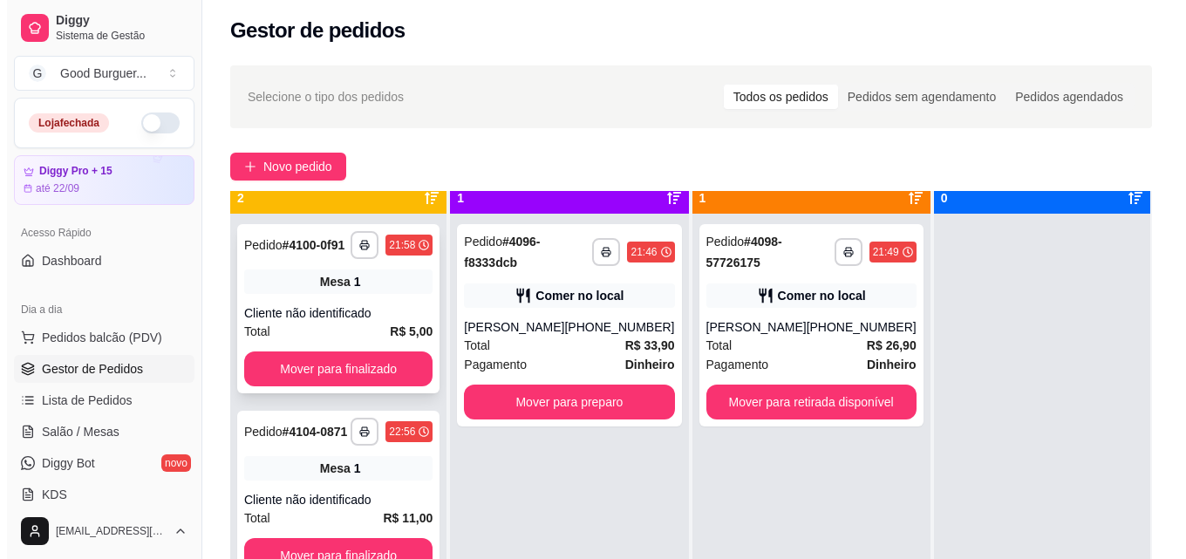
scroll to position [49, 0]
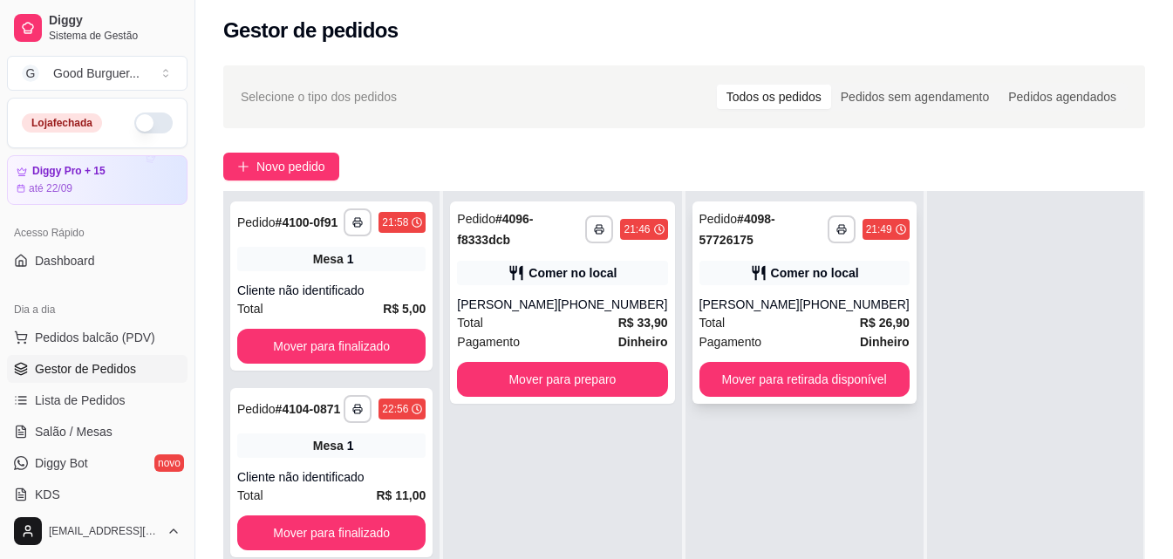
click at [812, 334] on div "Pagamento Dinheiro" at bounding box center [804, 341] width 210 height 19
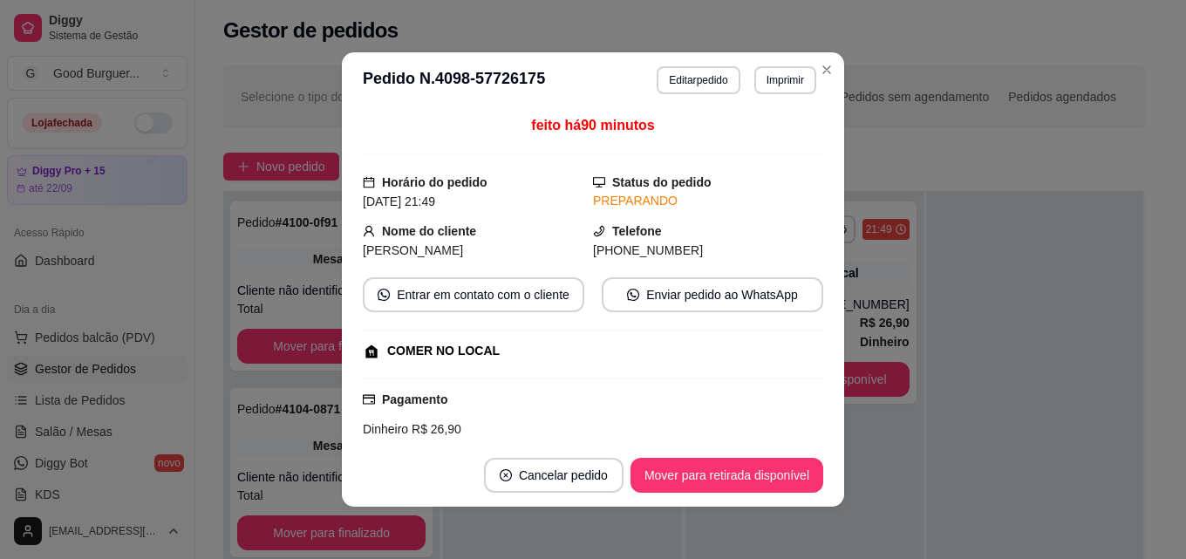
scroll to position [256, 0]
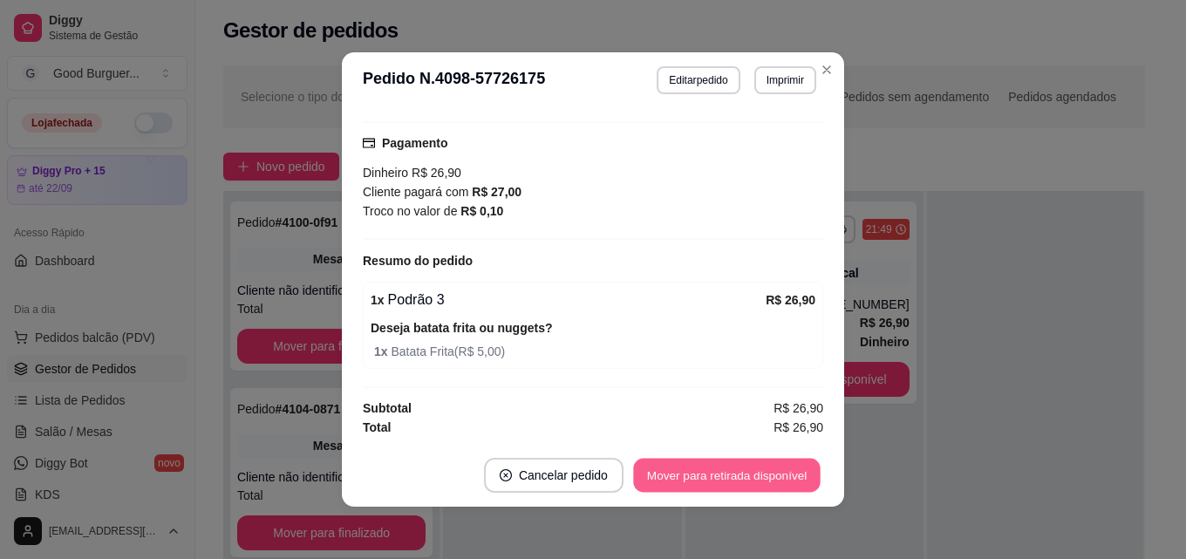
click at [684, 477] on button "Mover para retirada disponível" at bounding box center [726, 476] width 187 height 34
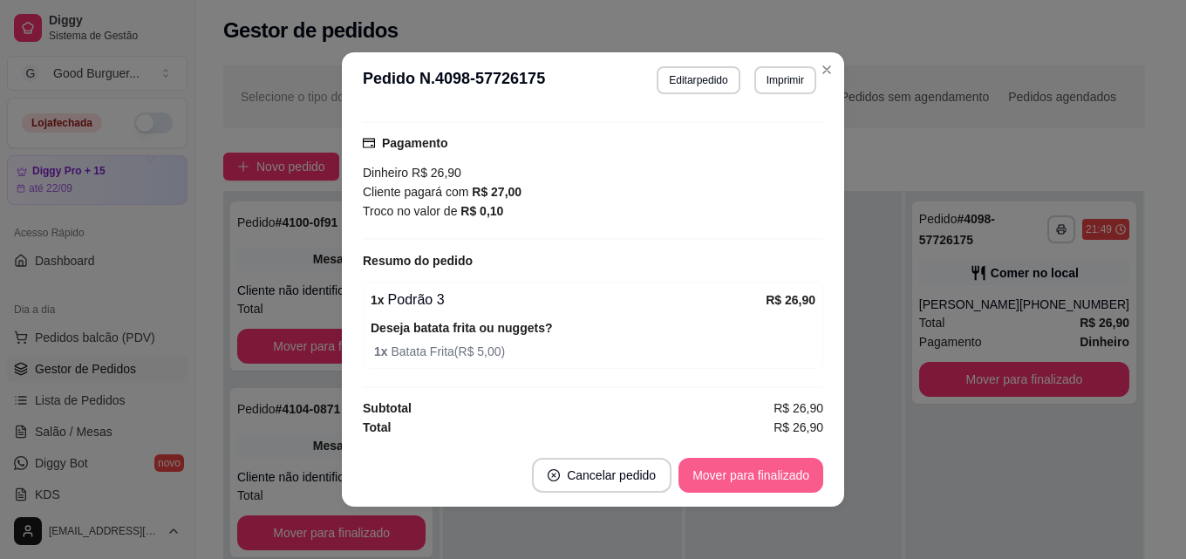
click at [751, 477] on button "Mover para finalizado" at bounding box center [750, 475] width 145 height 35
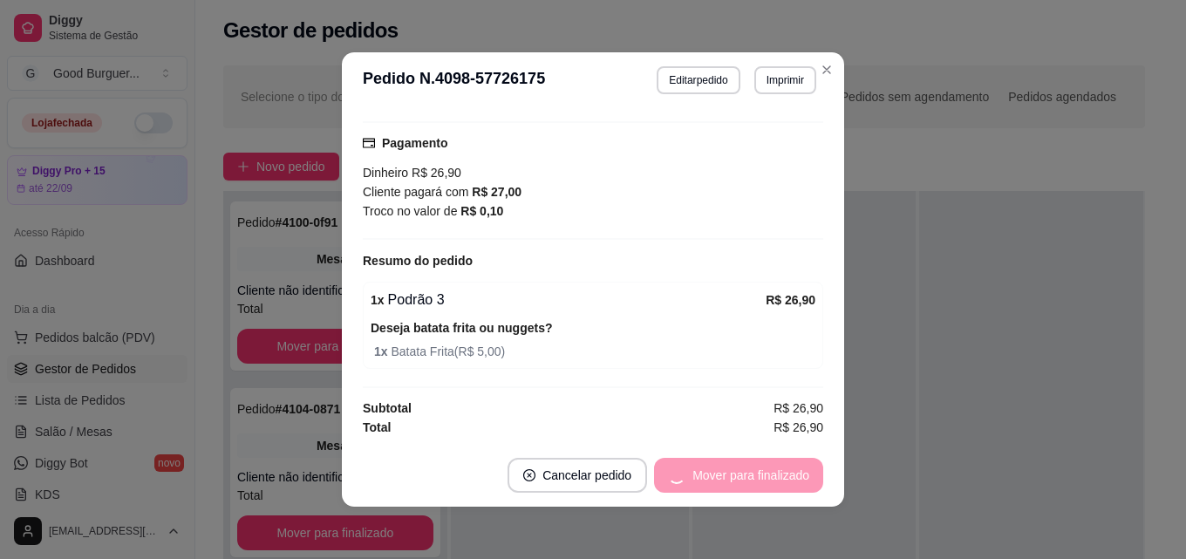
scroll to position [216, 0]
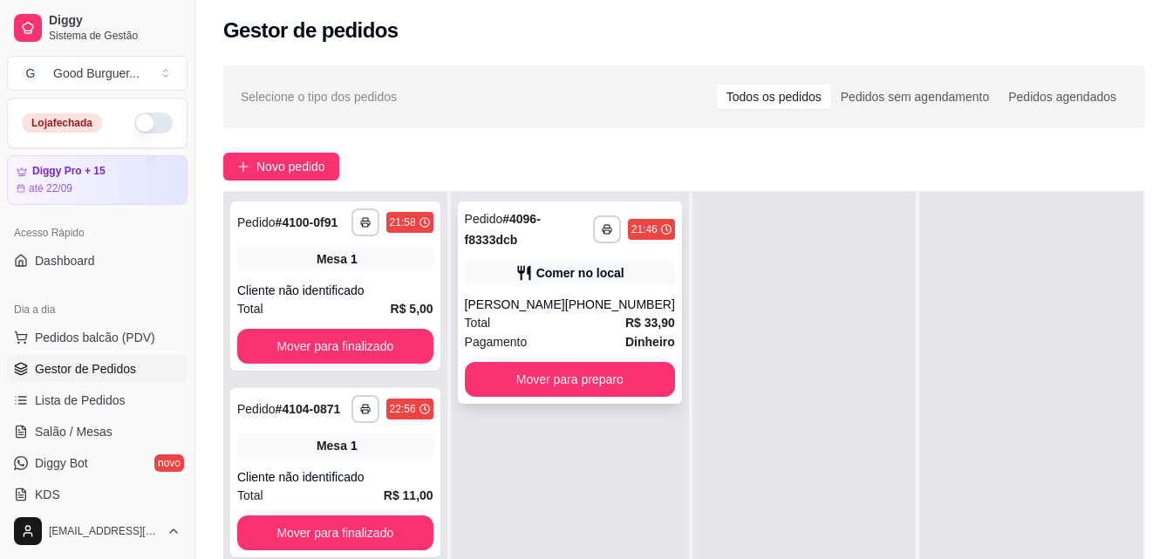
click at [590, 320] on div "Total R$ 33,90" at bounding box center [570, 322] width 210 height 19
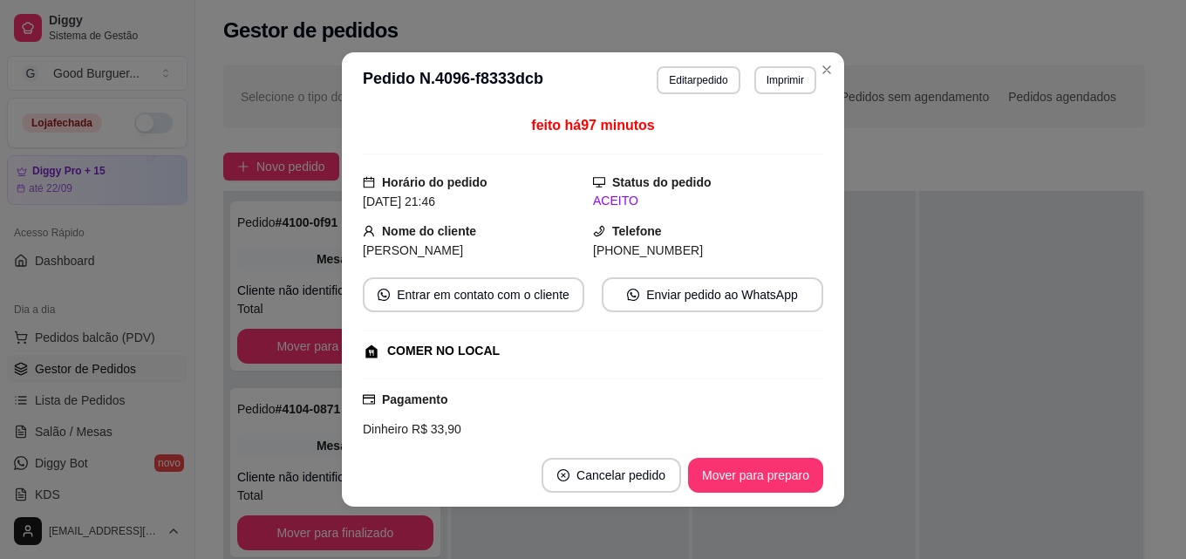
scroll to position [218, 0]
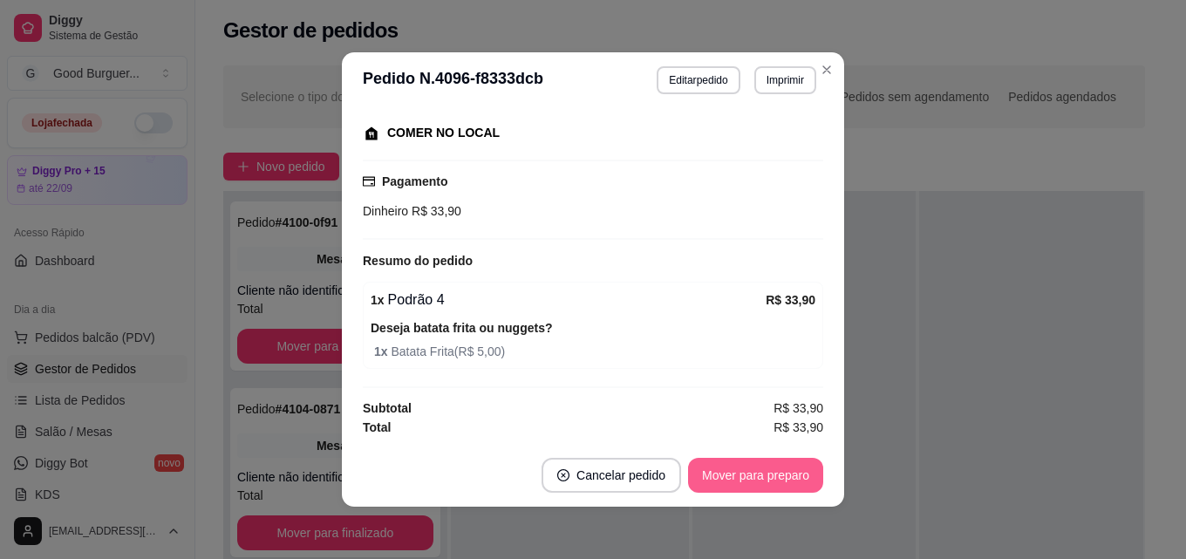
click at [718, 479] on button "Mover para preparo" at bounding box center [755, 475] width 135 height 35
drag, startPoint x: 718, startPoint y: 479, endPoint x: 719, endPoint y: 470, distance: 8.8
click at [719, 471] on div "Mover para preparo" at bounding box center [744, 475] width 160 height 35
click at [719, 469] on div "Mover para preparo" at bounding box center [744, 475] width 160 height 35
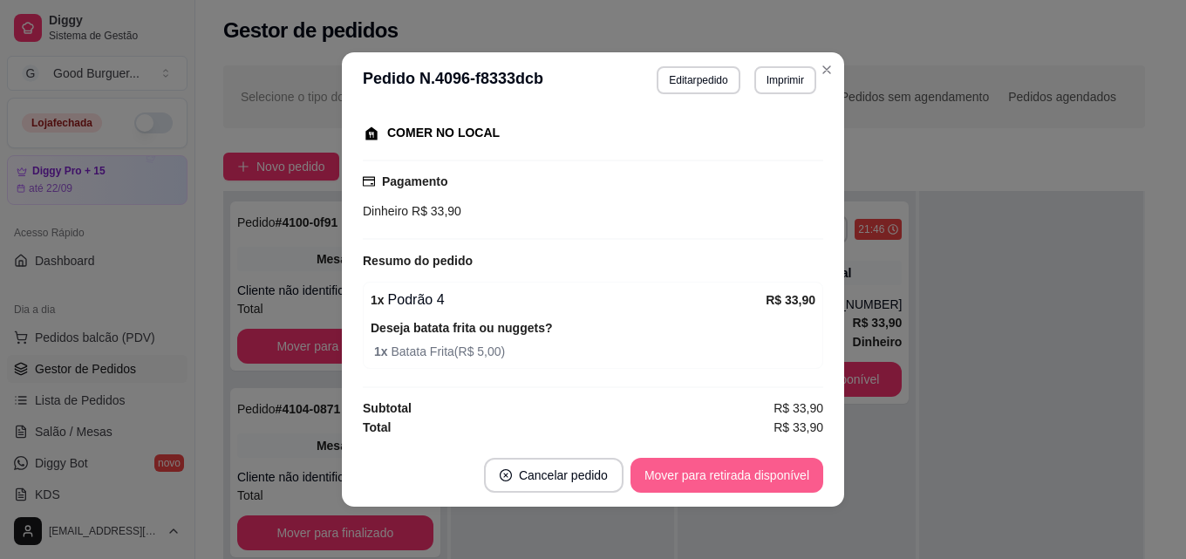
click at [719, 469] on button "Mover para retirada disponível" at bounding box center [726, 475] width 193 height 35
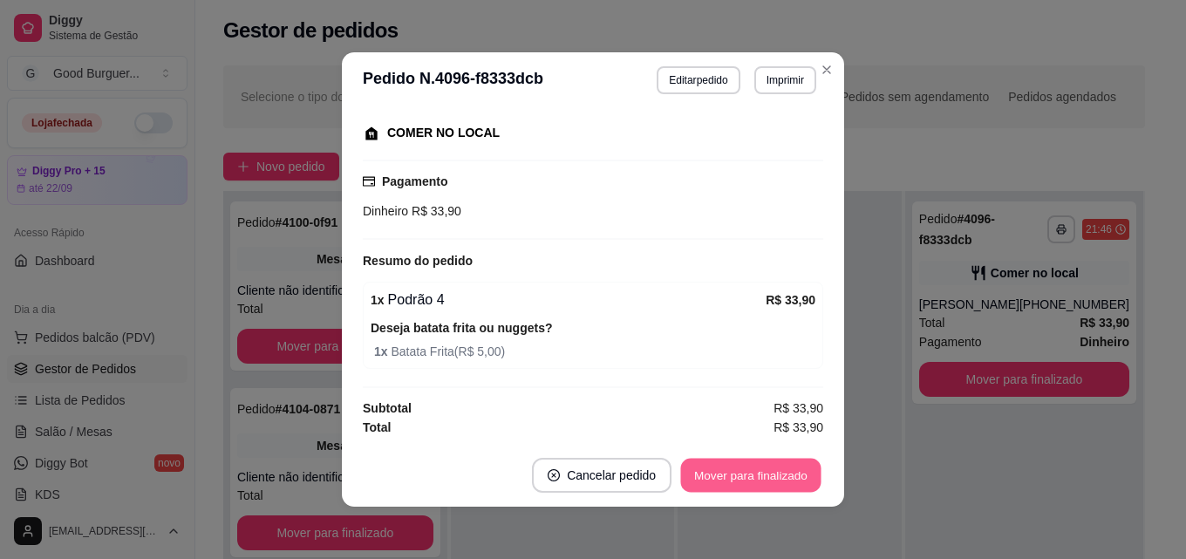
click at [723, 468] on button "Mover para finalizado" at bounding box center [751, 476] width 140 height 34
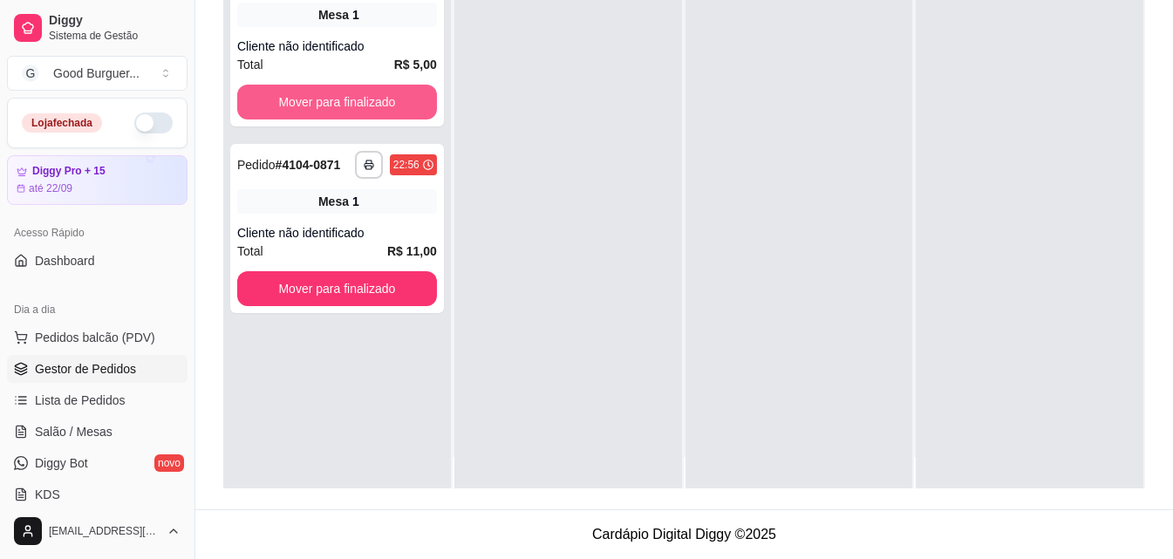
scroll to position [49, 0]
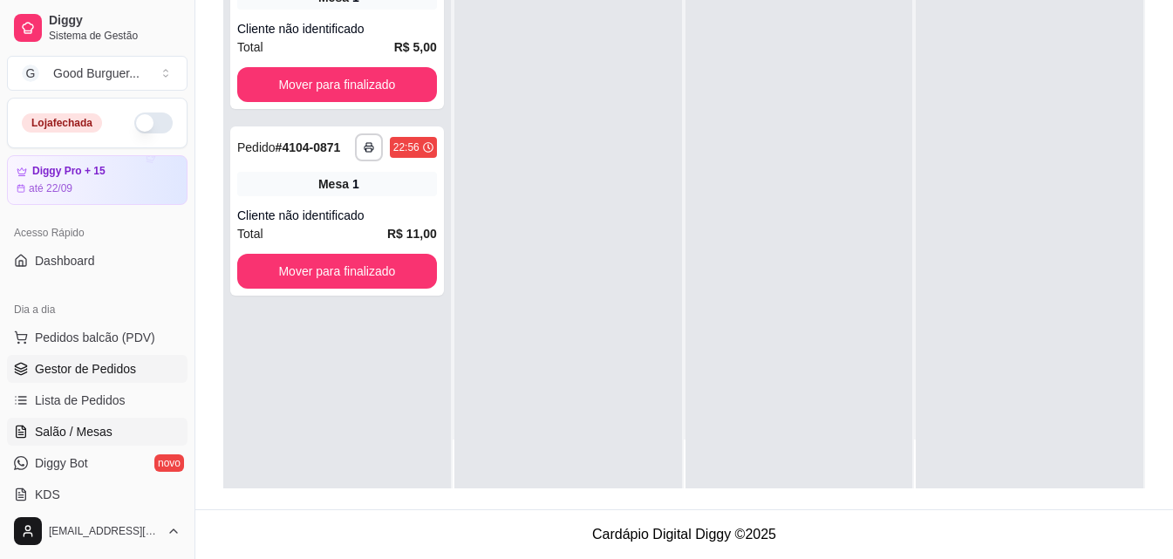
click at [103, 432] on span "Salão / Mesas" at bounding box center [74, 431] width 78 height 17
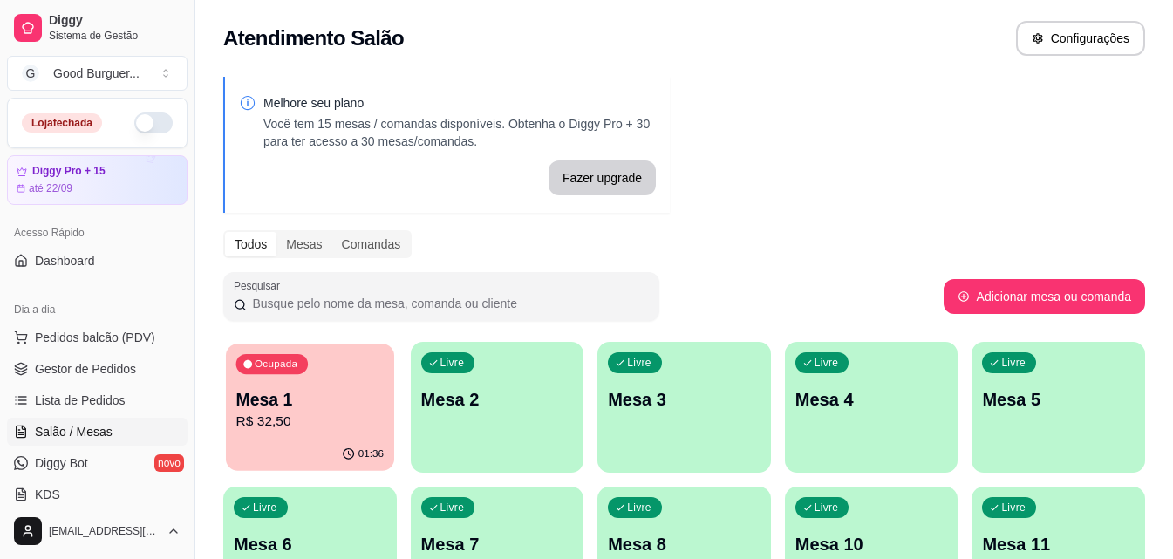
click at [278, 424] on p "R$ 32,50" at bounding box center [309, 422] width 147 height 20
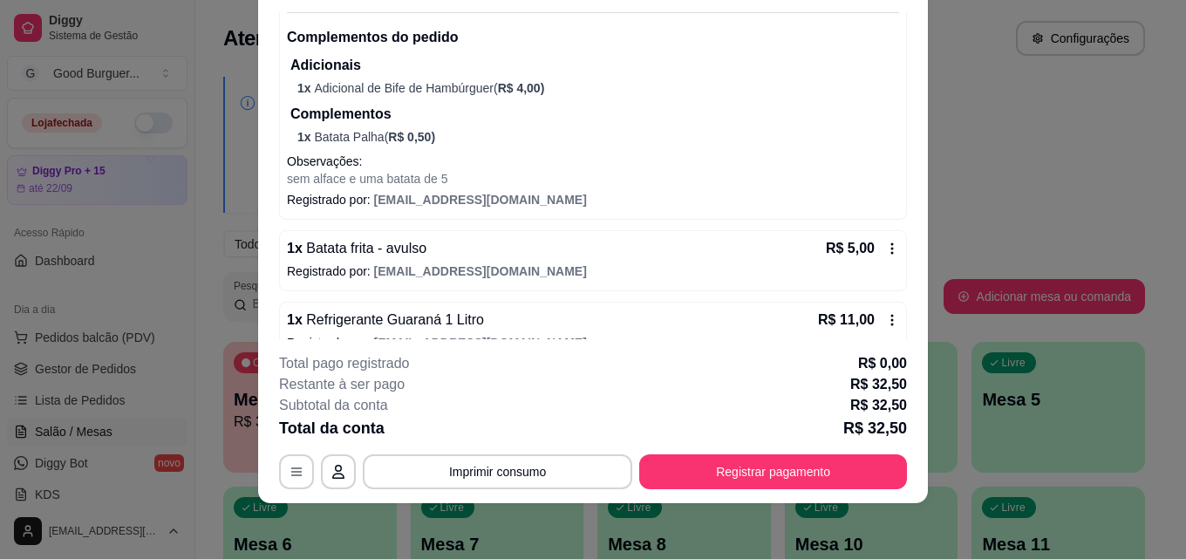
scroll to position [238, 0]
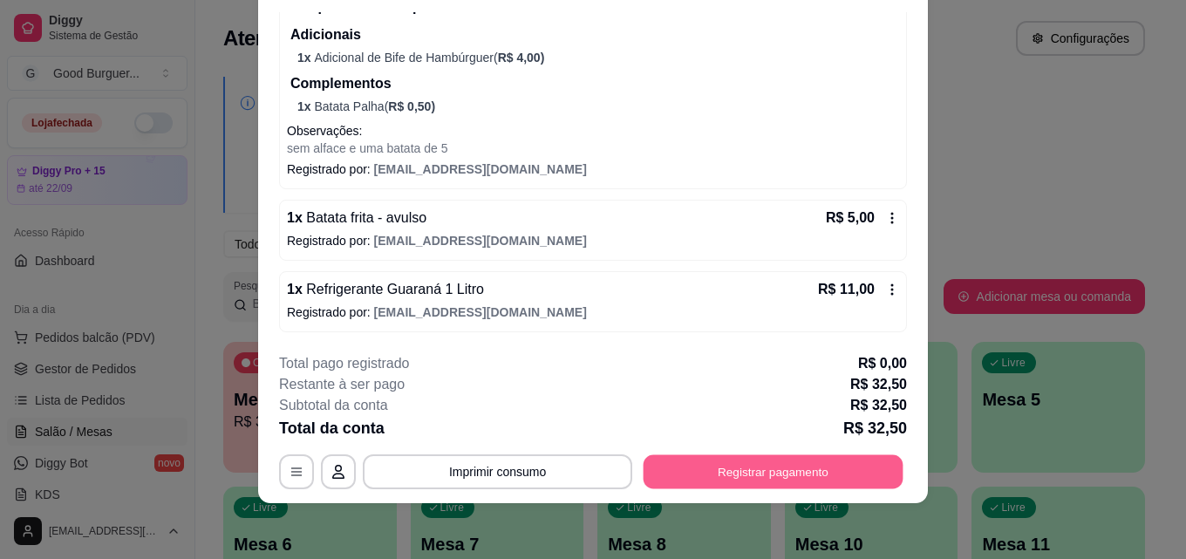
click at [804, 474] on button "Registrar pagamento" at bounding box center [774, 471] width 260 height 34
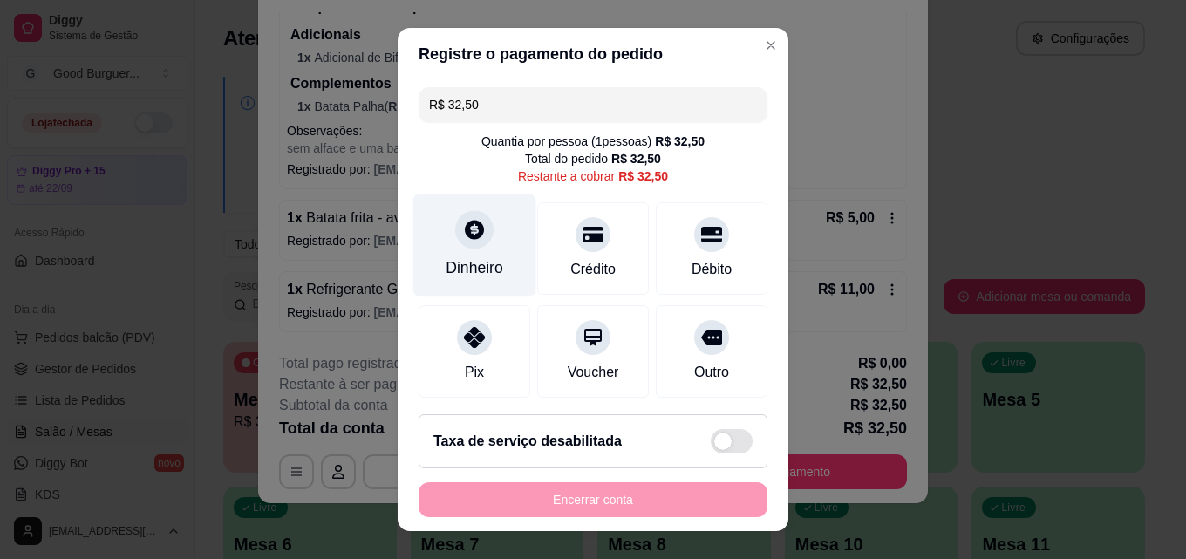
click at [463, 225] on icon at bounding box center [474, 229] width 23 height 23
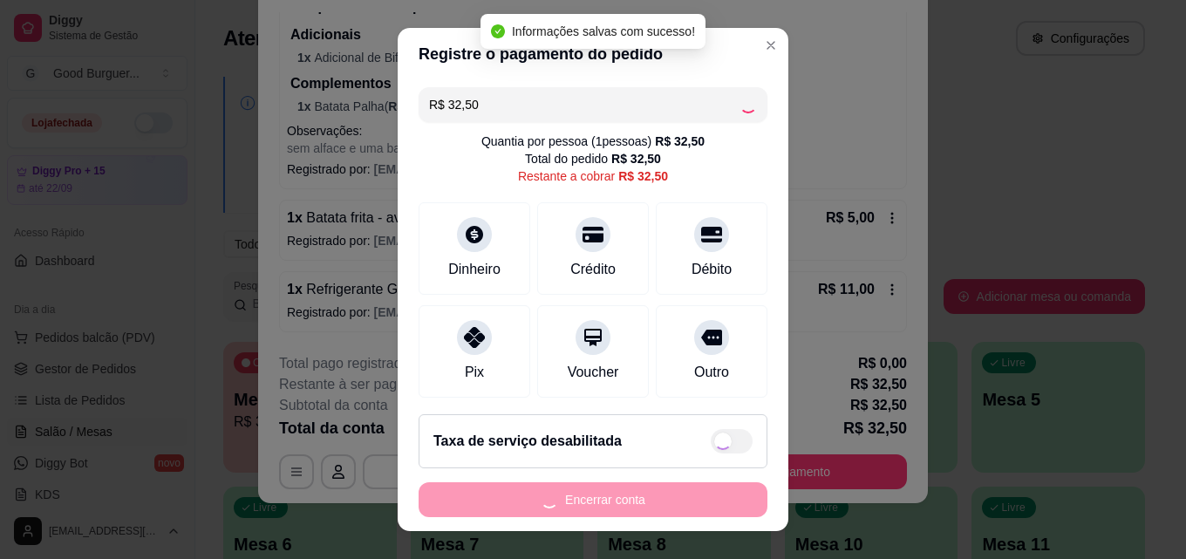
type input "R$ 0,00"
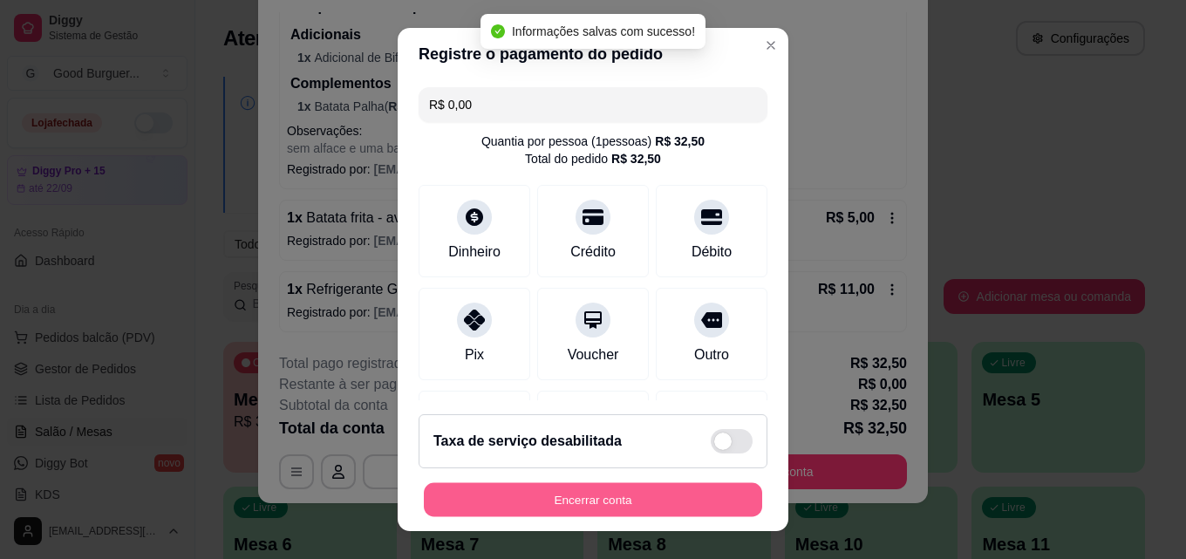
click at [620, 497] on button "Encerrar conta" at bounding box center [593, 500] width 338 height 34
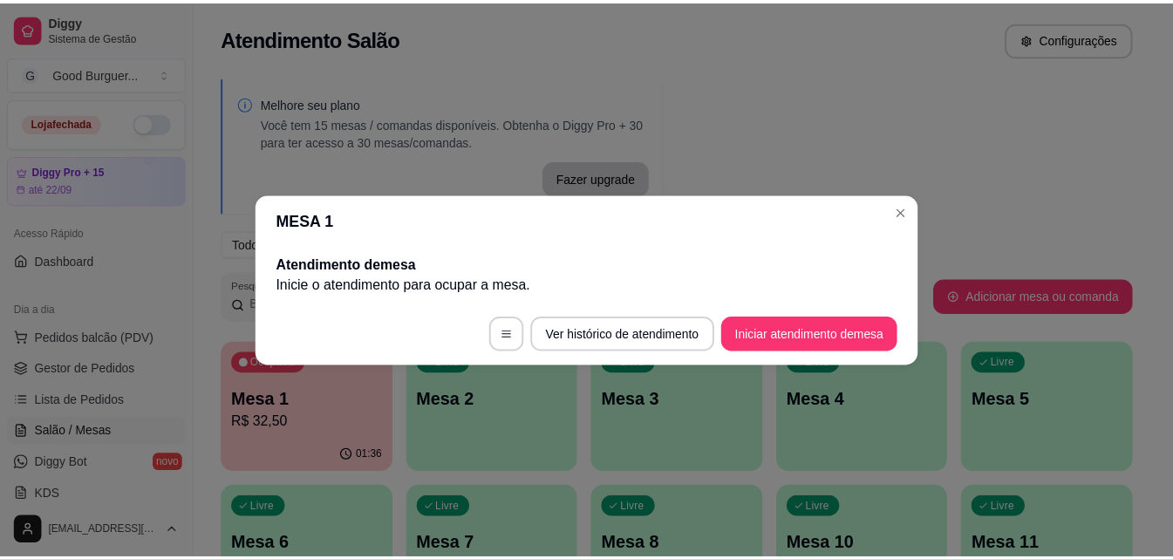
scroll to position [0, 0]
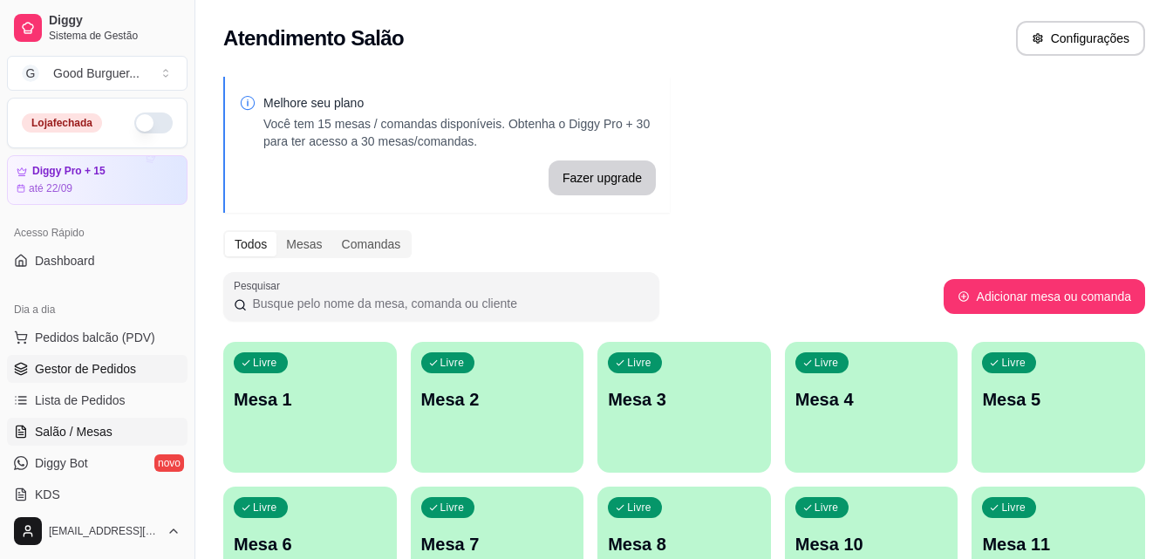
click at [99, 371] on span "Gestor de Pedidos" at bounding box center [85, 368] width 101 height 17
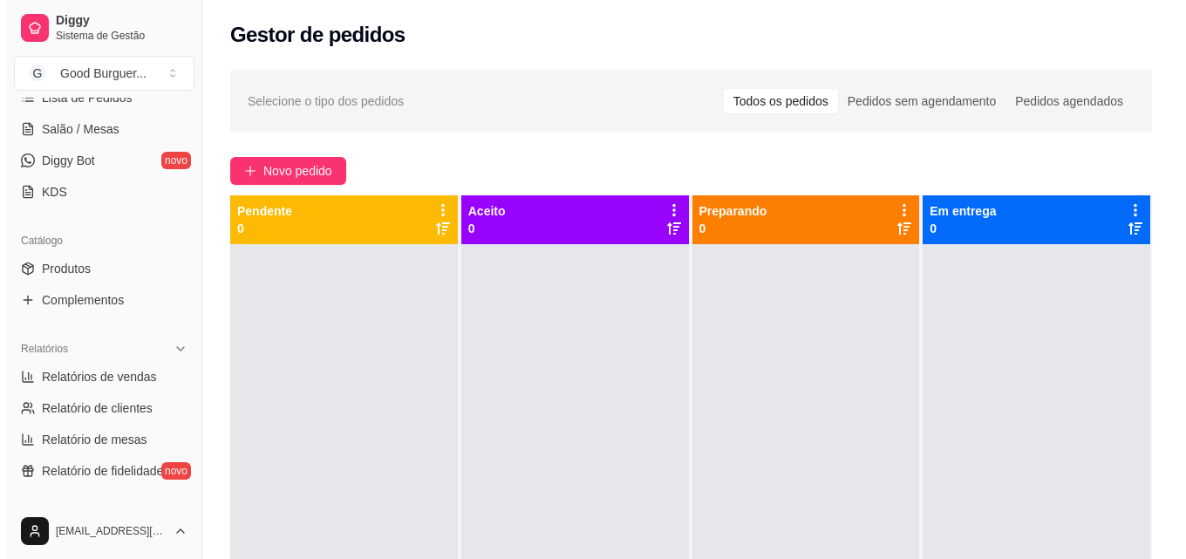
scroll to position [262, 0]
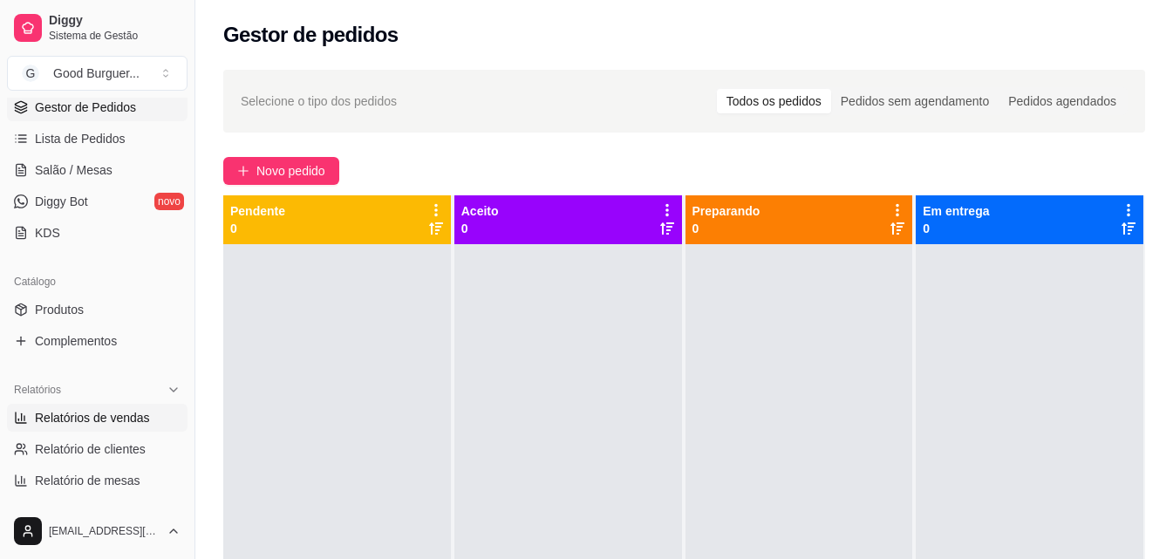
click at [110, 410] on span "Relatórios de vendas" at bounding box center [92, 417] width 115 height 17
select select "ALL"
select select "0"
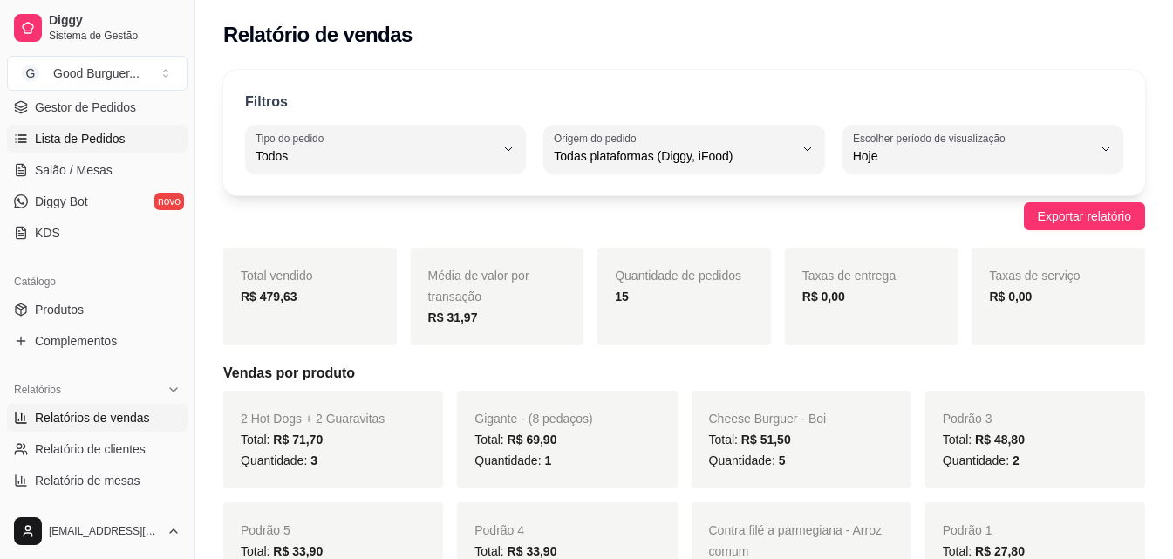
click at [90, 135] on span "Lista de Pedidos" at bounding box center [80, 138] width 91 height 17
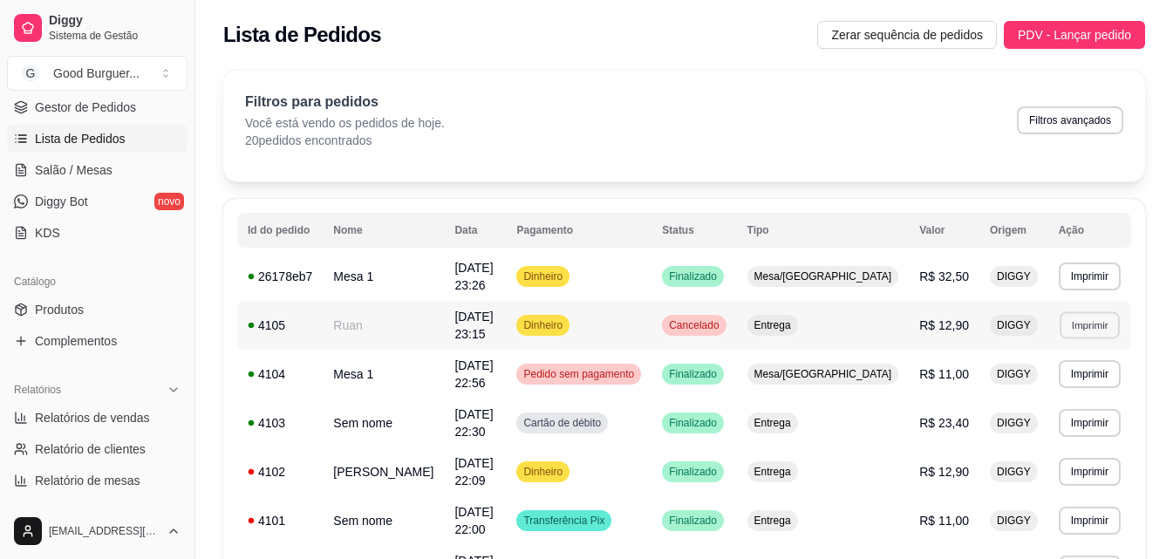
click at [1086, 325] on button "Imprimir" at bounding box center [1090, 324] width 60 height 27
click at [1052, 386] on button "IMPRESSORA" at bounding box center [1059, 385] width 122 height 27
click at [637, 372] on span "Pedido sem pagamento" at bounding box center [579, 374] width 118 height 14
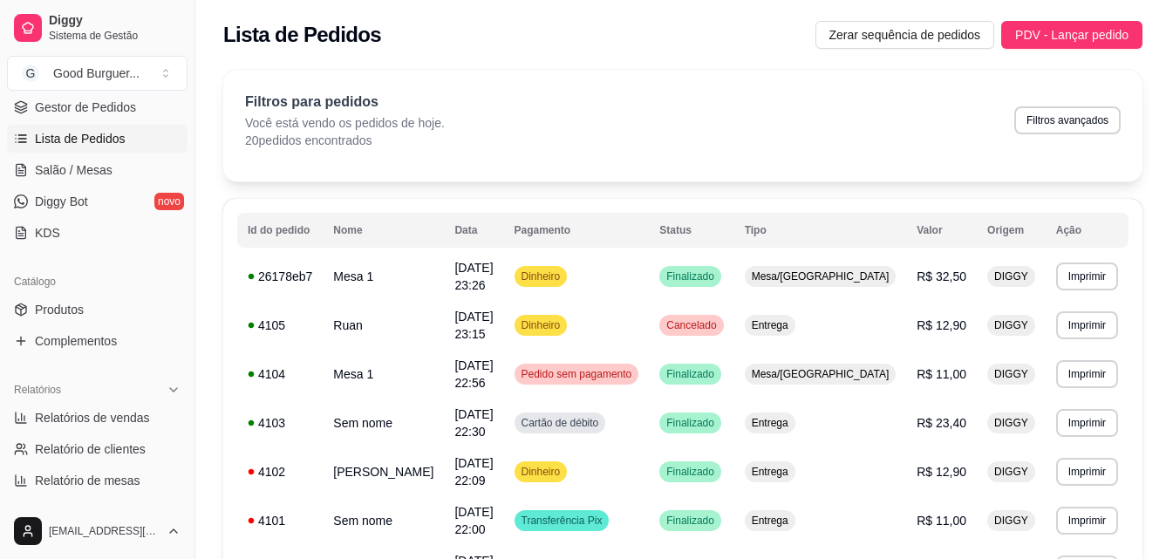
click at [686, 372] on div "Número da Mesa 1 Tipo Mesa Horário do pedido [DATE] 22:56 Status do pedido FINA…" at bounding box center [586, 276] width 469 height 304
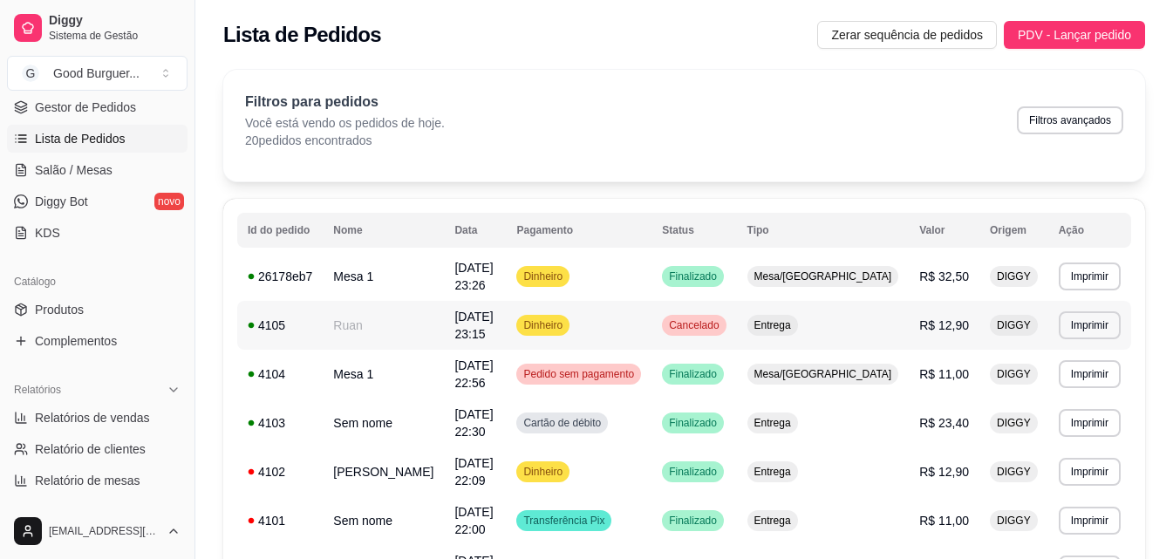
click at [722, 323] on span "Cancelado" at bounding box center [693, 325] width 57 height 14
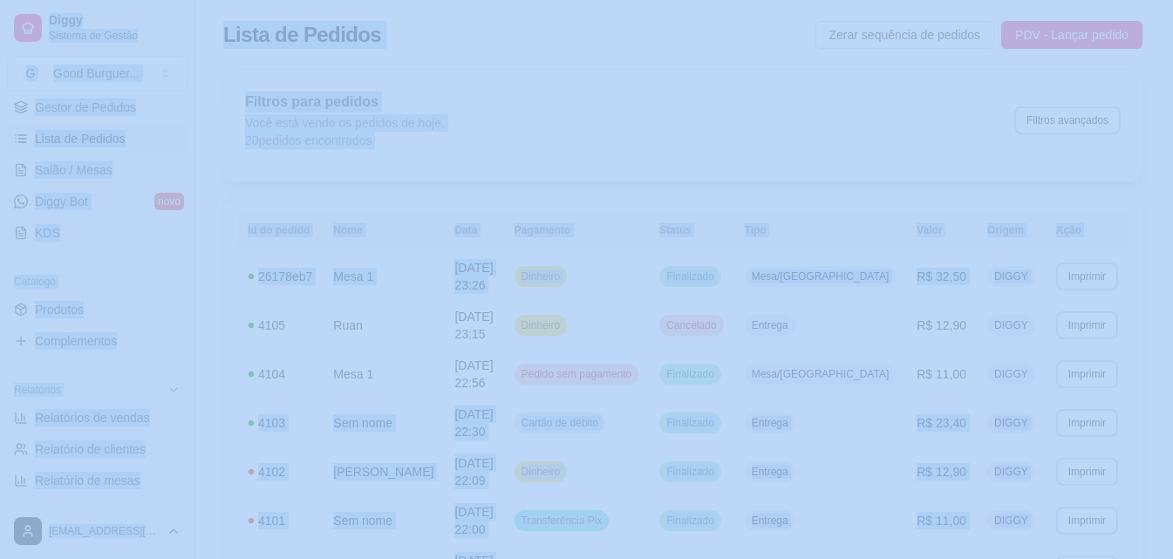
click at [767, 323] on div "feito há 15 minutos Horário do pedido [DATE] 23:15 Status do pedido CANCELADO N…" at bounding box center [587, 293] width 472 height 365
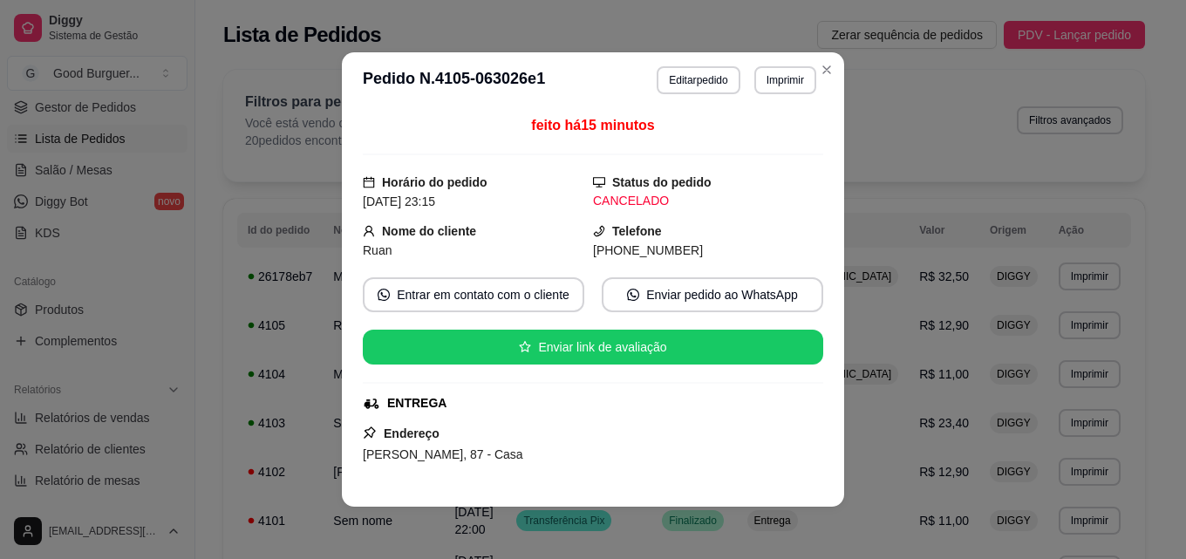
click at [637, 195] on div "CANCELADO" at bounding box center [708, 201] width 230 height 18
click at [696, 71] on button "Editar pedido" at bounding box center [698, 79] width 81 height 27
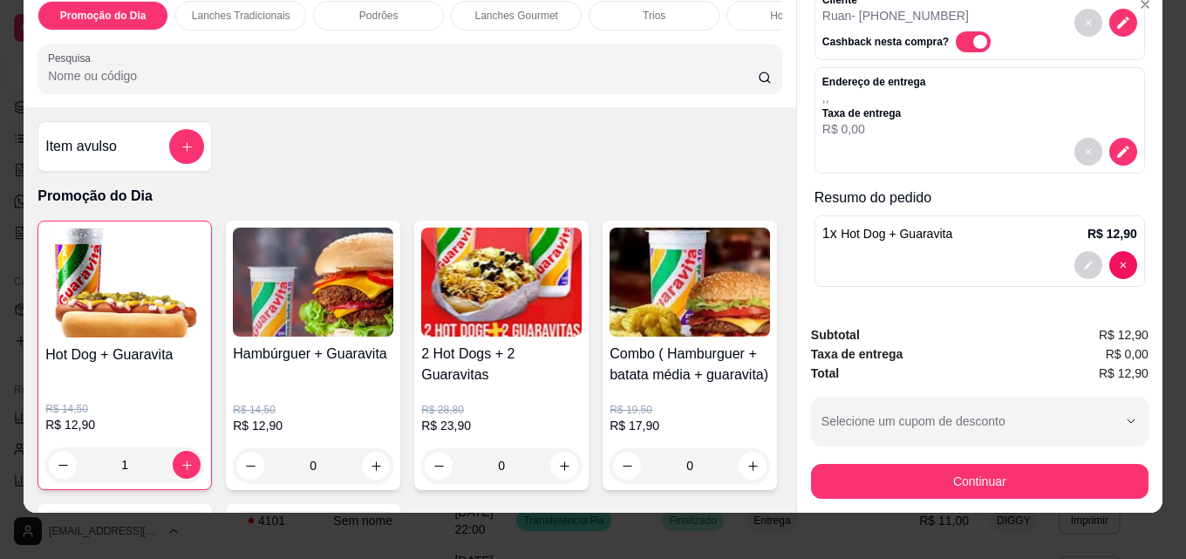
scroll to position [45, 0]
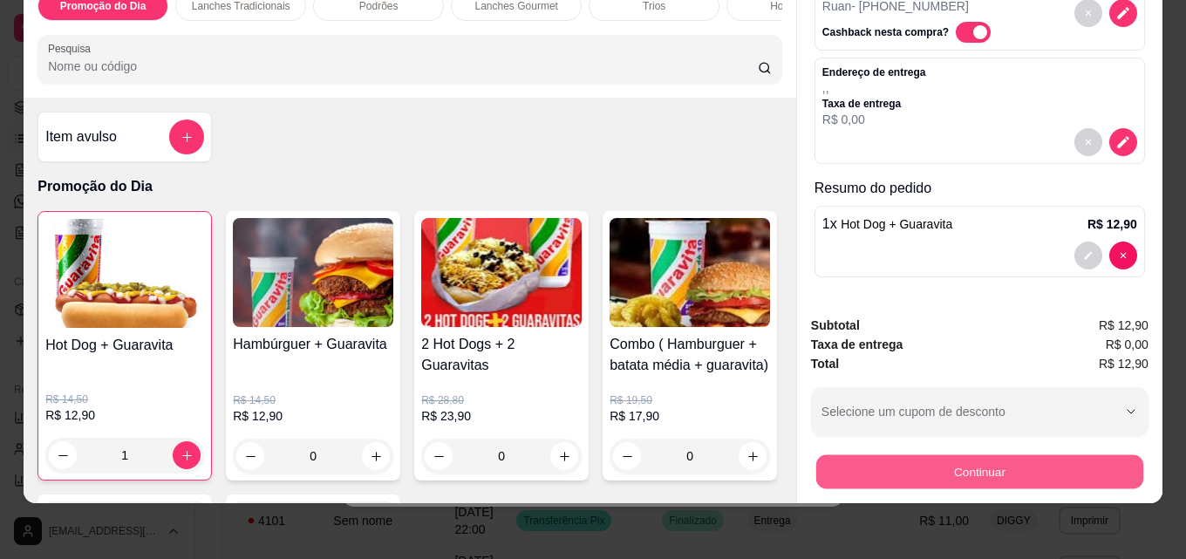
click at [954, 459] on button "Continuar" at bounding box center [979, 471] width 327 height 34
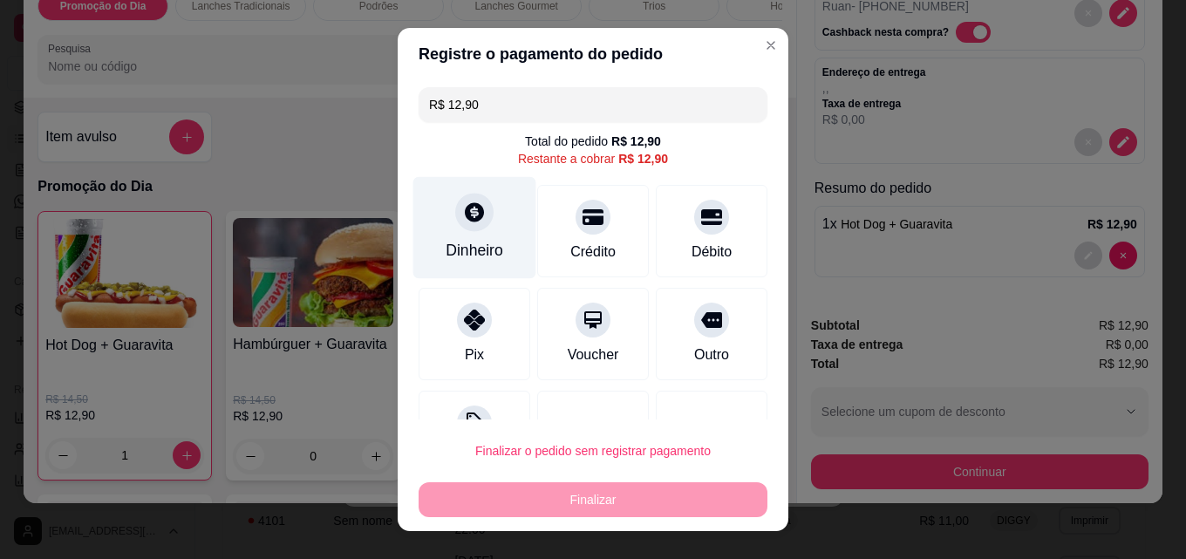
click at [467, 208] on icon at bounding box center [474, 211] width 19 height 19
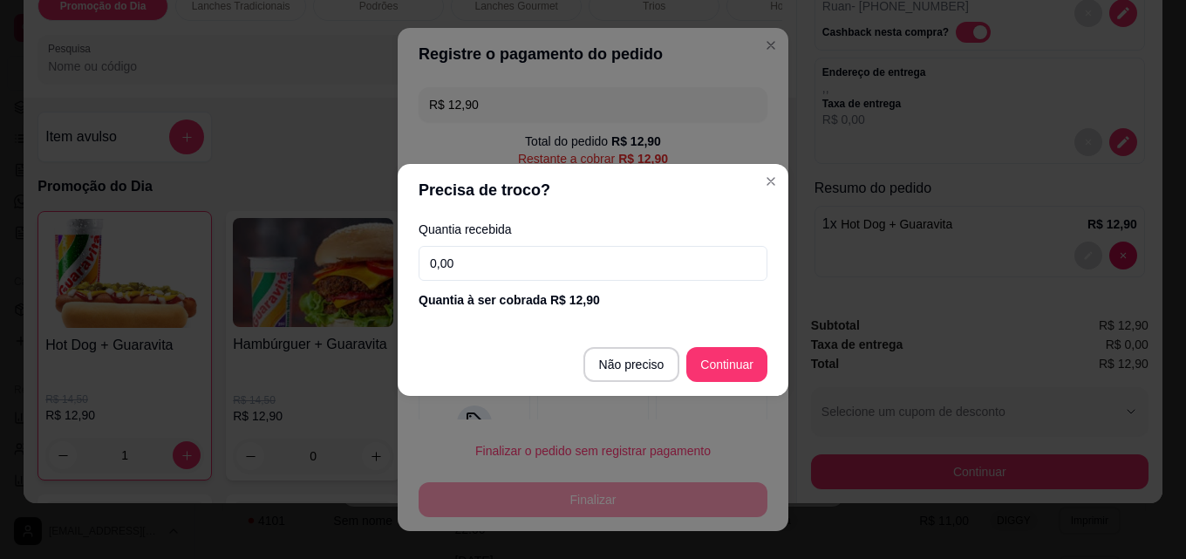
click at [535, 263] on input "0,00" at bounding box center [593, 263] width 349 height 35
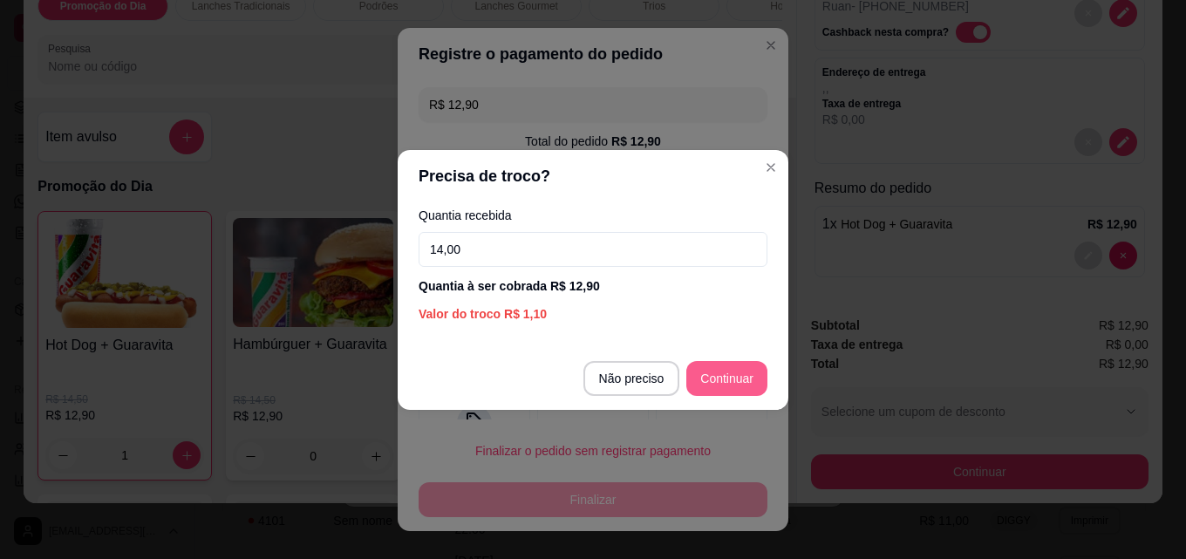
type input "14,00"
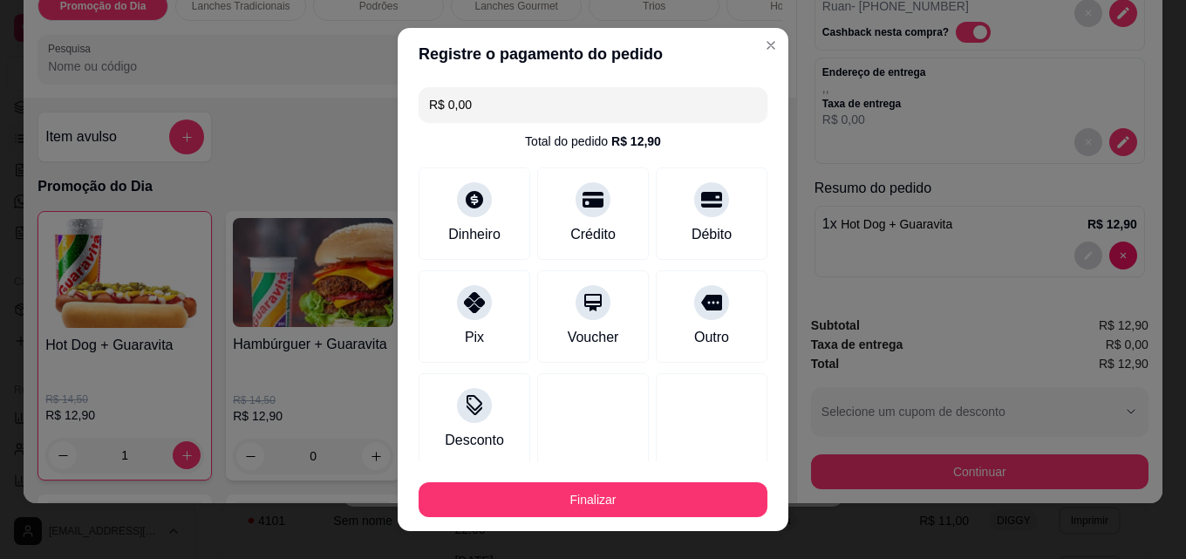
type input "R$ 0,00"
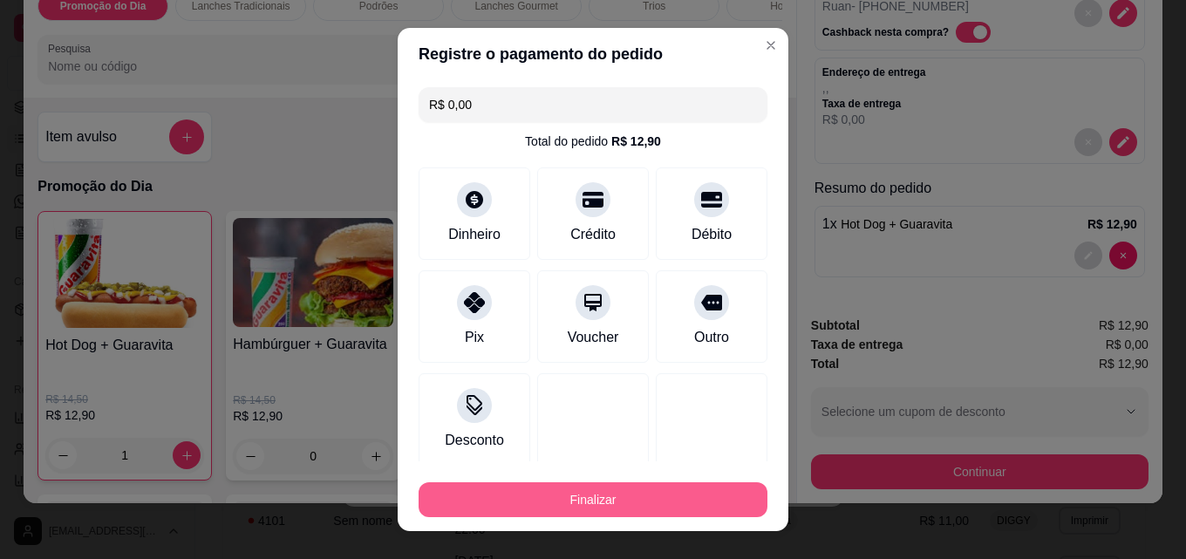
click at [587, 495] on button "Finalizar" at bounding box center [593, 499] width 349 height 35
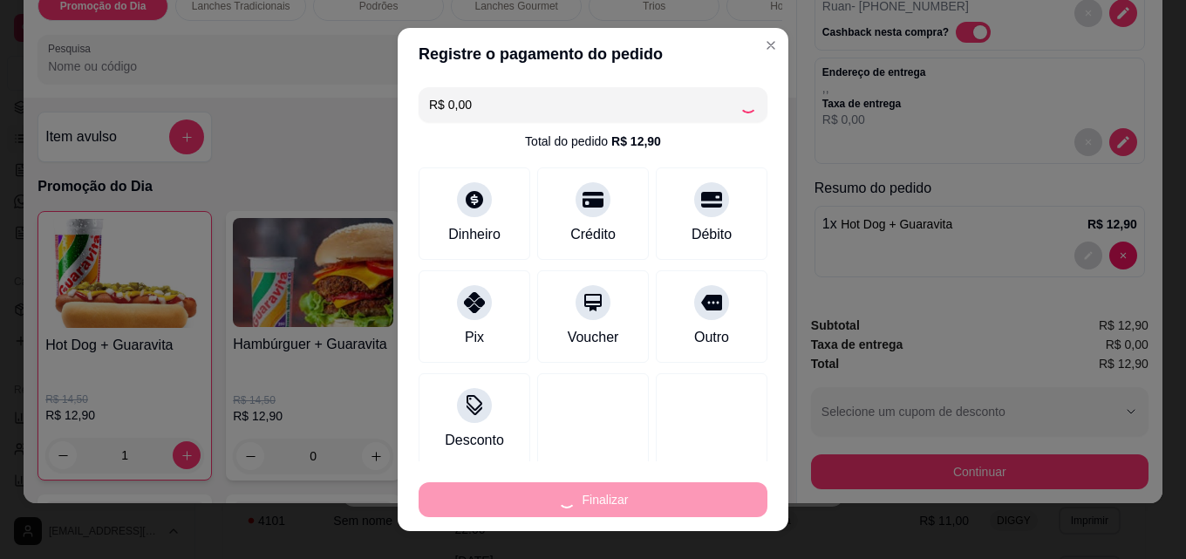
type input "0"
type input "-R$ 12,90"
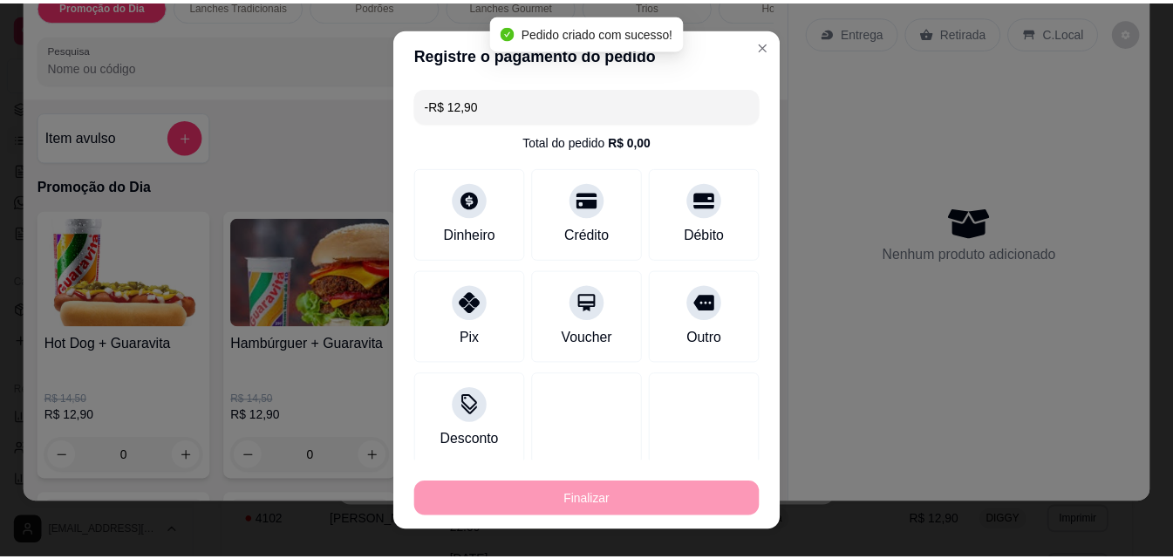
scroll to position [0, 0]
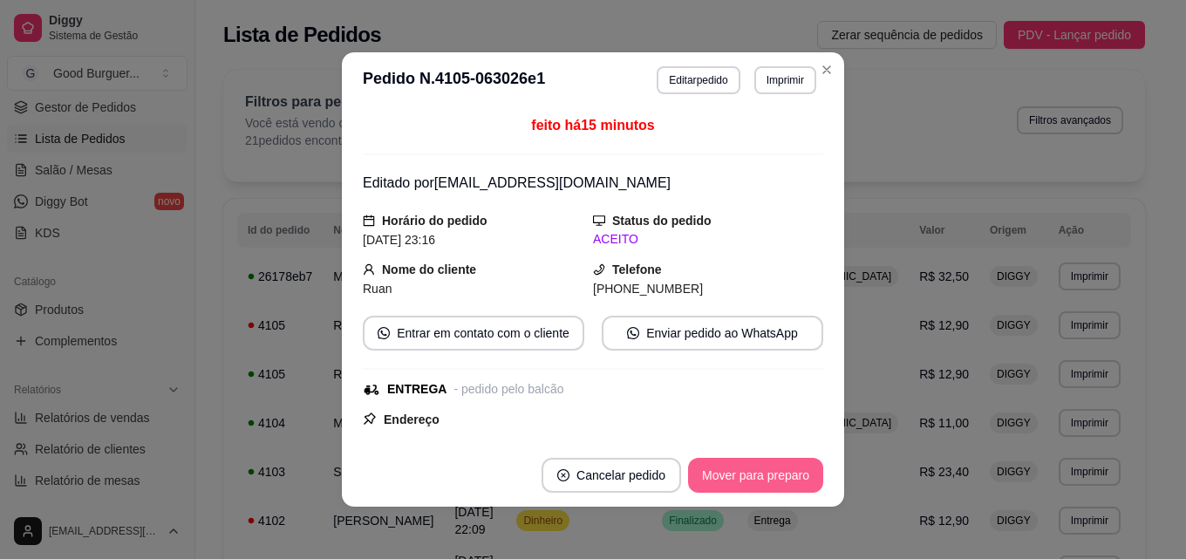
click at [745, 473] on button "Mover para preparo" at bounding box center [755, 475] width 135 height 35
click at [754, 476] on button "Mover para entrega" at bounding box center [756, 475] width 134 height 35
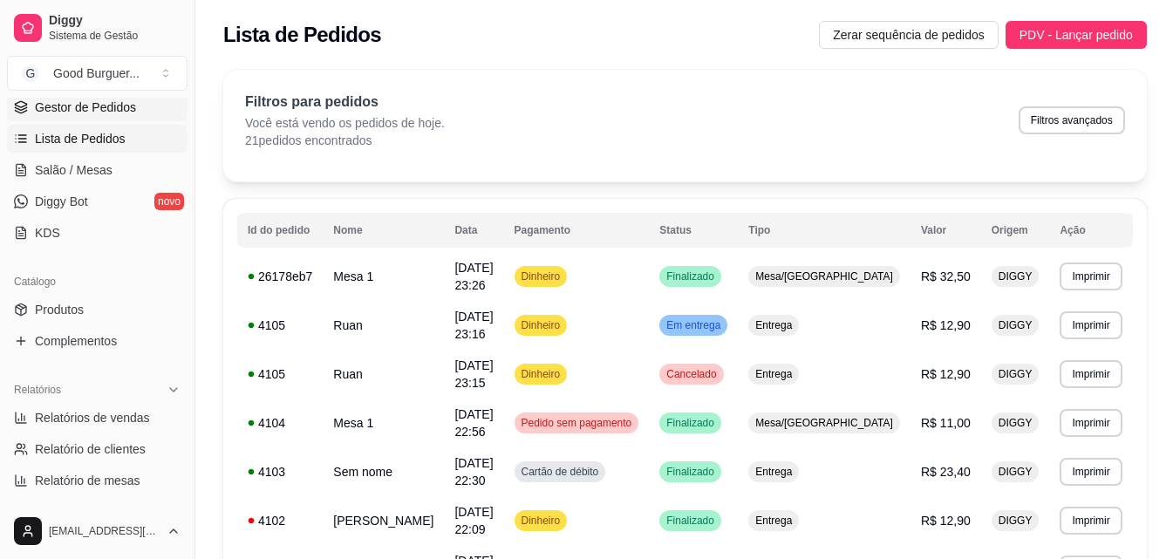
click at [86, 103] on span "Gestor de Pedidos" at bounding box center [85, 107] width 101 height 17
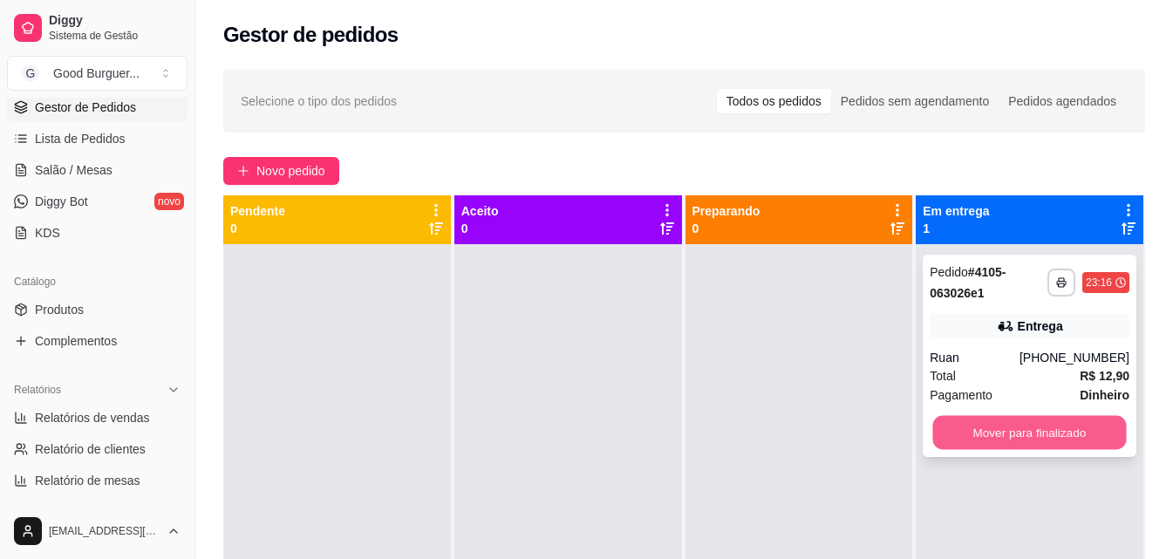
click at [1002, 435] on button "Mover para finalizado" at bounding box center [1030, 433] width 194 height 34
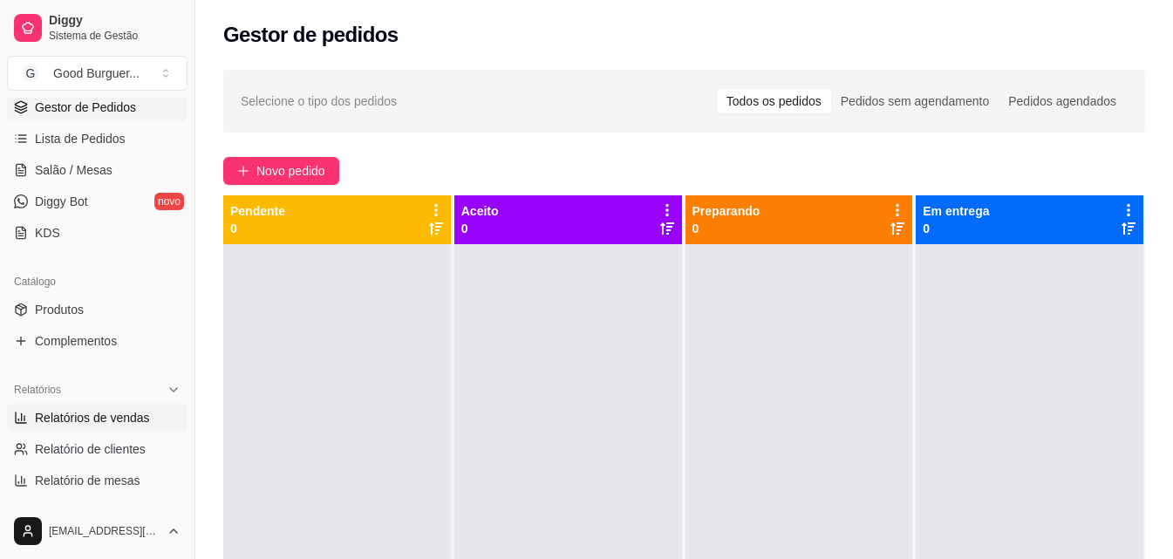
click at [117, 417] on span "Relatórios de vendas" at bounding box center [92, 417] width 115 height 17
select select "ALL"
select select "0"
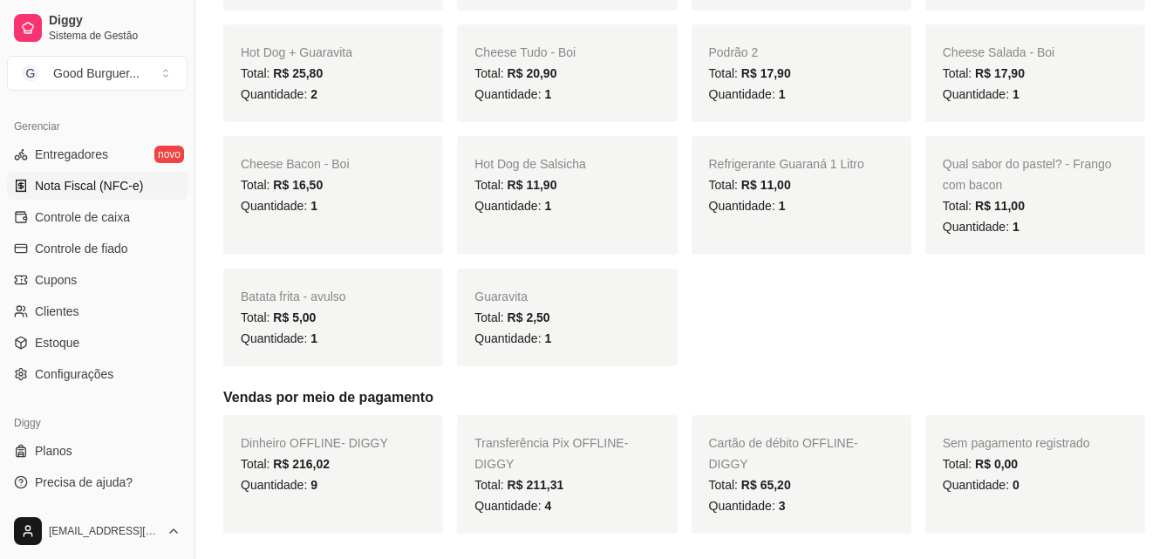
scroll to position [1134, 0]
